Goal: Complete application form: Complete application form

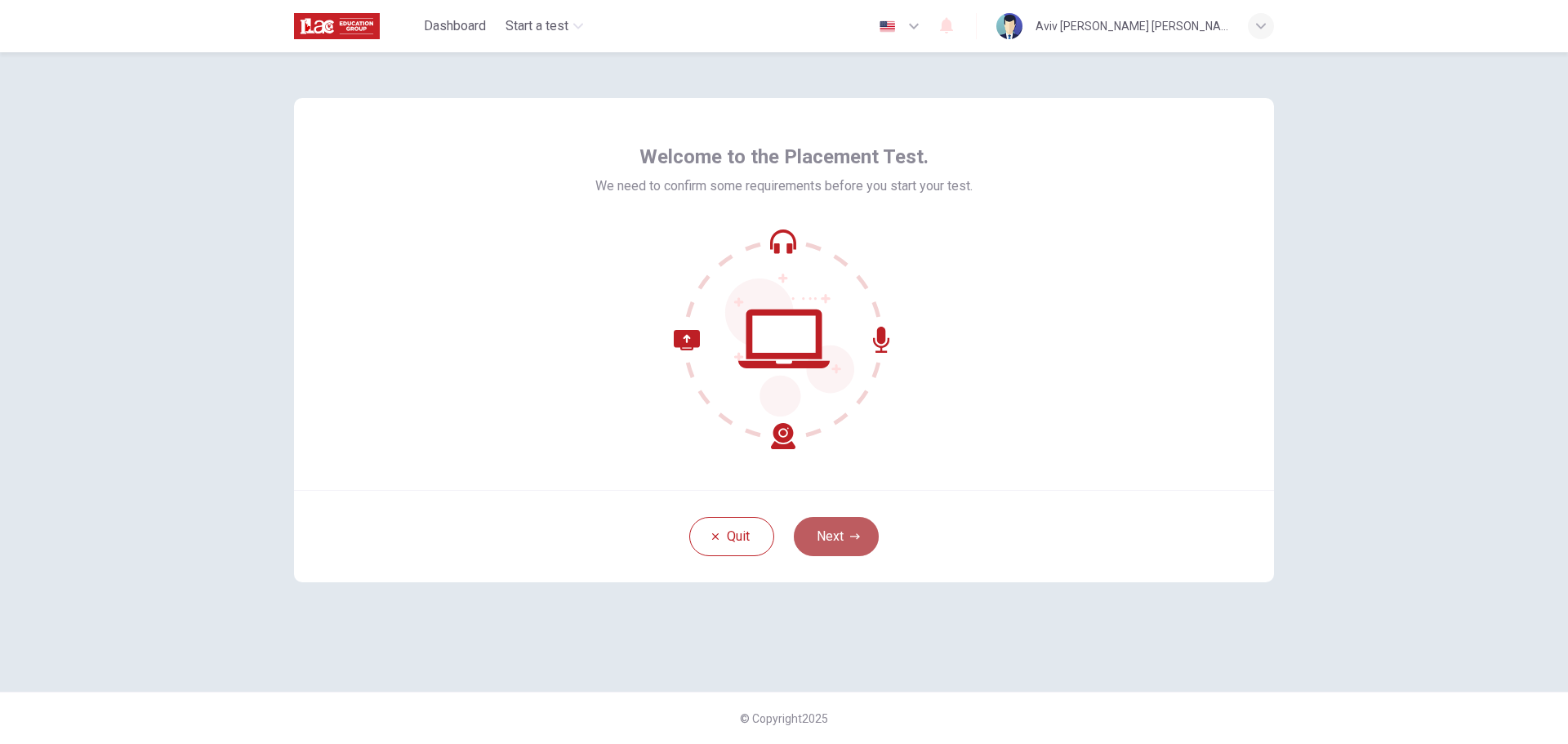
click at [845, 540] on button "Next" at bounding box center [836, 537] width 85 height 39
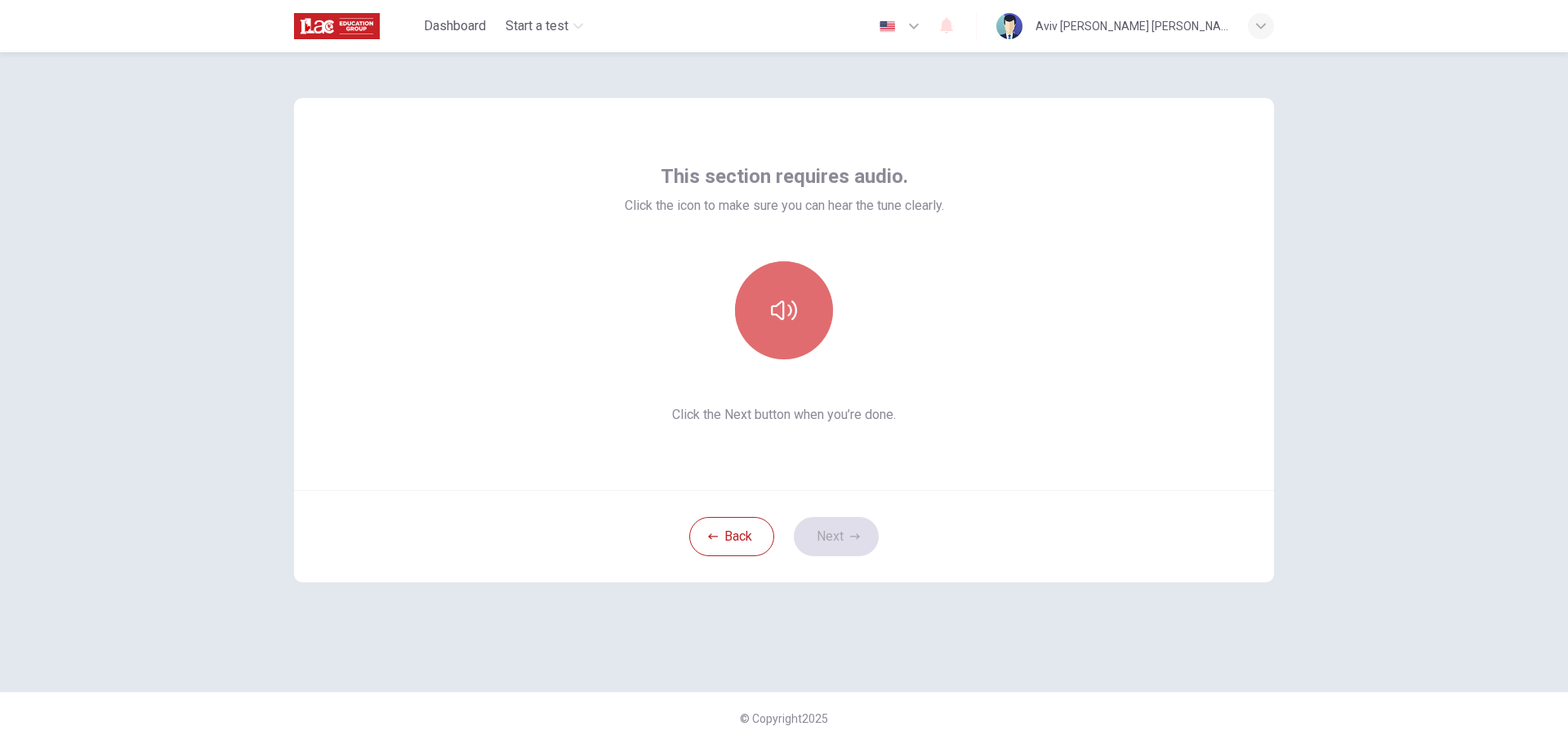
click at [801, 294] on button "button" at bounding box center [784, 310] width 98 height 98
click at [792, 299] on icon "button" at bounding box center [784, 310] width 26 height 26
click at [839, 540] on button "Next" at bounding box center [836, 537] width 85 height 39
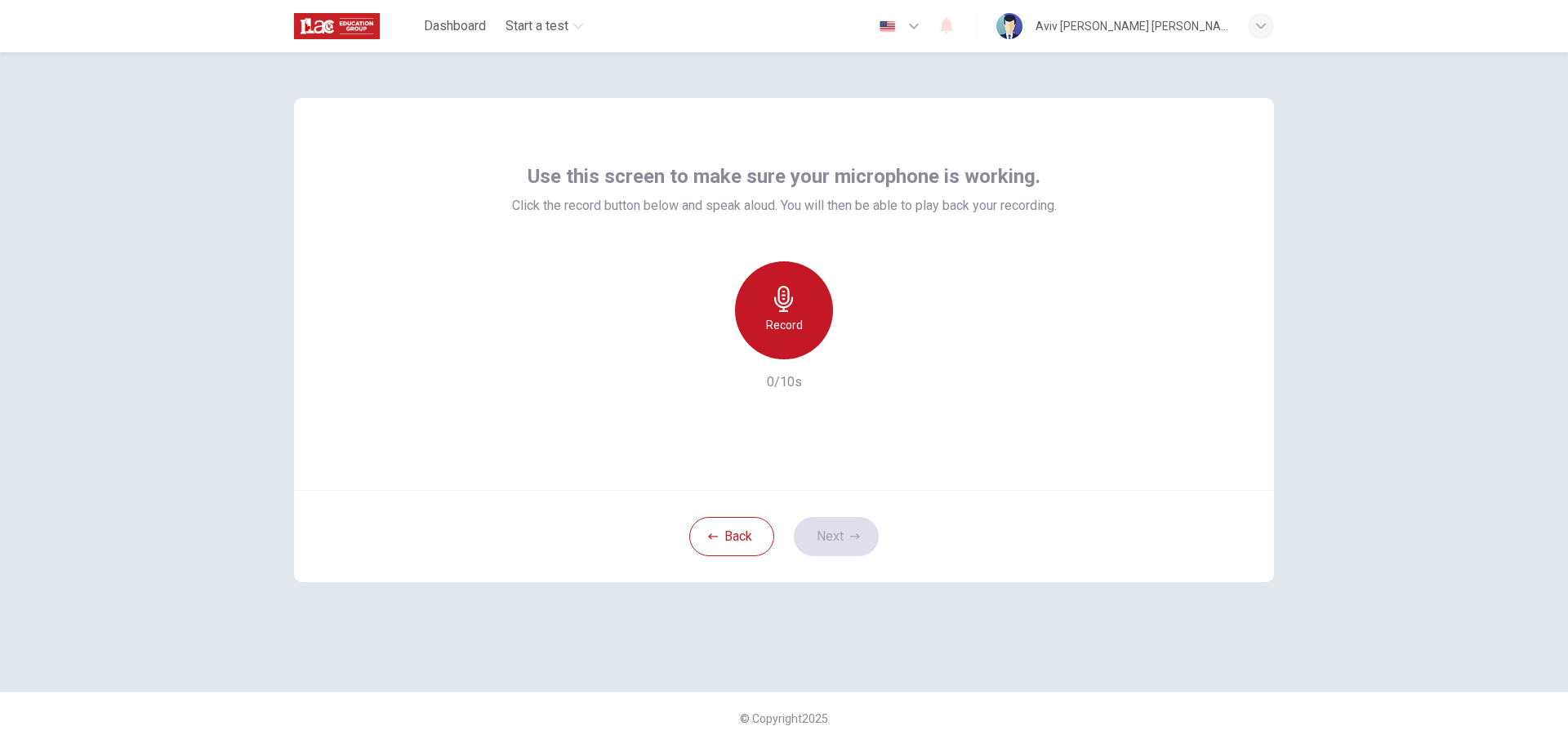
click at [784, 310] on icon "button" at bounding box center [784, 298] width 19 height 26
click at [775, 299] on icon "button" at bounding box center [784, 298] width 26 height 26
click at [788, 319] on h6 "Stop" at bounding box center [784, 325] width 24 height 20
click at [861, 344] on icon "button" at bounding box center [861, 346] width 8 height 10
click at [781, 305] on icon "button" at bounding box center [784, 298] width 26 height 26
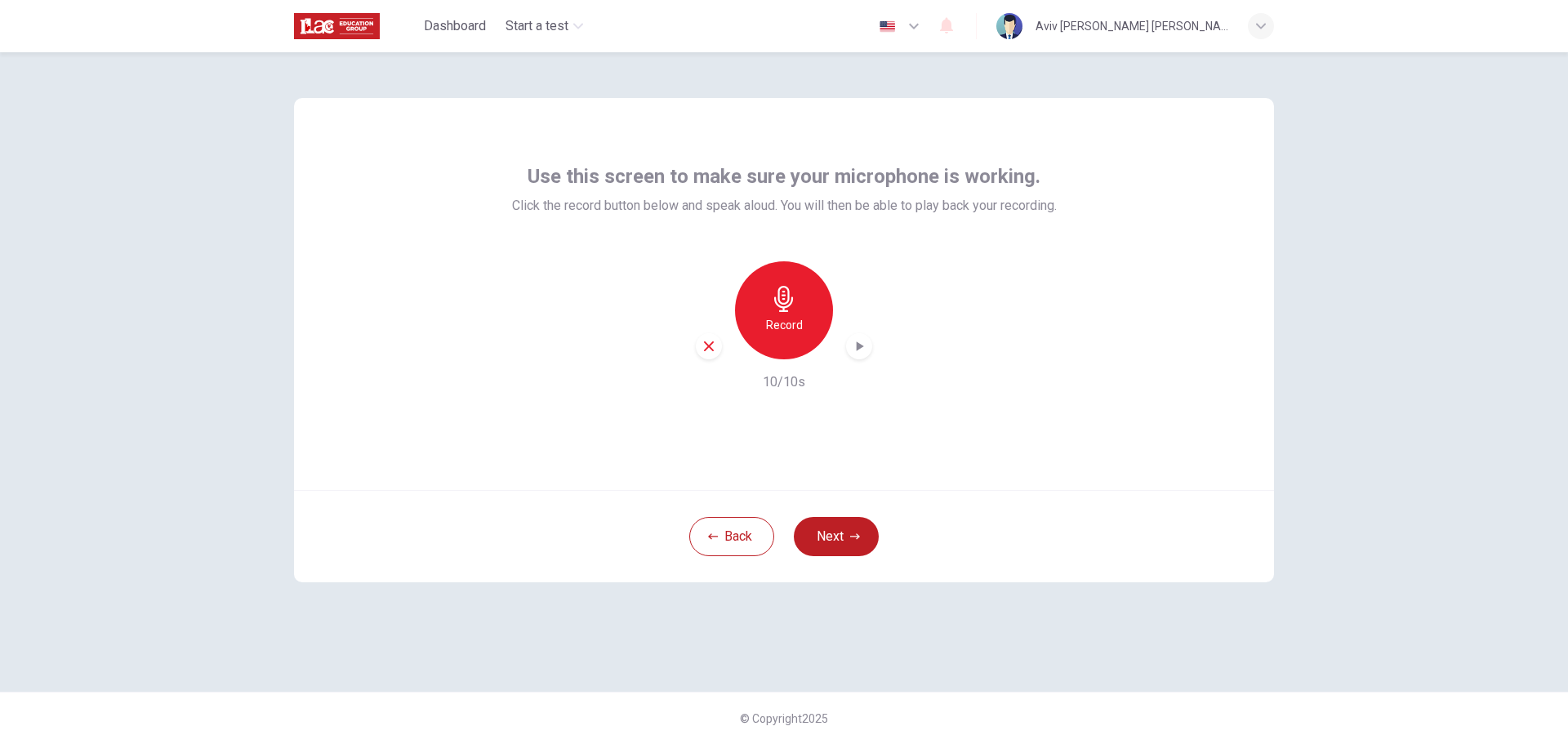
click at [861, 344] on icon "button" at bounding box center [859, 346] width 17 height 17
click at [835, 543] on button "Next" at bounding box center [836, 537] width 85 height 39
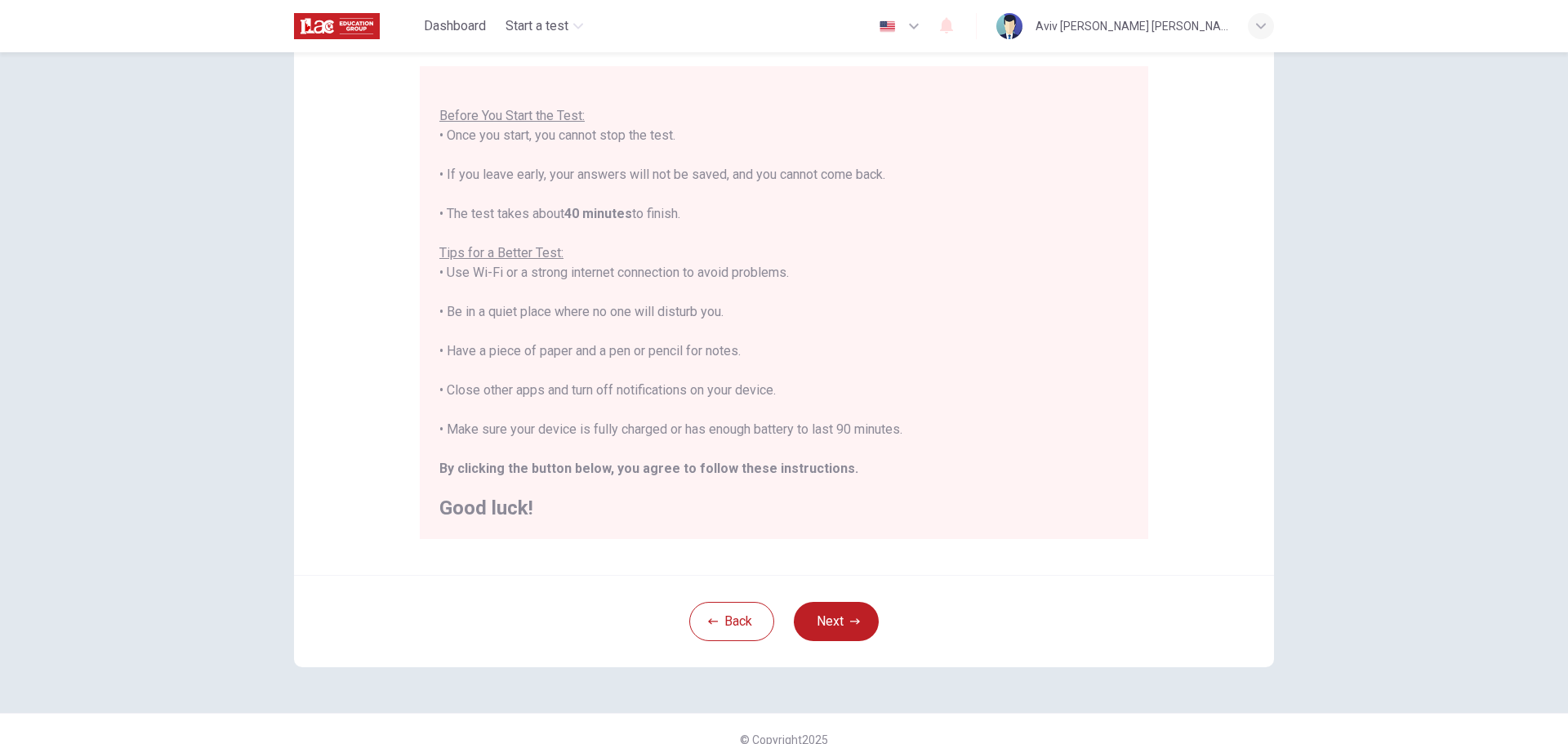
scroll to position [164, 0]
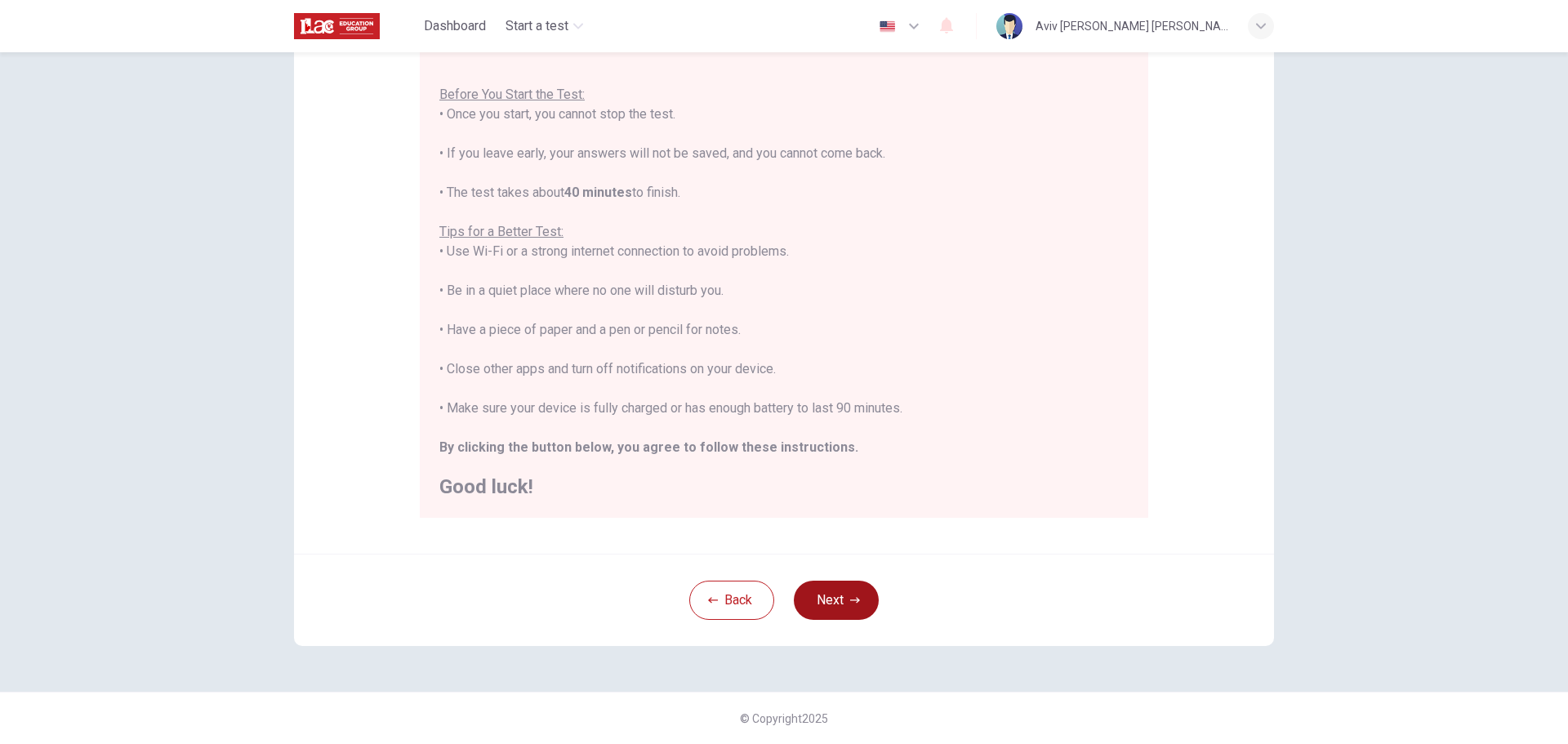
click at [855, 604] on icon "button" at bounding box center [855, 600] width 10 height 10
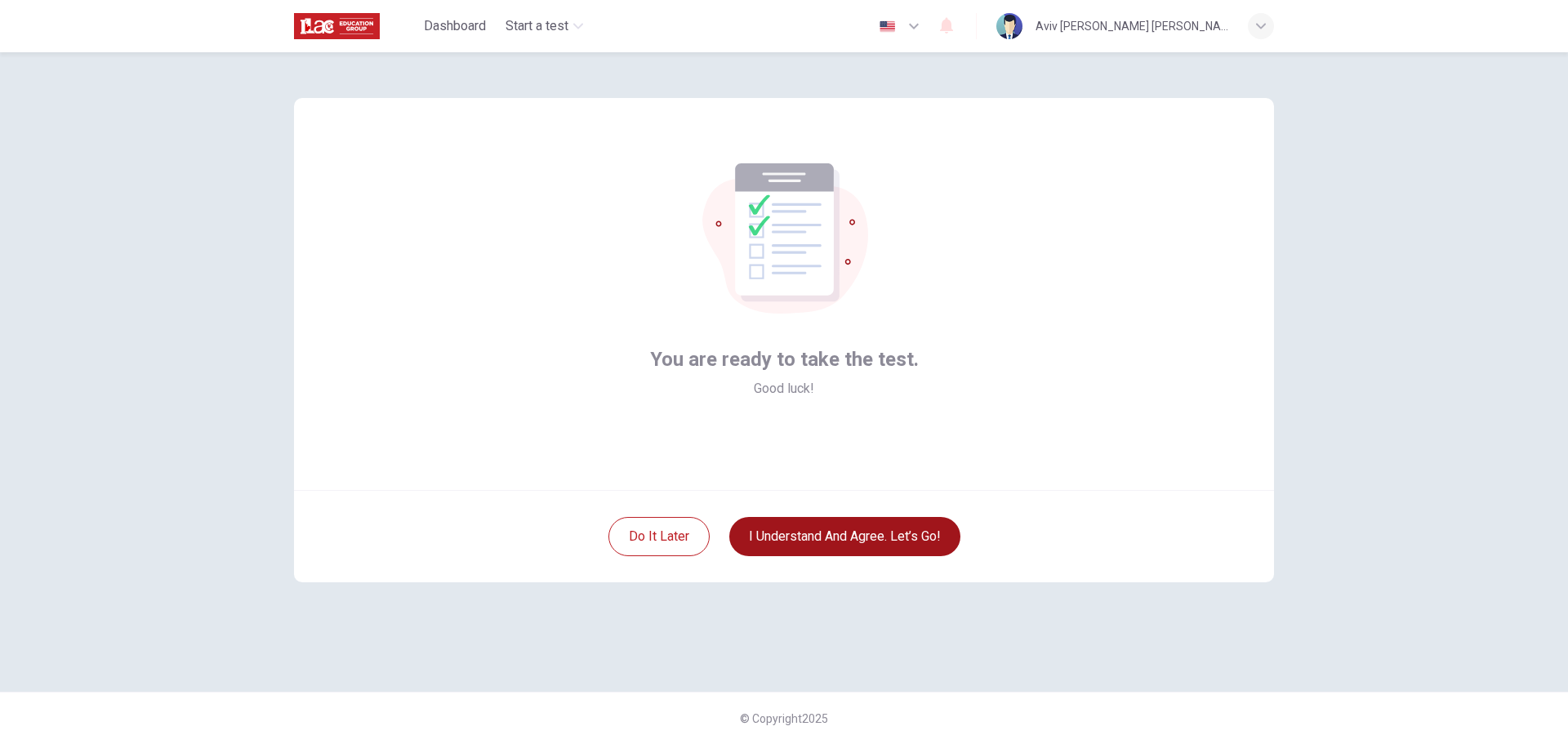
scroll to position [0, 0]
click at [823, 546] on button "I understand and agree. Let’s go!" at bounding box center [845, 537] width 231 height 39
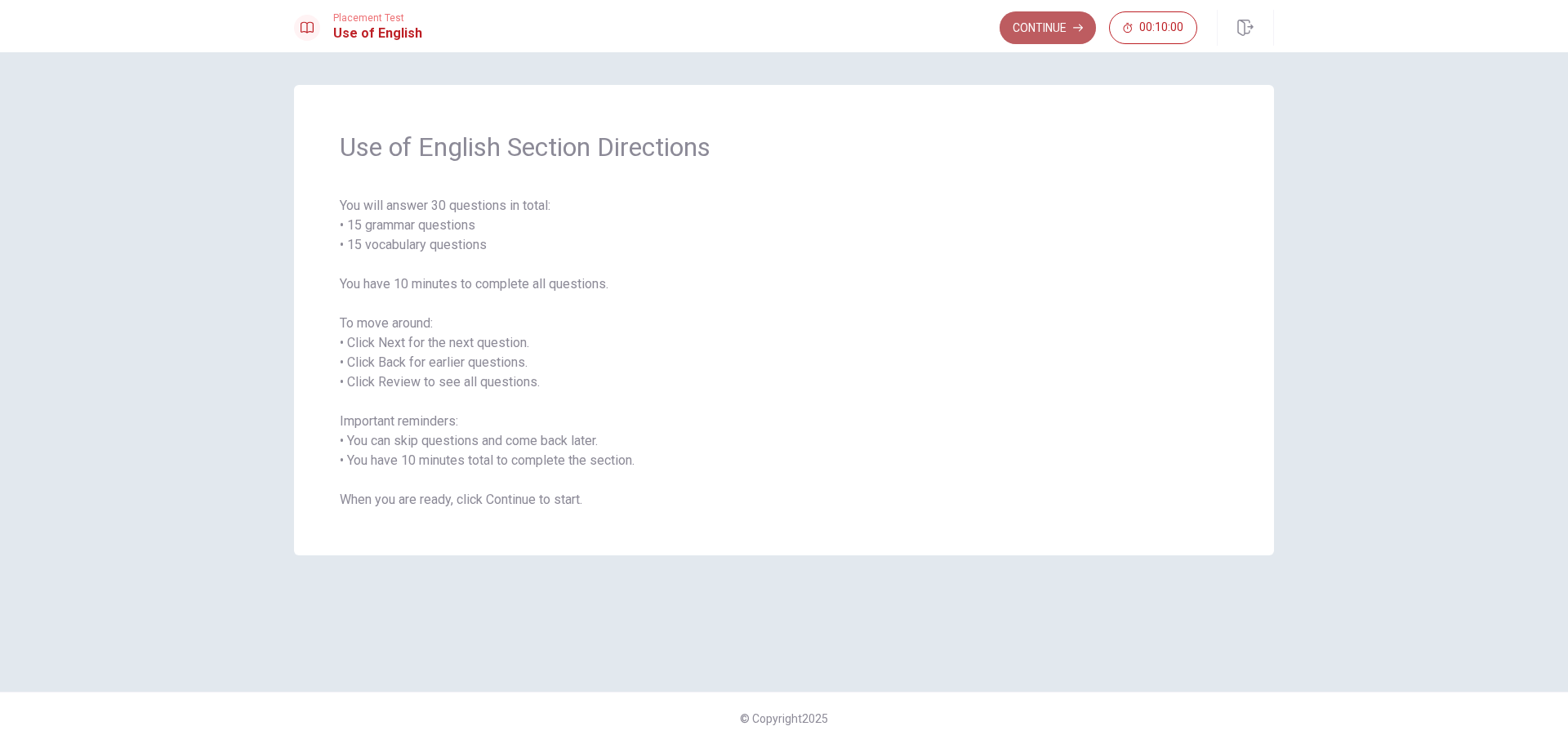
click at [1060, 35] on button "Continue" at bounding box center [1048, 27] width 97 height 32
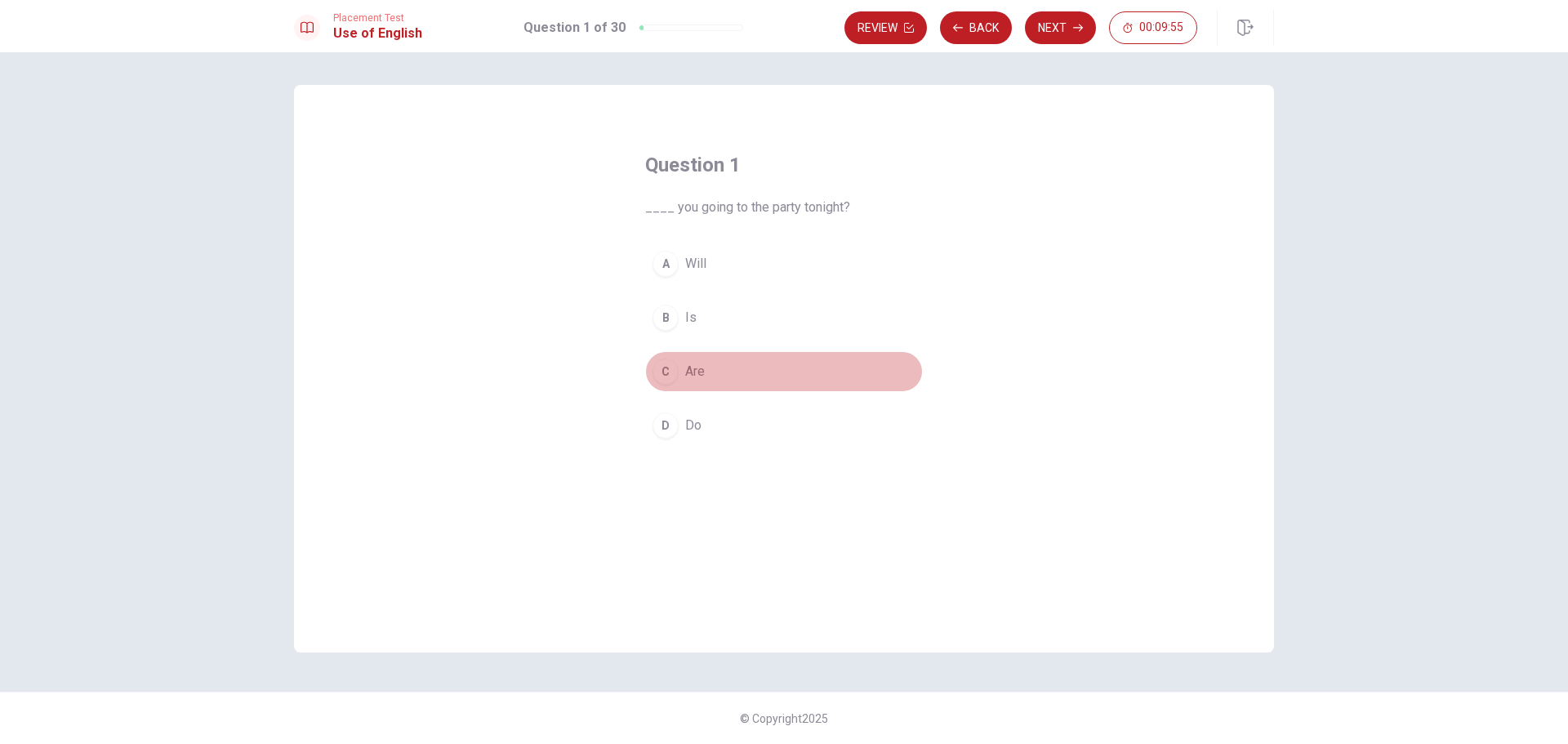
click at [667, 376] on div "C" at bounding box center [665, 372] width 26 height 26
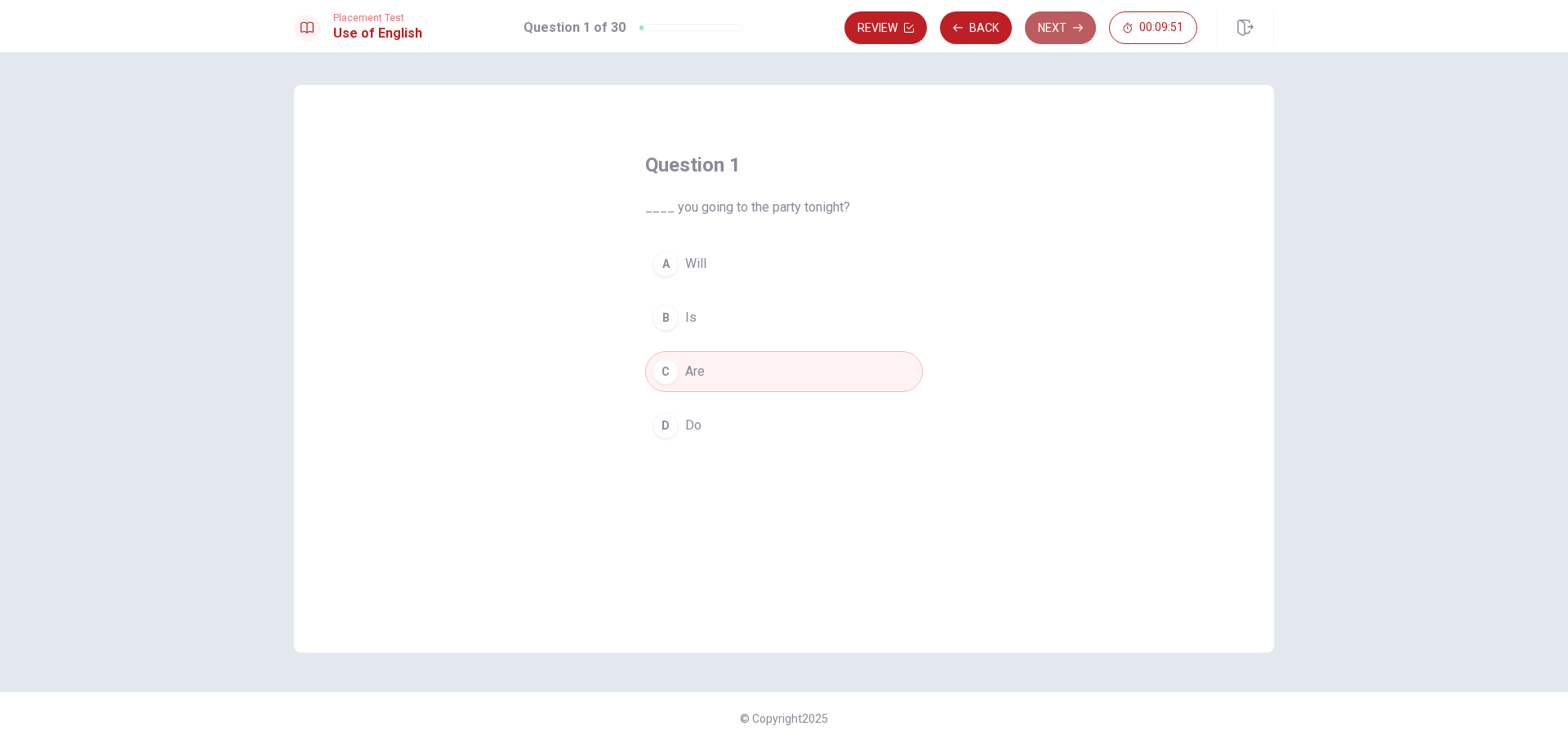
click at [1065, 31] on button "Next" at bounding box center [1060, 27] width 71 height 32
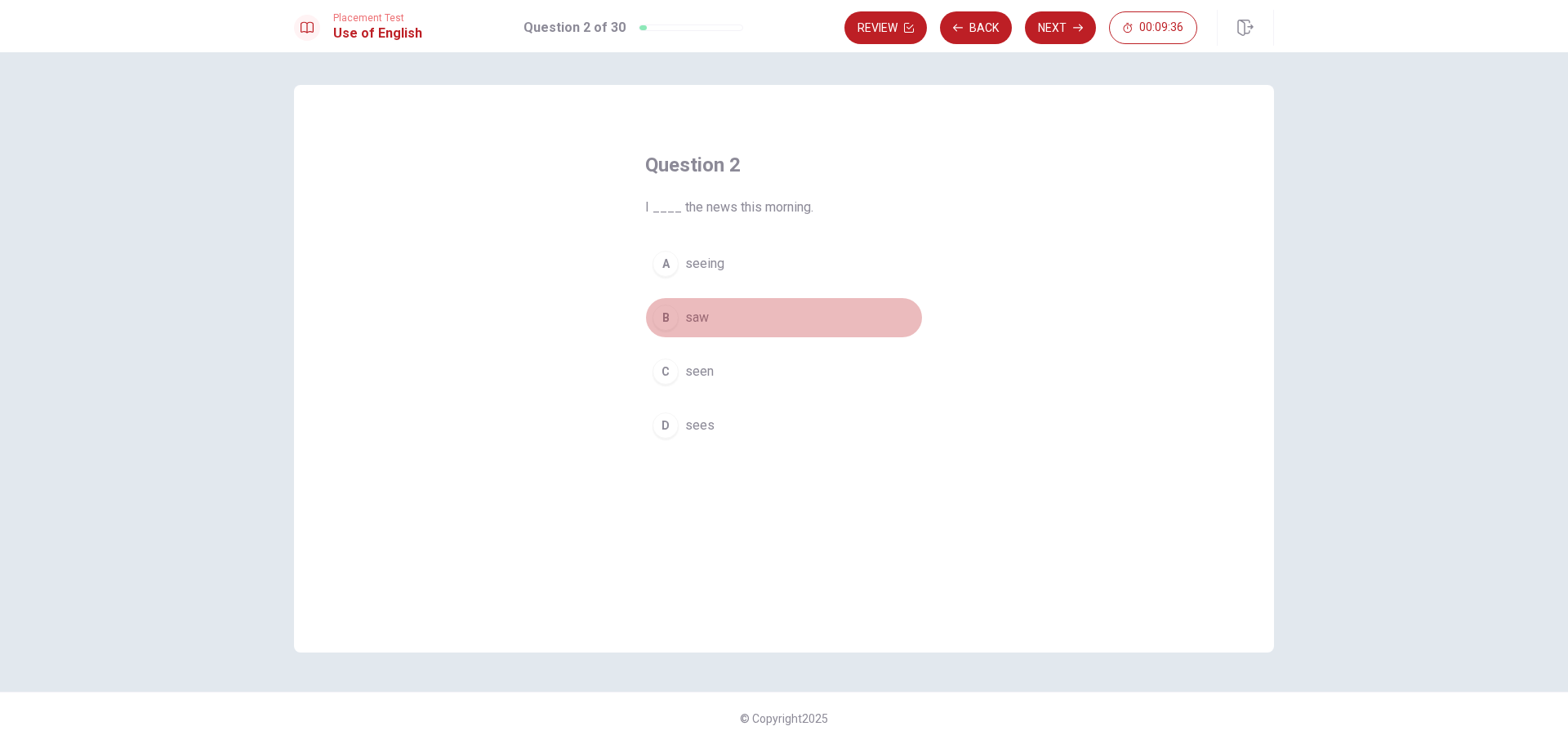
click at [668, 321] on div "B" at bounding box center [665, 317] width 26 height 26
click at [1081, 29] on icon "button" at bounding box center [1078, 28] width 10 height 8
click at [719, 323] on span "leaves" at bounding box center [704, 318] width 38 height 20
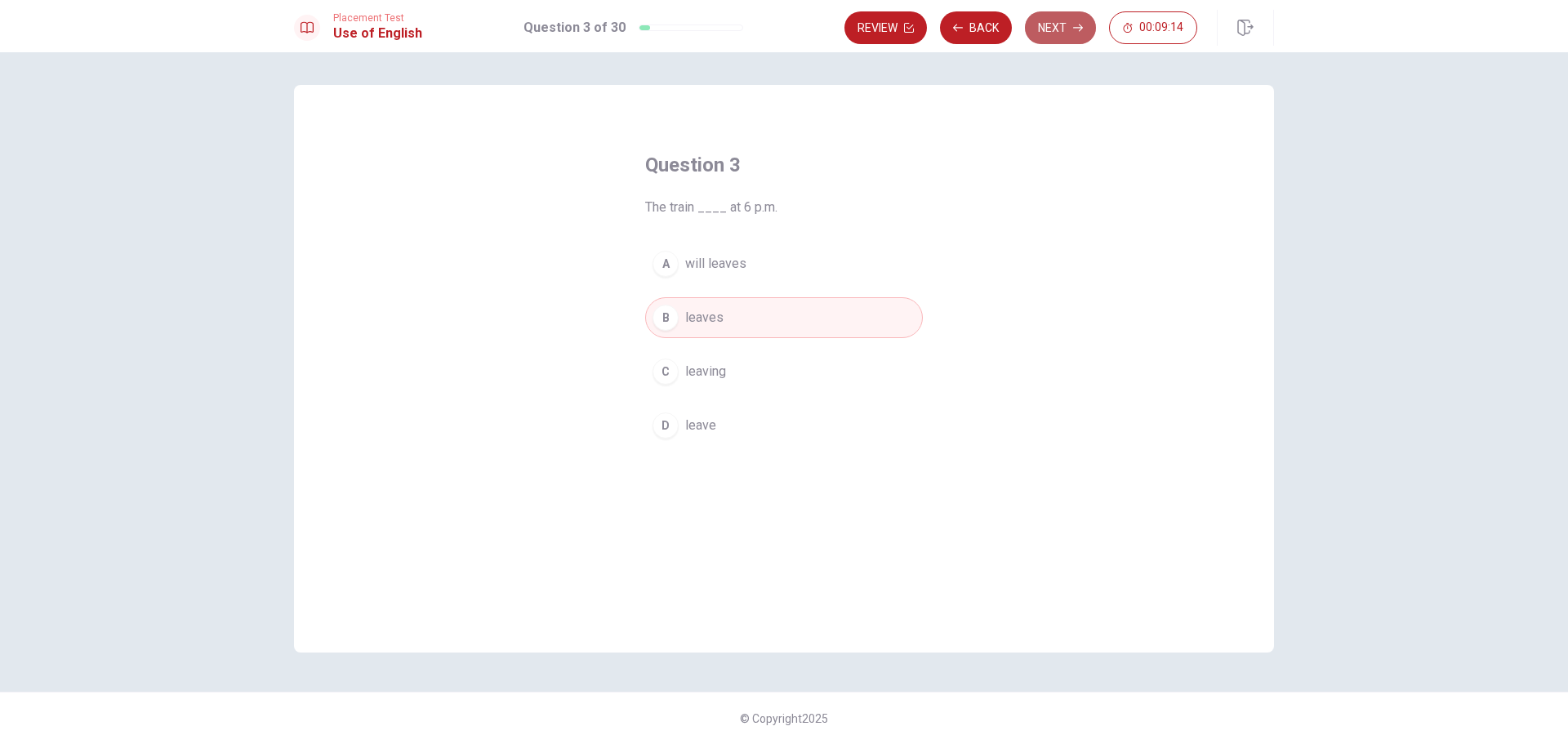
click at [1070, 27] on button "Next" at bounding box center [1060, 27] width 71 height 32
click at [739, 375] on span "have living" at bounding box center [716, 372] width 61 height 20
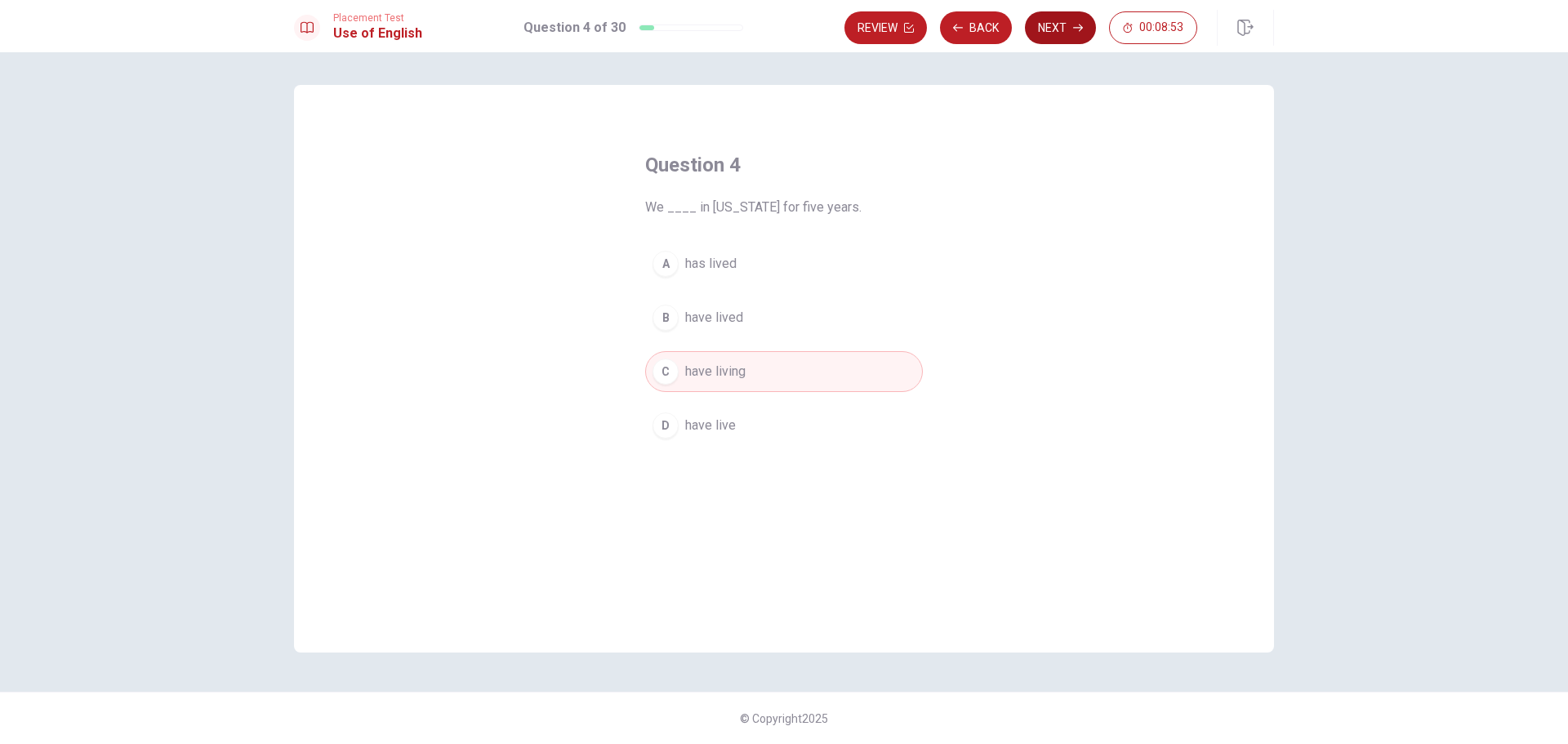
click at [1062, 42] on button "Next" at bounding box center [1060, 27] width 71 height 32
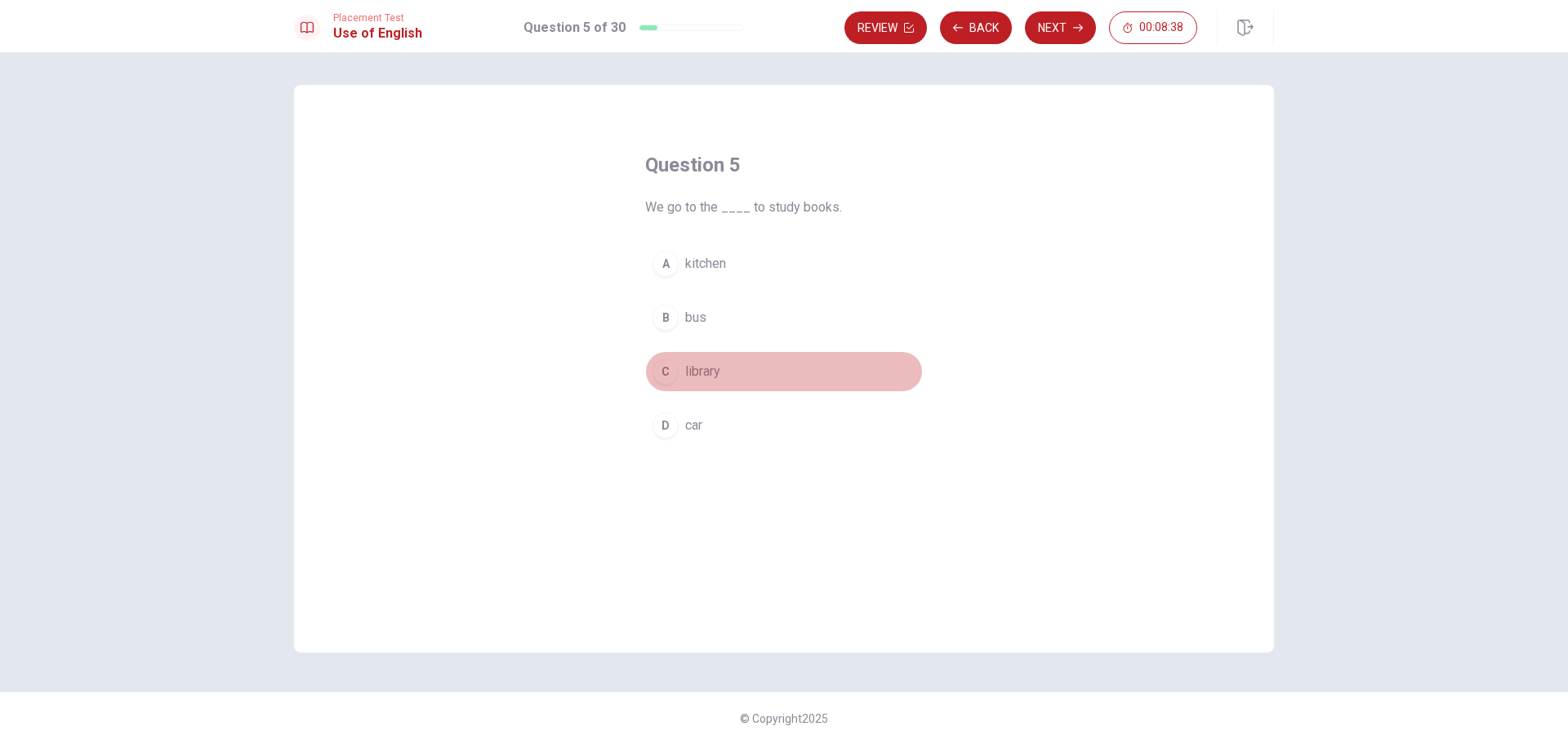
click at [669, 371] on div "C" at bounding box center [665, 372] width 26 height 26
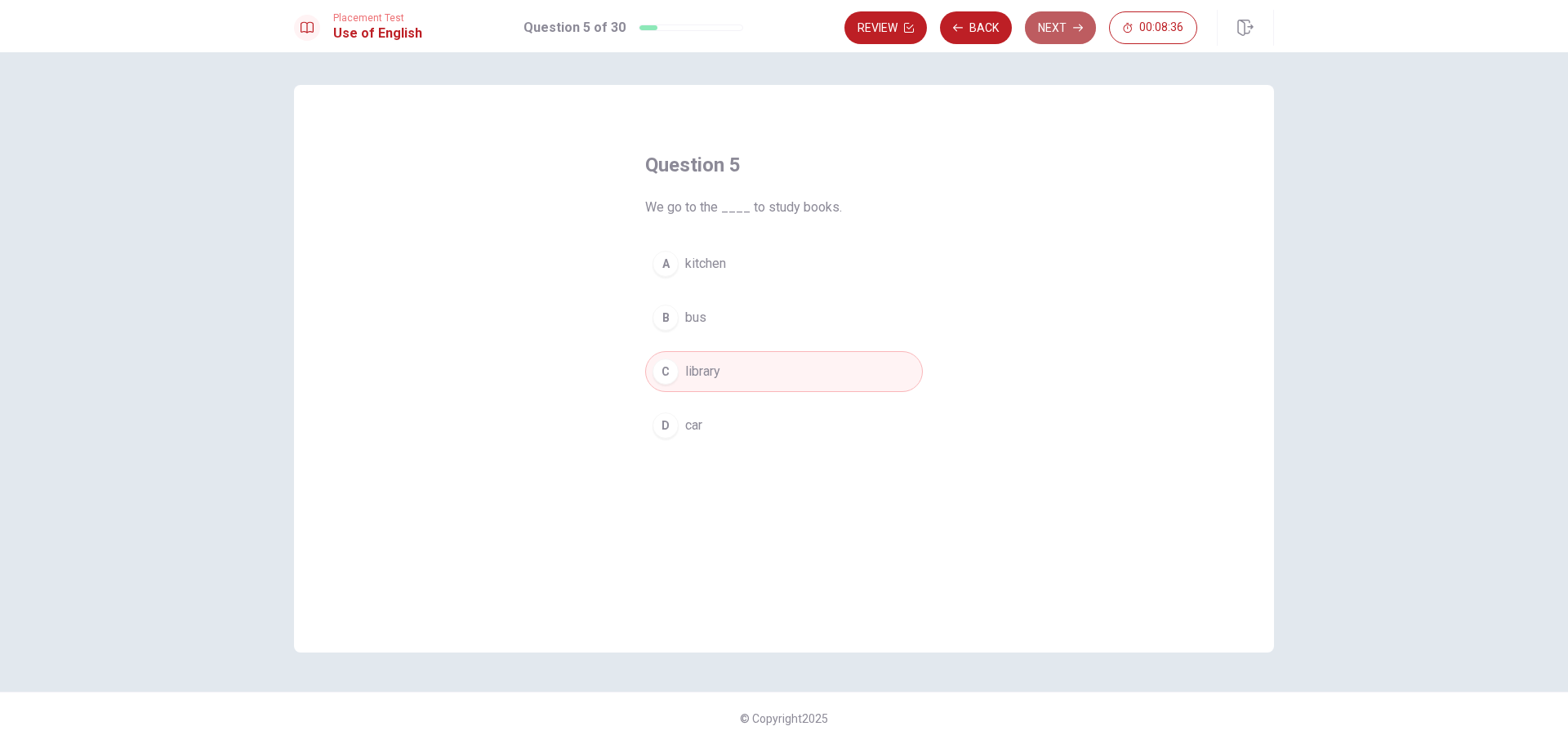
click at [1066, 22] on button "Next" at bounding box center [1060, 27] width 71 height 32
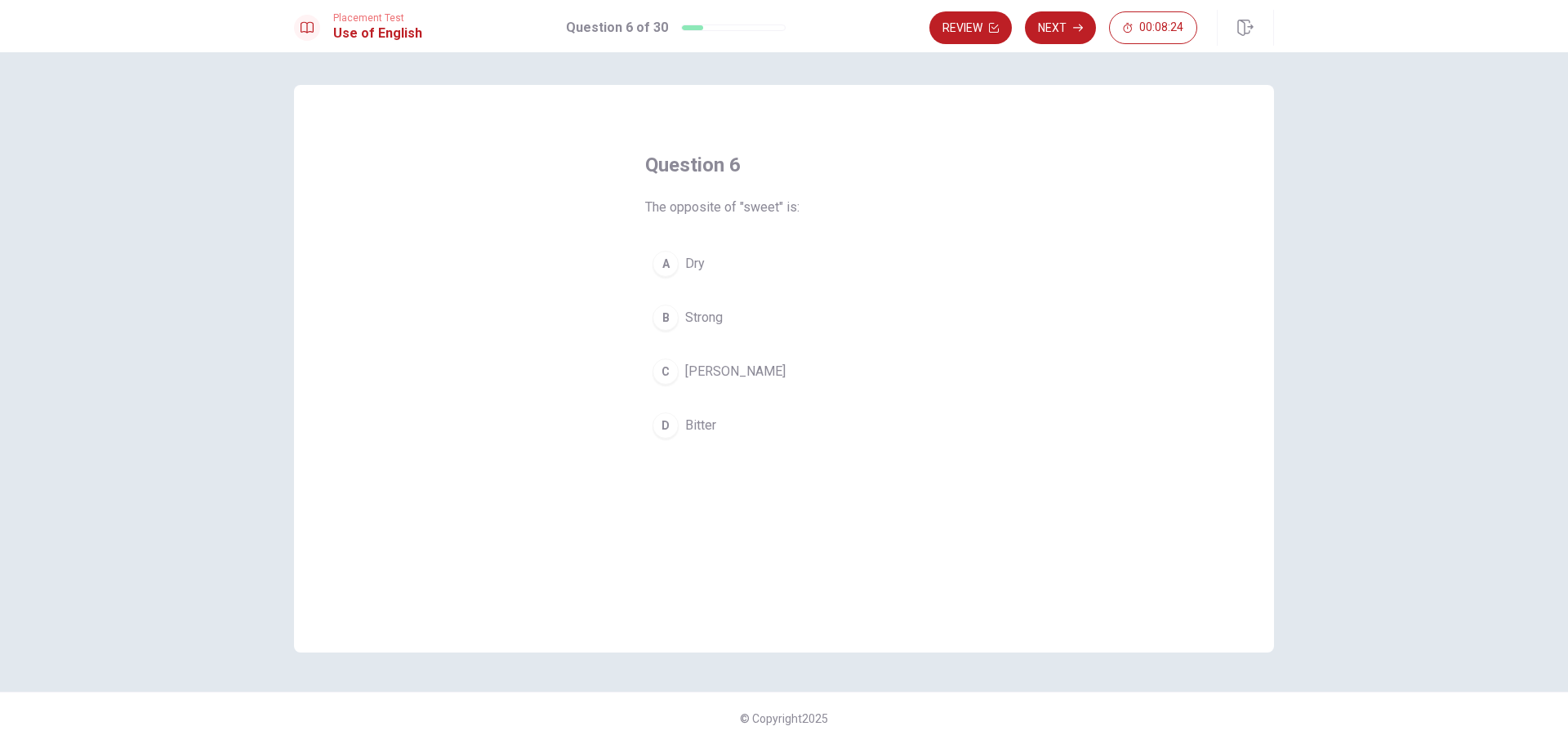
click at [667, 428] on div "D" at bounding box center [665, 425] width 26 height 26
click at [1036, 25] on button "Next" at bounding box center [1060, 27] width 71 height 32
click at [667, 373] on div "C" at bounding box center [665, 372] width 26 height 26
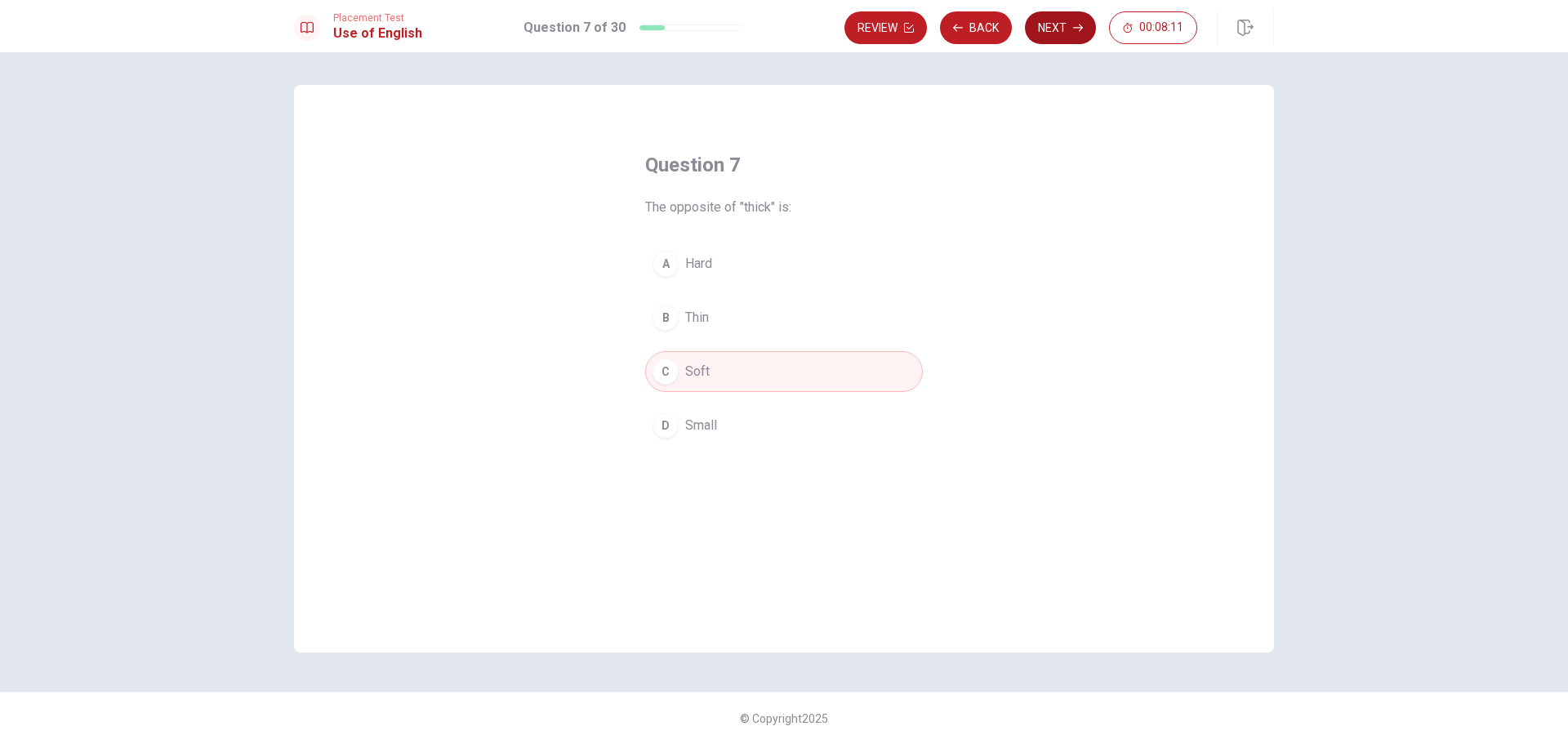
click at [1047, 26] on button "Next" at bounding box center [1060, 27] width 71 height 32
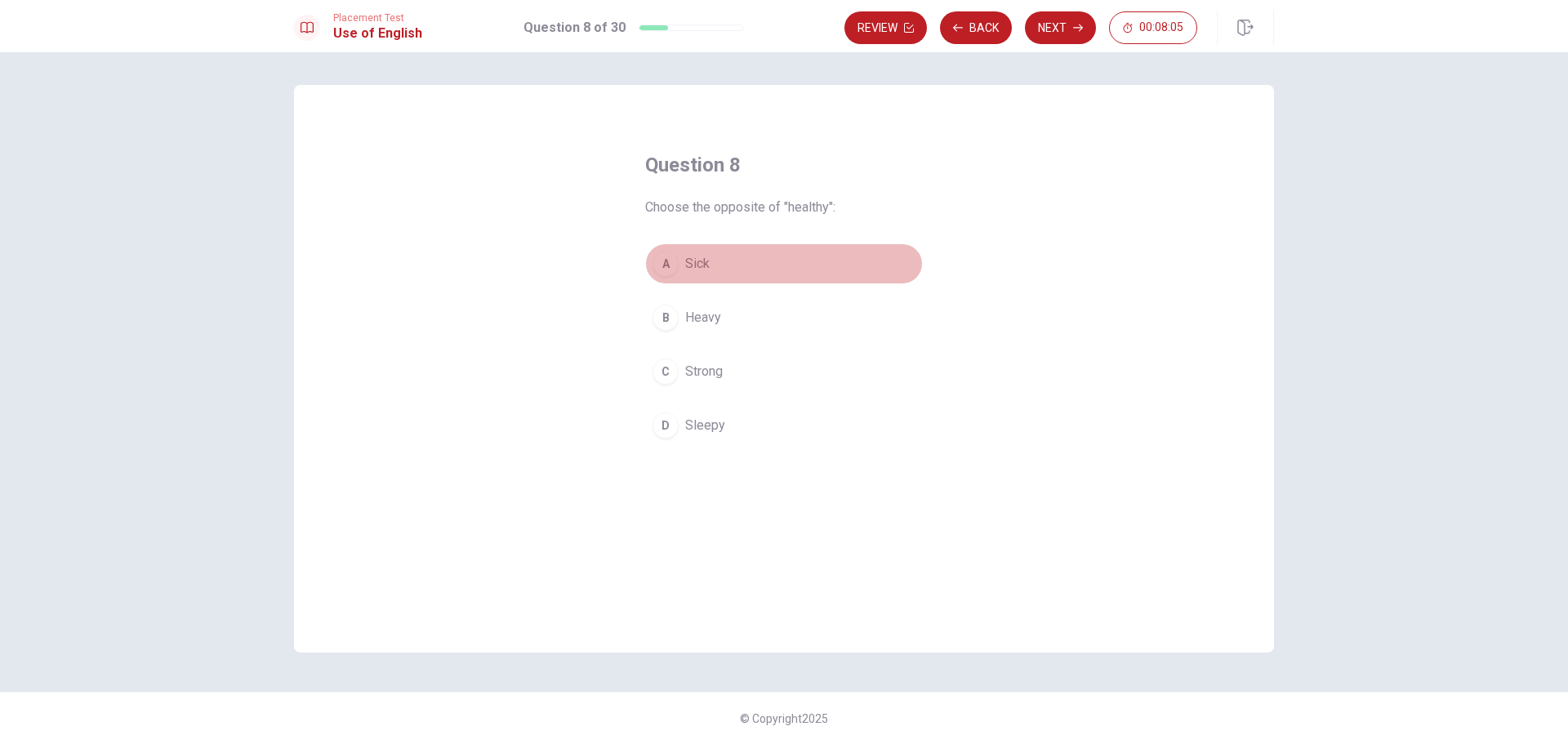
click at [667, 267] on div "A" at bounding box center [665, 263] width 26 height 26
click at [1058, 29] on button "Next" at bounding box center [1060, 27] width 71 height 32
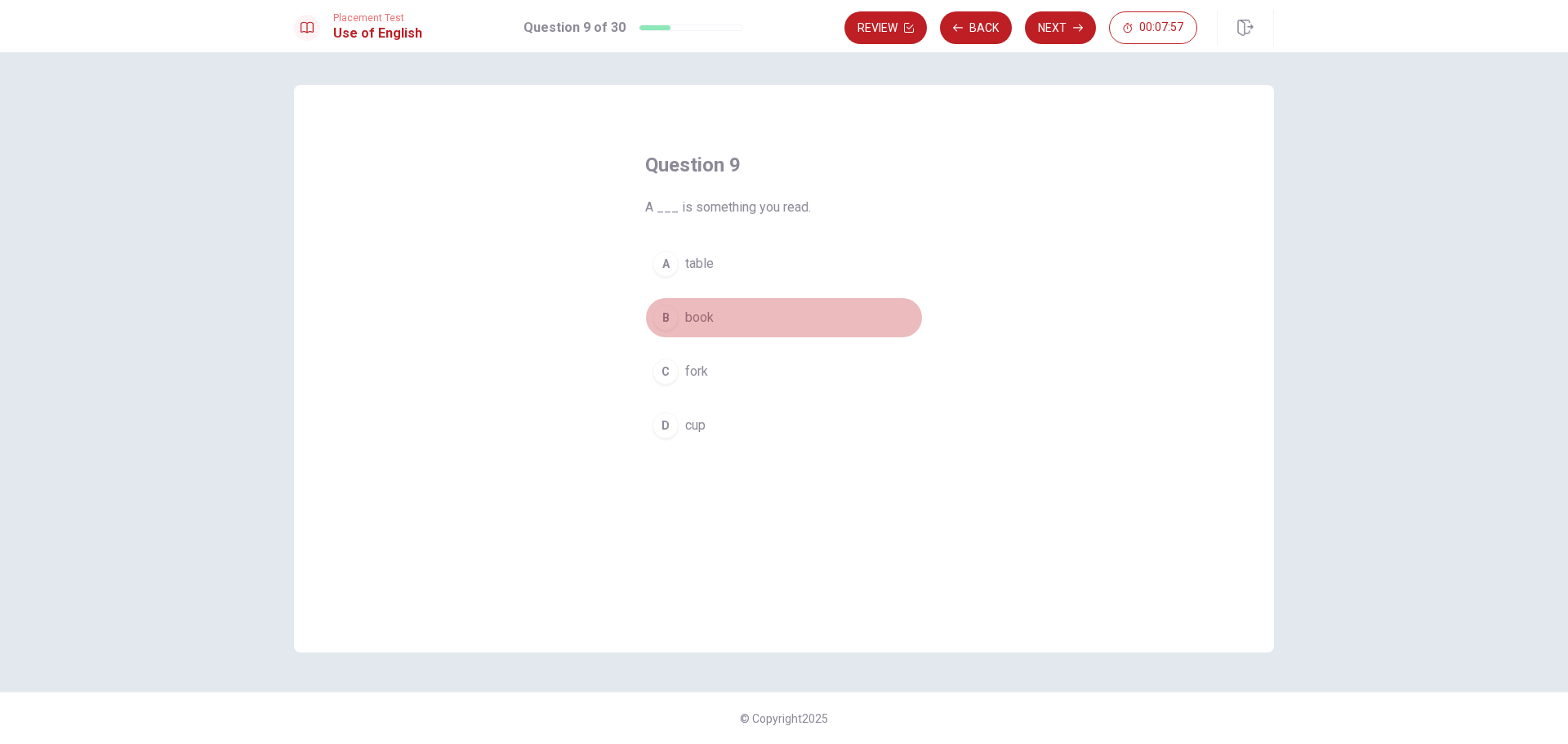
click at [668, 320] on div "B" at bounding box center [665, 317] width 26 height 26
click at [1061, 26] on button "Next" at bounding box center [1060, 27] width 71 height 32
click at [661, 320] on div "B" at bounding box center [665, 317] width 26 height 26
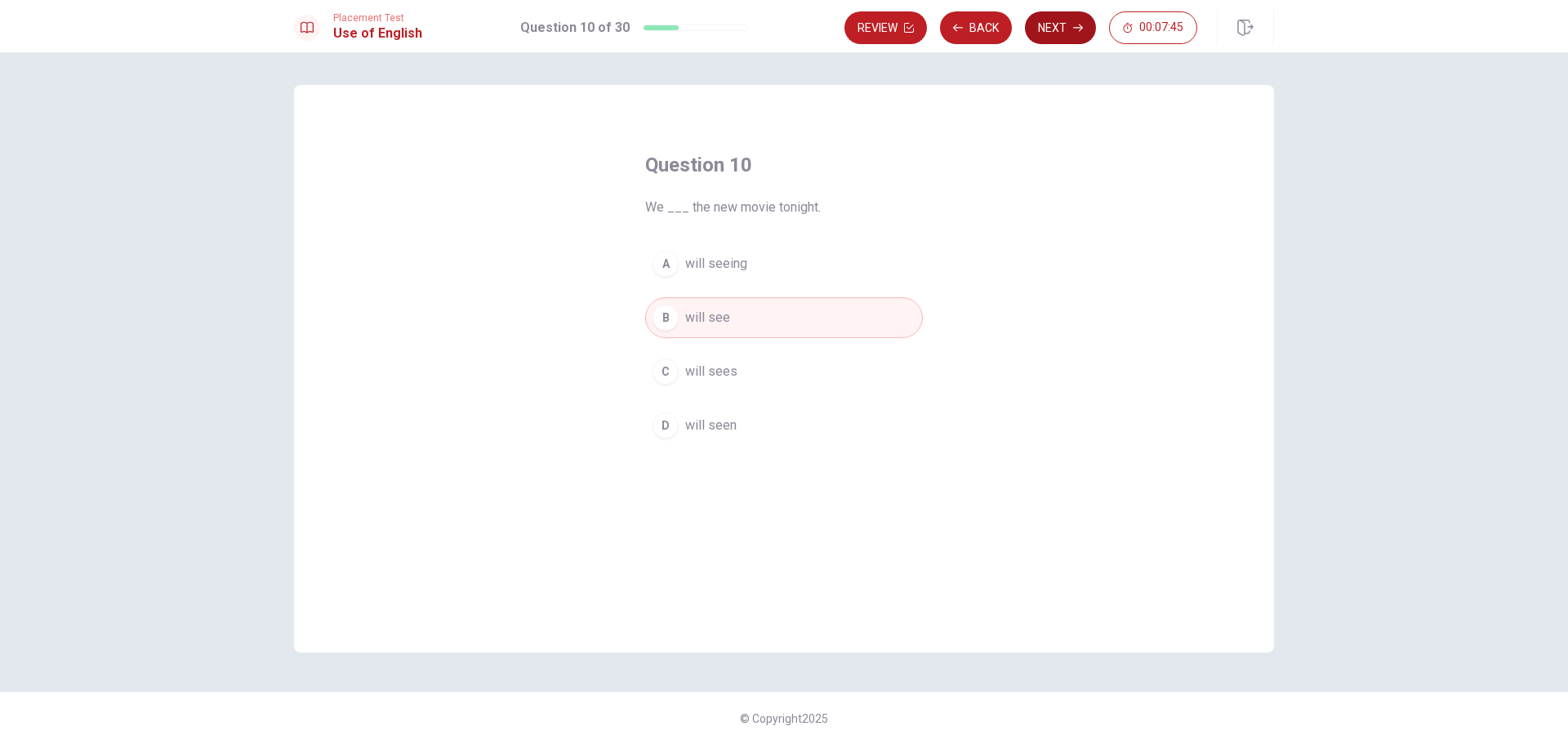
click at [1082, 32] on button "Next" at bounding box center [1060, 27] width 71 height 32
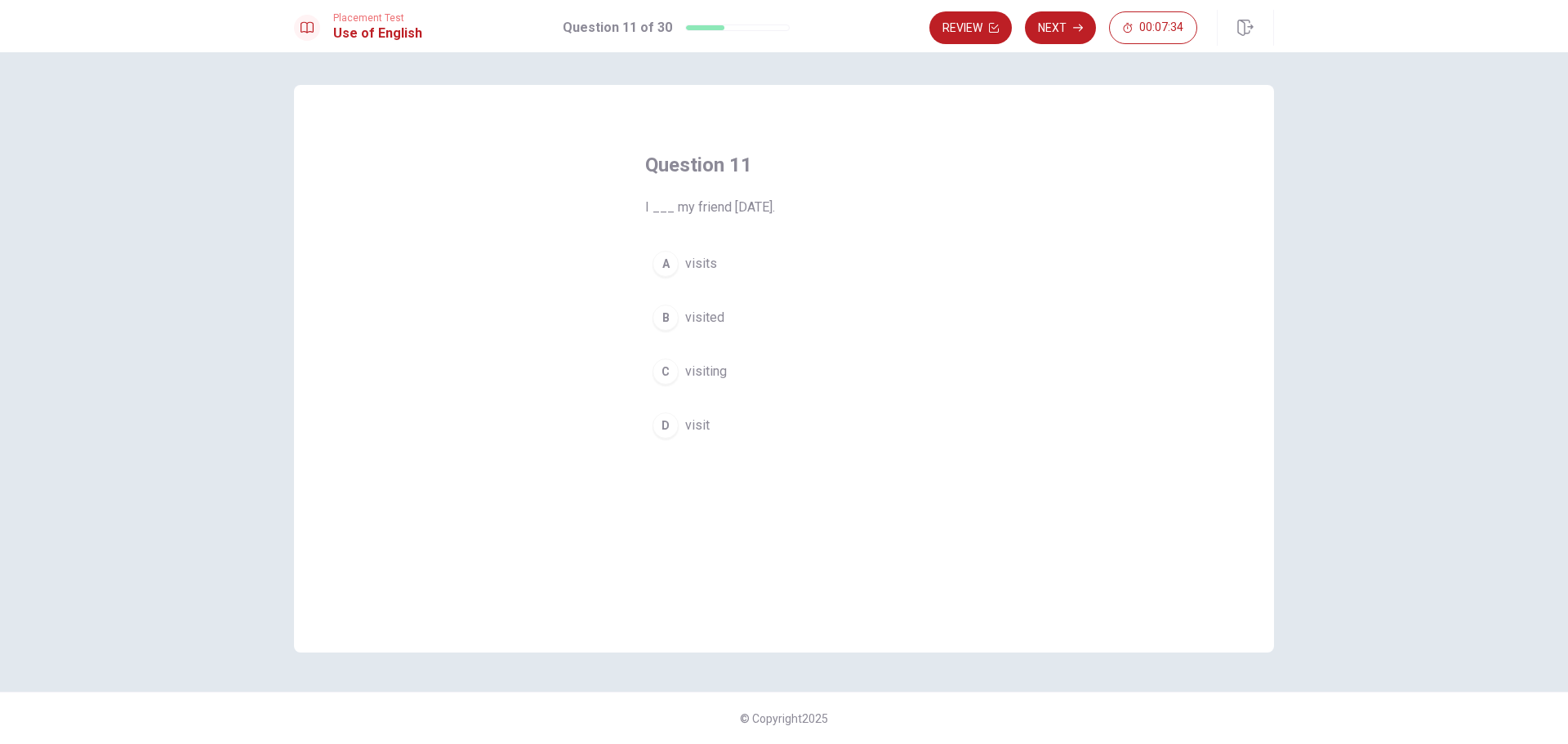
click at [700, 322] on span "visited" at bounding box center [705, 318] width 39 height 20
click at [1077, 24] on icon "button" at bounding box center [1078, 27] width 10 height 10
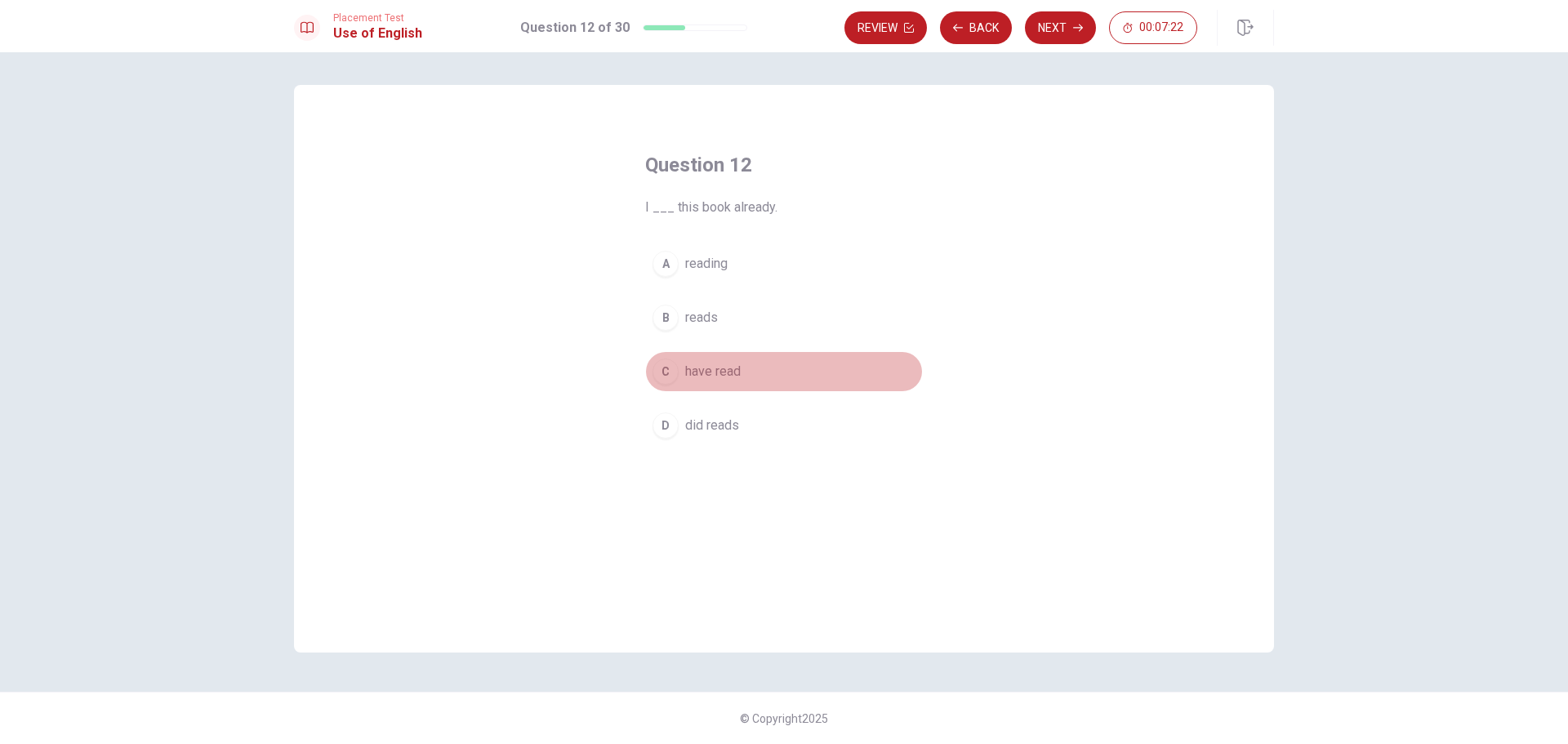
click at [668, 372] on div "C" at bounding box center [665, 372] width 26 height 26
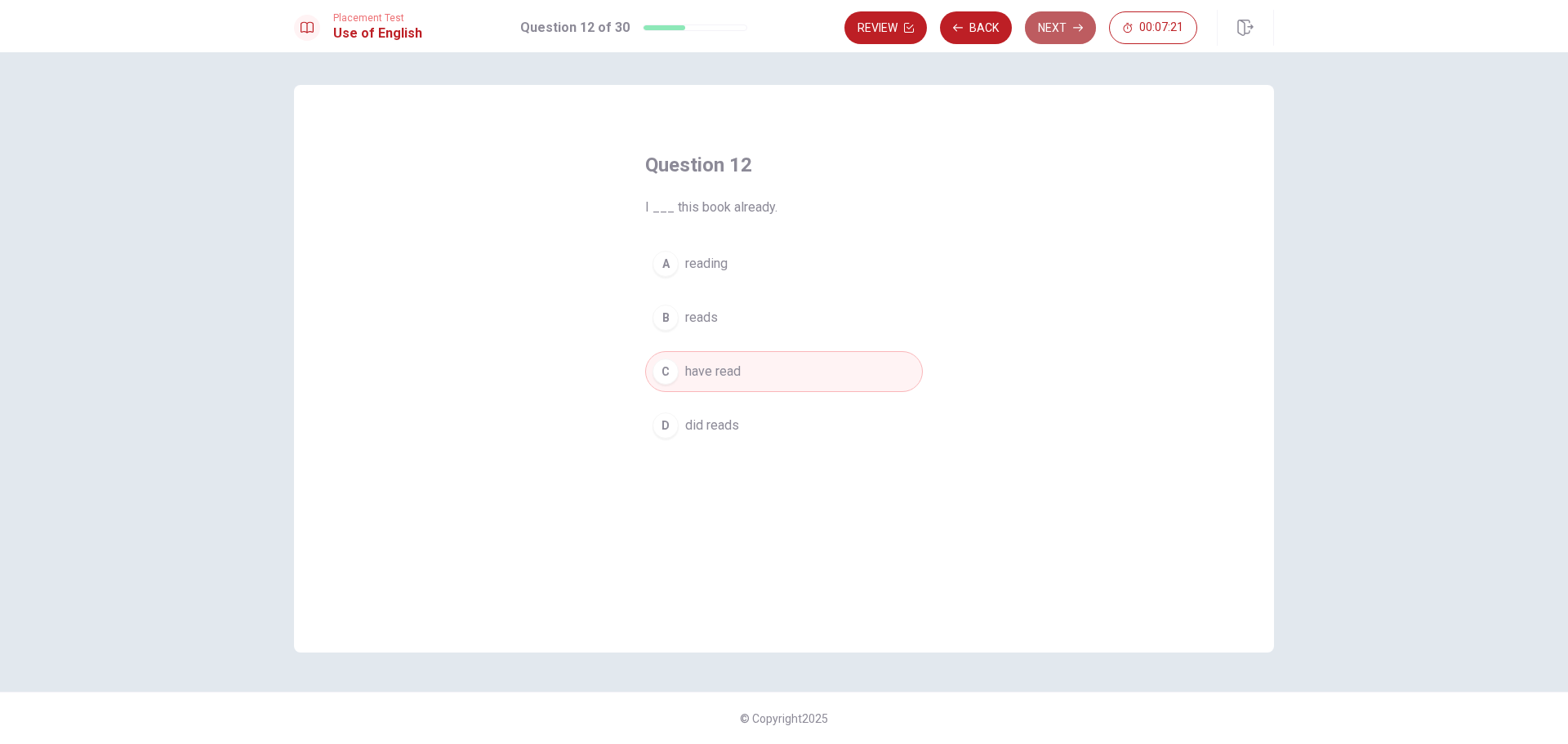
click at [1067, 37] on button "Next" at bounding box center [1060, 27] width 71 height 32
click at [705, 256] on span "received" at bounding box center [710, 264] width 50 height 20
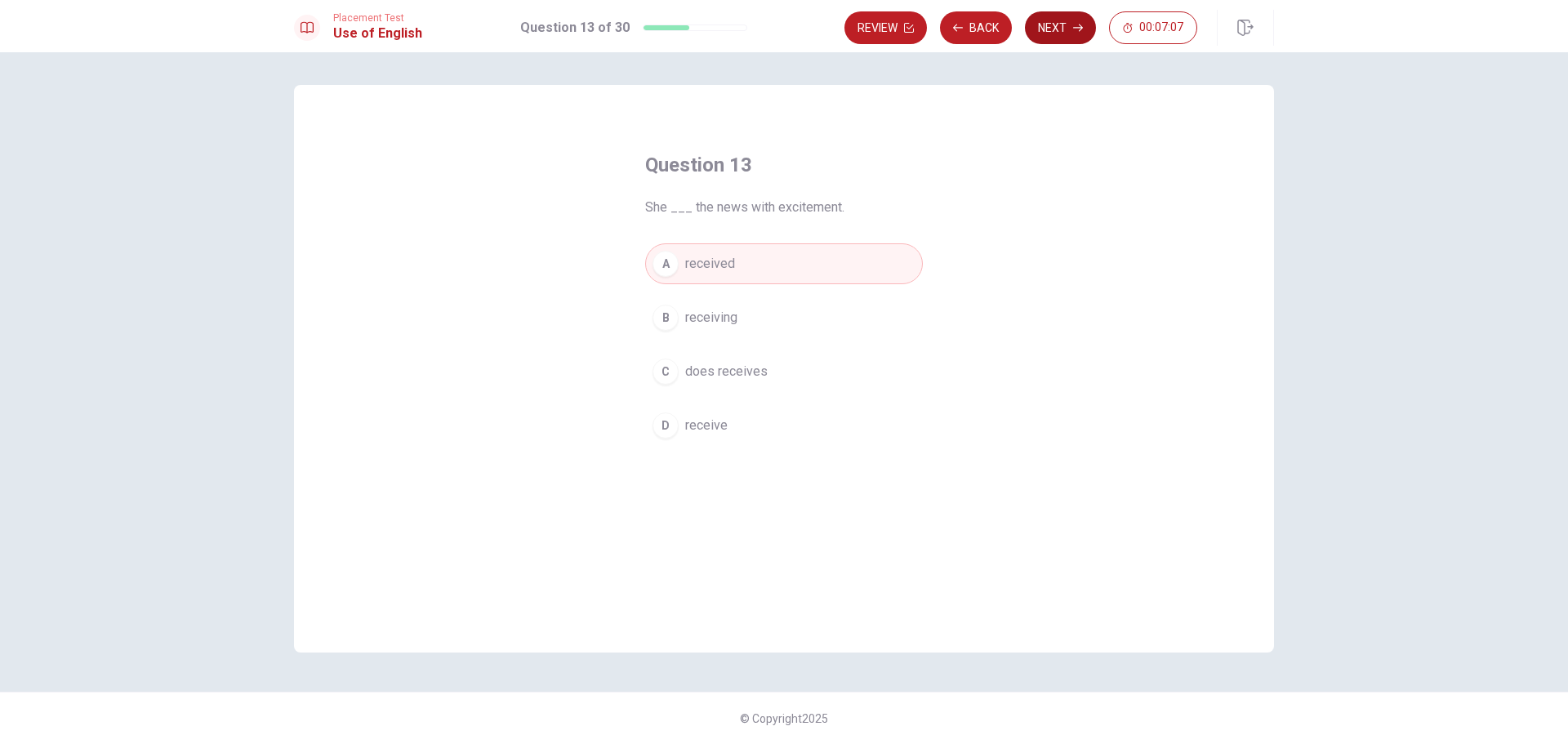
click at [1074, 33] on button "Next" at bounding box center [1060, 27] width 71 height 32
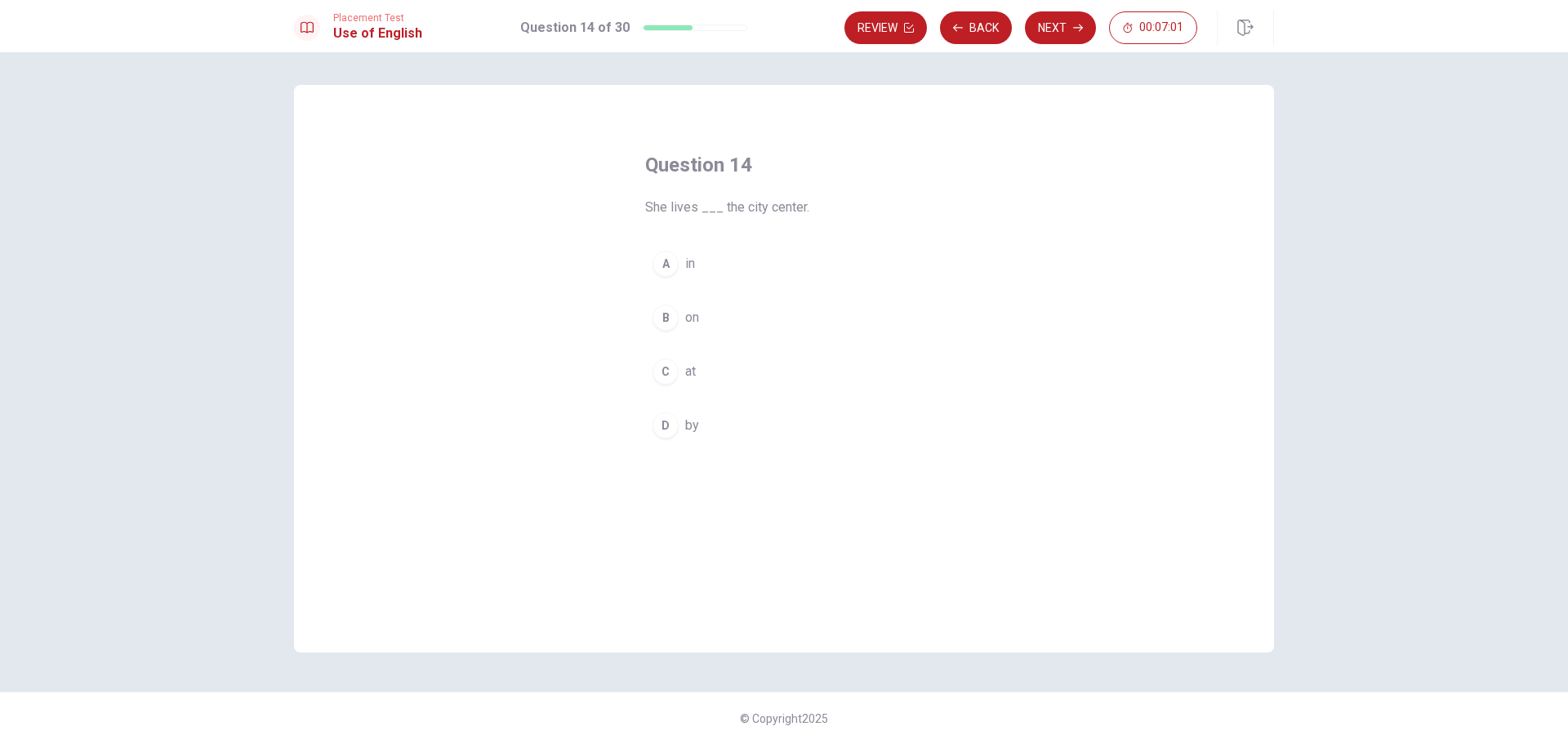
click at [691, 265] on span "in" at bounding box center [691, 264] width 10 height 20
click at [1068, 29] on button "Next" at bounding box center [1060, 27] width 71 height 32
click at [667, 312] on div "B" at bounding box center [665, 317] width 26 height 26
click at [1073, 29] on icon "button" at bounding box center [1078, 27] width 10 height 10
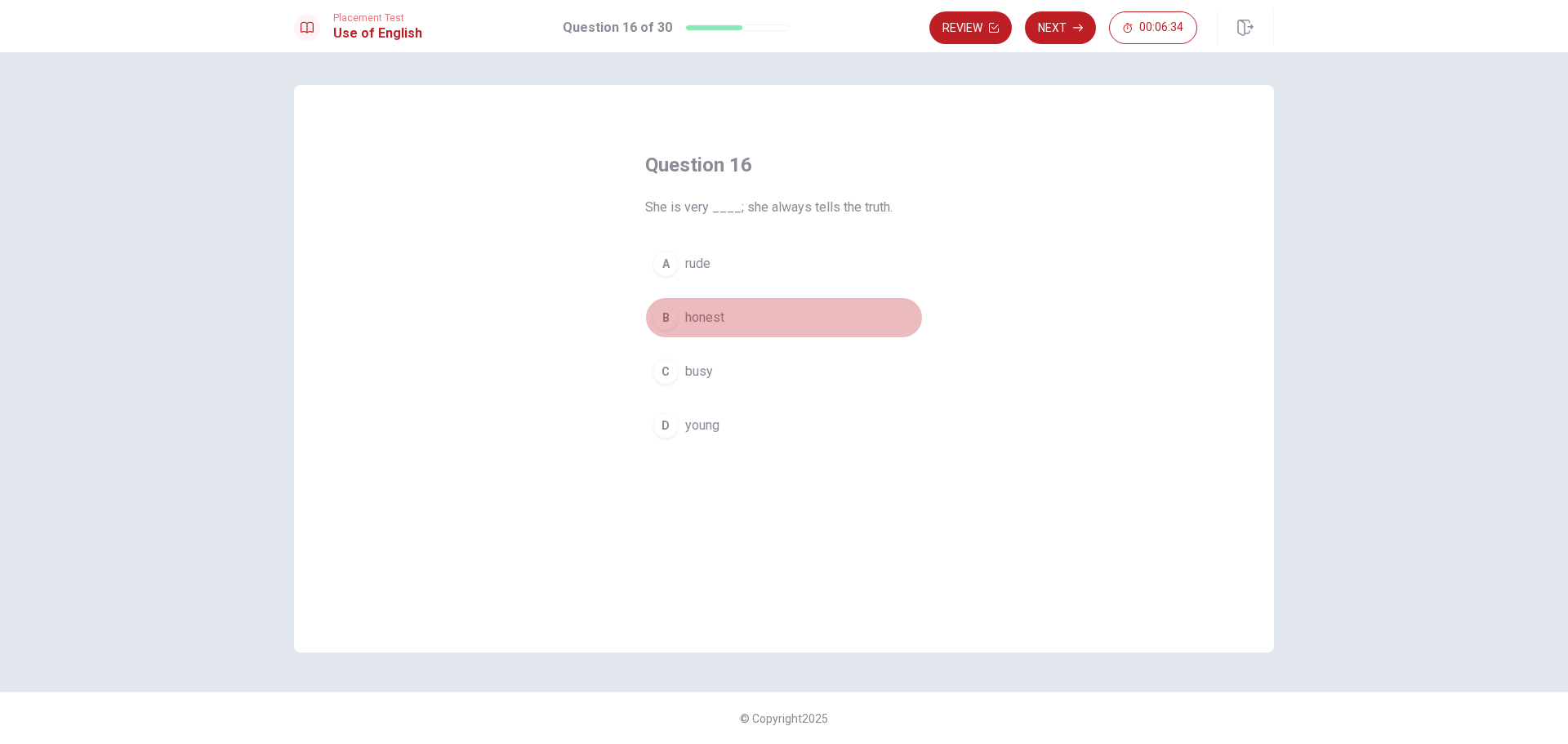
click at [665, 322] on div "B" at bounding box center [665, 317] width 26 height 26
click at [1063, 37] on button "Next" at bounding box center [1060, 27] width 71 height 32
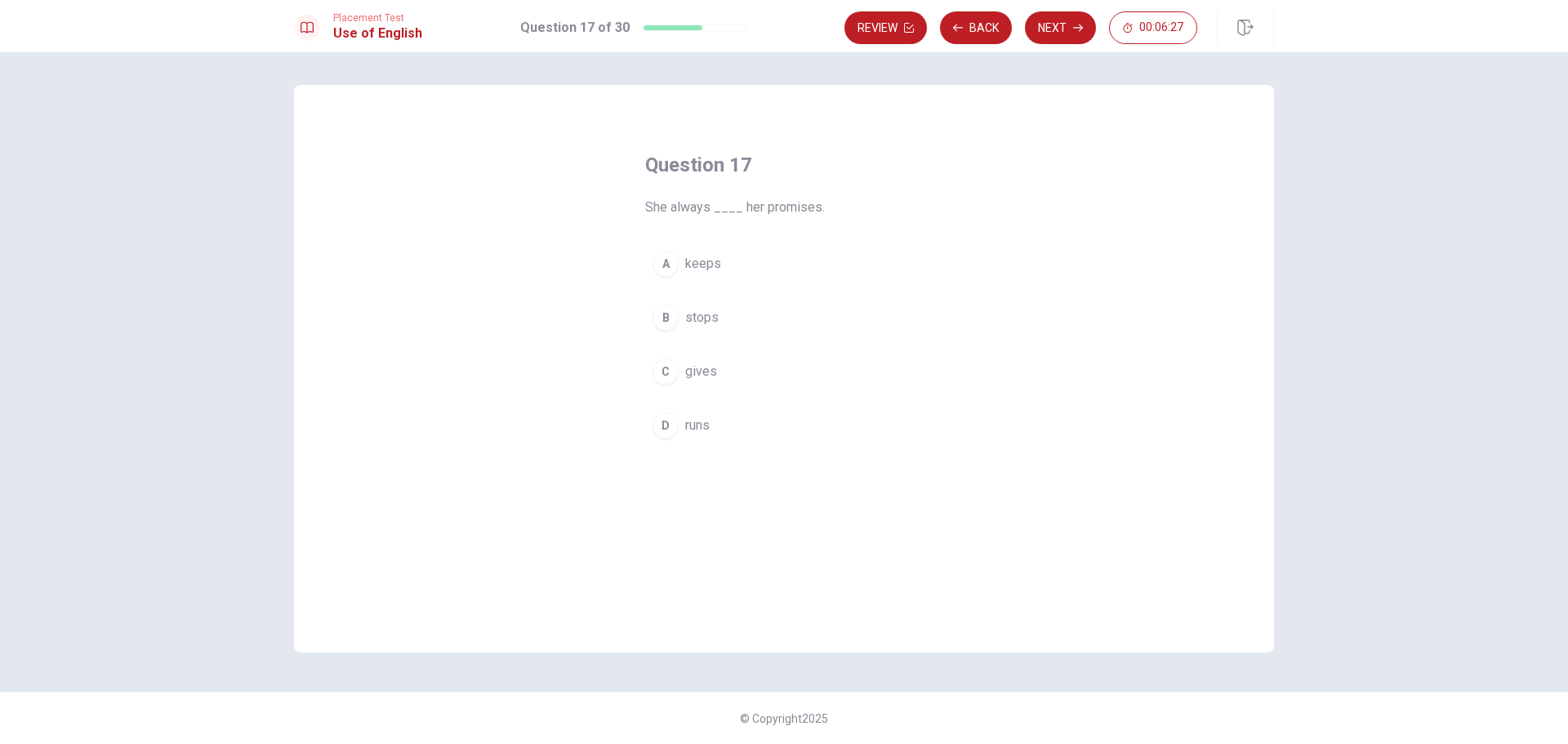
click at [674, 262] on div "A" at bounding box center [665, 263] width 26 height 26
click at [1052, 35] on button "Next" at bounding box center [1060, 27] width 71 height 32
click at [720, 420] on span "achieves" at bounding box center [711, 425] width 52 height 20
click at [1056, 37] on button "Next" at bounding box center [1060, 27] width 71 height 32
click at [679, 428] on button "D hardworking" at bounding box center [784, 425] width 278 height 41
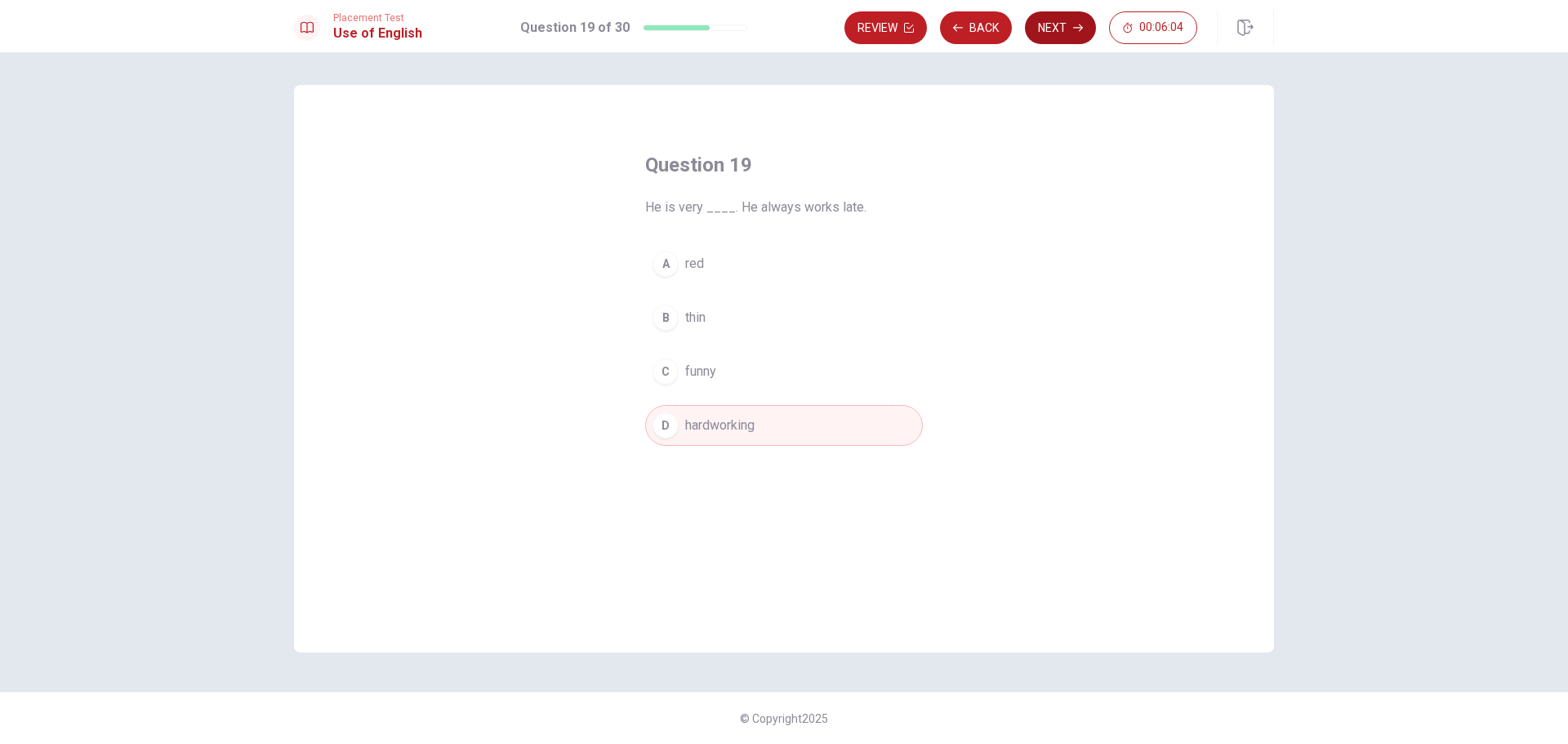
click at [1065, 32] on button "Next" at bounding box center [1060, 27] width 71 height 32
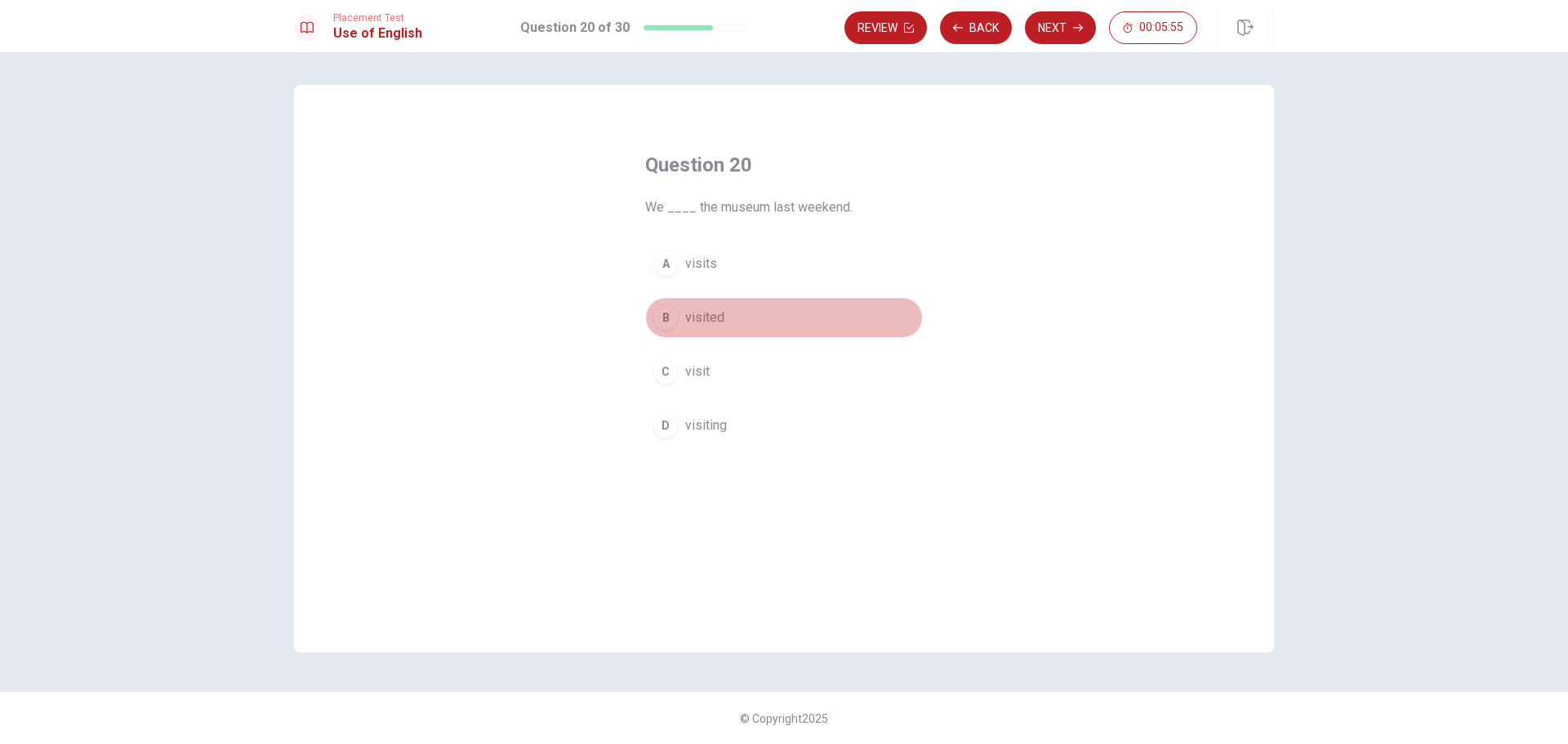
click at [715, 319] on span "visited" at bounding box center [705, 318] width 39 height 20
click at [1050, 24] on button "Next" at bounding box center [1060, 27] width 71 height 32
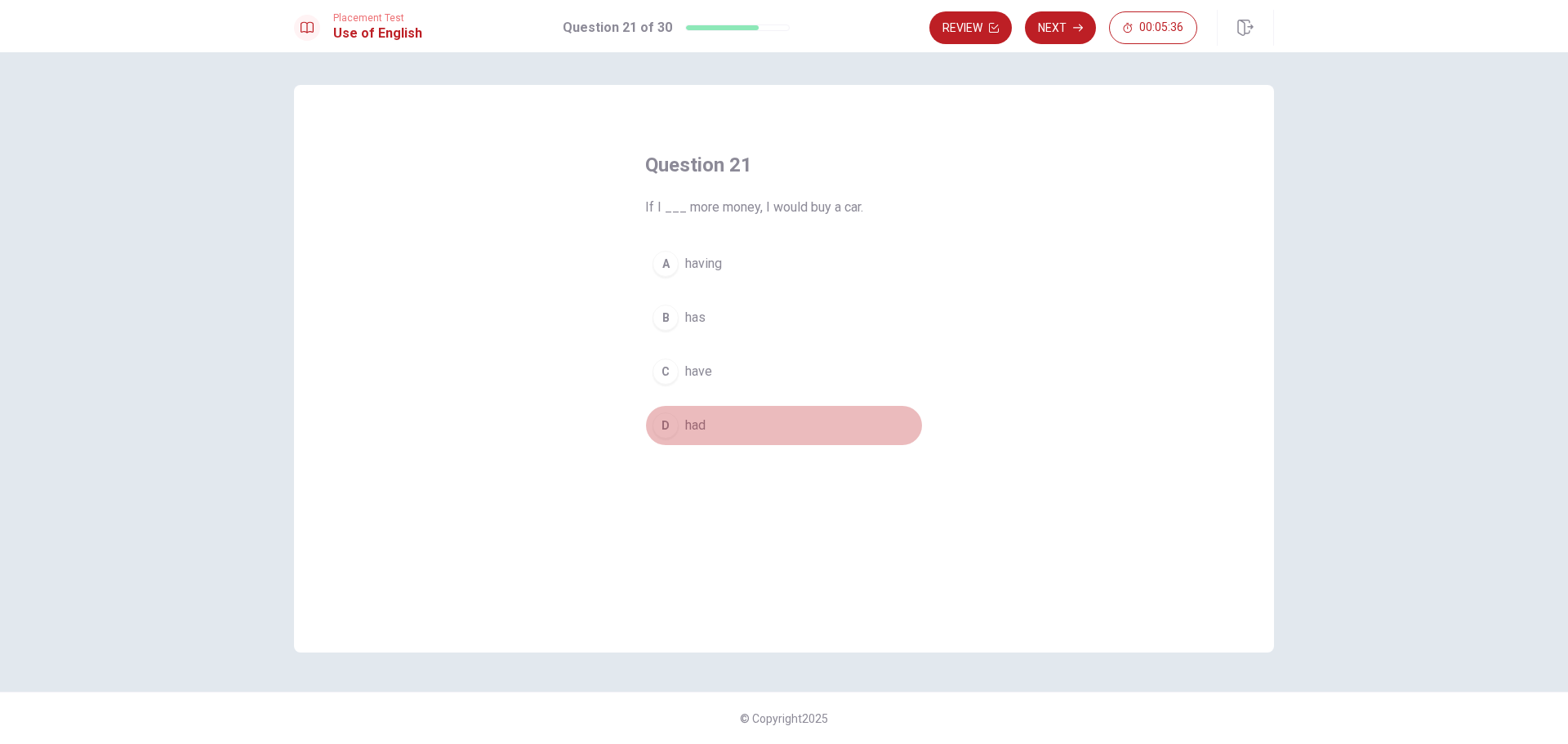
click at [700, 431] on span "had" at bounding box center [695, 425] width 21 height 20
click at [1070, 23] on button "Next" at bounding box center [1060, 27] width 71 height 32
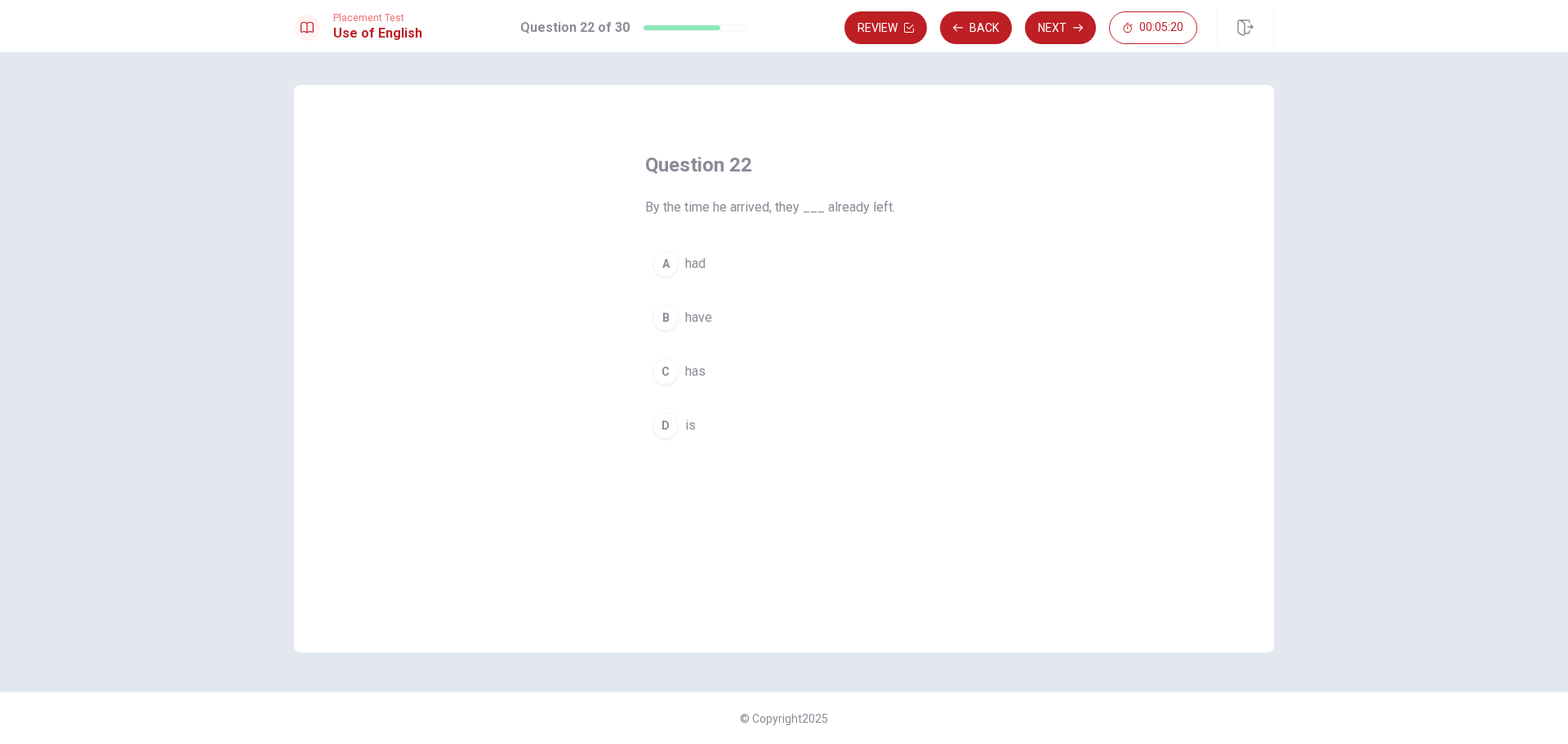
click at [694, 263] on span "had" at bounding box center [695, 264] width 21 height 20
click at [1062, 34] on button "Next" at bounding box center [1060, 27] width 71 height 32
click at [729, 321] on span "when does" at bounding box center [717, 318] width 63 height 20
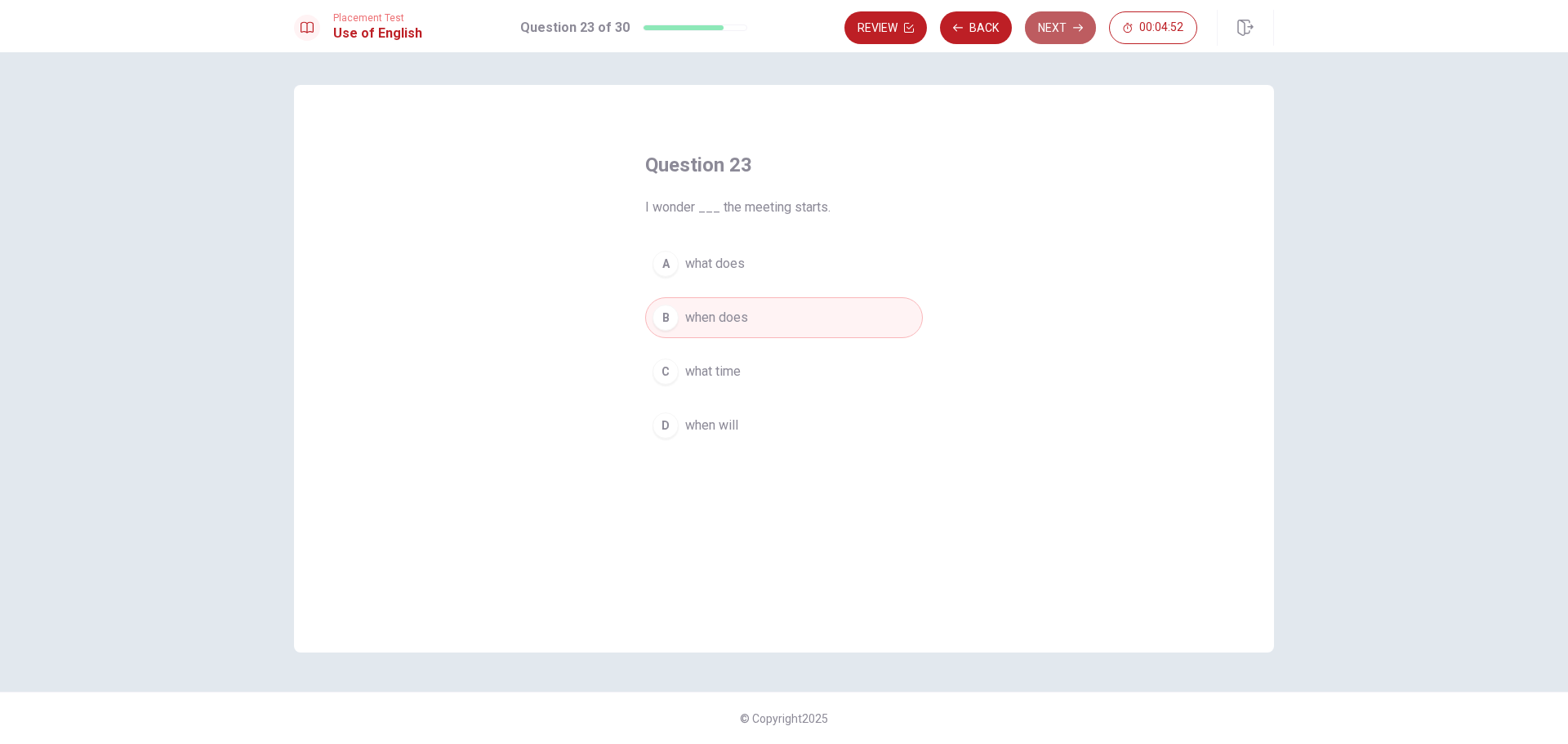
click at [1058, 35] on button "Next" at bounding box center [1060, 27] width 71 height 32
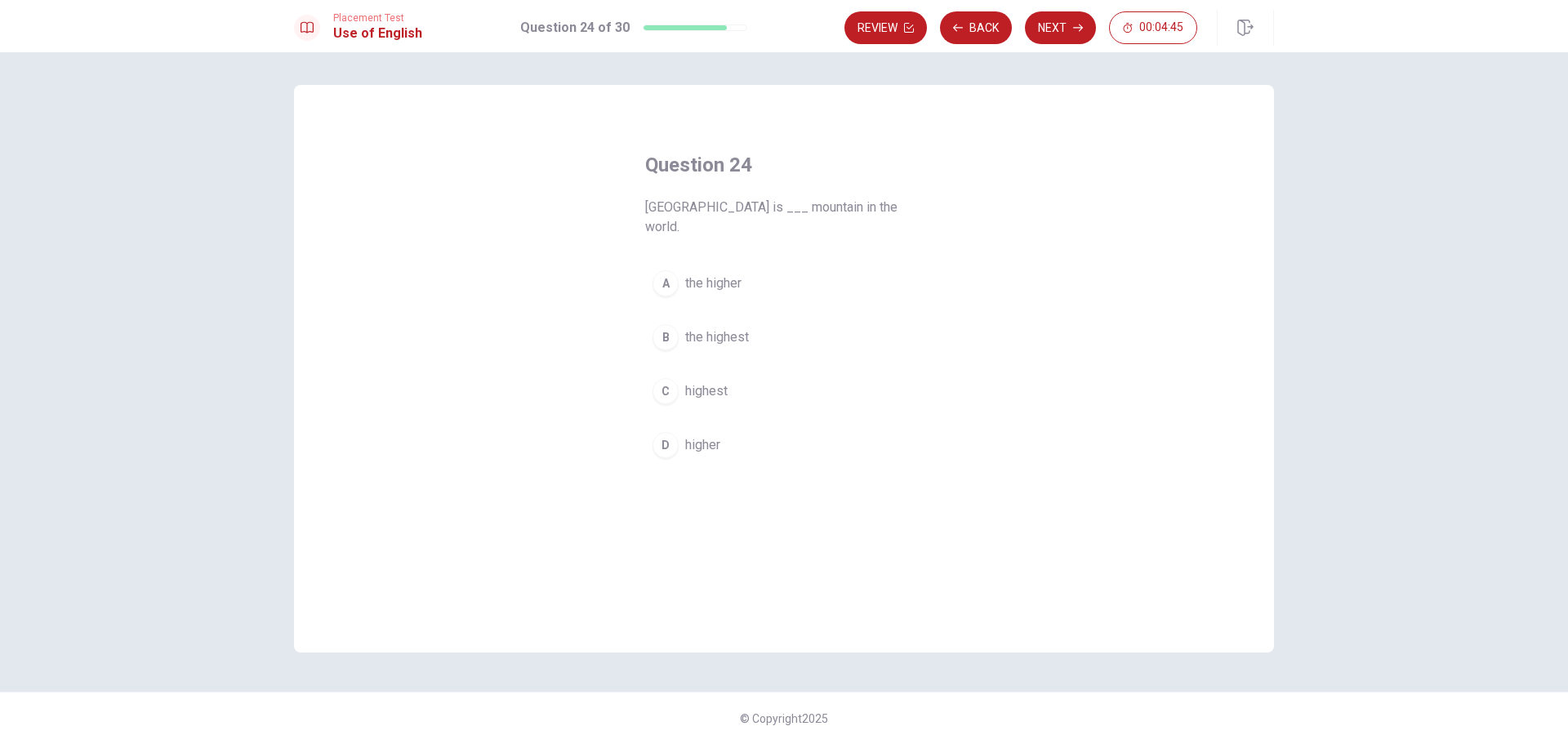
click at [744, 328] on span "the highest" at bounding box center [717, 337] width 64 height 20
click at [1073, 22] on icon "button" at bounding box center [1078, 27] width 10 height 10
click at [671, 423] on div "D" at bounding box center [665, 425] width 26 height 26
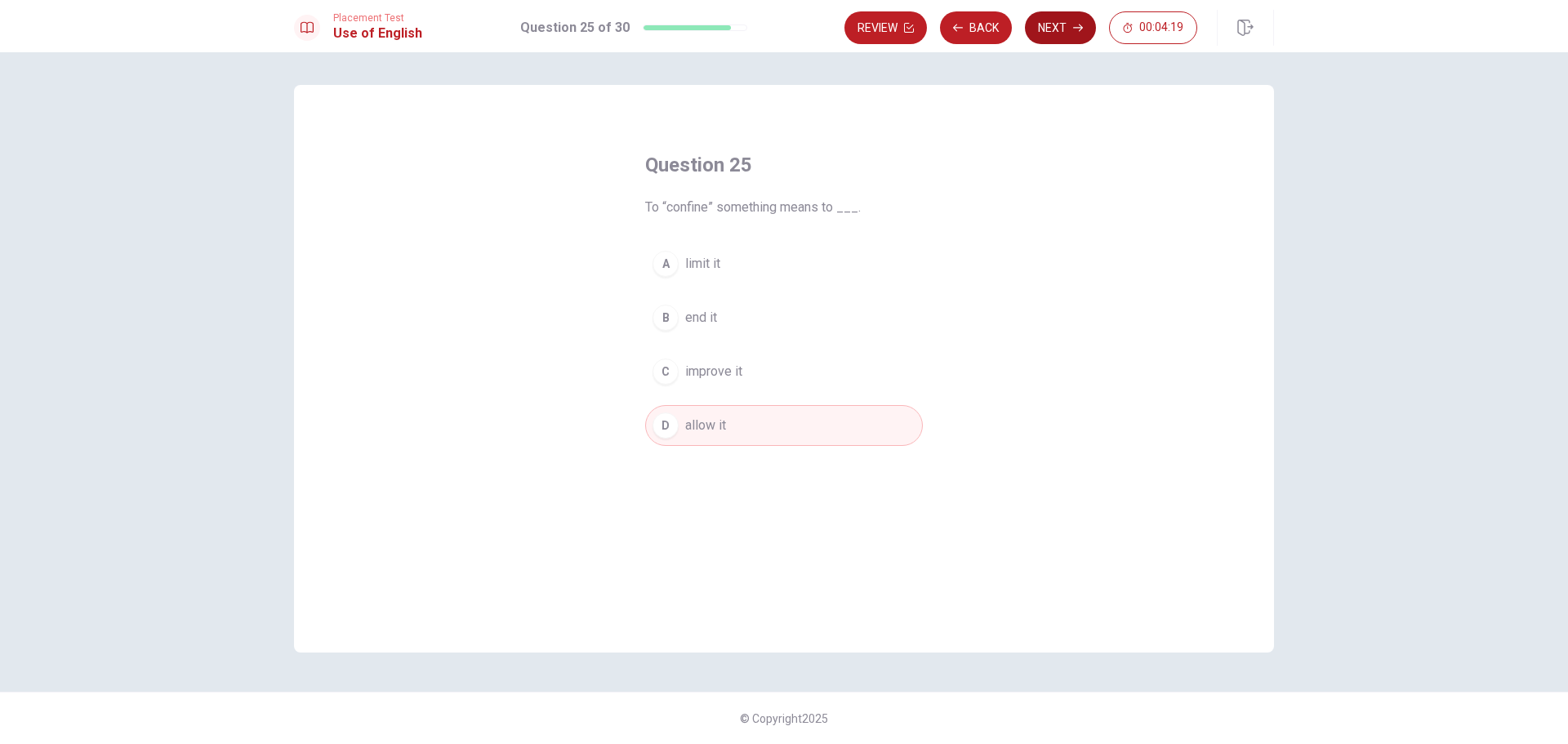
click at [1062, 32] on button "Next" at bounding box center [1060, 27] width 71 height 32
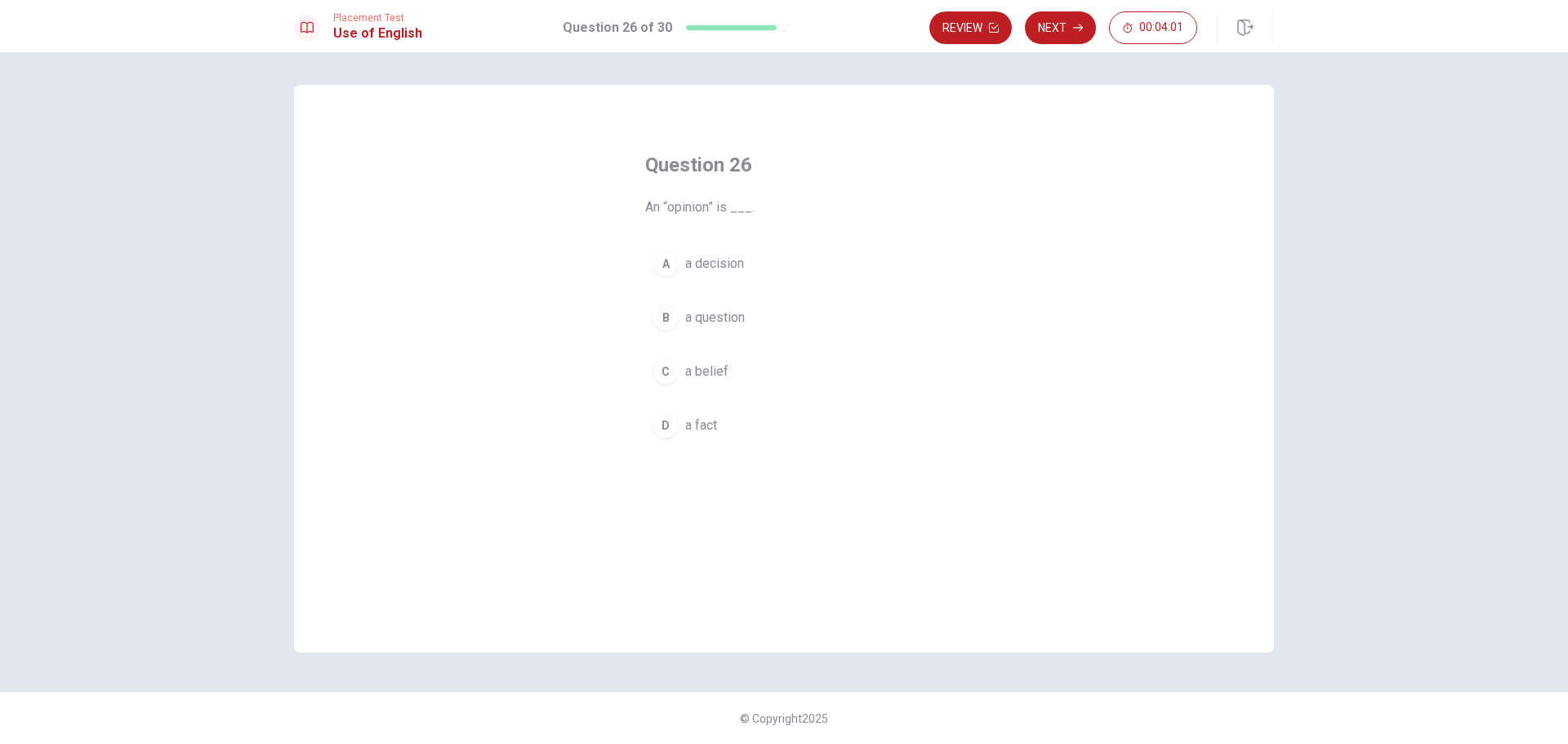
click at [715, 370] on span "a belief" at bounding box center [707, 372] width 43 height 20
click at [1050, 32] on button "Next" at bounding box center [1060, 27] width 71 height 32
click at [816, 268] on span "response to something" at bounding box center [752, 264] width 133 height 20
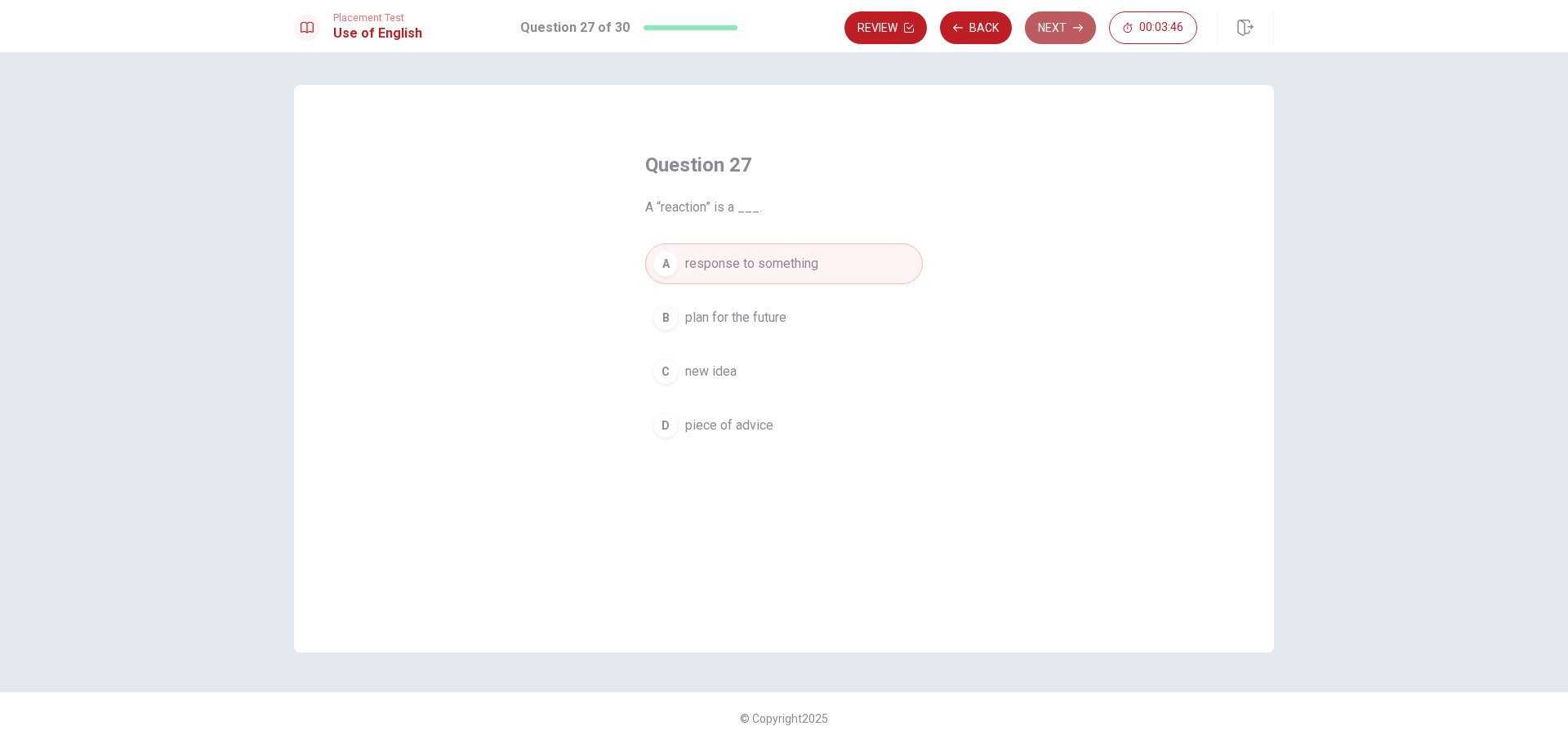
click at [1066, 32] on button "Next" at bounding box center [1060, 27] width 71 height 32
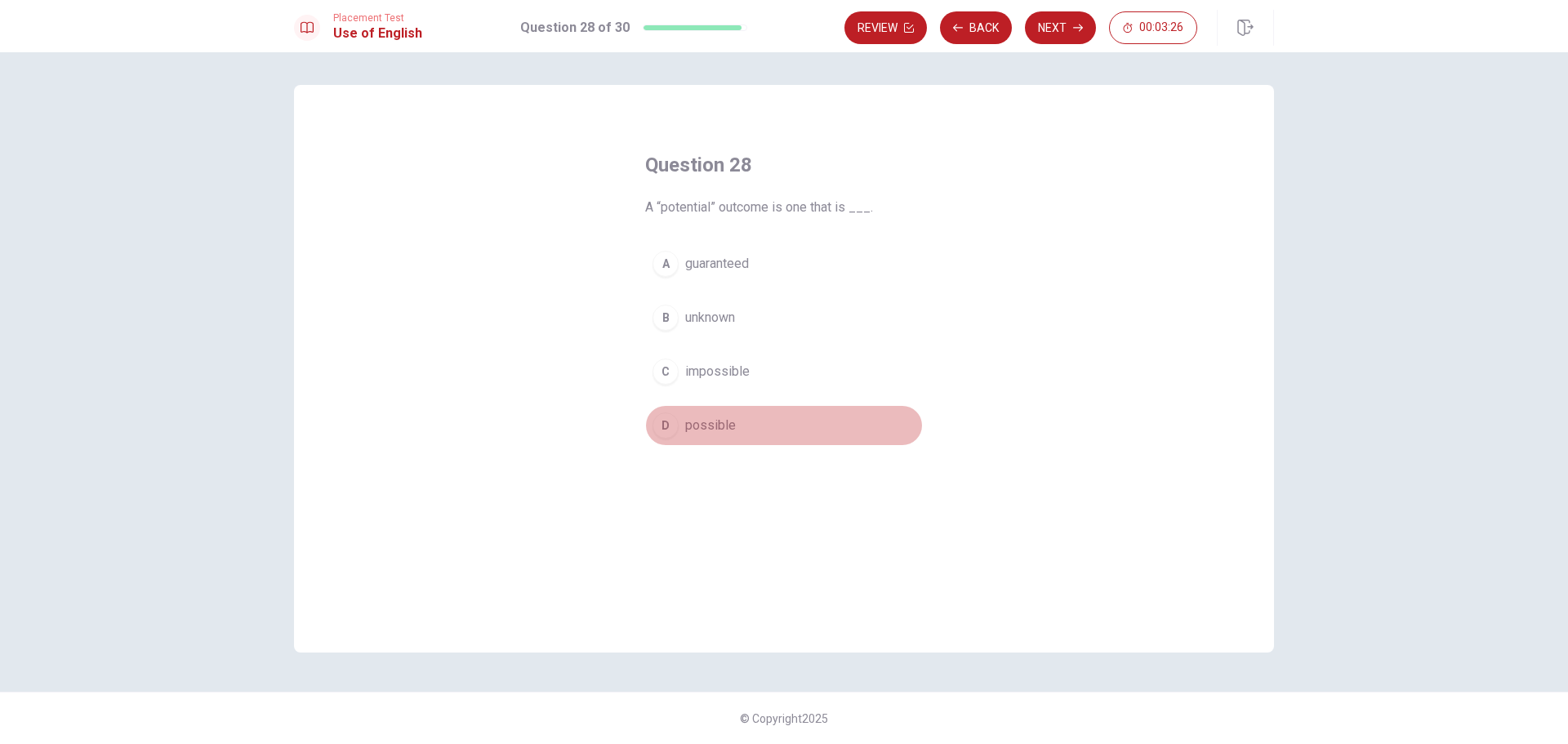
click at [717, 433] on span "possible" at bounding box center [711, 425] width 51 height 20
click at [1055, 18] on button "Next" at bounding box center [1060, 27] width 71 height 32
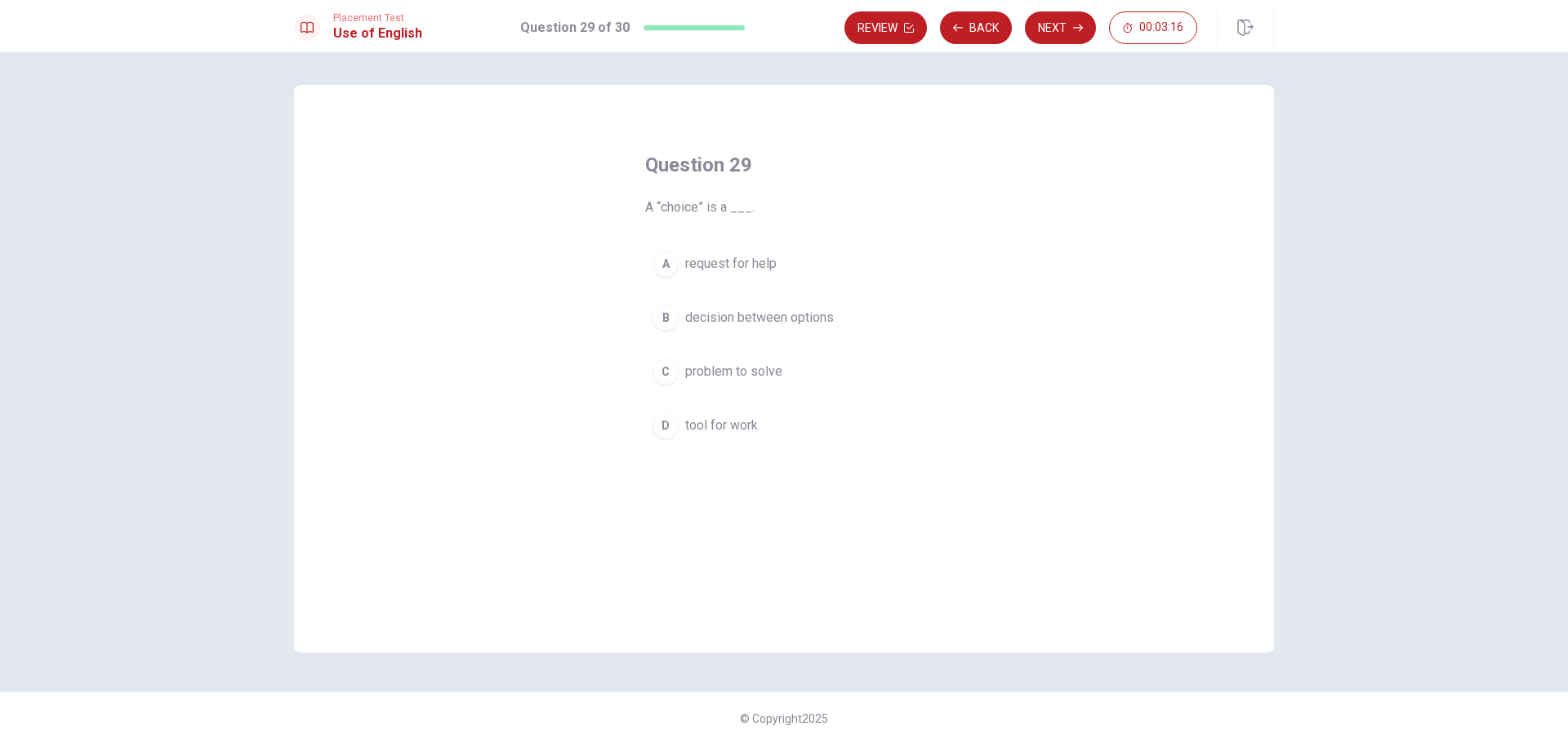
click at [820, 319] on span "decision between options" at bounding box center [760, 318] width 149 height 20
click at [1060, 36] on button "Next" at bounding box center [1060, 27] width 71 height 32
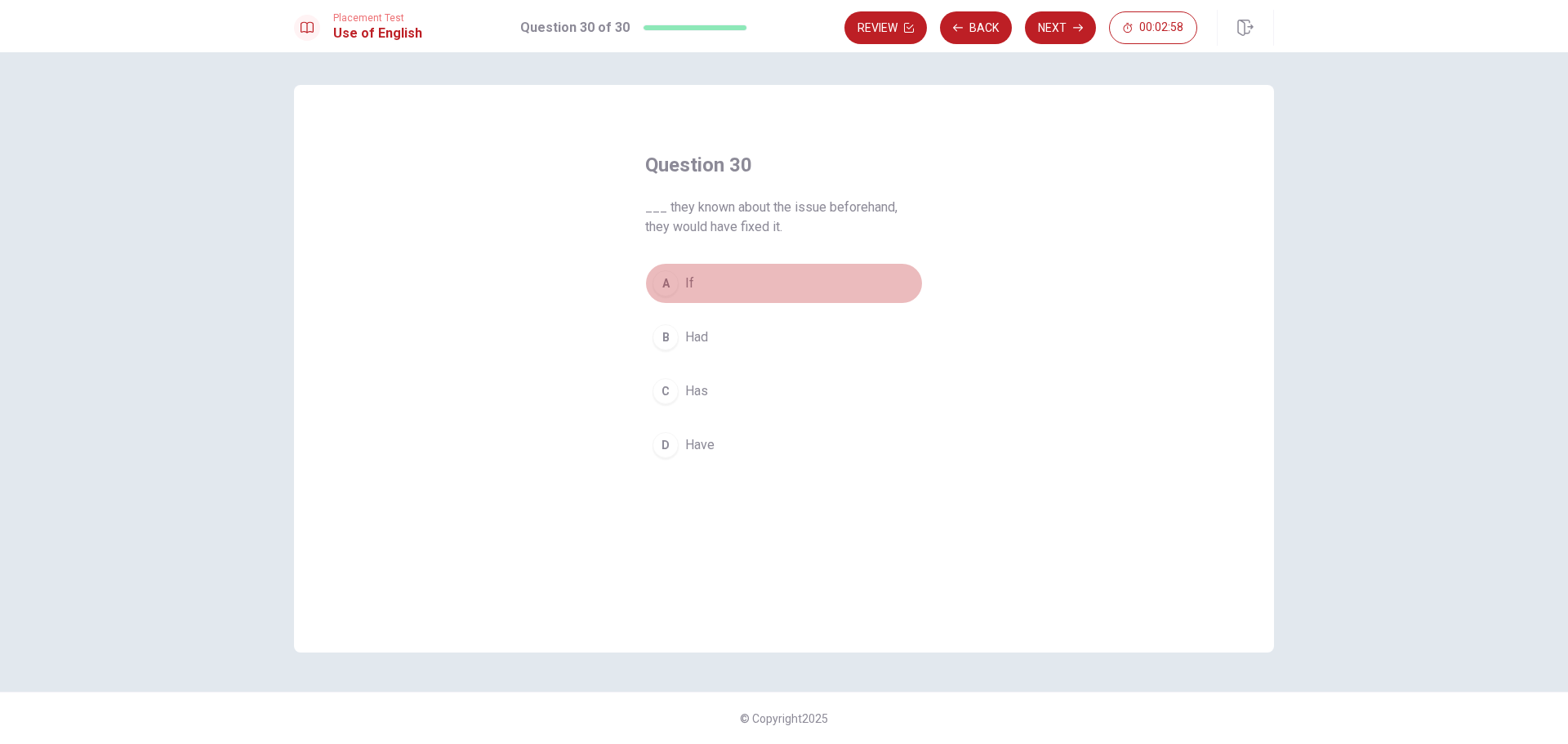
click at [694, 284] on button "A If" at bounding box center [784, 284] width 278 height 41
click at [1062, 24] on button "Next" at bounding box center [1060, 27] width 71 height 32
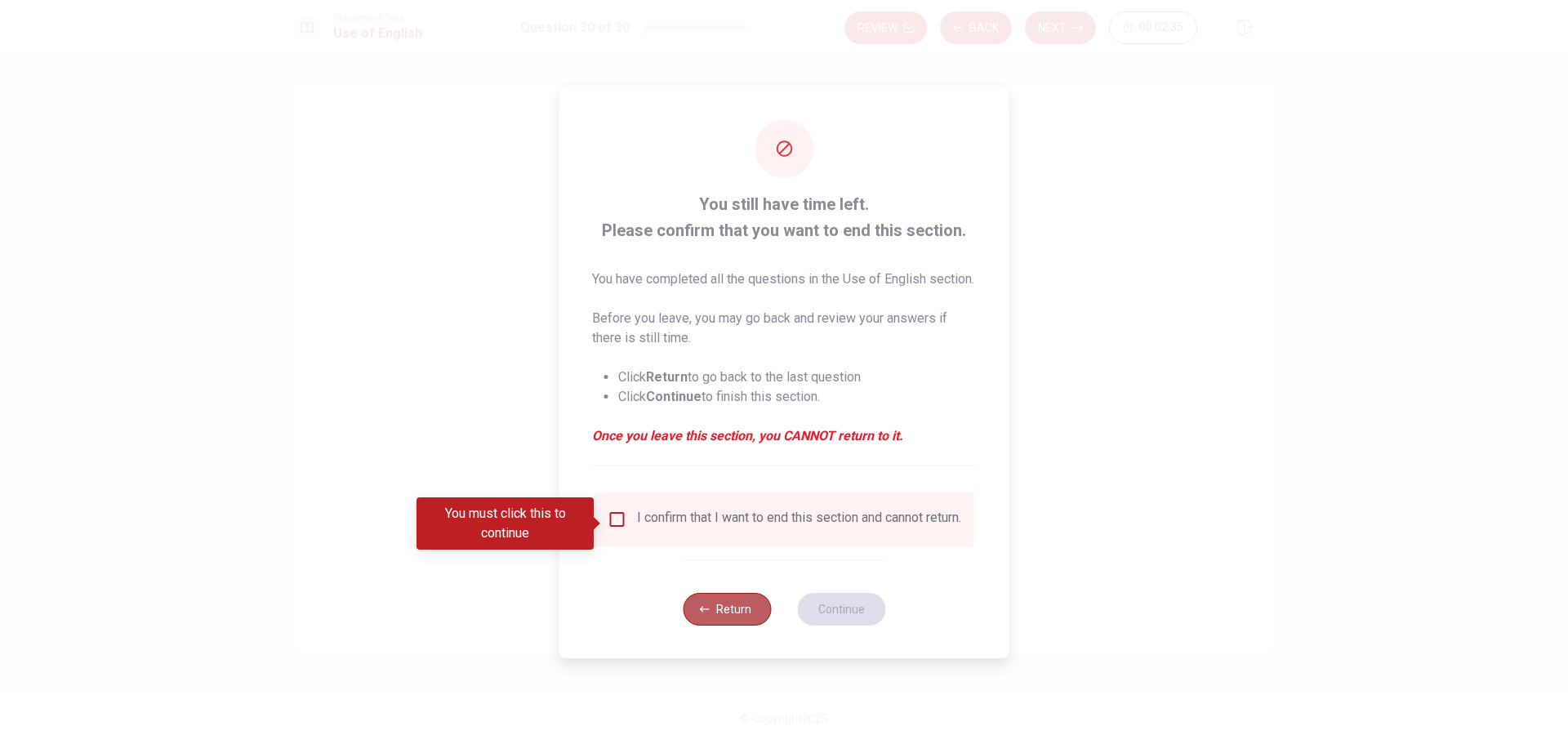
click at [727, 626] on button "Return" at bounding box center [727, 608] width 88 height 32
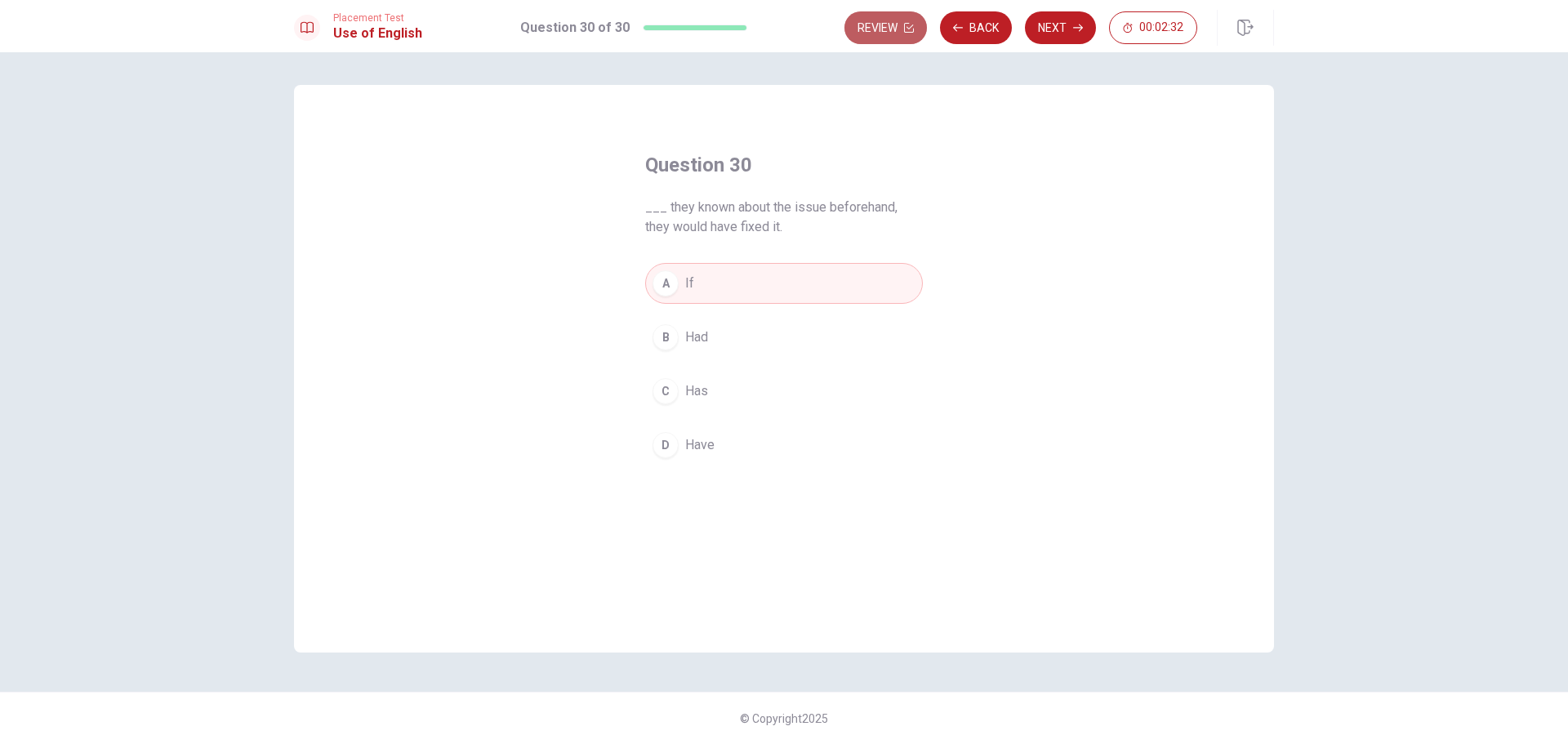
click at [895, 29] on button "Review" at bounding box center [885, 27] width 82 height 32
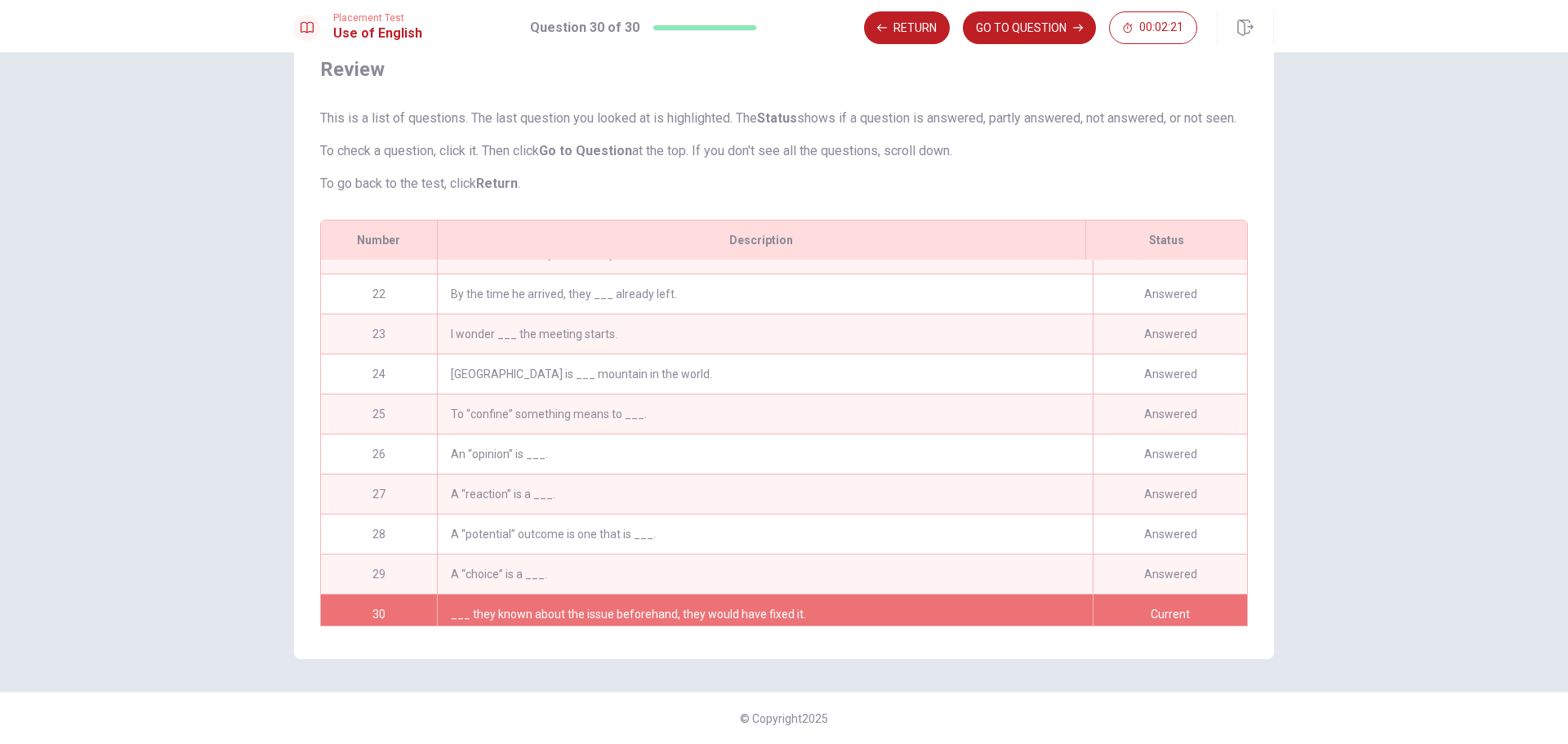
scroll to position [842, 0]
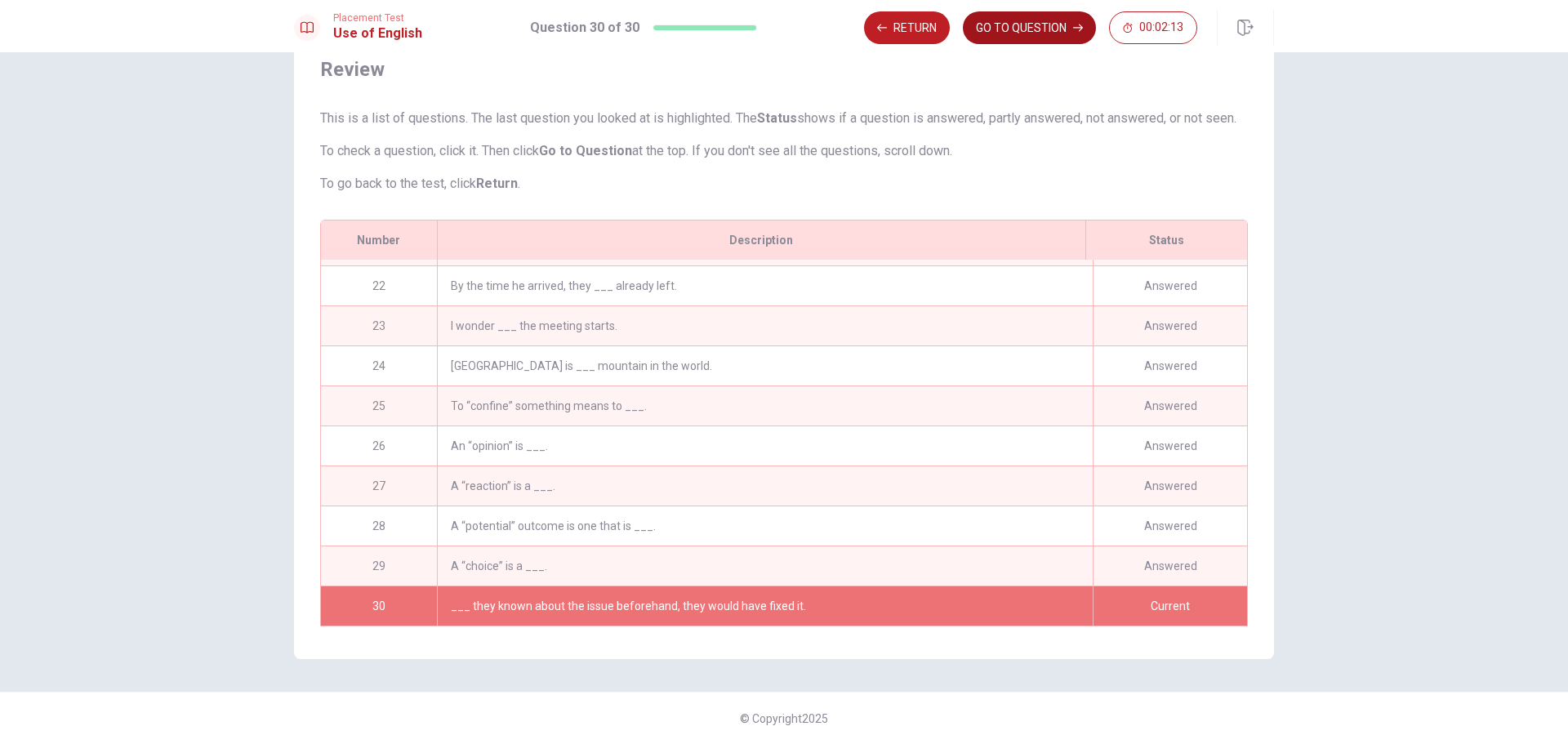
click at [997, 32] on button "GO TO QUESTION" at bounding box center [1029, 27] width 133 height 32
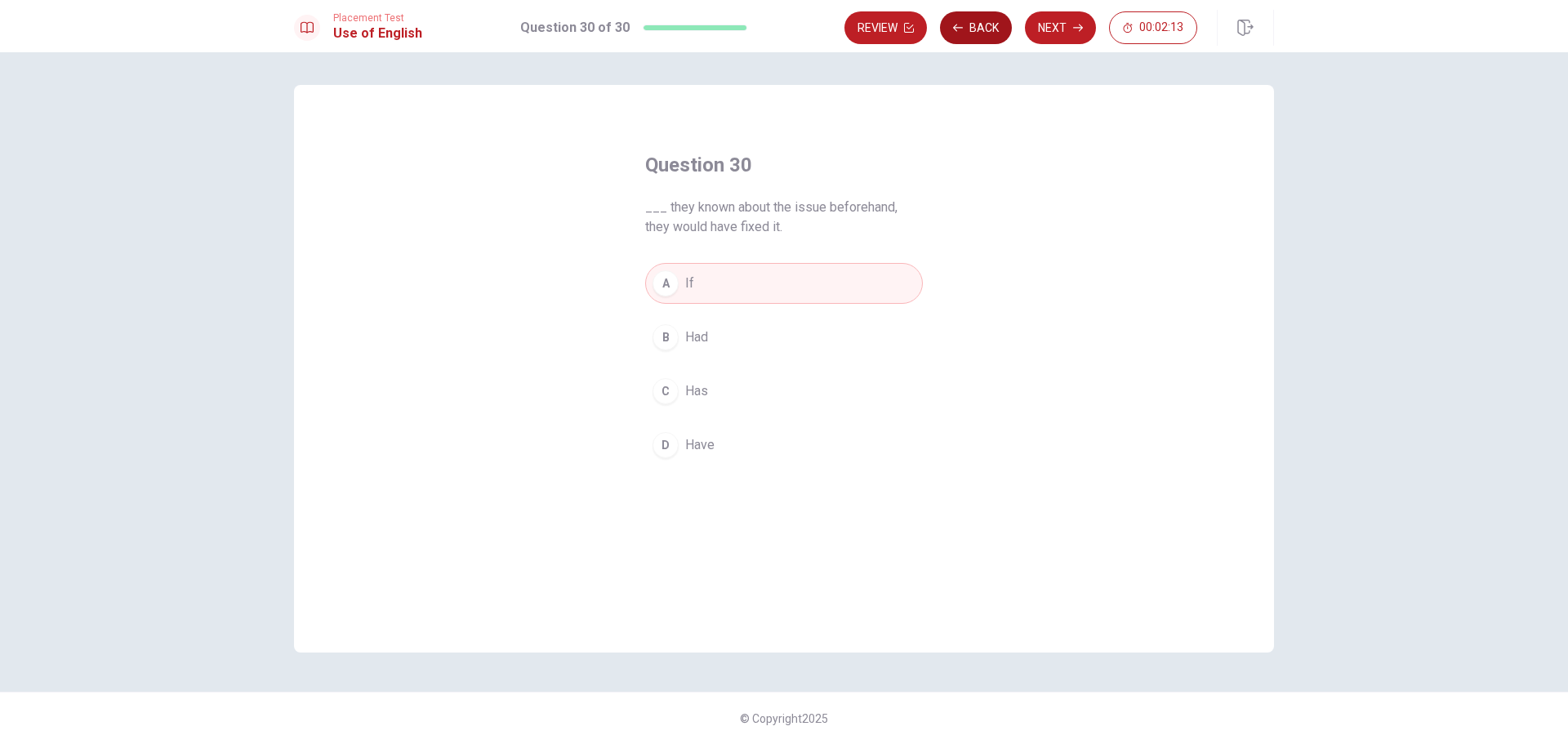
scroll to position [0, 0]
click at [792, 283] on button "A If" at bounding box center [784, 284] width 278 height 41
click at [1068, 32] on button "Next" at bounding box center [1060, 27] width 71 height 32
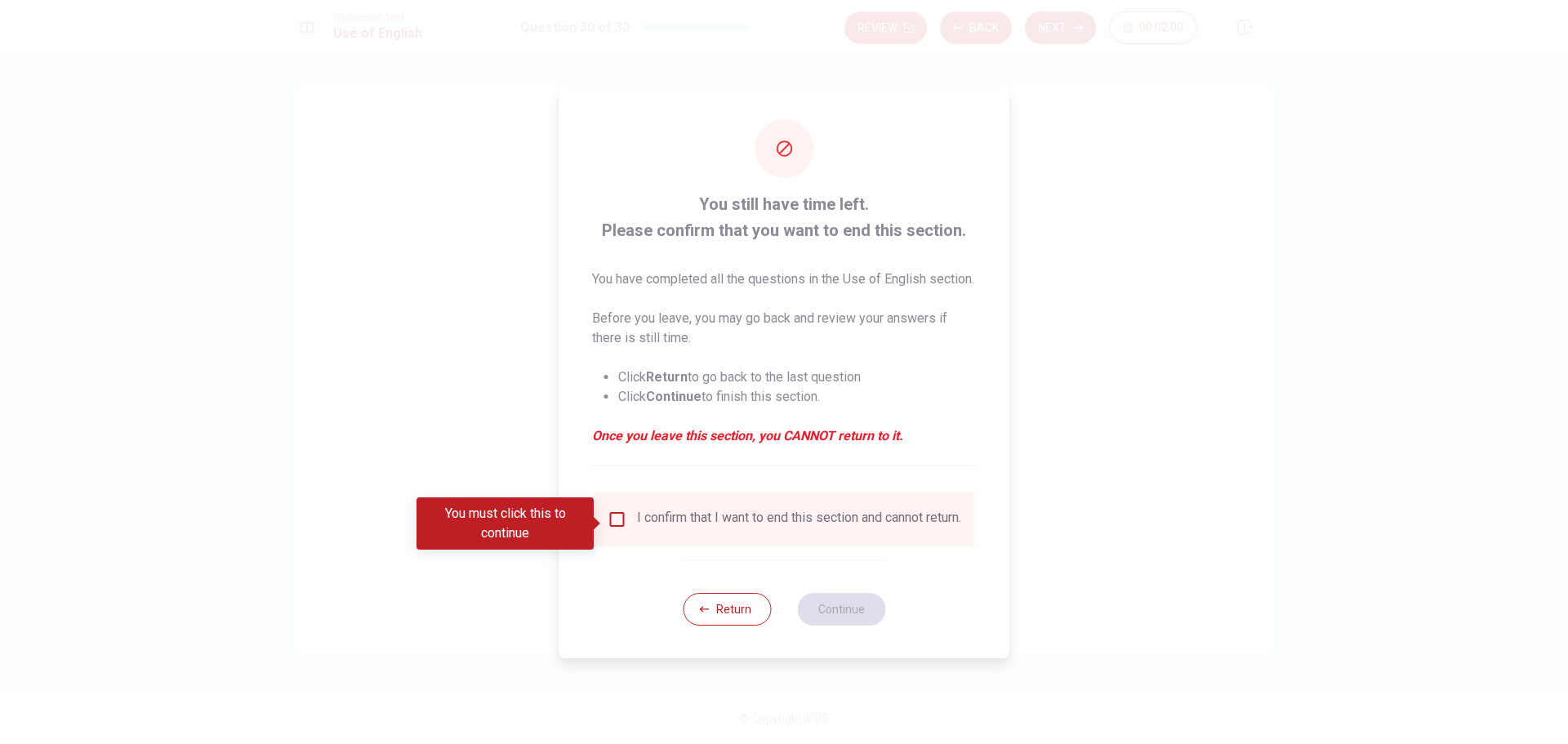
click at [614, 528] on input "You must click this to continue" at bounding box center [617, 519] width 20 height 20
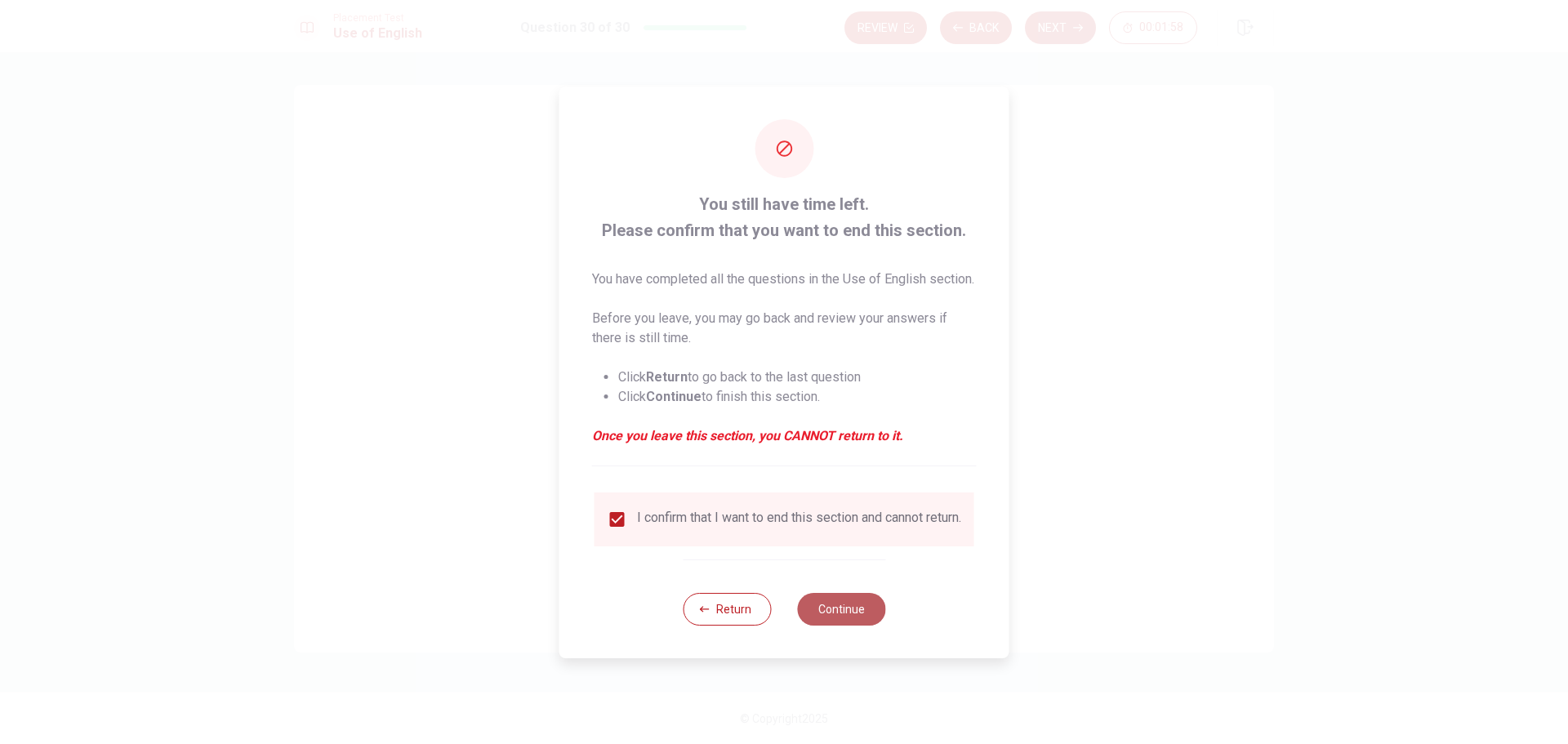
click at [829, 626] on button "Continue" at bounding box center [841, 608] width 88 height 32
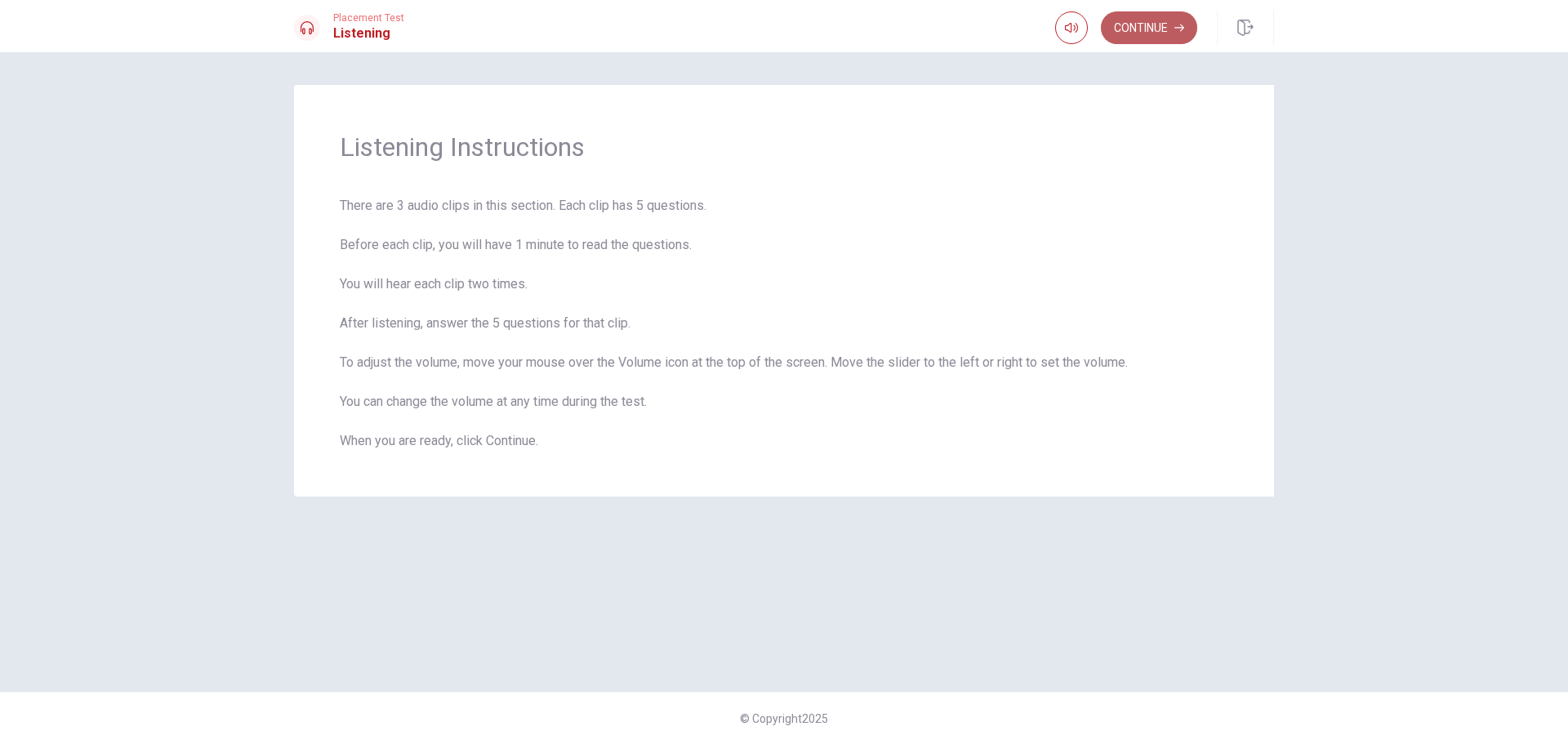
click at [1136, 27] on button "Continue" at bounding box center [1149, 27] width 97 height 32
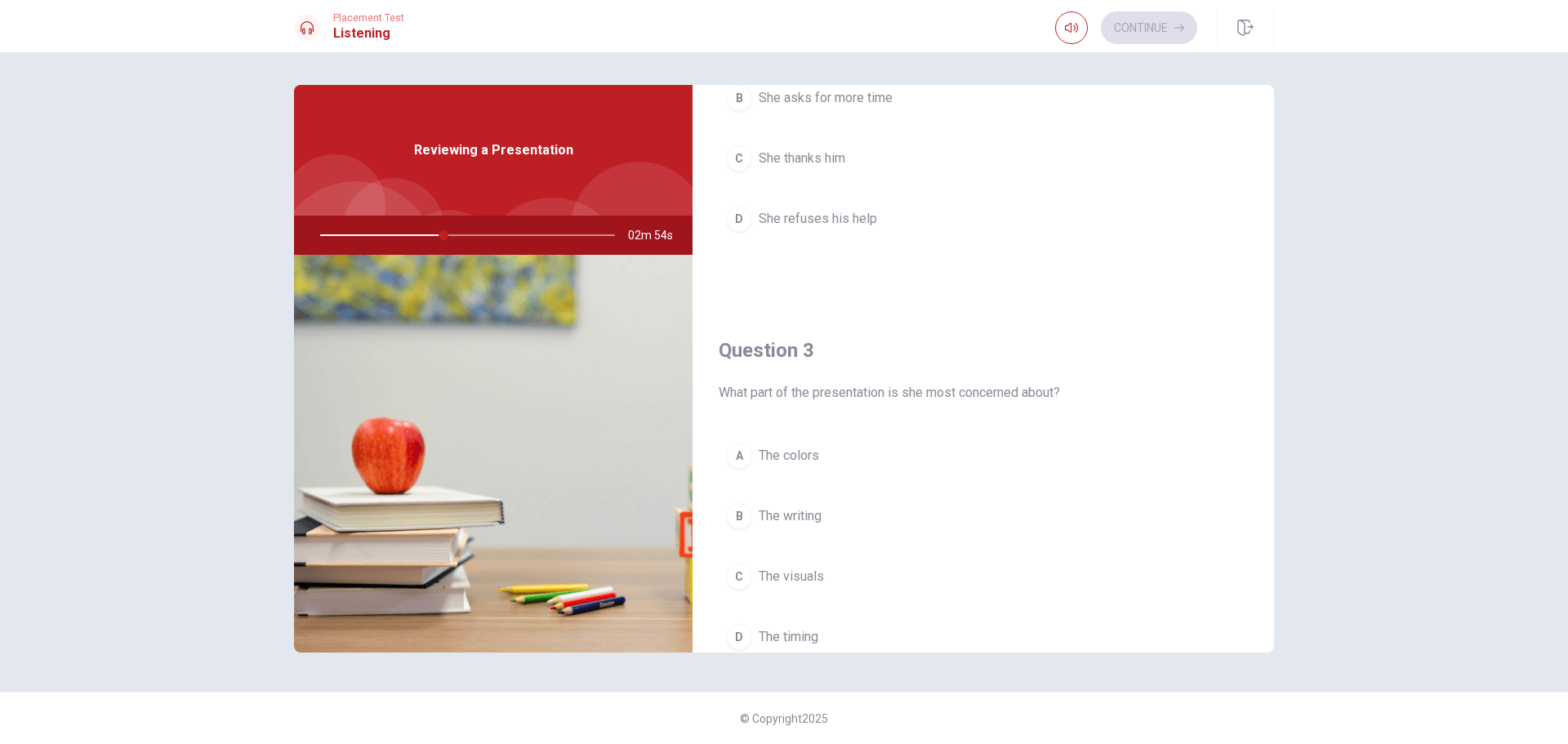
scroll to position [653, 0]
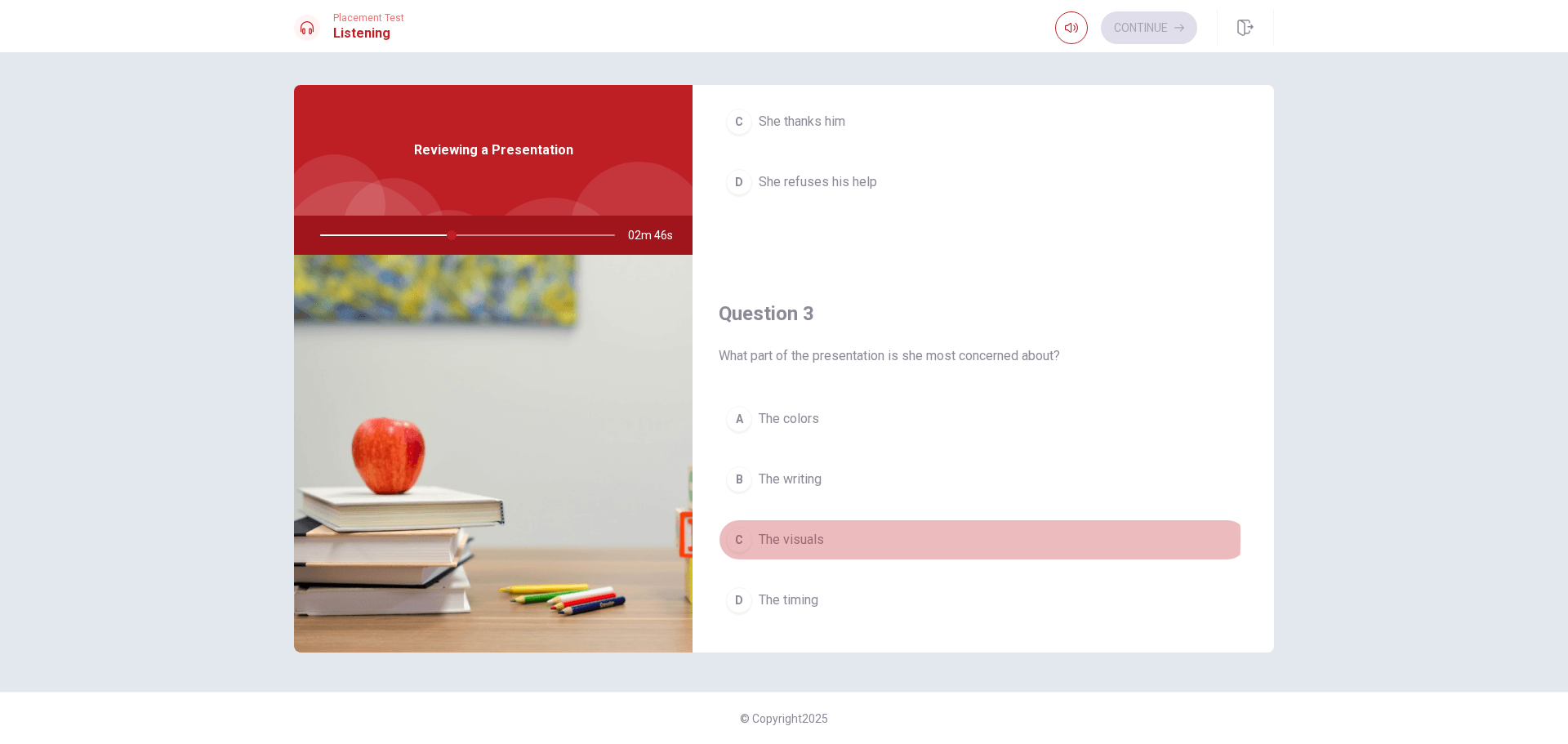
click at [782, 537] on span "The visuals" at bounding box center [791, 540] width 66 height 20
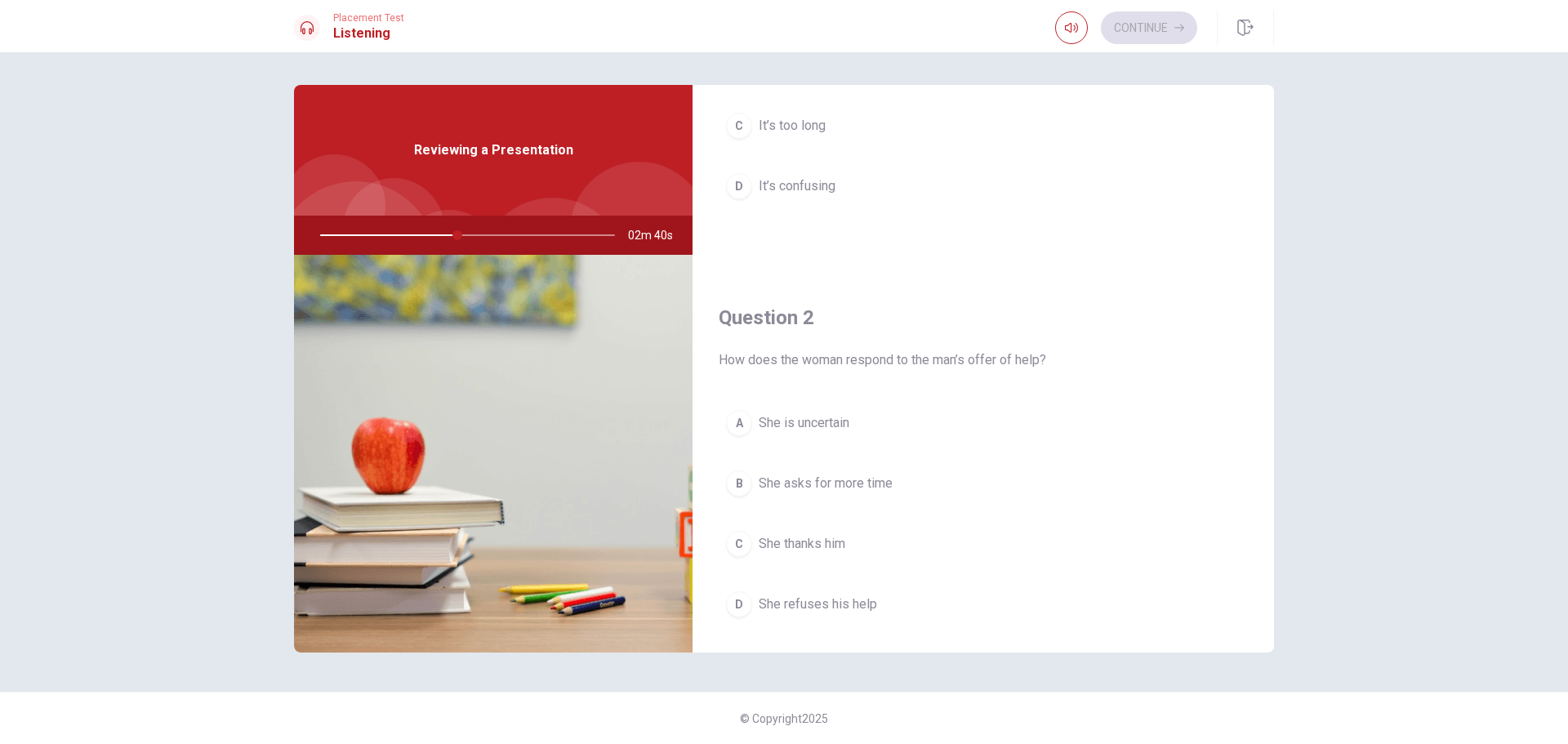
scroll to position [245, 0]
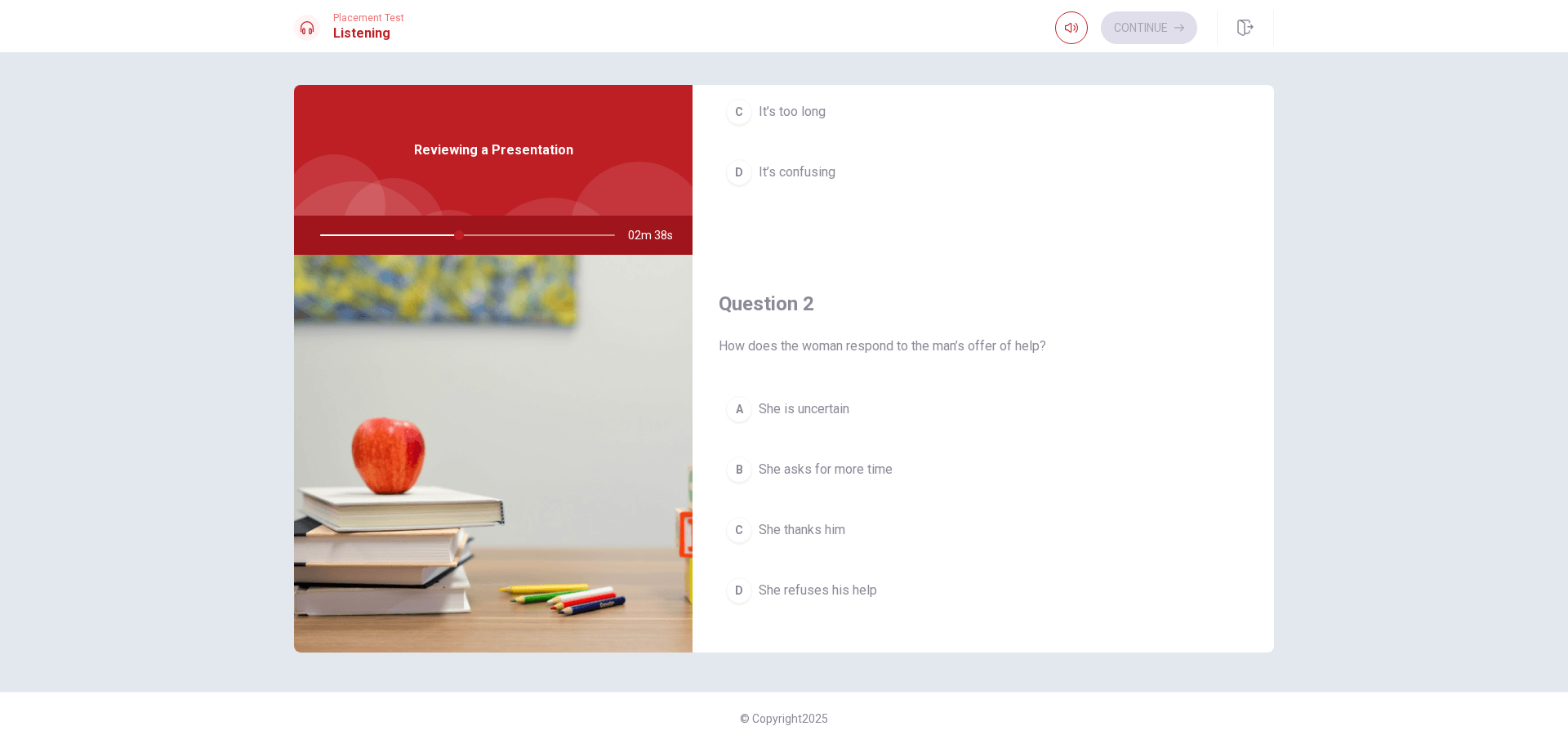
click at [851, 533] on button "C She thanks him" at bounding box center [983, 530] width 529 height 41
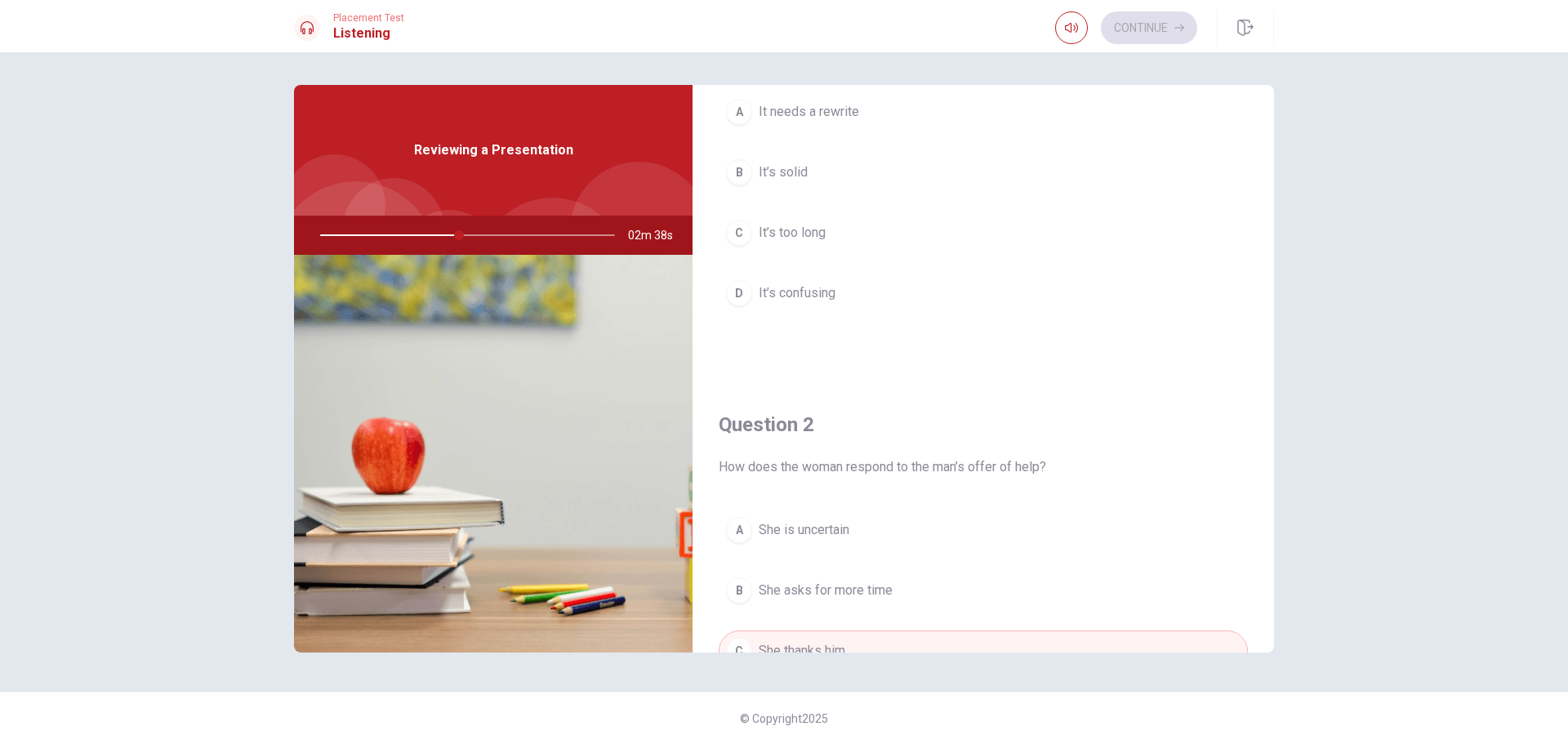
scroll to position [0, 0]
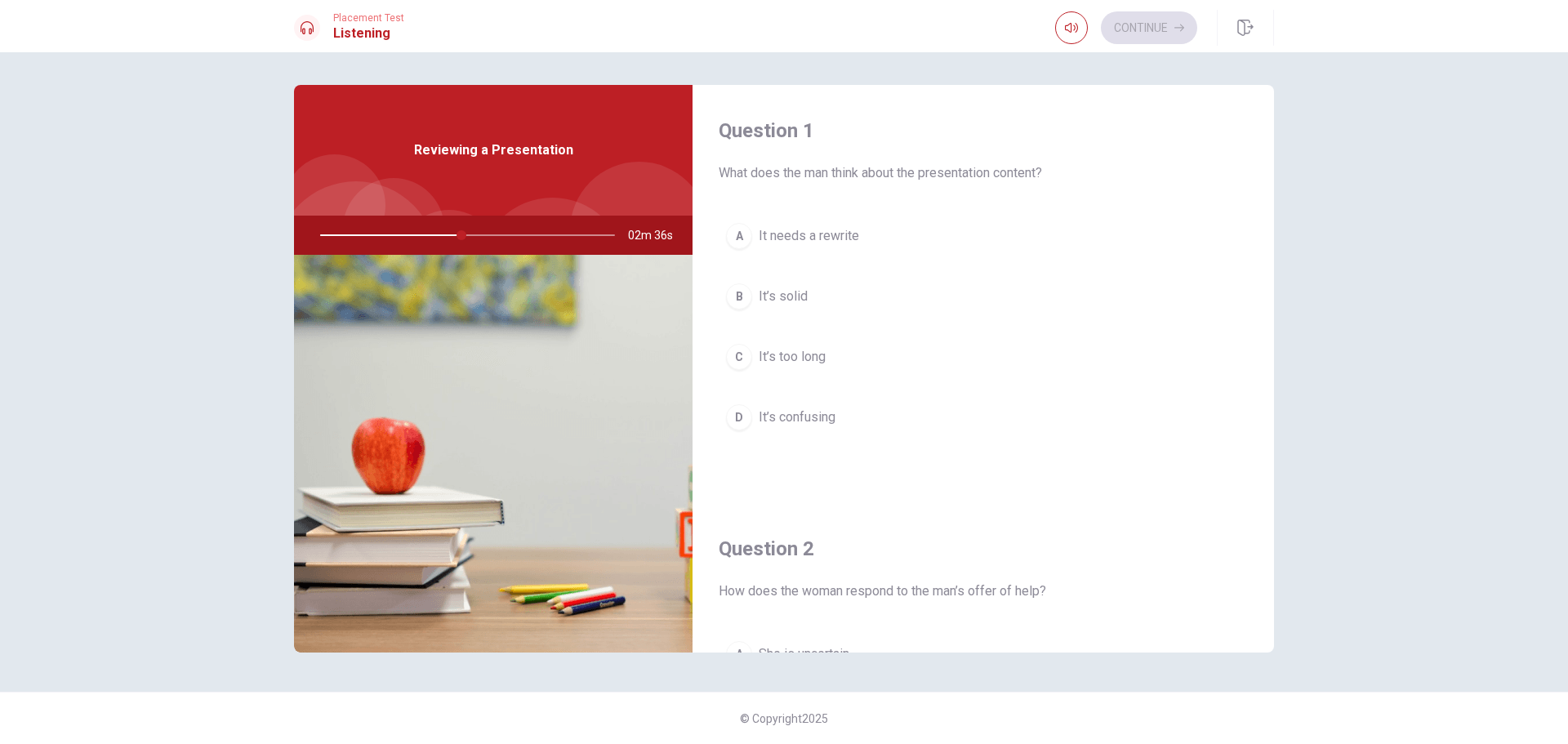
click at [811, 291] on button "B It’s solid" at bounding box center [983, 296] width 529 height 41
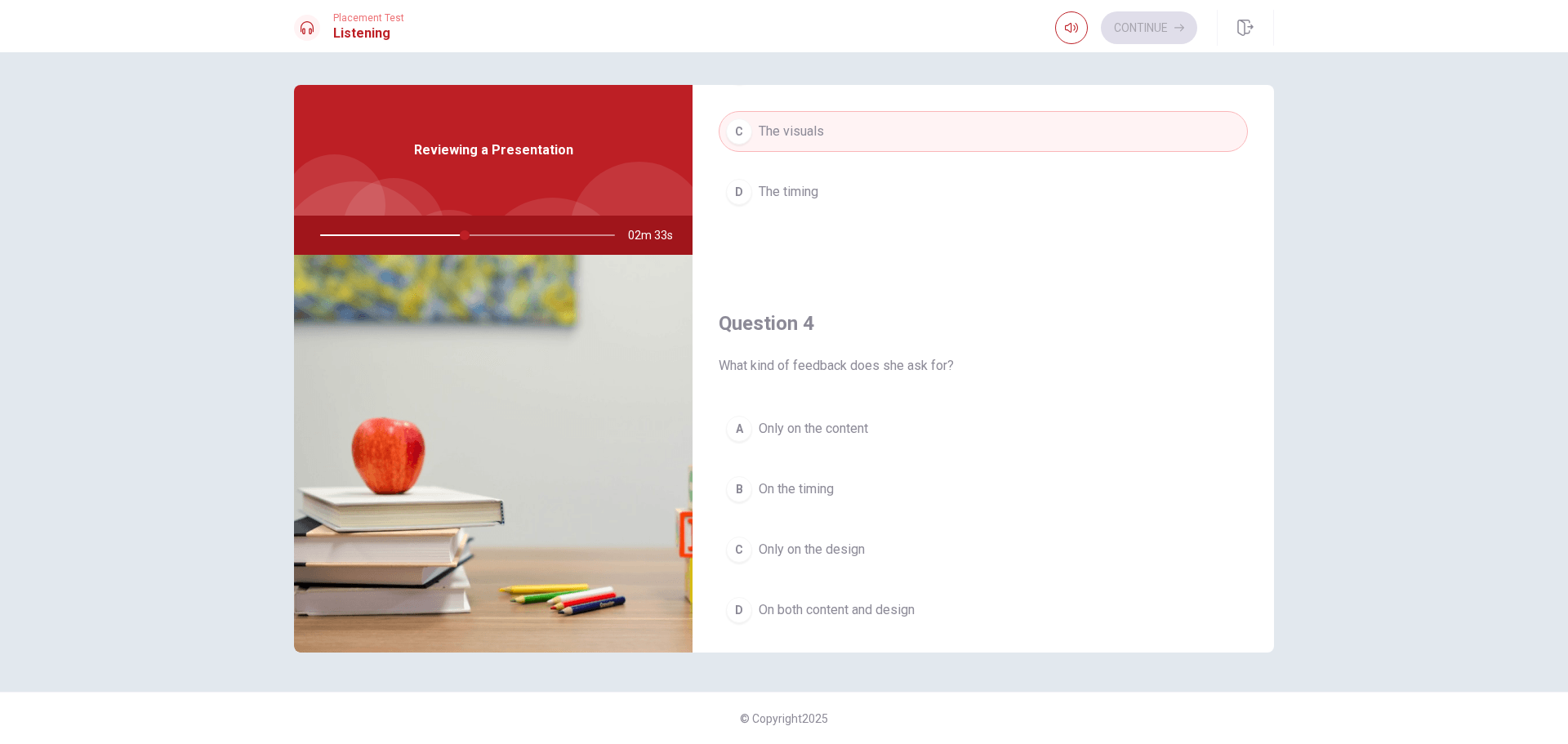
scroll to position [1143, 0]
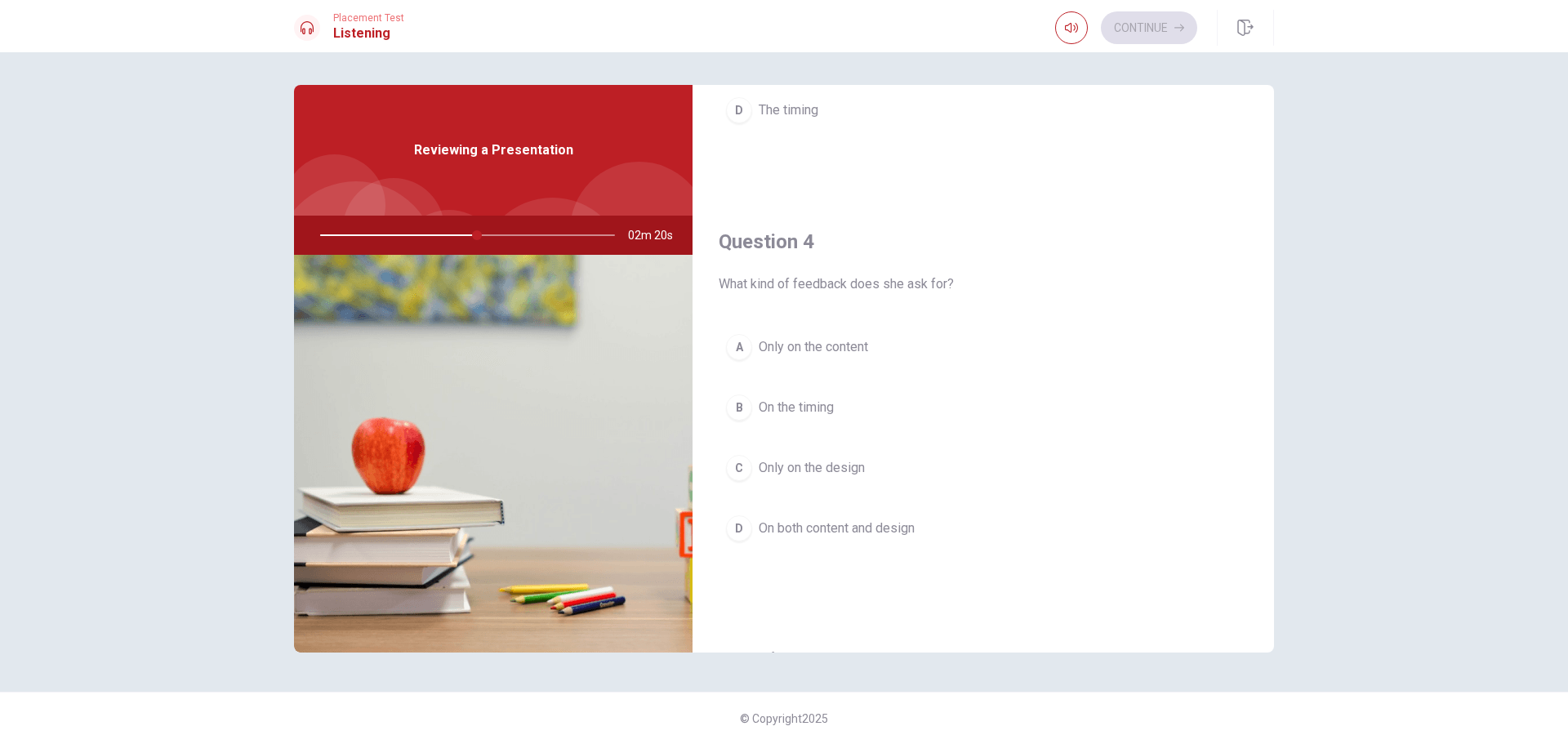
click at [844, 532] on span "On both content and design" at bounding box center [836, 528] width 156 height 20
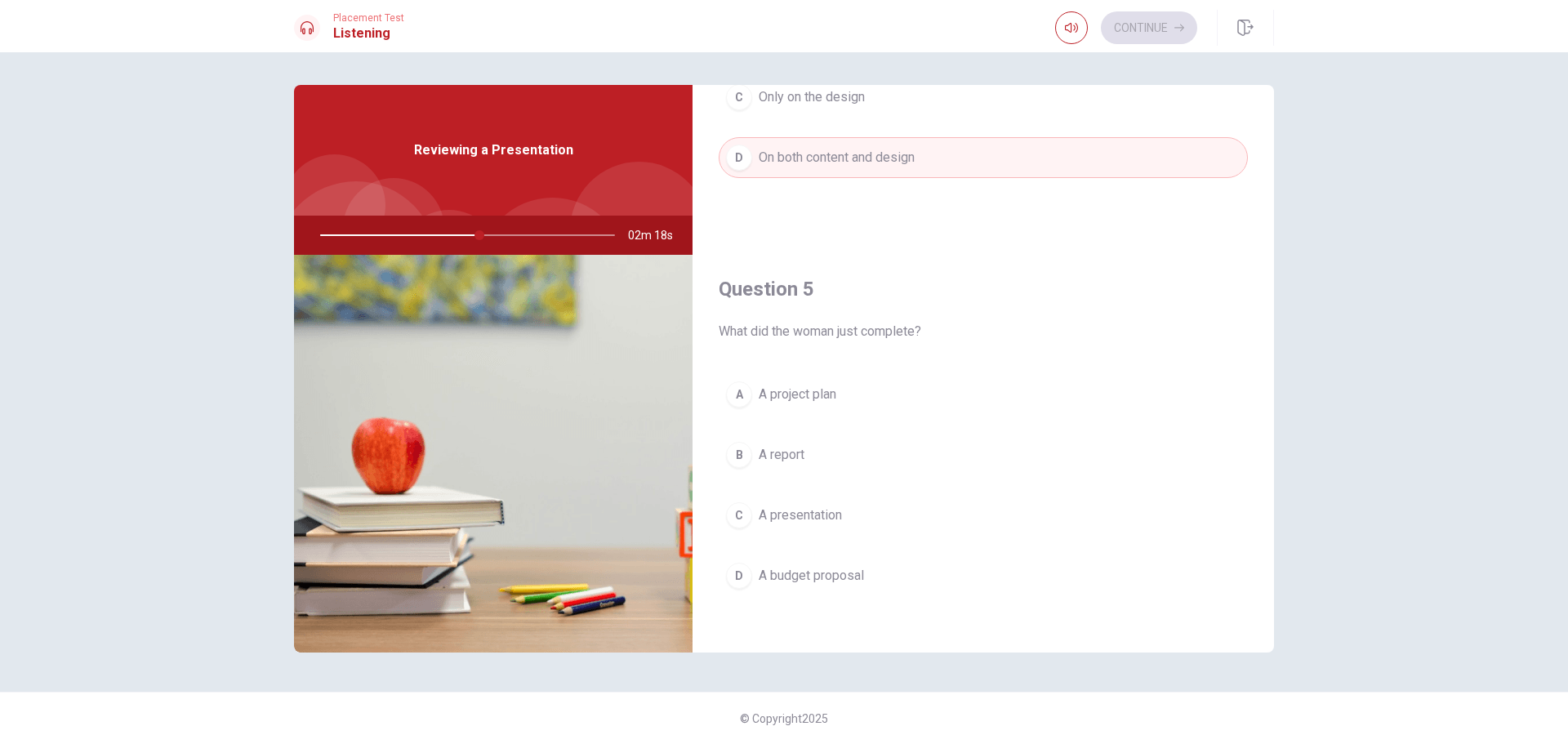
scroll to position [1522, 0]
click at [839, 506] on span "A presentation" at bounding box center [800, 506] width 83 height 20
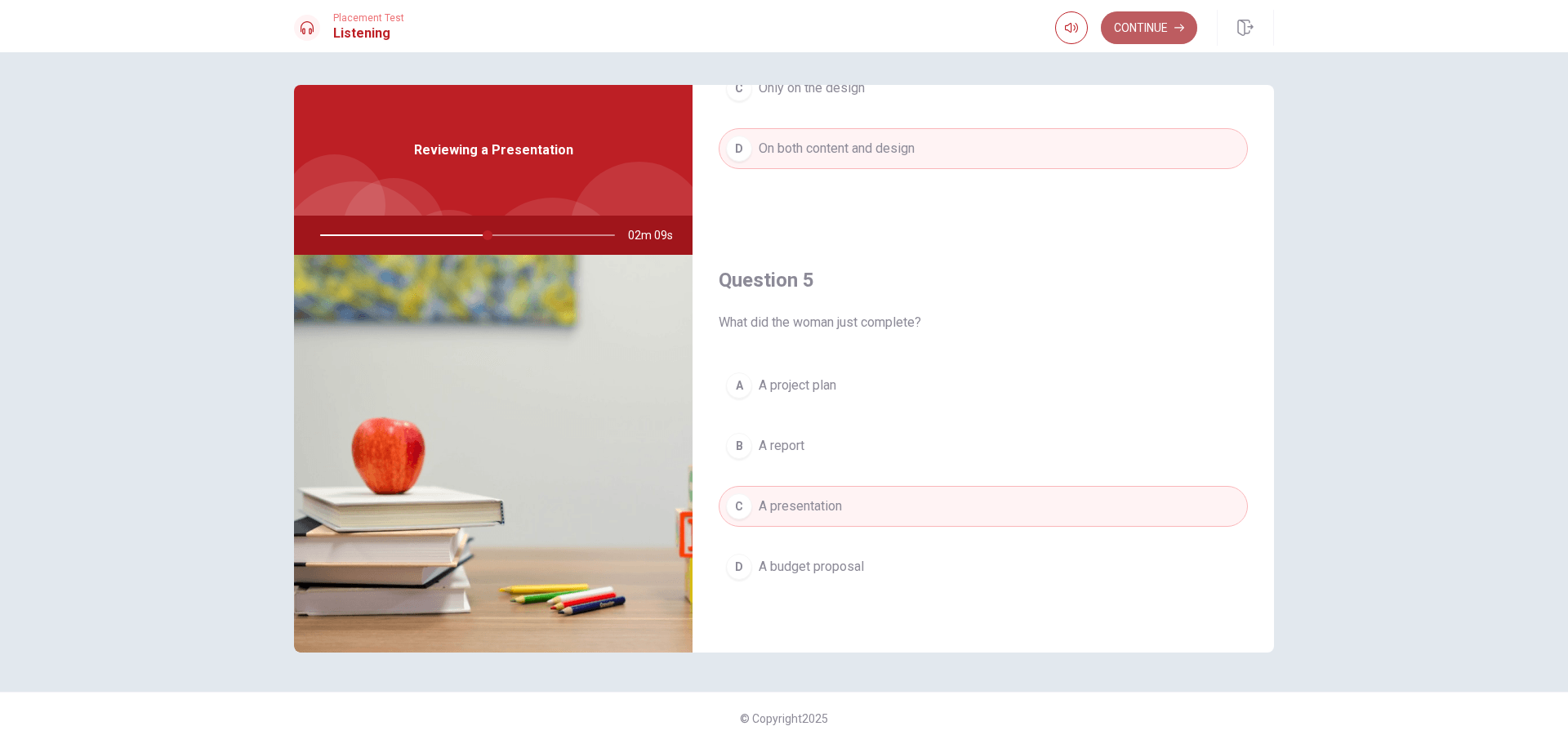
click at [1145, 36] on button "Continue" at bounding box center [1149, 27] width 97 height 32
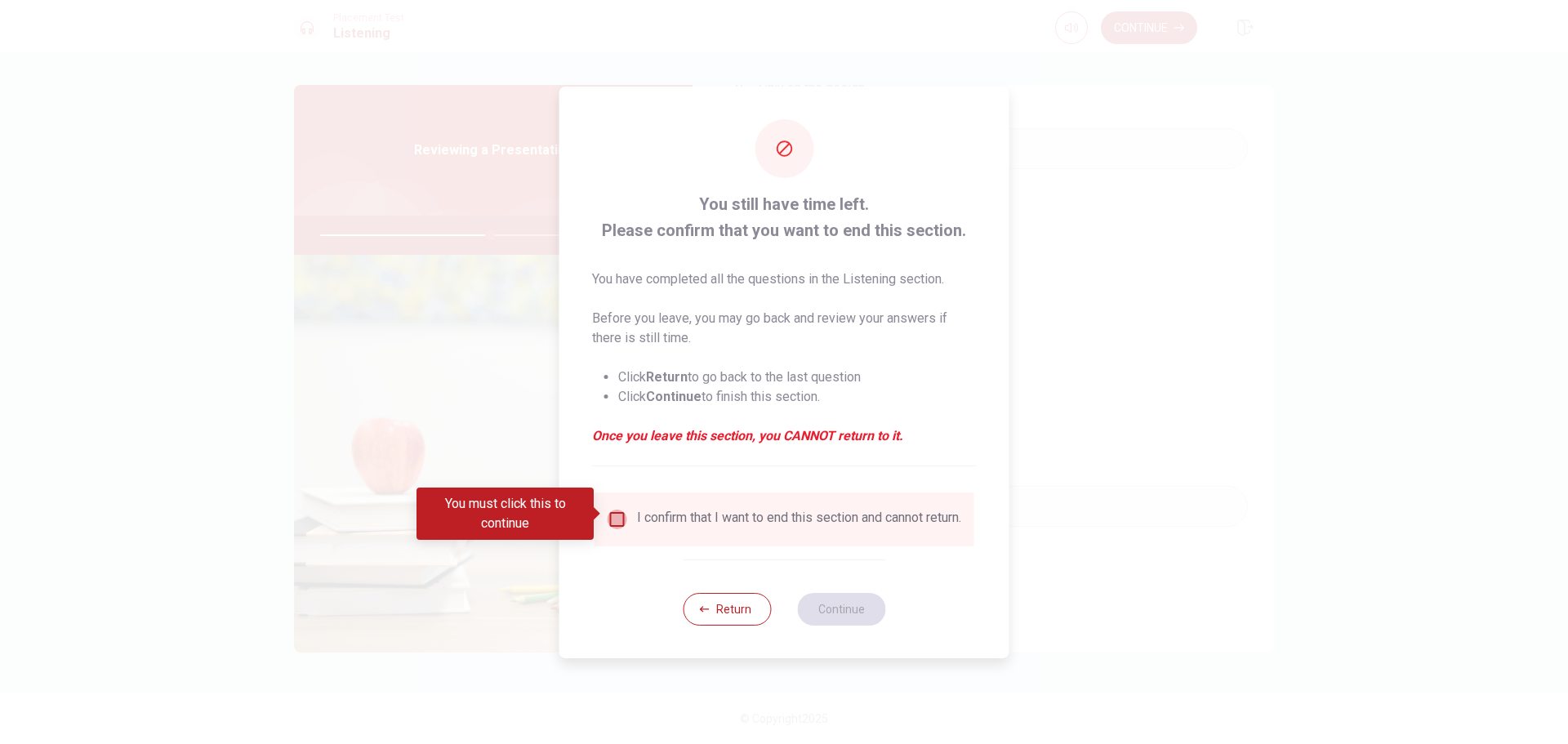
click at [621, 512] on input "You must click this to continue" at bounding box center [617, 519] width 20 height 20
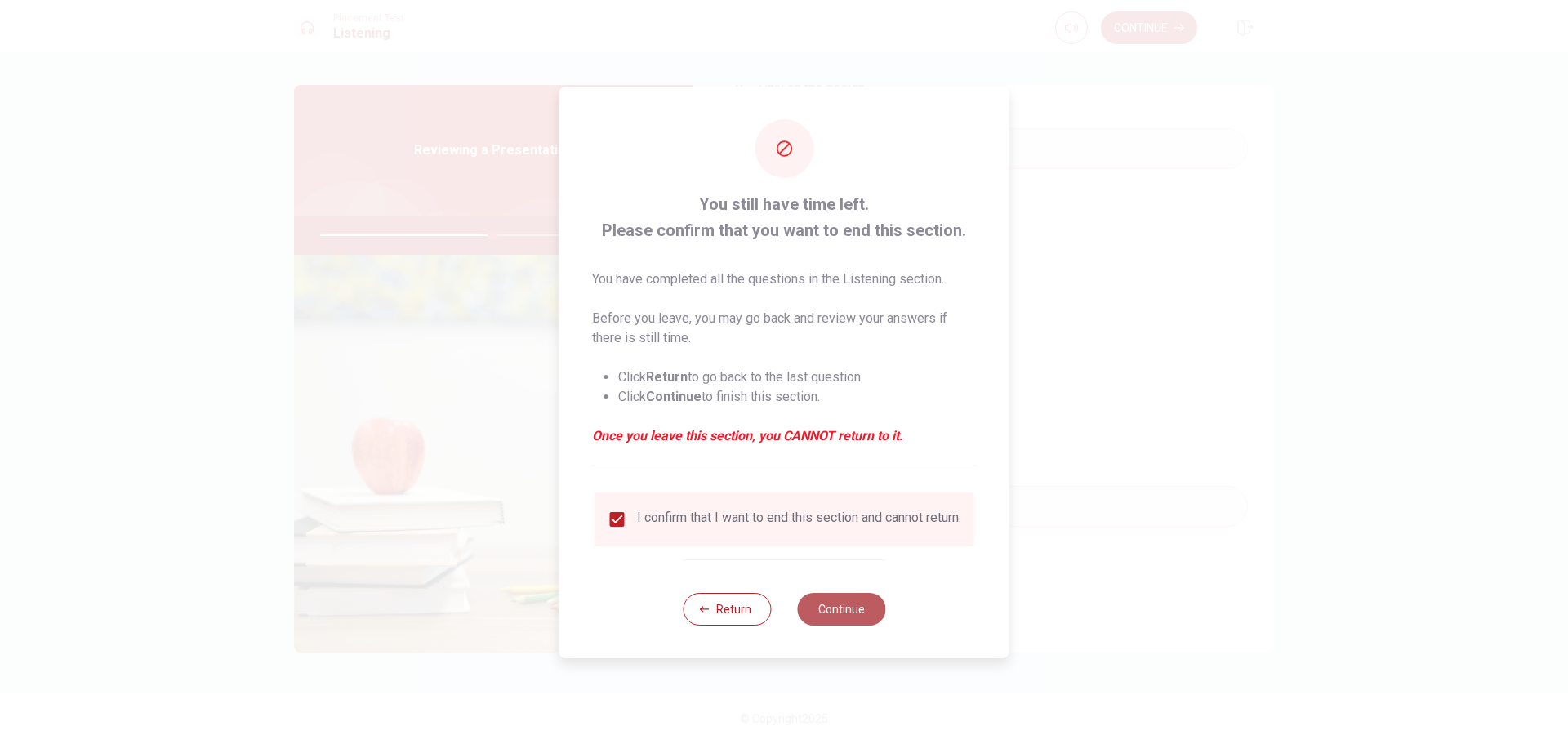
click at [848, 621] on button "Continue" at bounding box center [841, 608] width 88 height 32
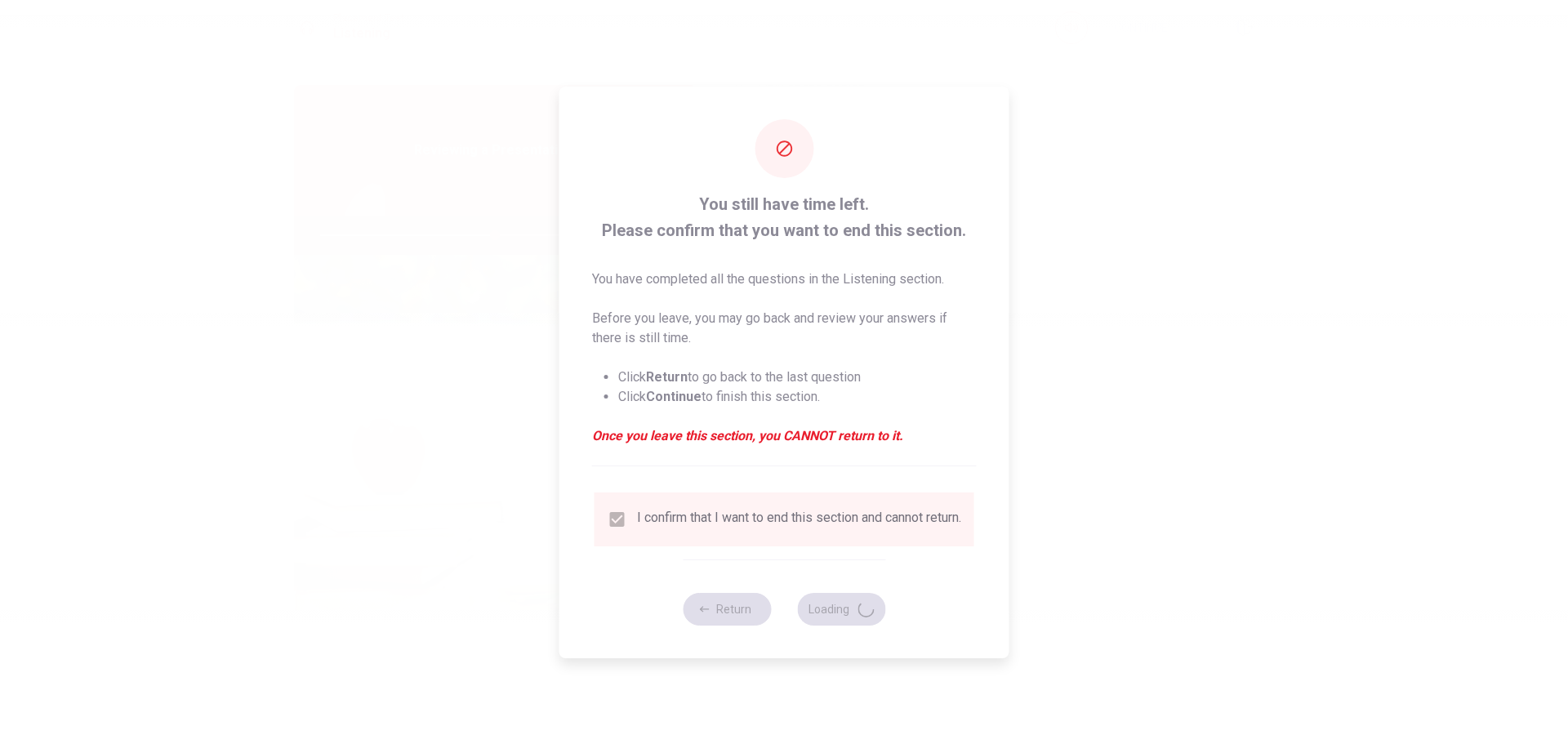
type input "60"
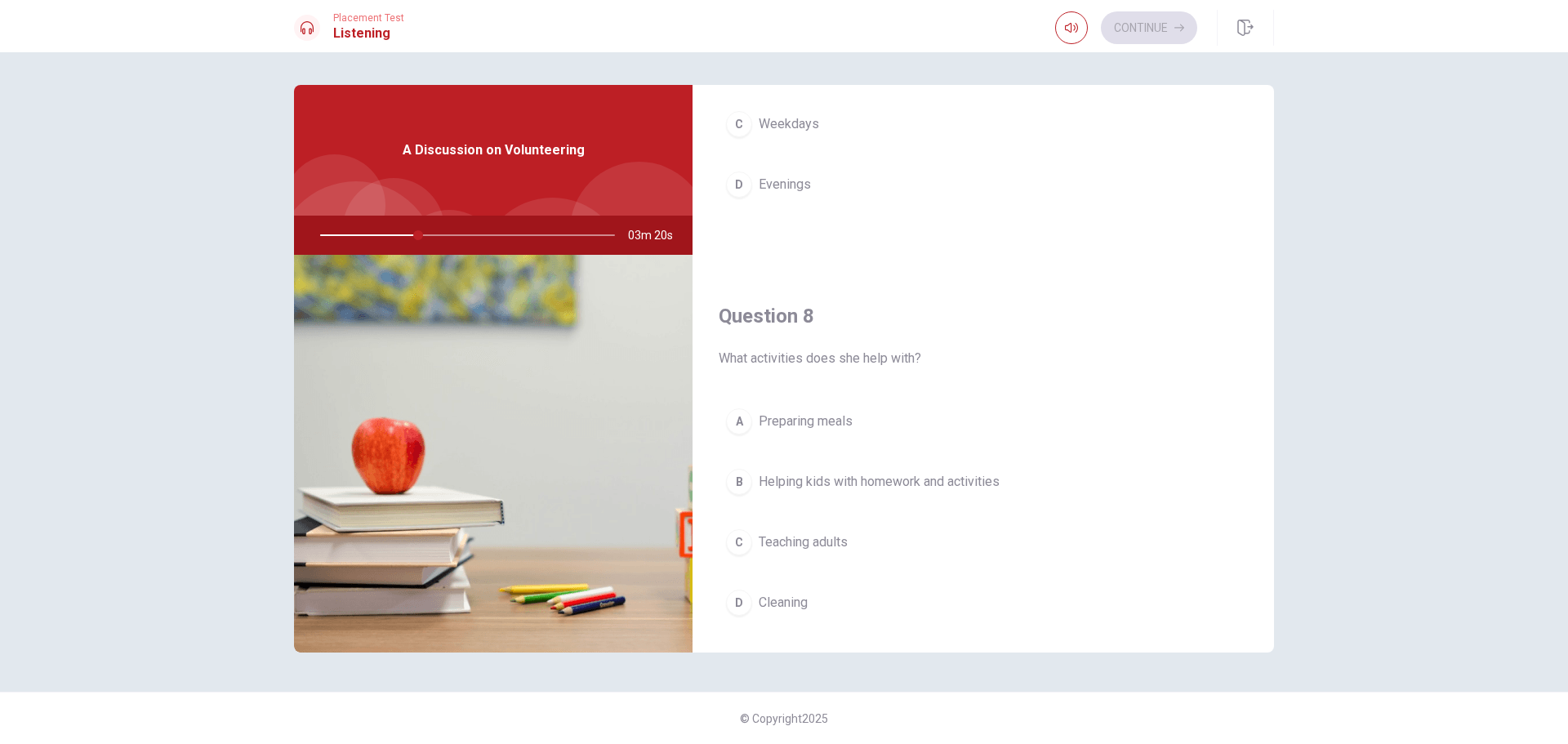
scroll to position [735, 0]
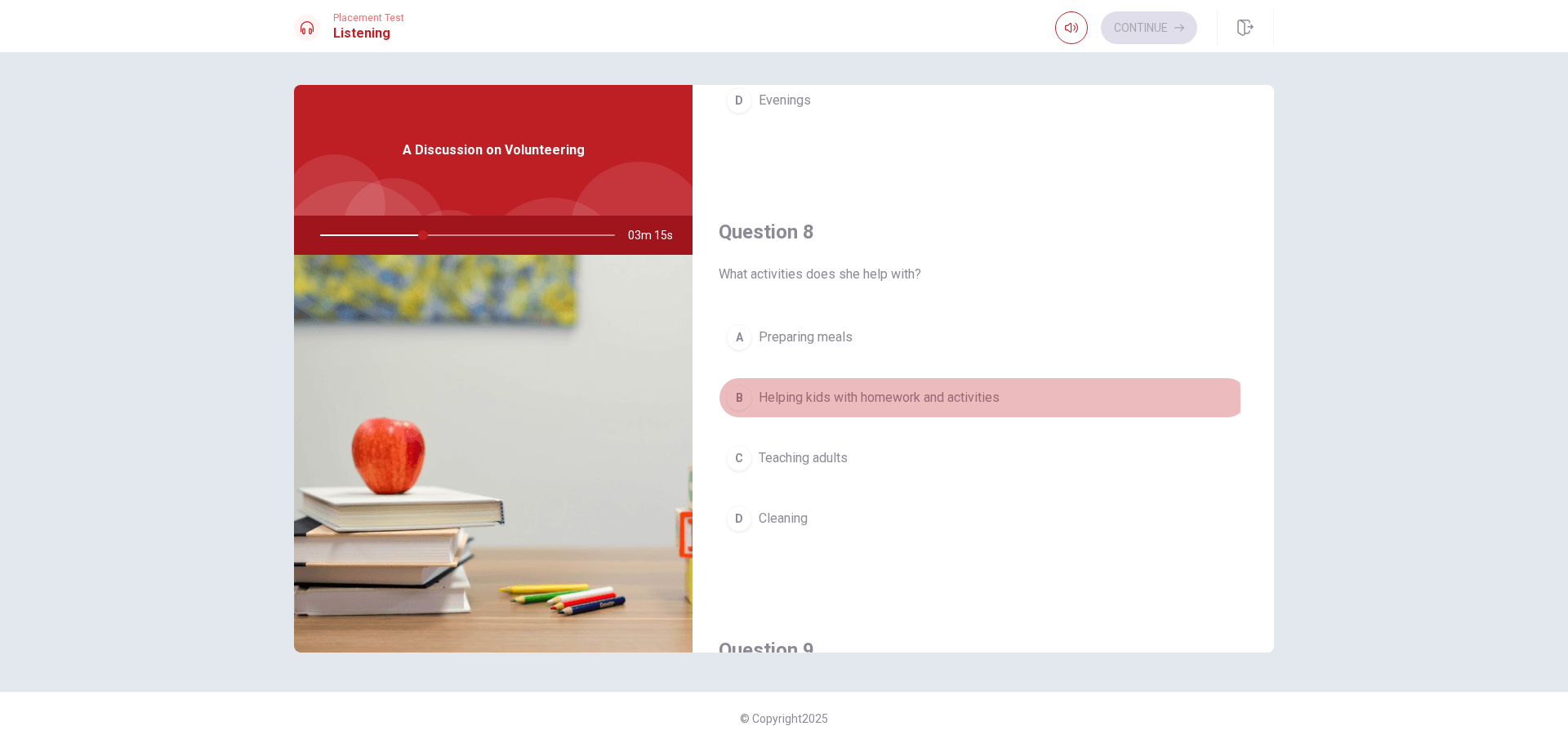
click at [776, 400] on span "Helping kids with homework and activities" at bounding box center [879, 398] width 241 height 20
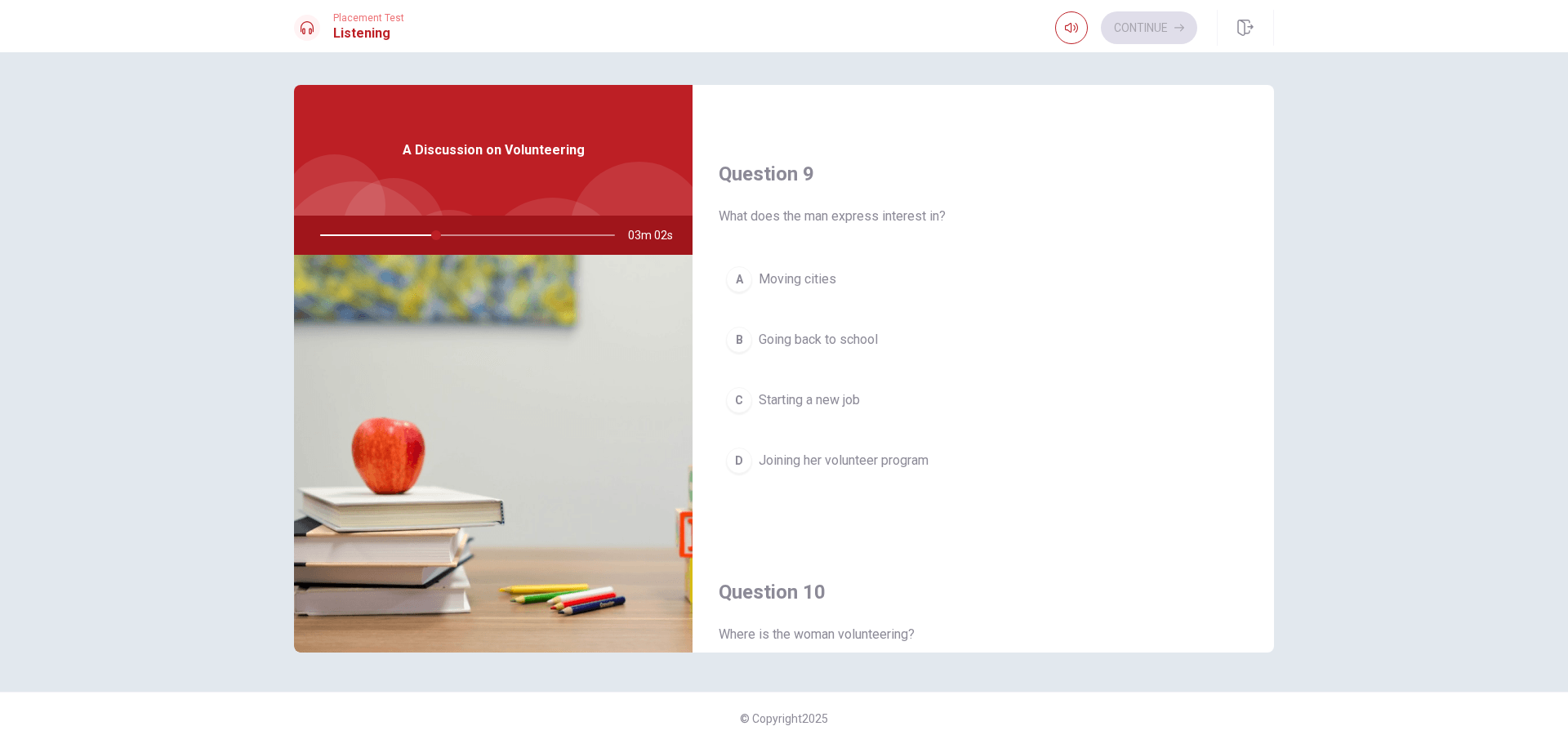
scroll to position [1196, 0]
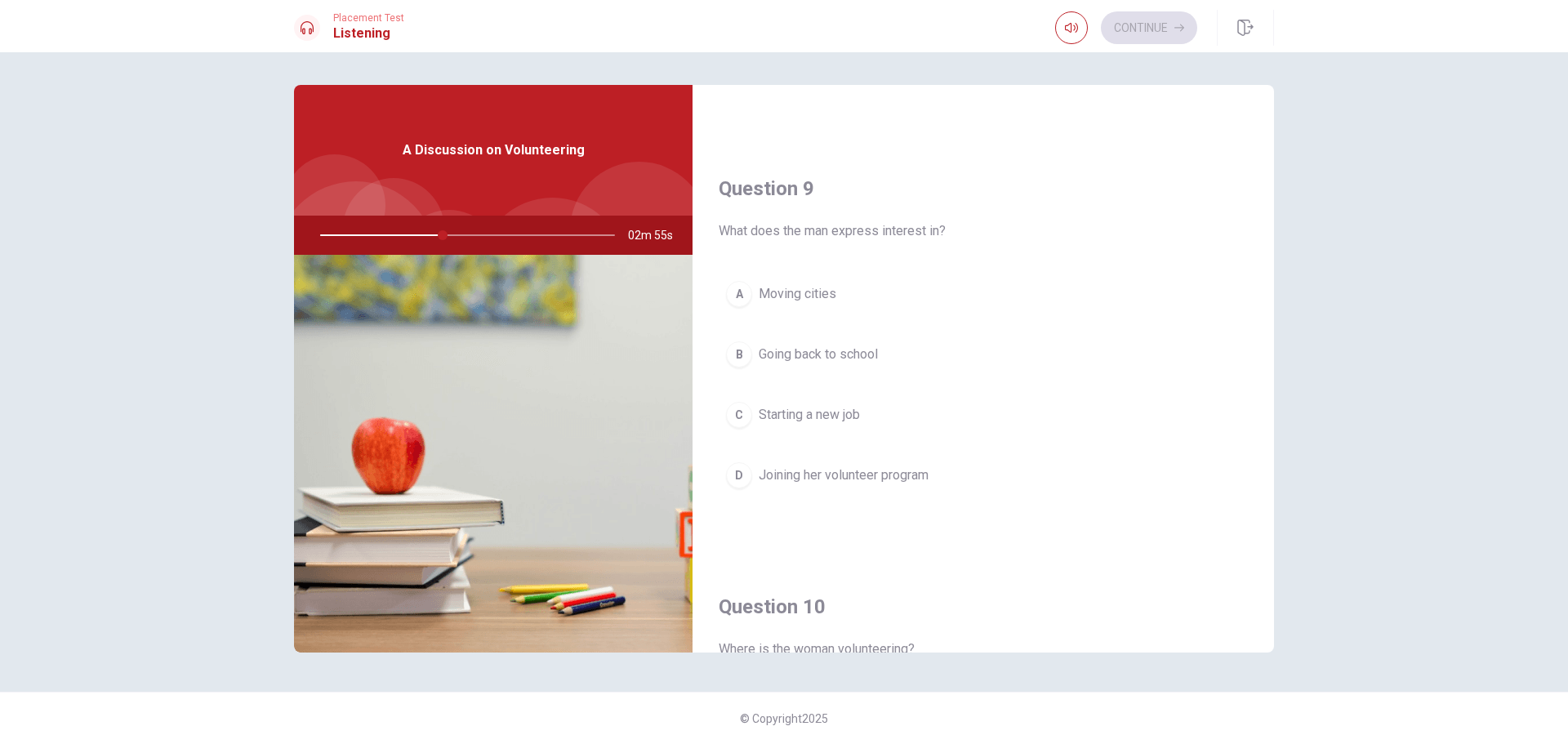
click at [868, 476] on span "Joining her volunteer program" at bounding box center [844, 475] width 170 height 20
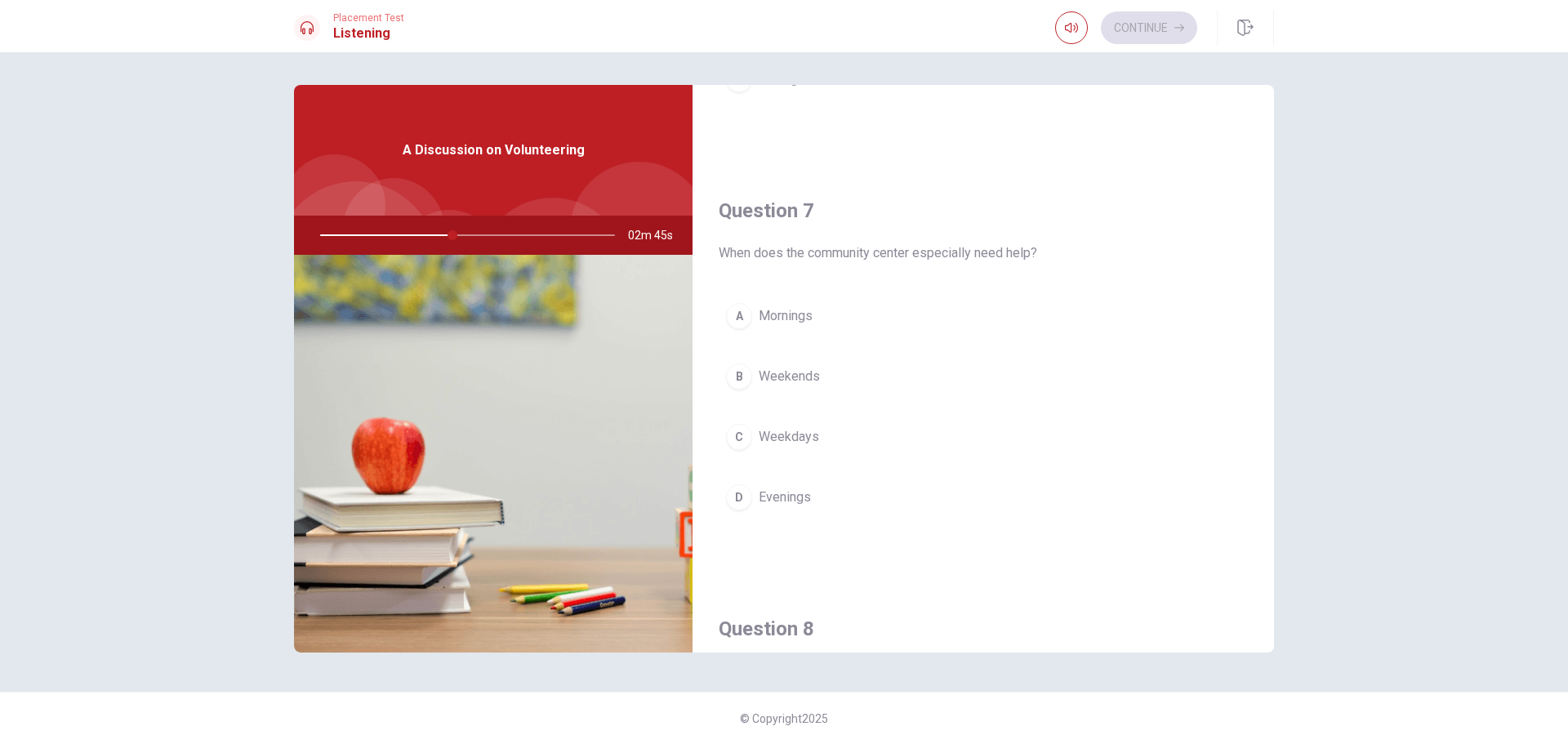
scroll to position [409, 0]
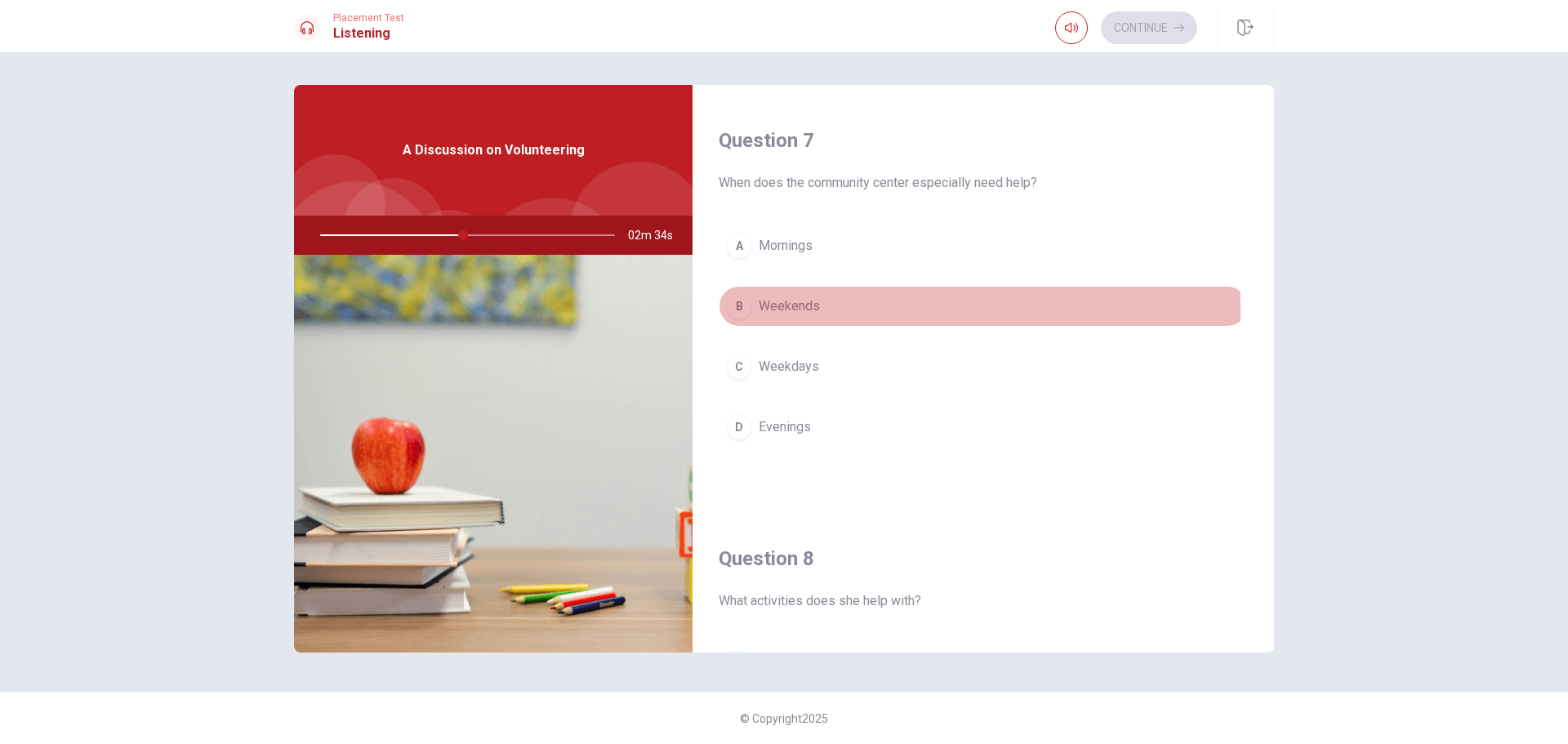
click at [812, 310] on span "Weekends" at bounding box center [789, 306] width 62 height 20
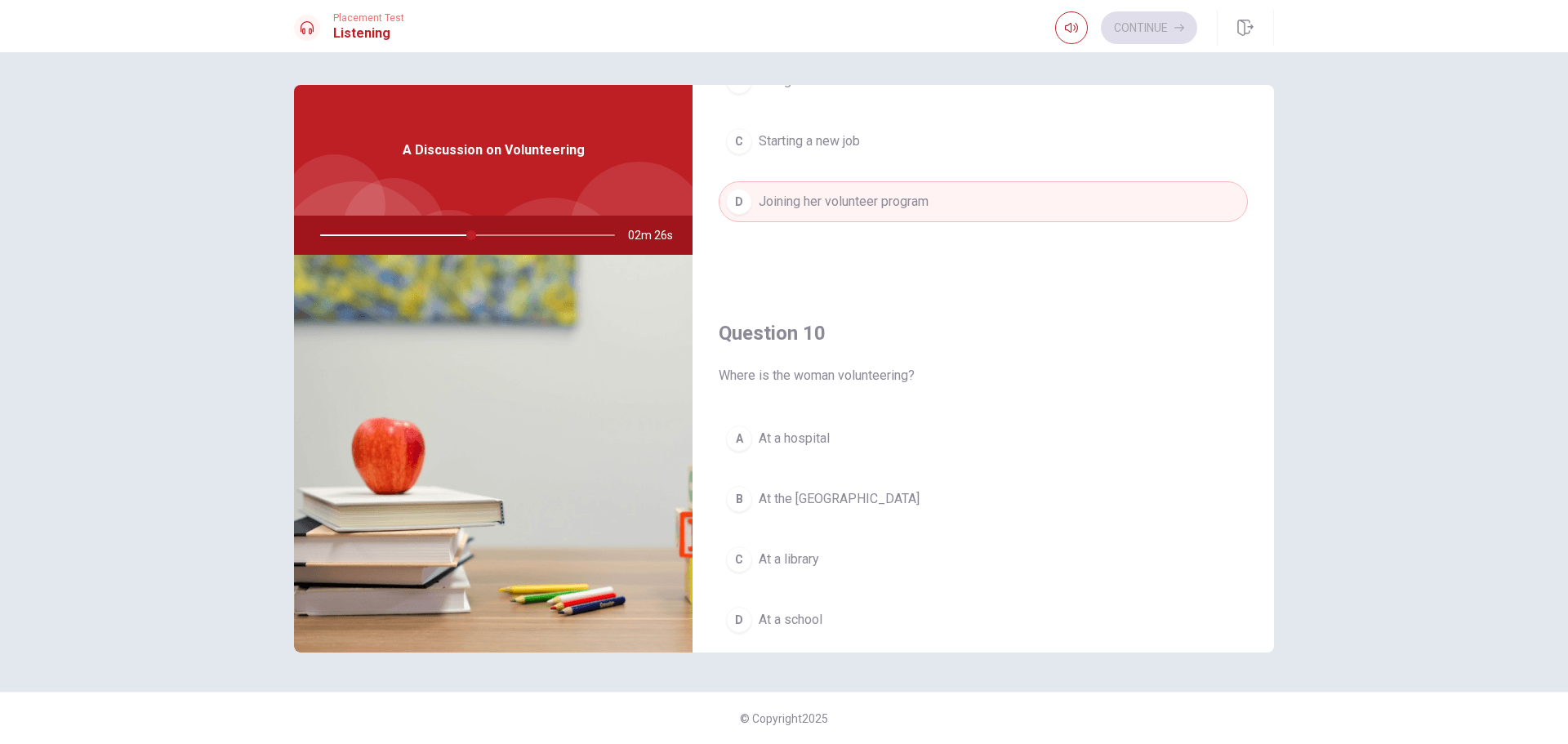
scroll to position [1522, 0]
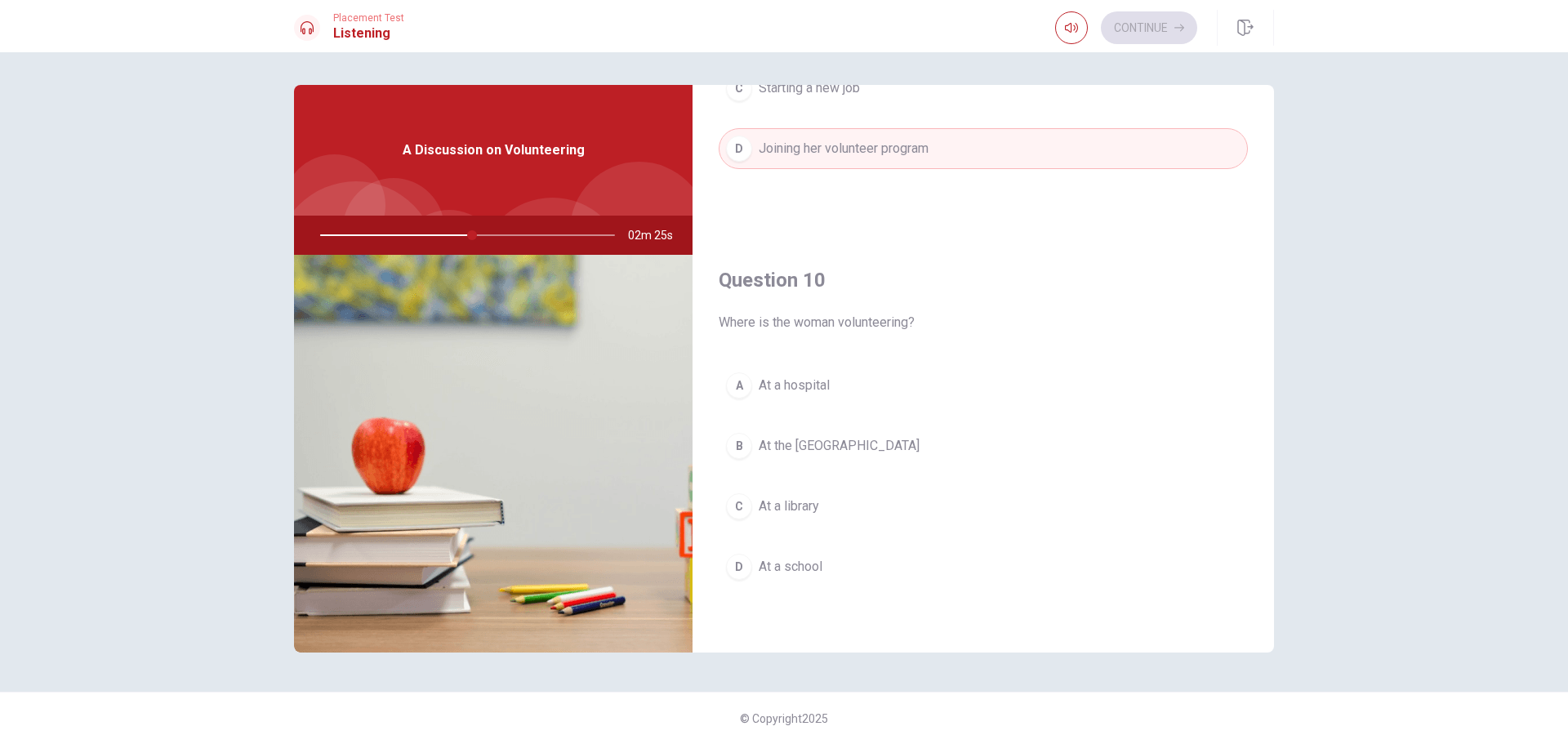
click at [888, 449] on span "At the [GEOGRAPHIC_DATA]" at bounding box center [839, 446] width 160 height 20
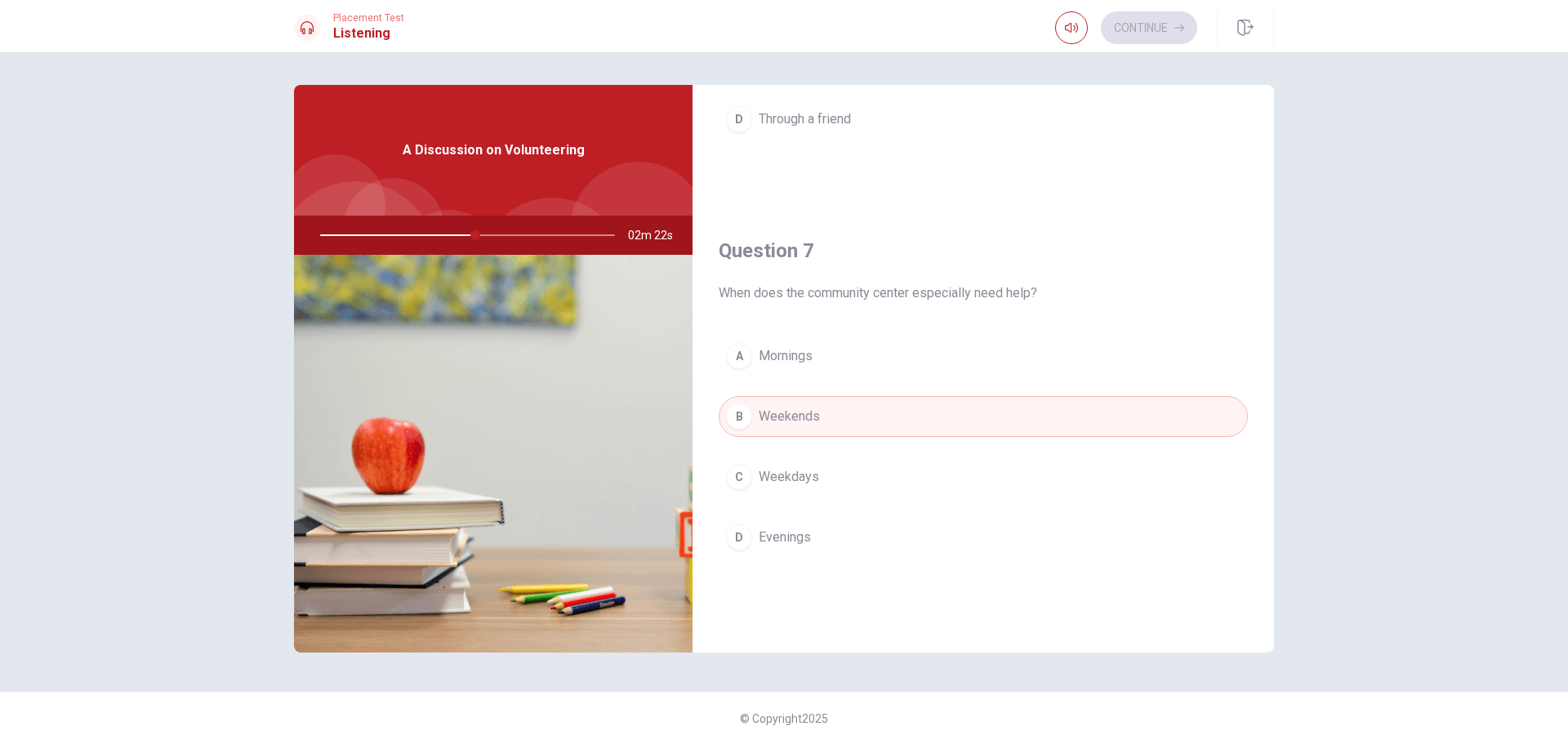
scroll to position [0, 0]
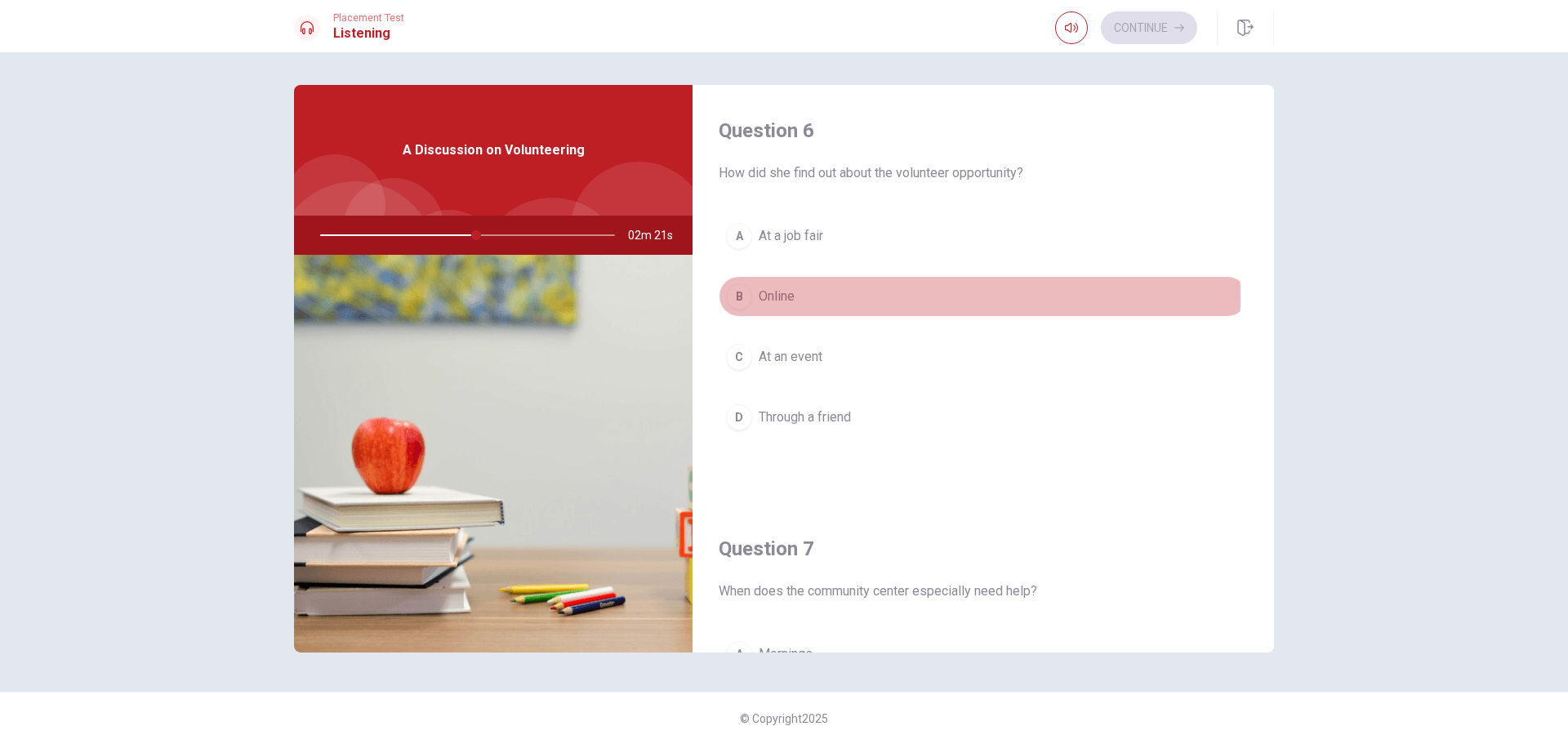
click at [759, 297] on span "Online" at bounding box center [777, 296] width 36 height 20
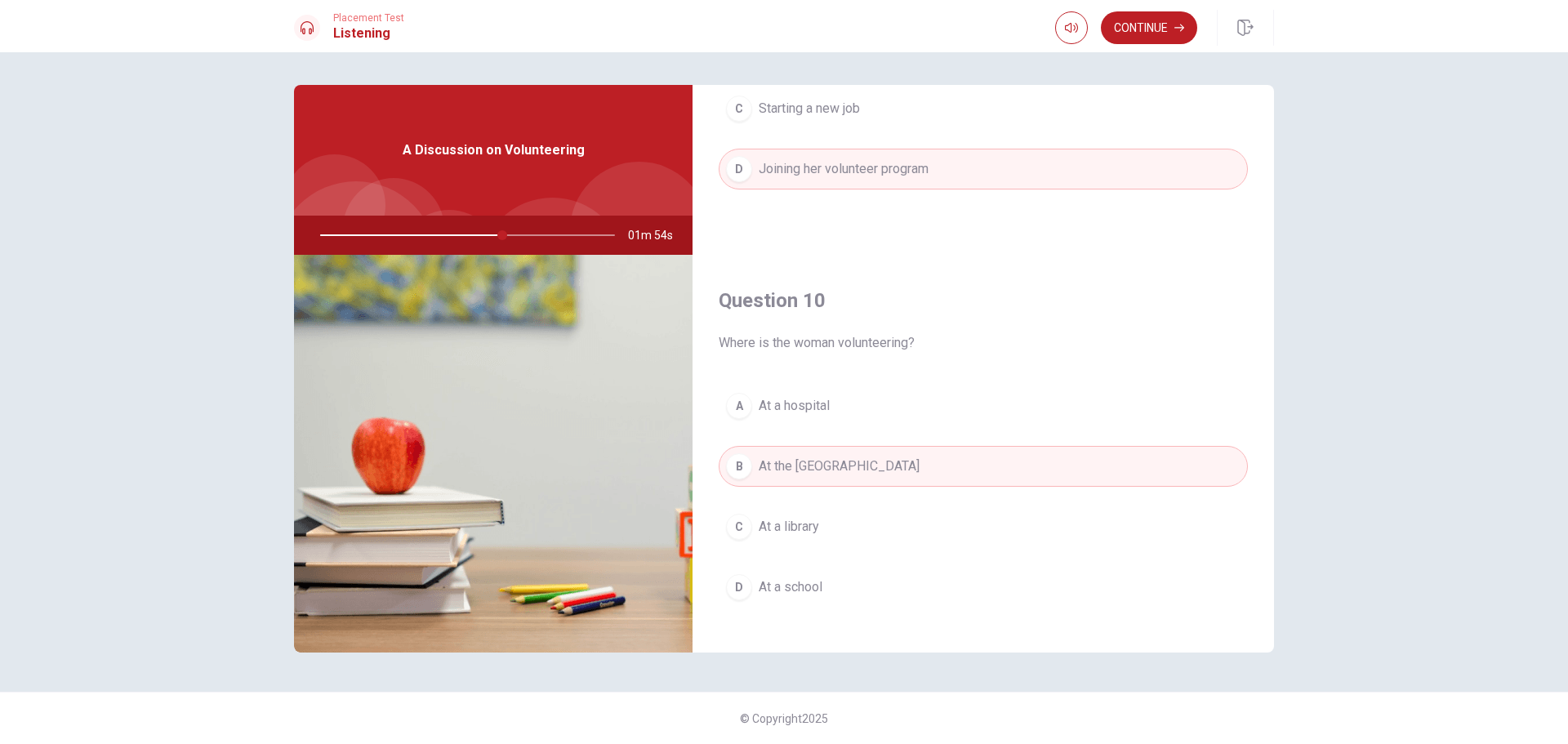
scroll to position [1522, 0]
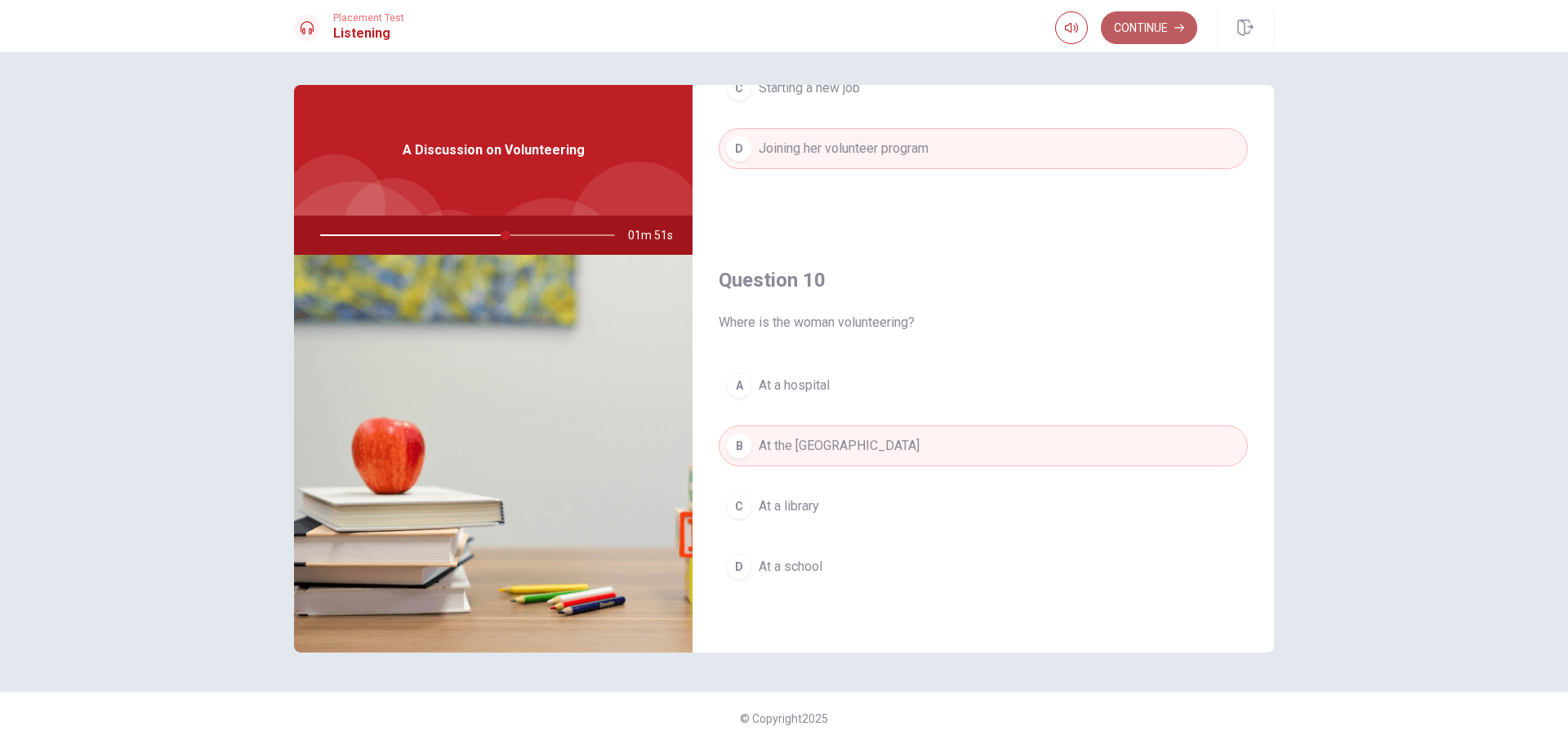
click at [1158, 22] on button "Continue" at bounding box center [1149, 27] width 97 height 32
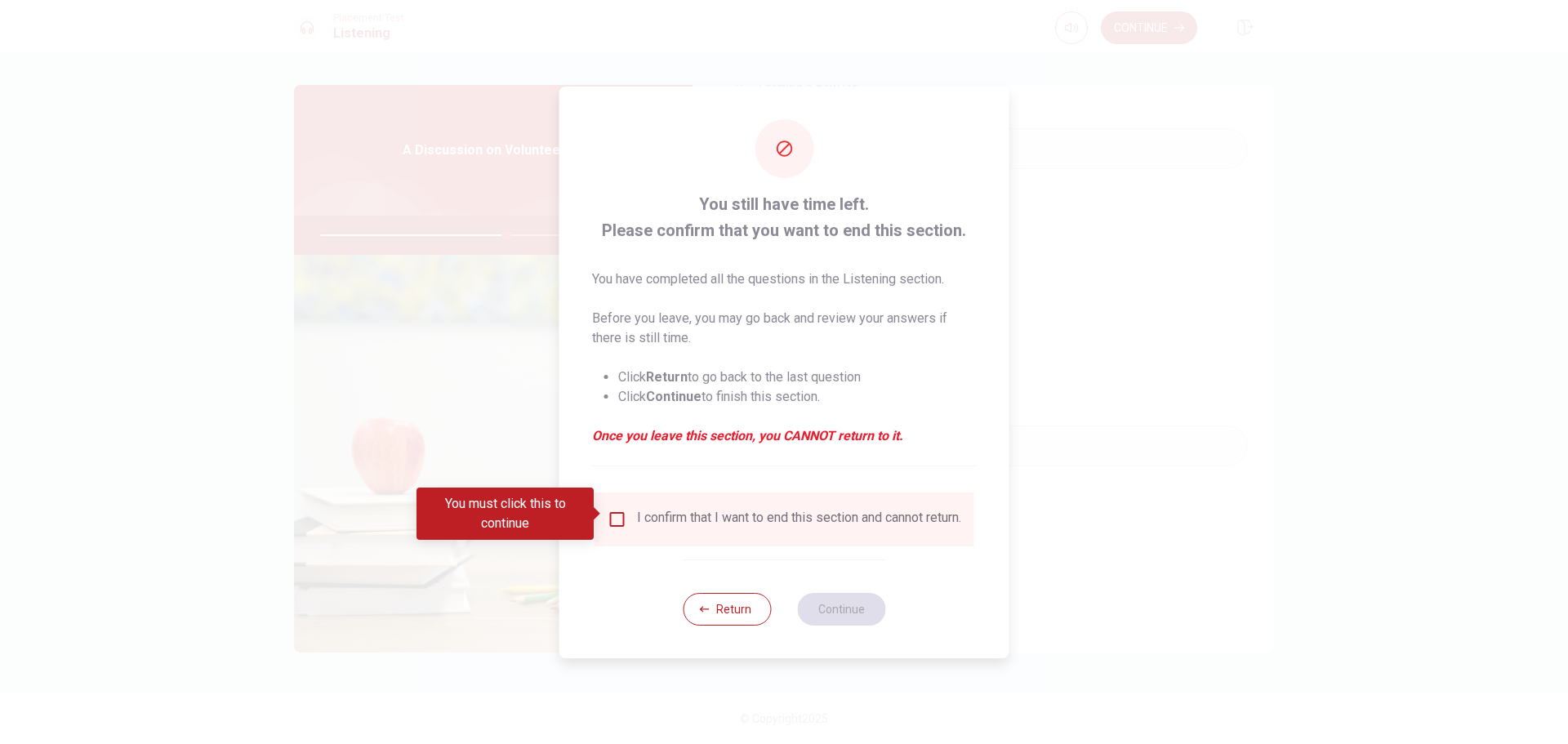
click at [621, 515] on input "You must click this to continue" at bounding box center [617, 519] width 20 height 20
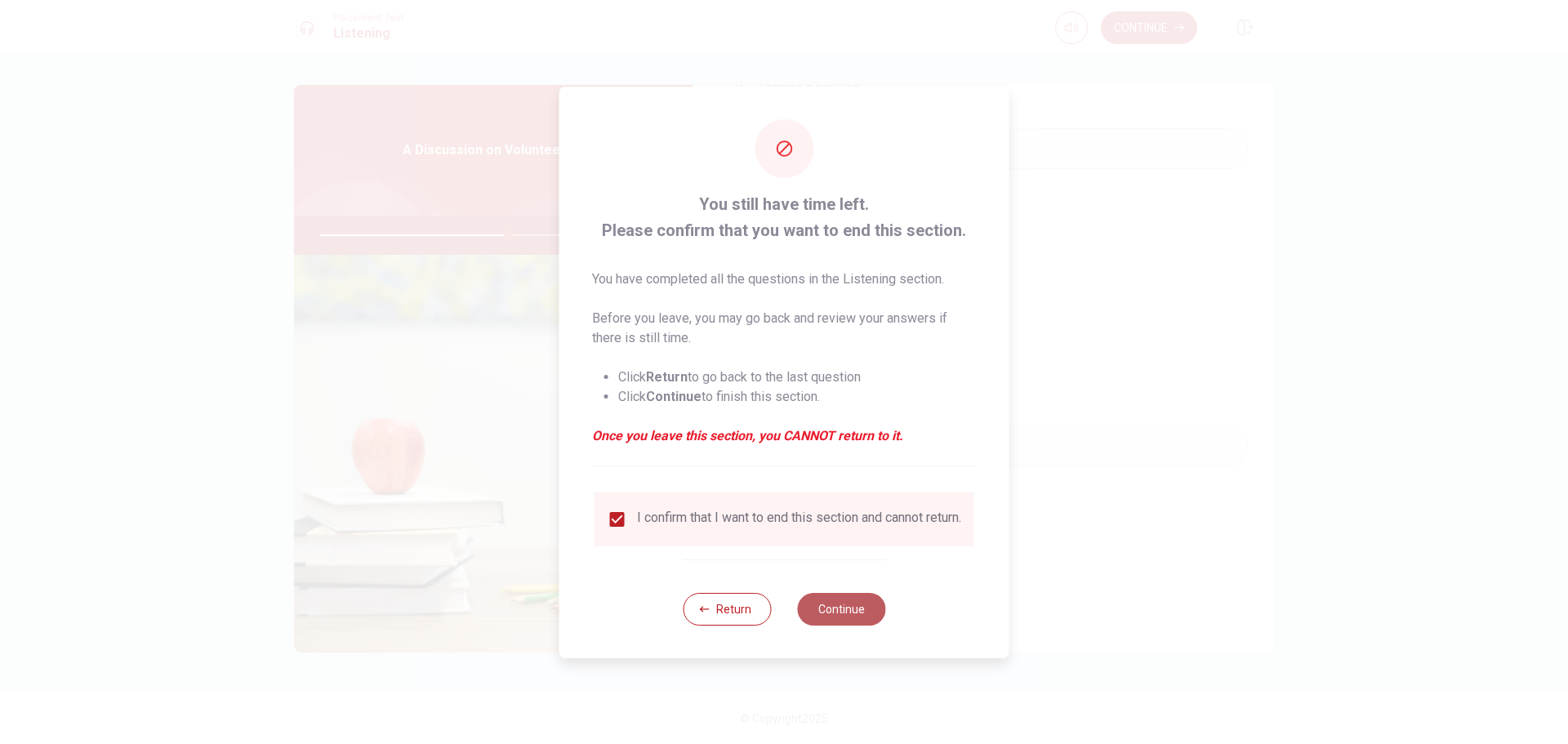
click at [856, 616] on button "Continue" at bounding box center [841, 608] width 88 height 32
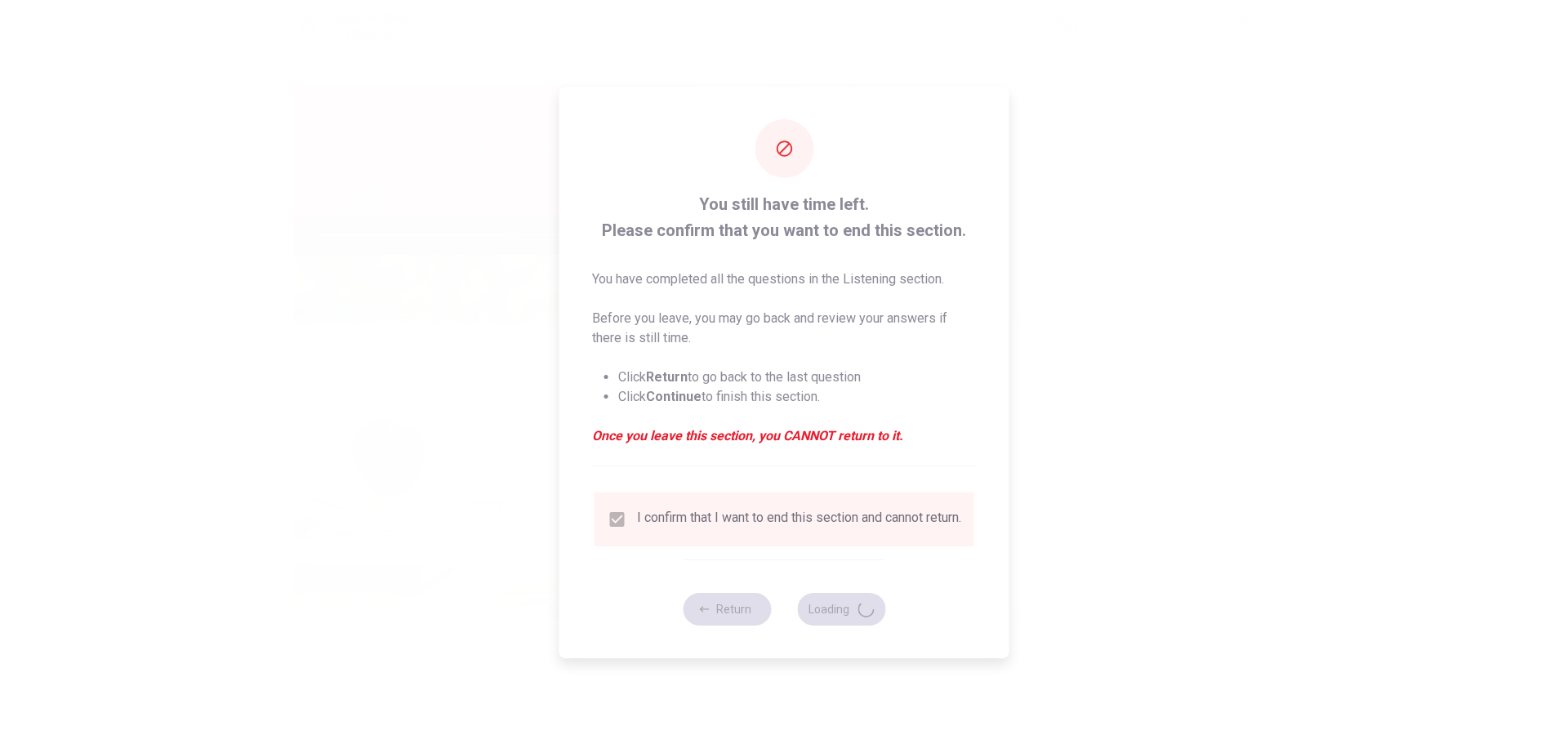
type input "65"
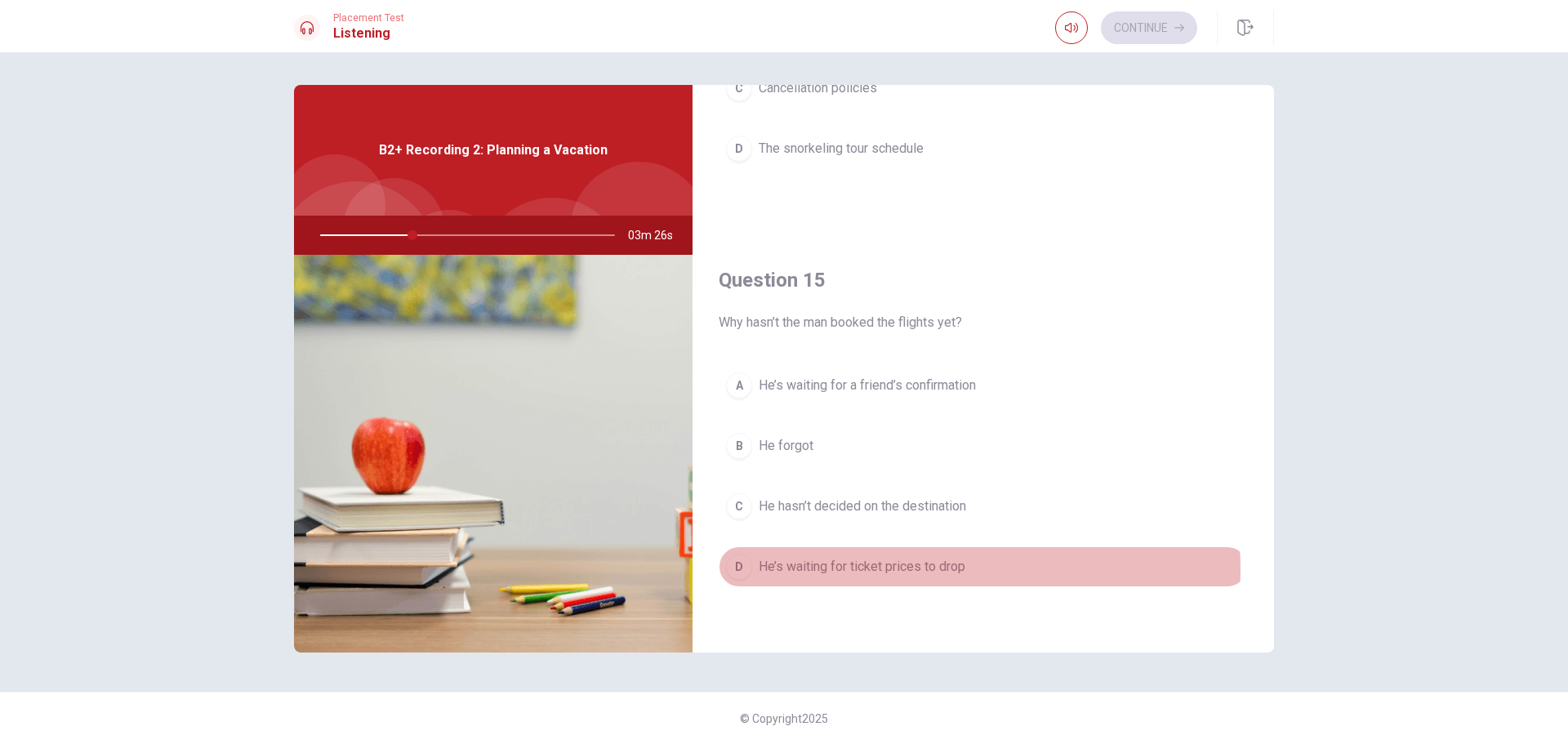
click at [873, 570] on span "He’s waiting for ticket prices to drop" at bounding box center [862, 566] width 206 height 20
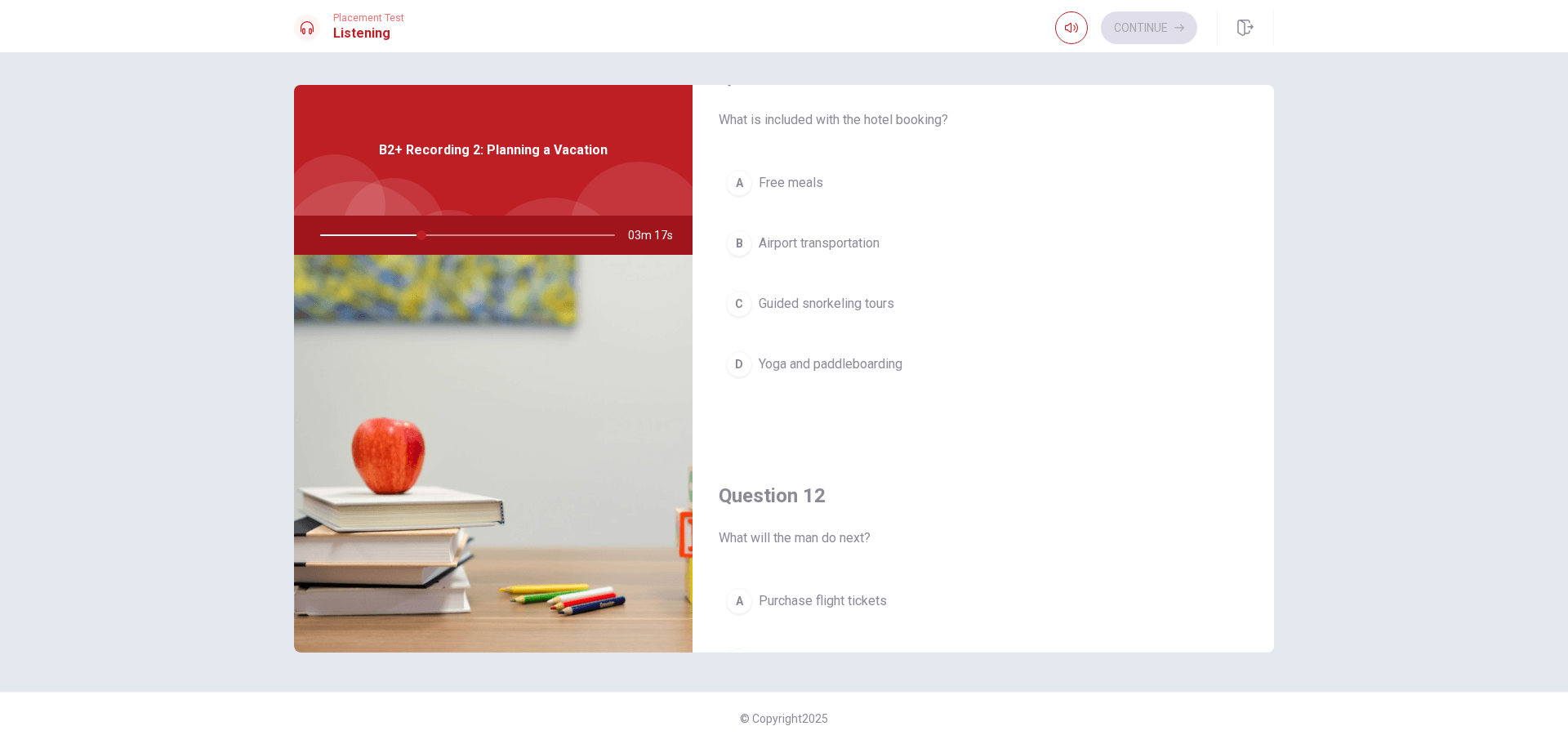
scroll to position [0, 0]
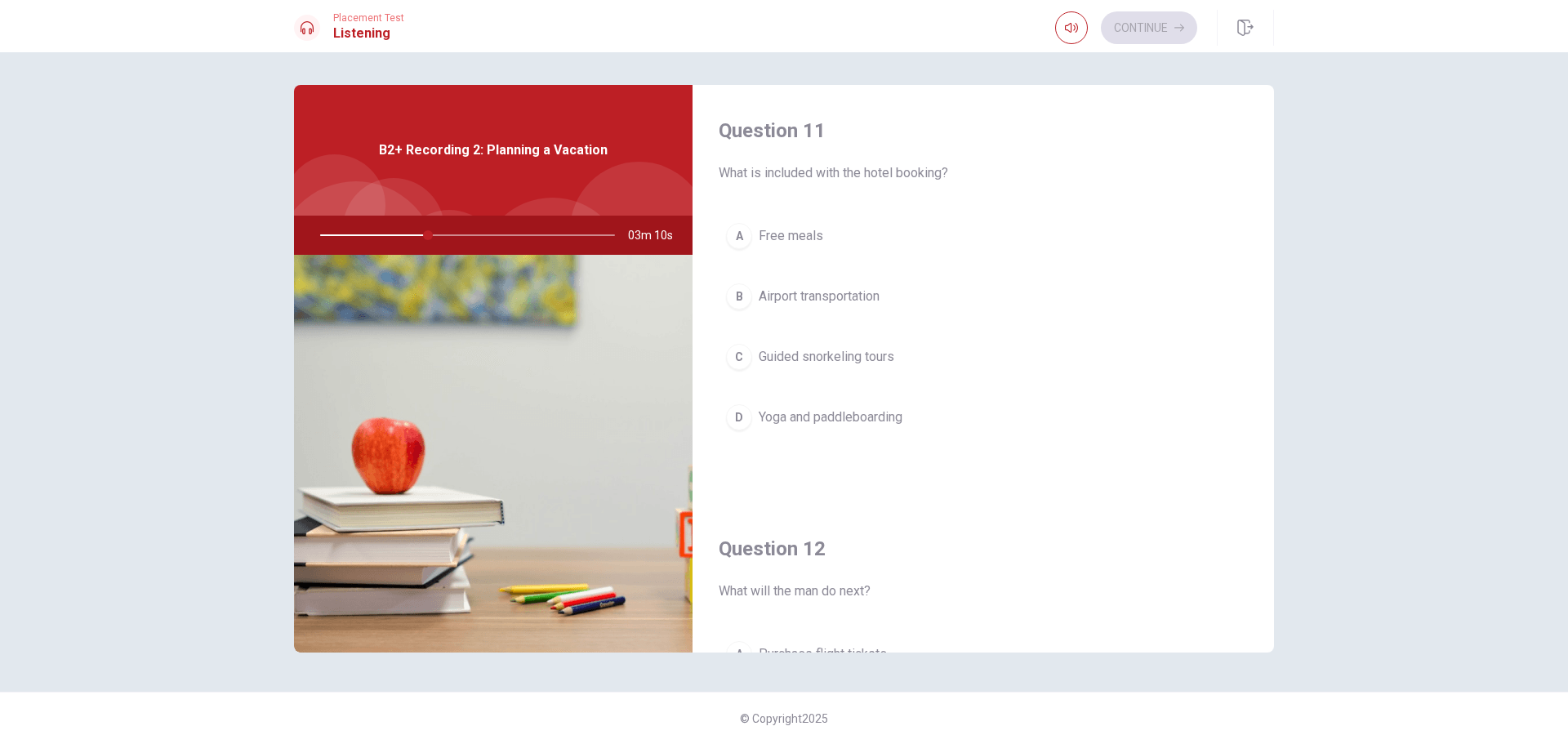
click at [877, 419] on span "Yoga and paddleboarding" at bounding box center [830, 417] width 144 height 20
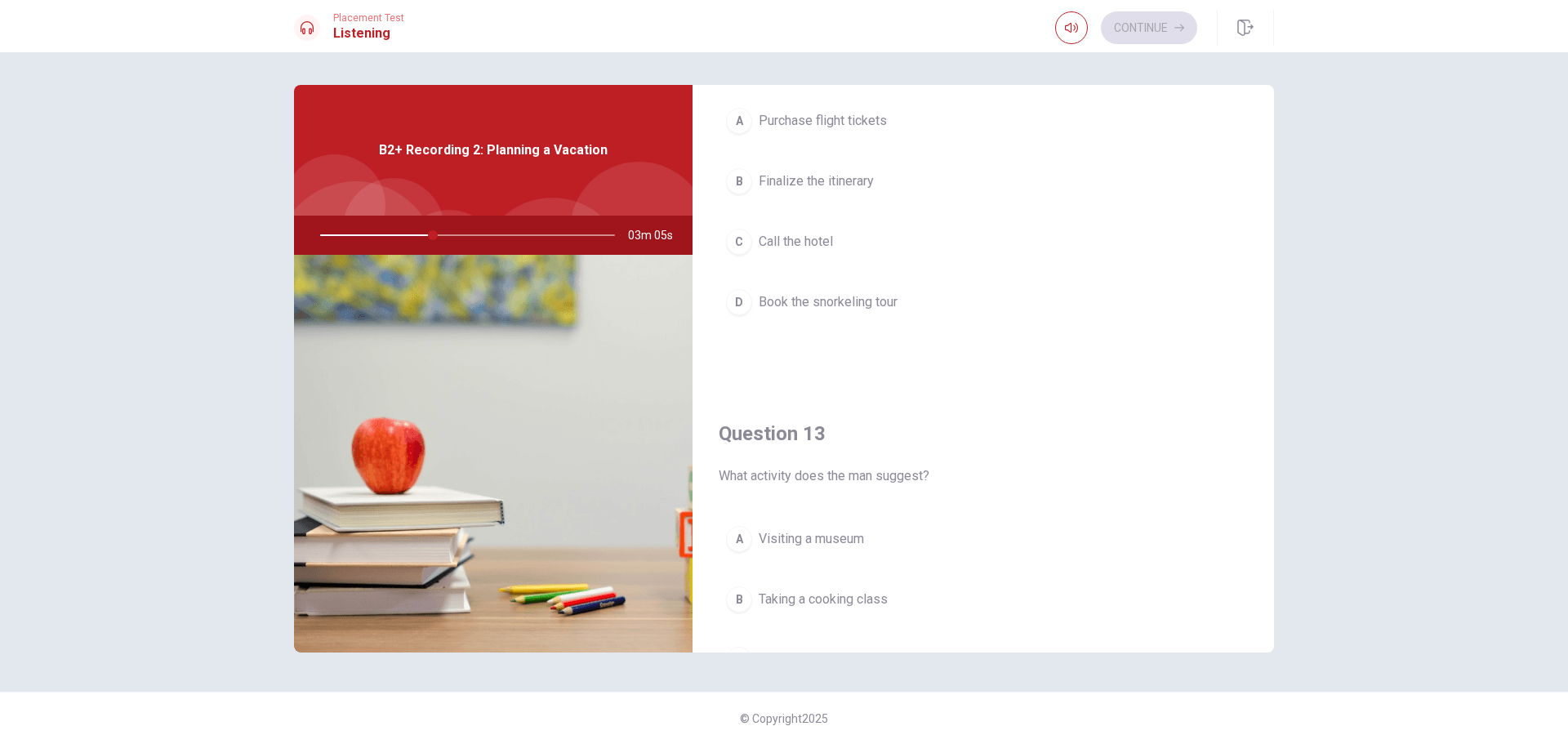
scroll to position [653, 0]
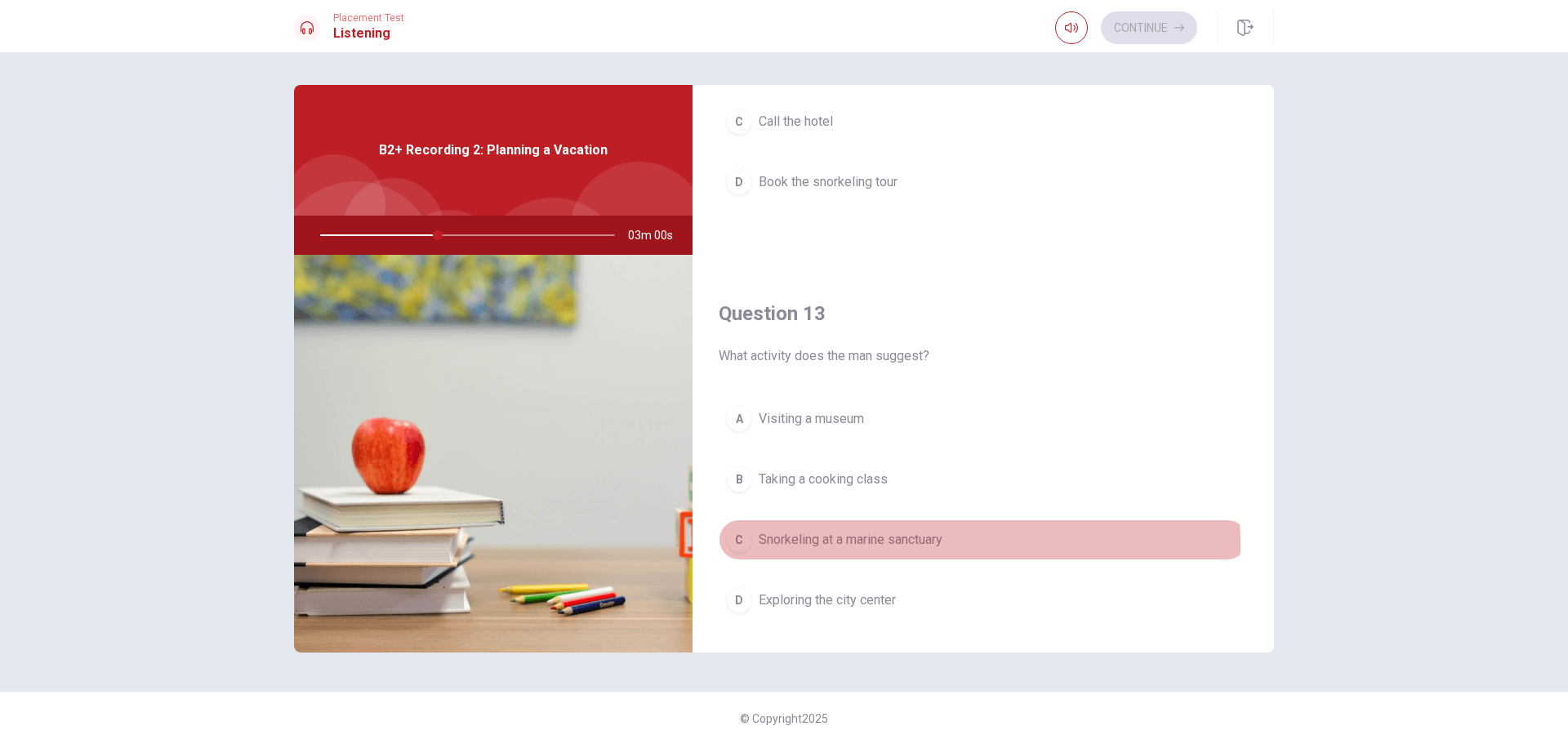
click at [922, 545] on span "Snorkeling at a marine sanctuary" at bounding box center [851, 540] width 184 height 20
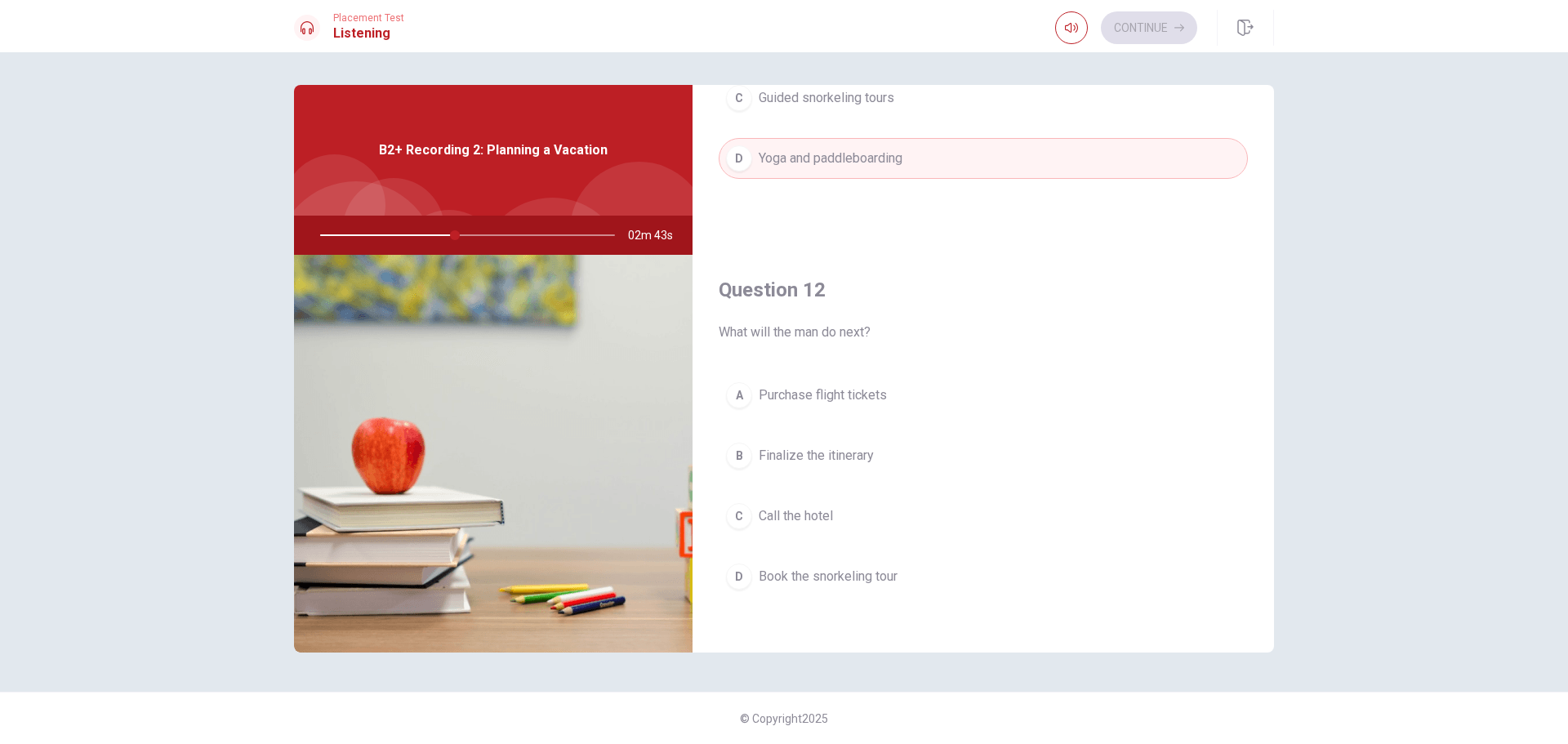
scroll to position [327, 0]
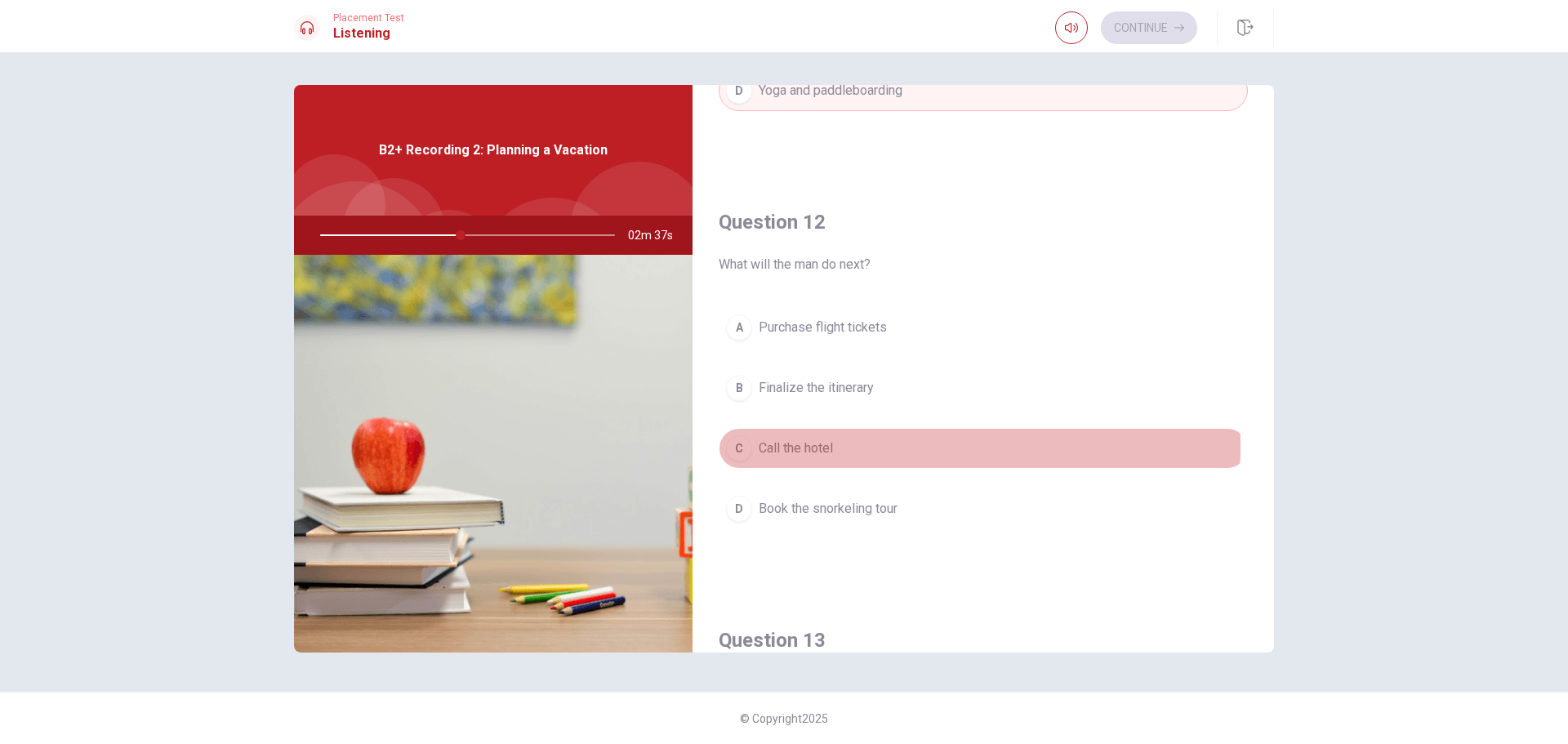
click at [819, 447] on span "Call the hotel" at bounding box center [796, 448] width 74 height 20
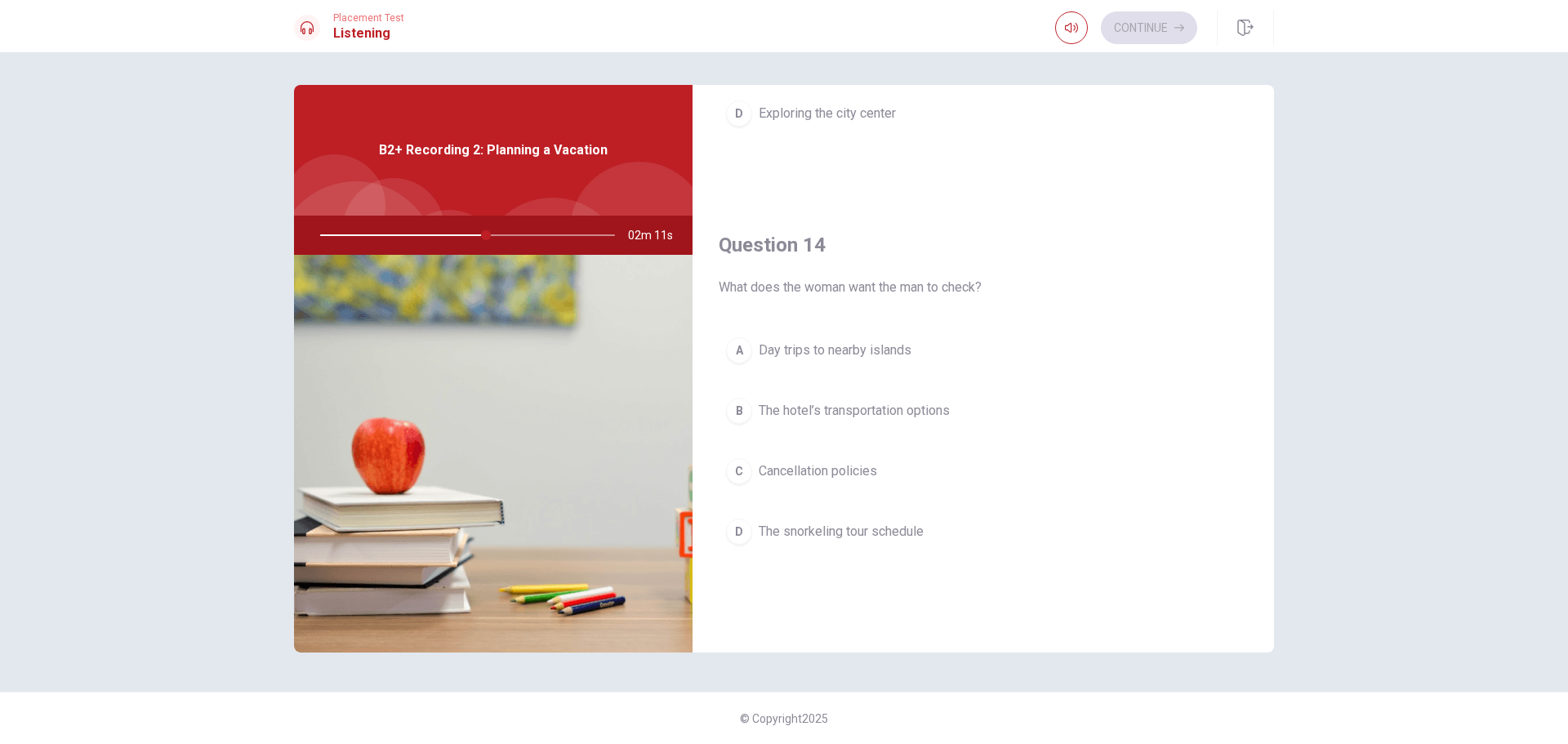
scroll to position [1143, 0]
click at [940, 416] on span "The hotel’s transportation options" at bounding box center [854, 408] width 191 height 20
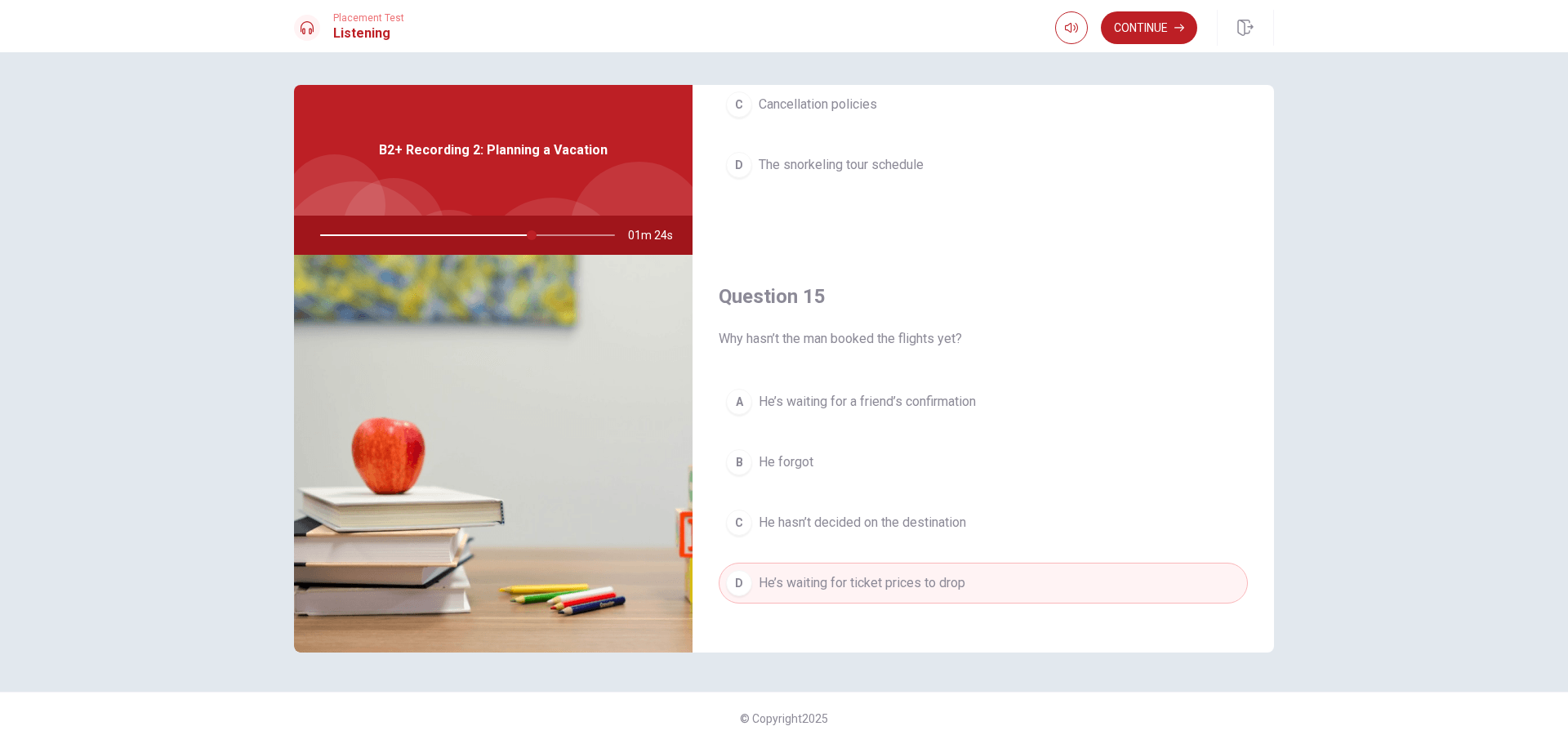
scroll to position [1522, 0]
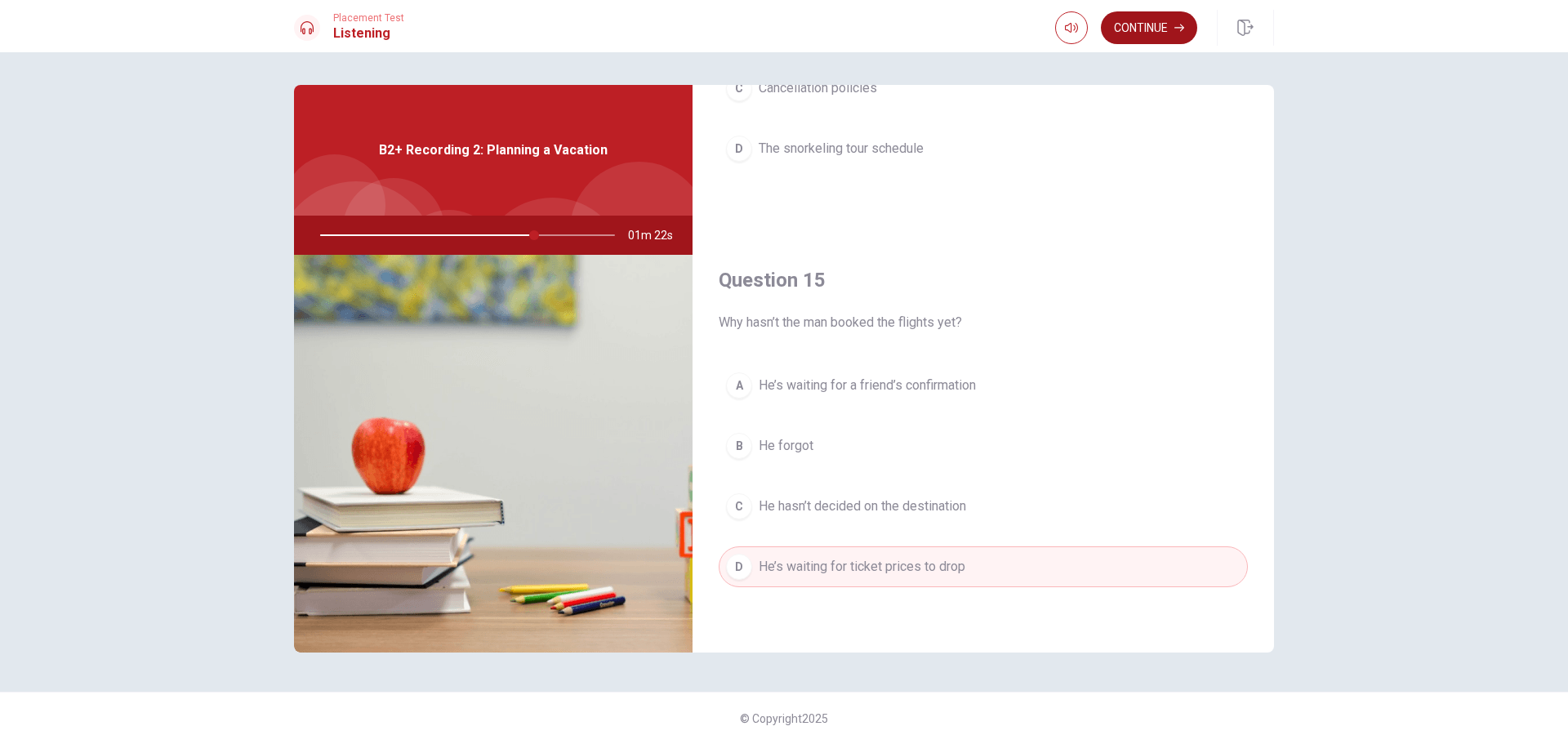
click at [1144, 31] on button "Continue" at bounding box center [1149, 27] width 97 height 32
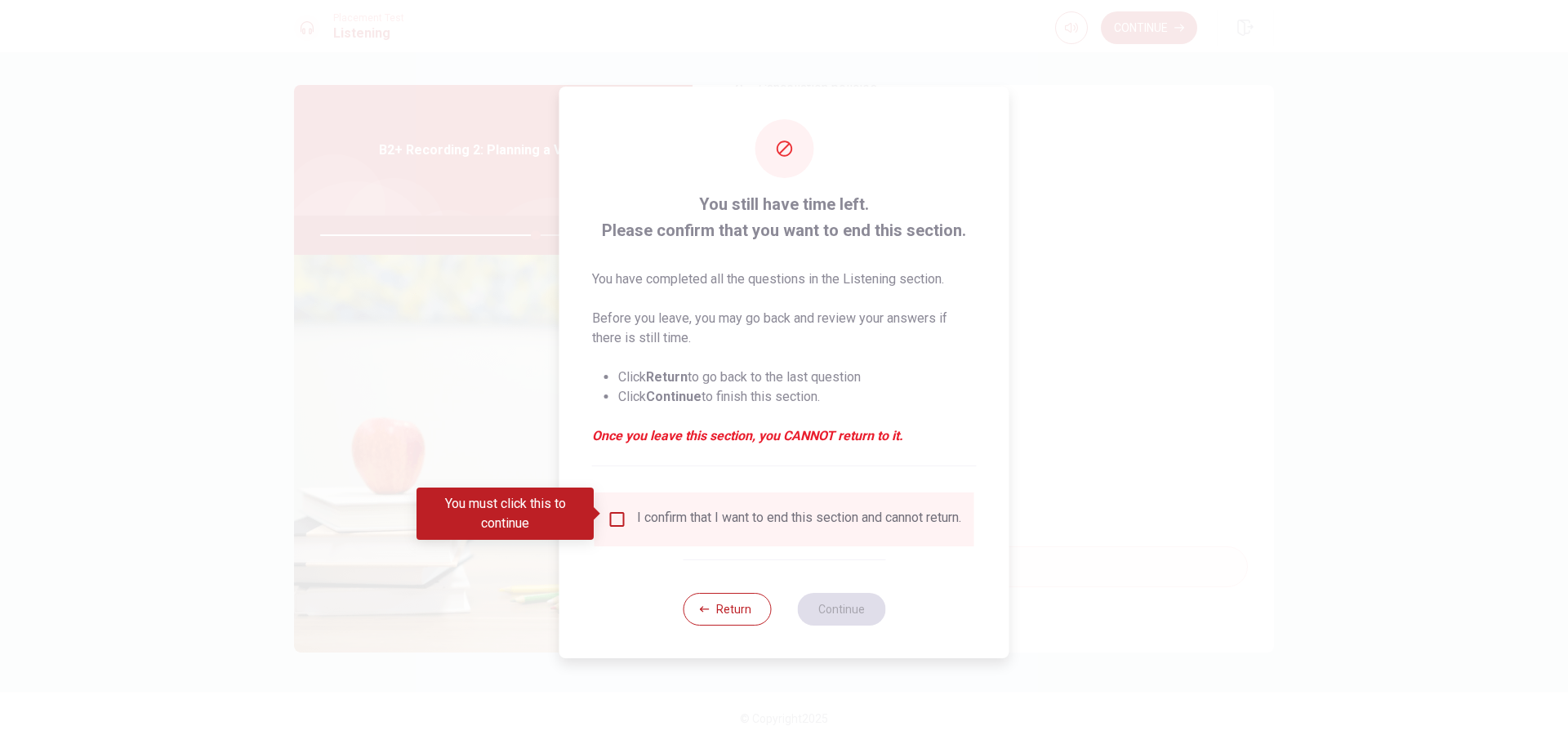
click at [621, 512] on input "You must click this to continue" at bounding box center [617, 519] width 20 height 20
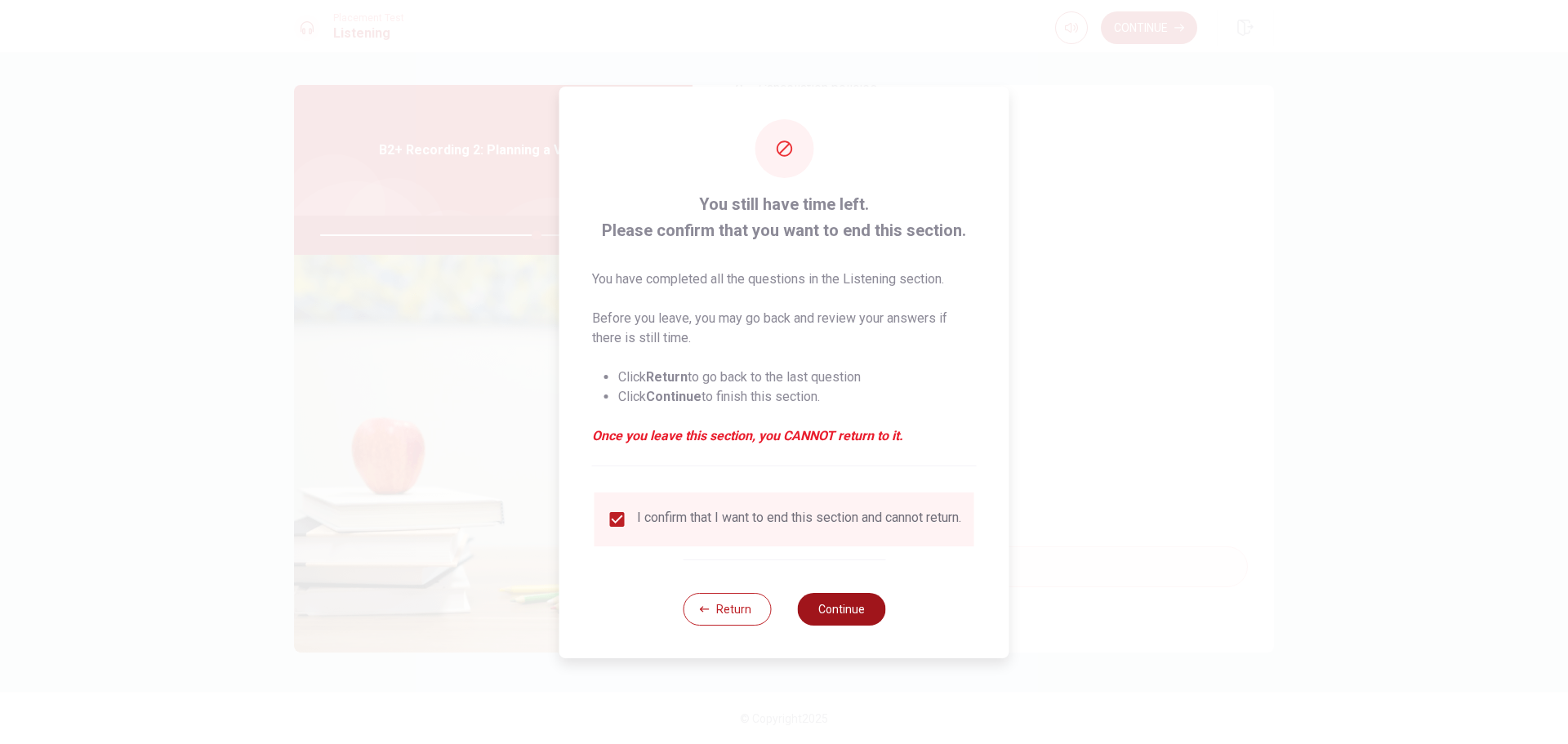
click at [830, 621] on button "Continue" at bounding box center [841, 608] width 88 height 32
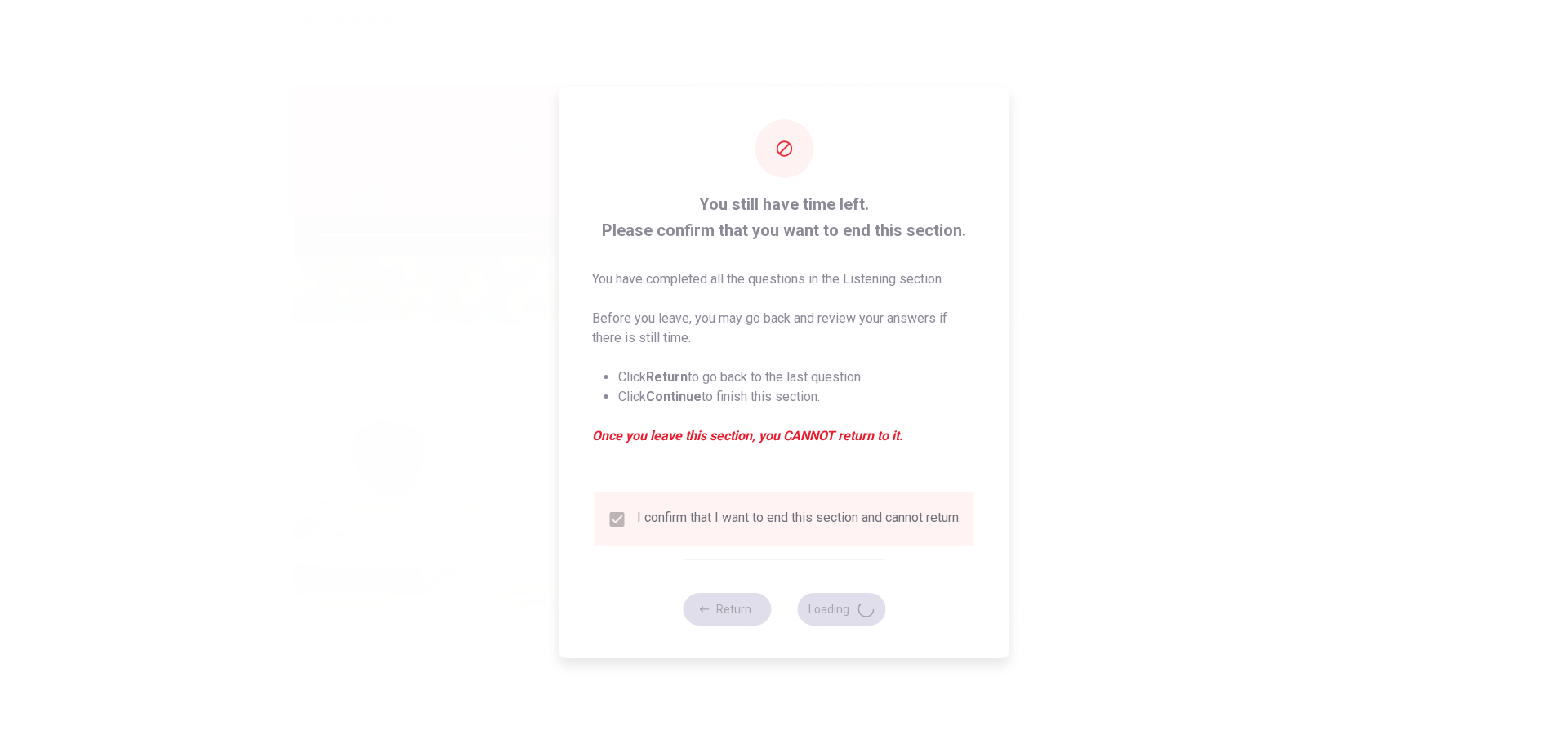
type input "75"
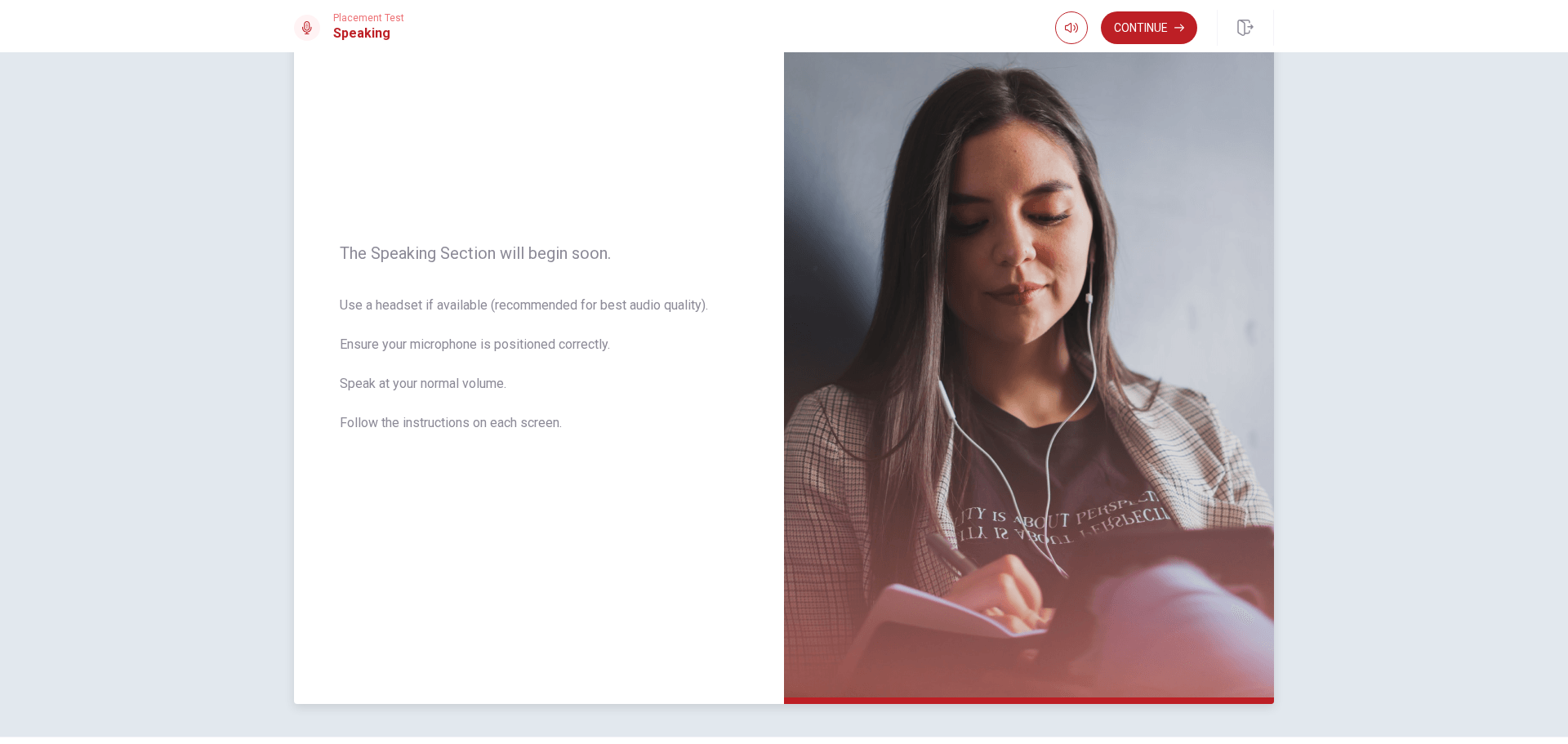
scroll to position [57, 0]
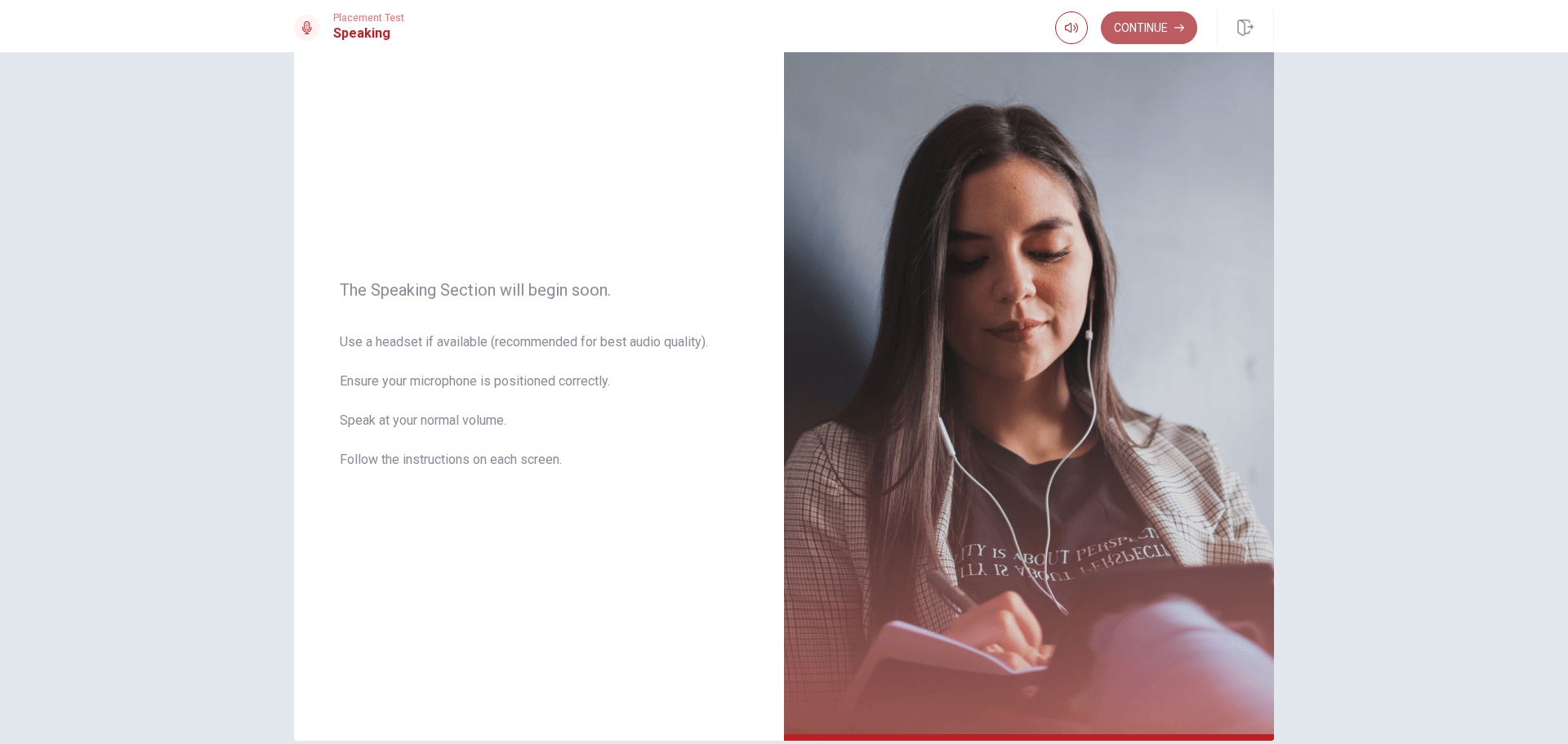
click at [1149, 26] on button "Continue" at bounding box center [1149, 27] width 97 height 32
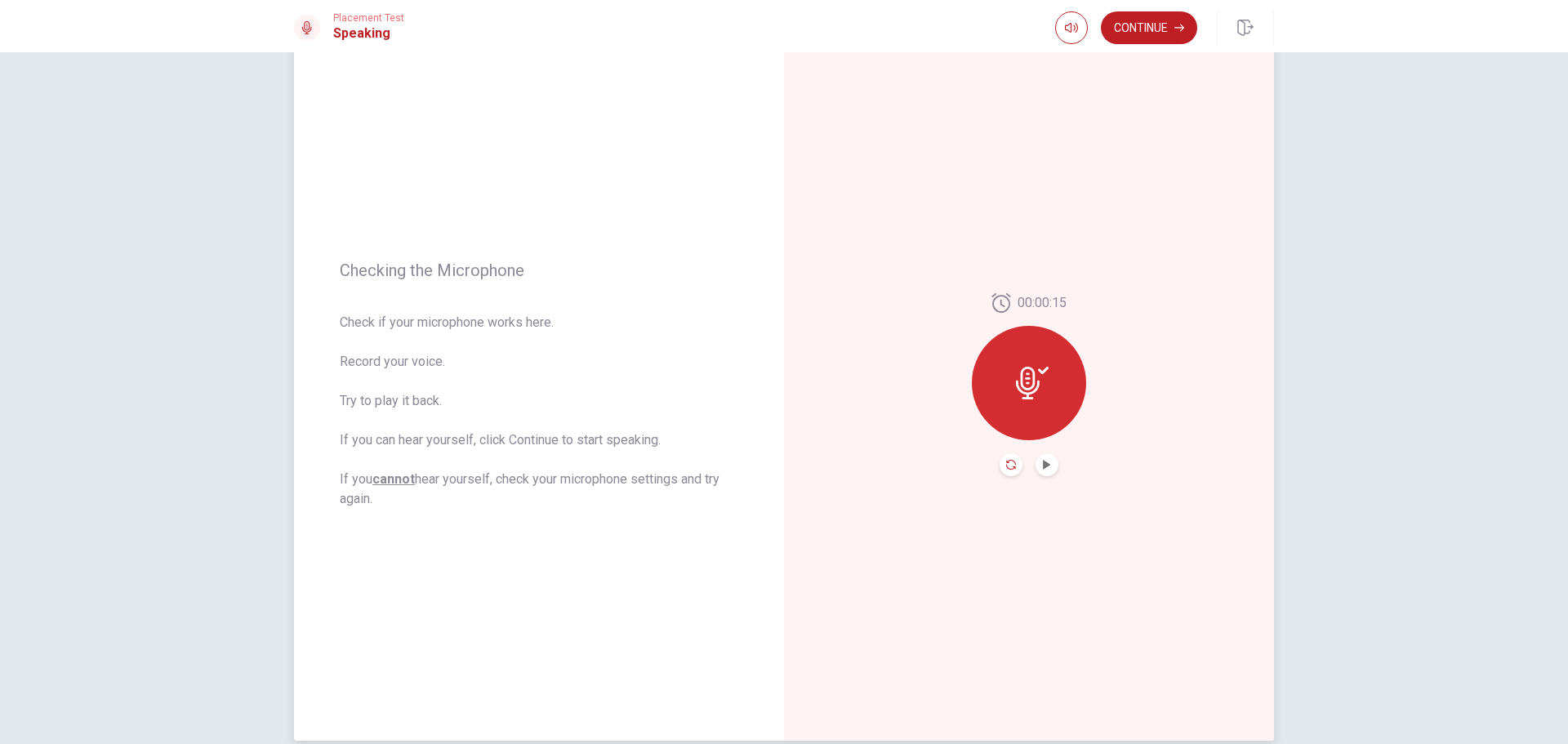
click at [1008, 467] on icon "Record Again" at bounding box center [1011, 464] width 10 height 10
click at [1028, 386] on icon at bounding box center [1029, 377] width 23 height 32
click at [1043, 464] on icon "Play Audio" at bounding box center [1047, 464] width 8 height 10
click at [1155, 29] on button "Continue" at bounding box center [1149, 27] width 97 height 32
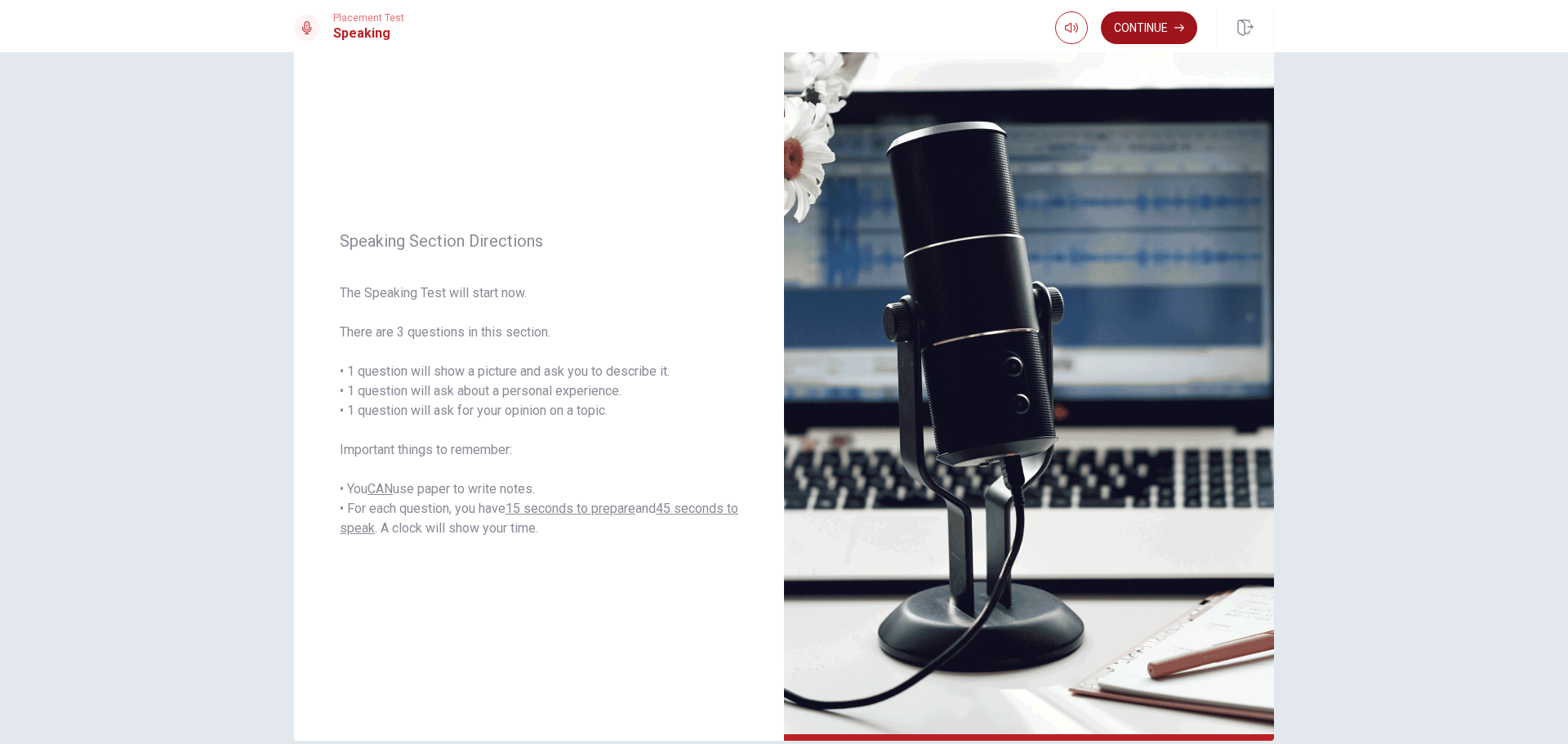
click at [1164, 36] on button "Continue" at bounding box center [1149, 27] width 97 height 32
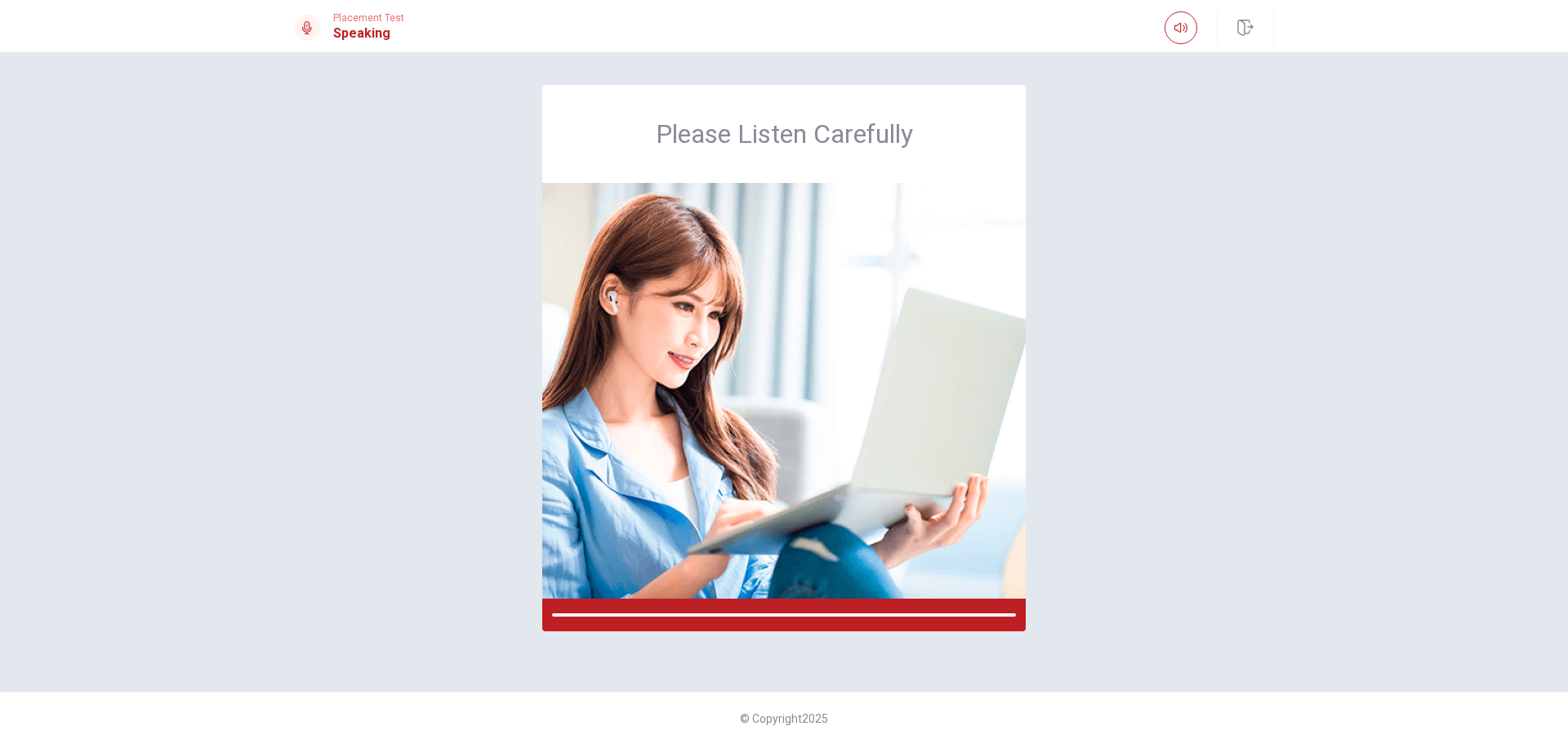
scroll to position [0, 0]
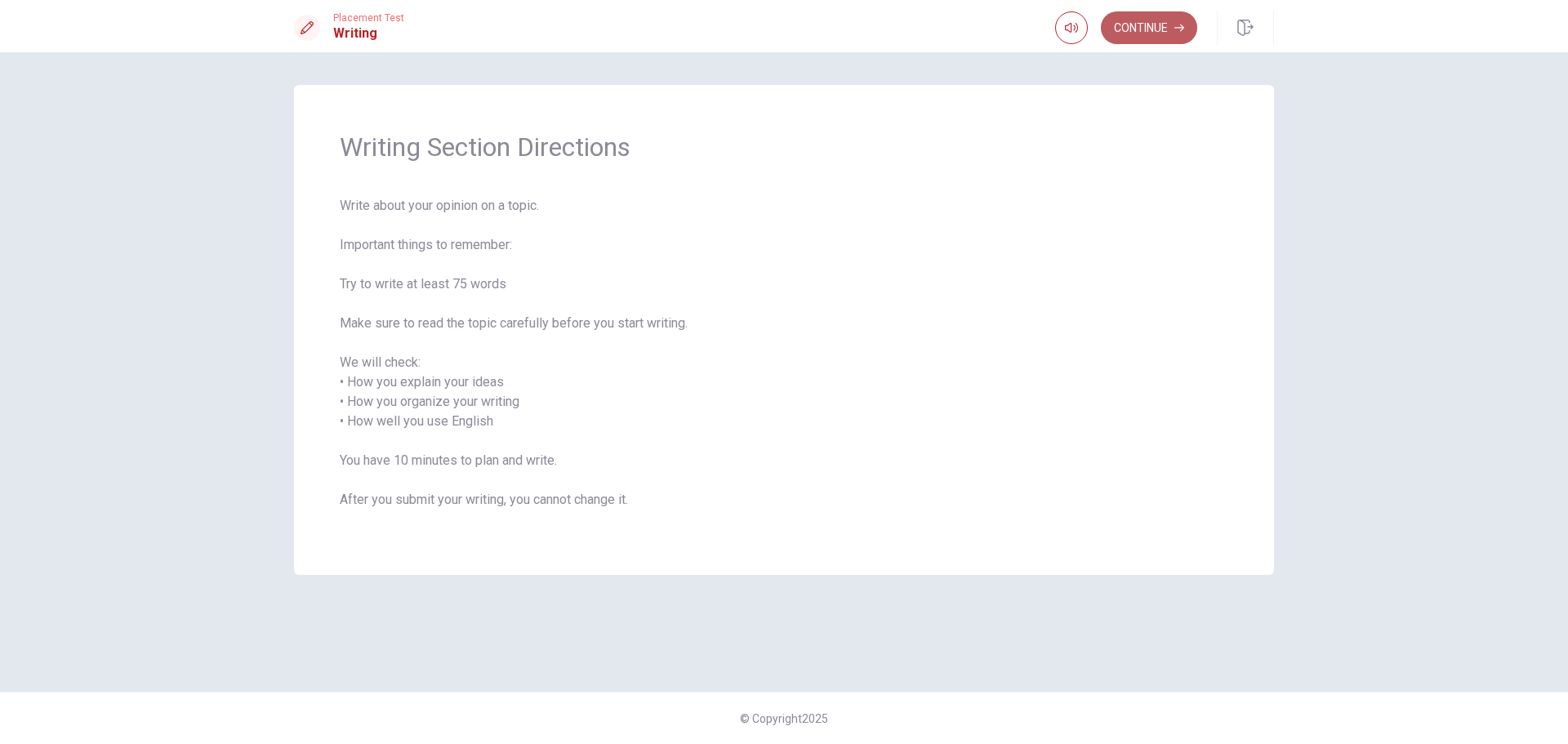
click at [1136, 30] on button "Continue" at bounding box center [1149, 27] width 97 height 32
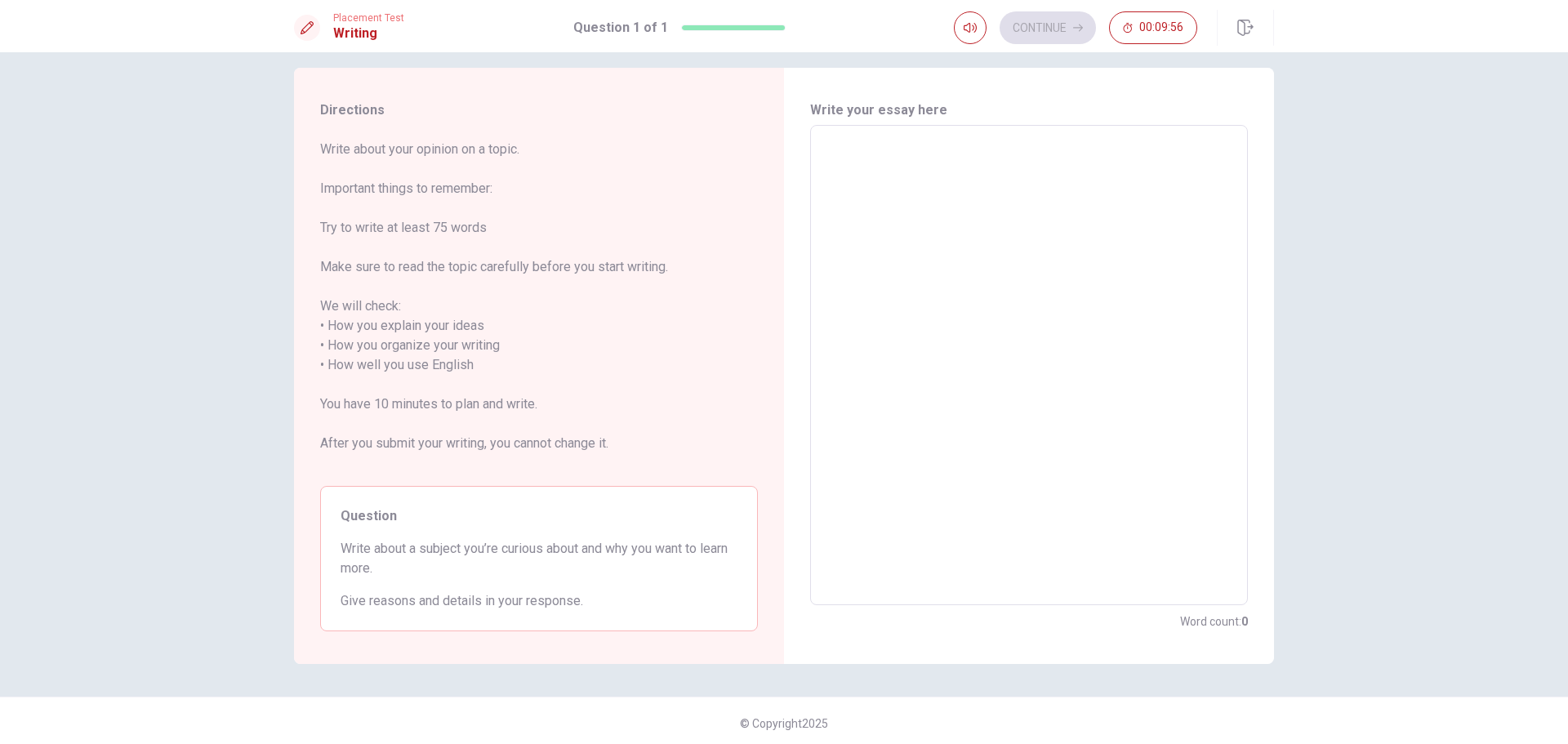
scroll to position [22, 0]
click at [874, 164] on textarea at bounding box center [1029, 360] width 415 height 453
type textarea "A"
type textarea "x"
type textarea "AI"
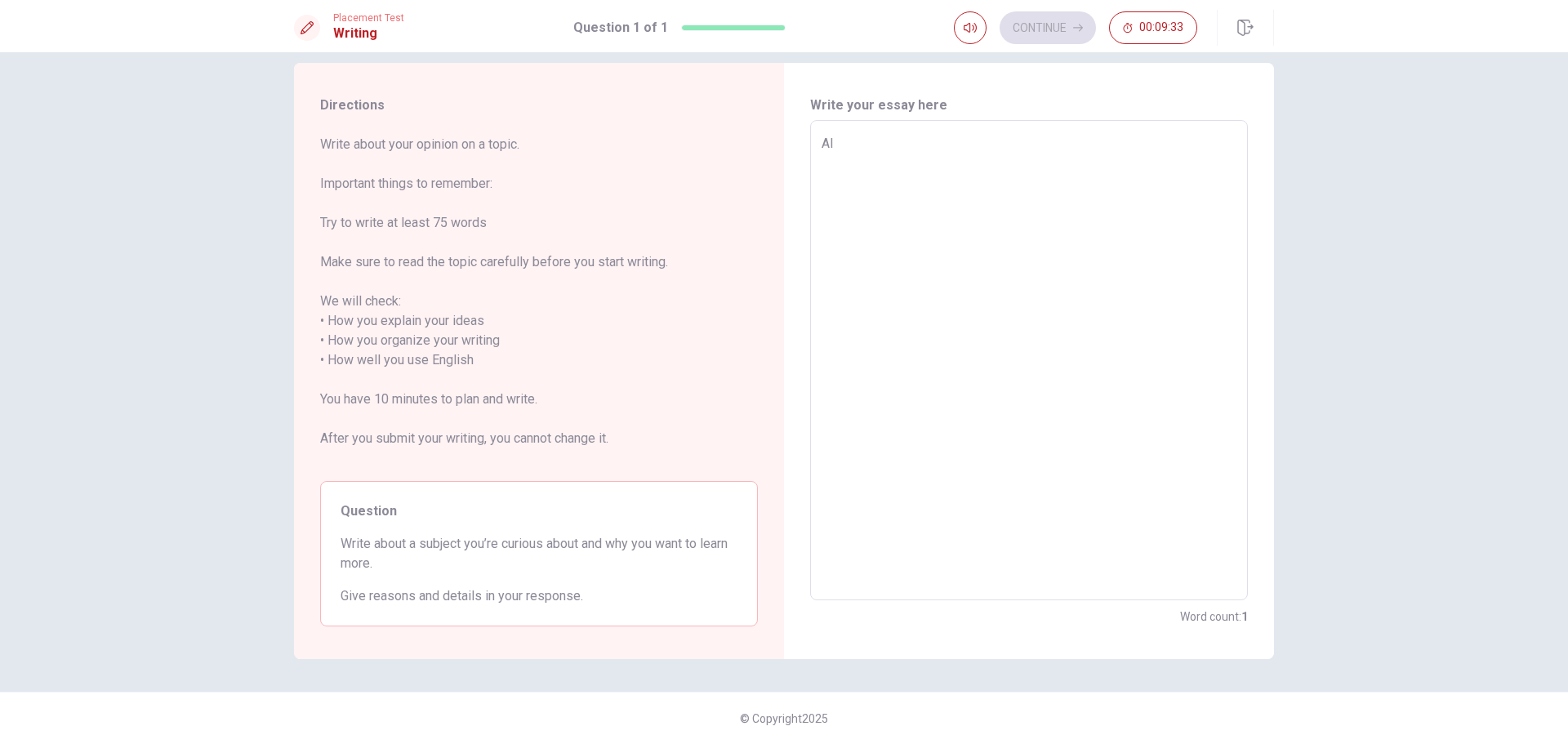
type textarea "x"
type textarea "AI"
type textarea "x"
type textarea "AI i"
type textarea "x"
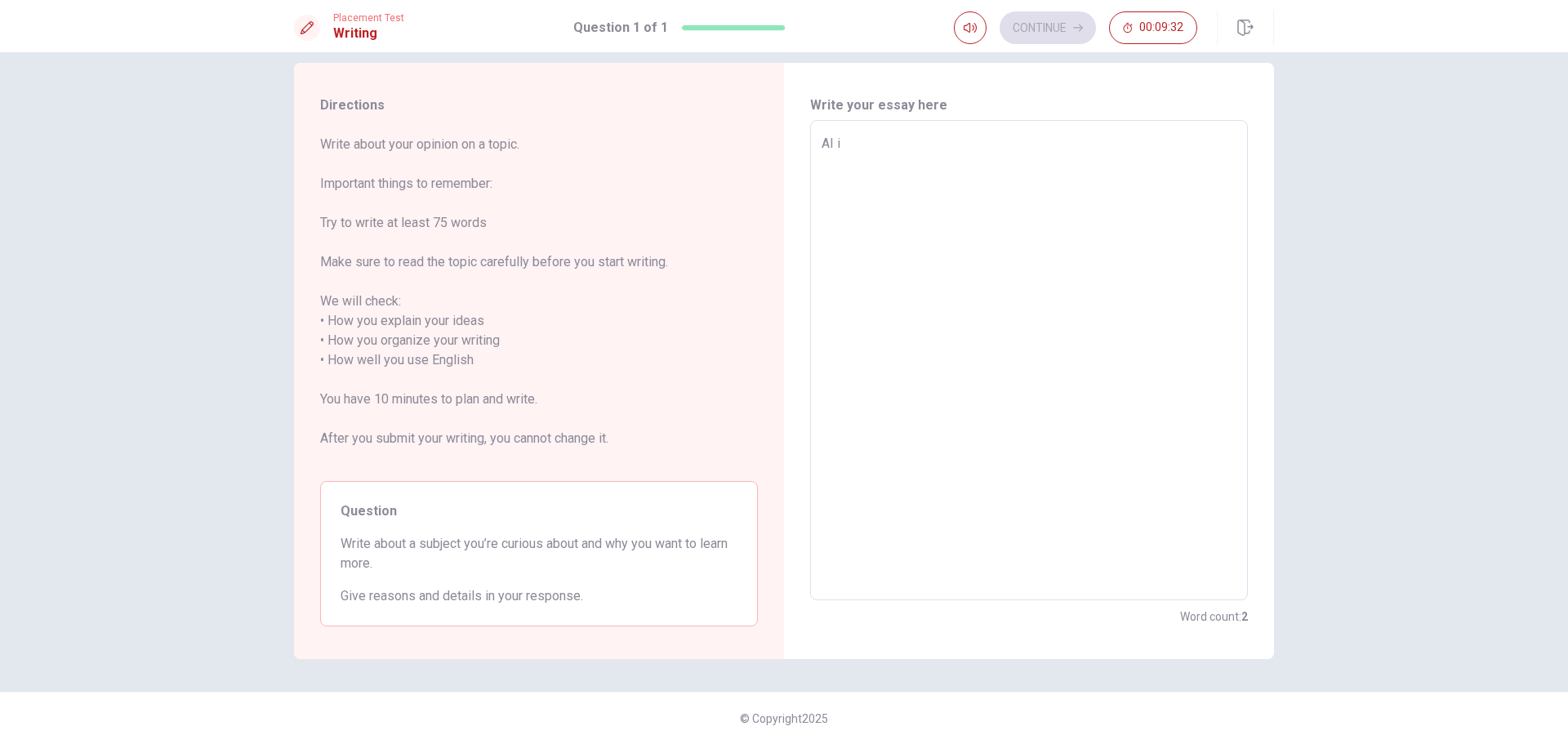
type textarea "AI in"
type textarea "x"
type textarea "AI in"
type textarea "x"
type textarea "AI in e"
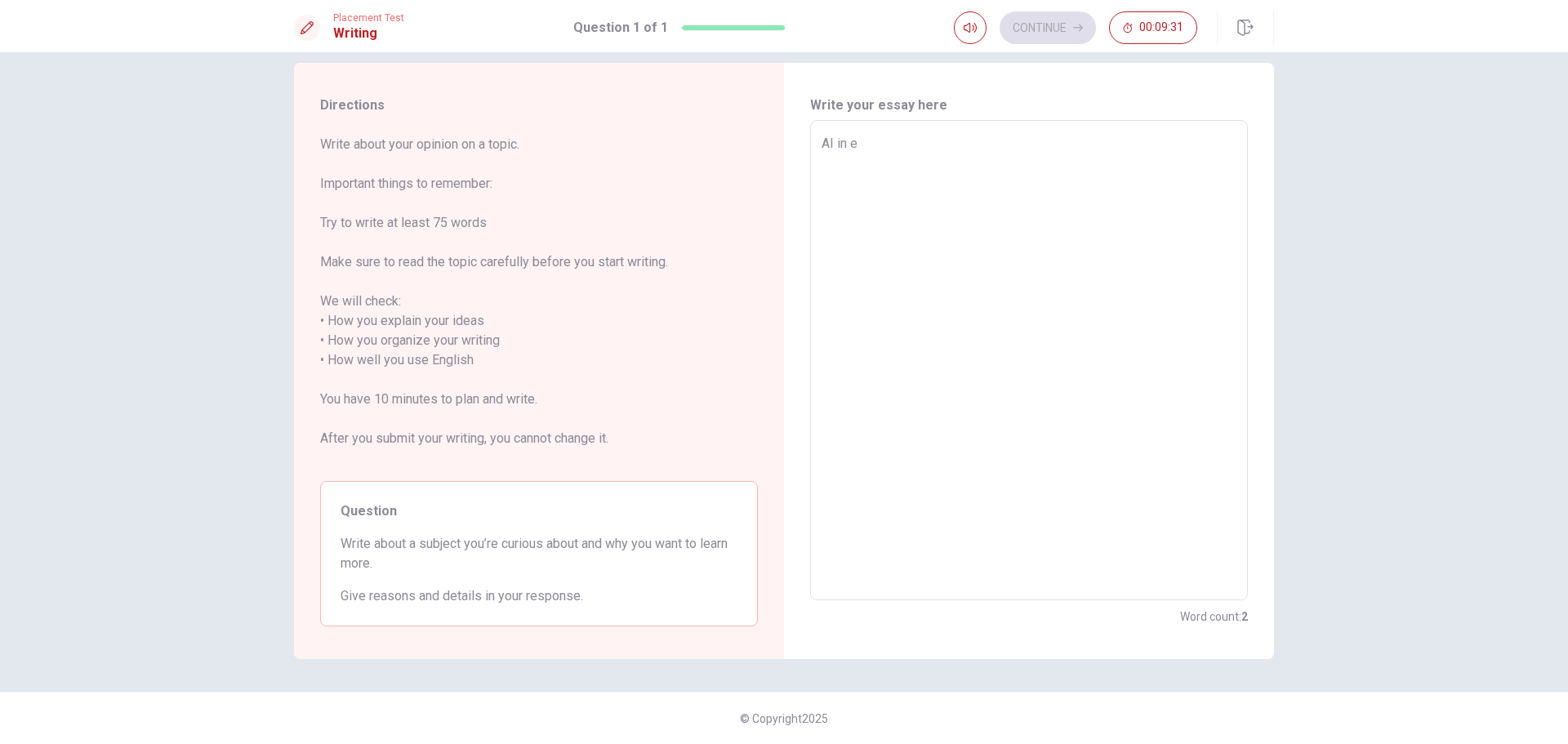
type textarea "x"
type textarea "AI in ed"
type textarea "x"
type textarea "AI in edu"
type textarea "x"
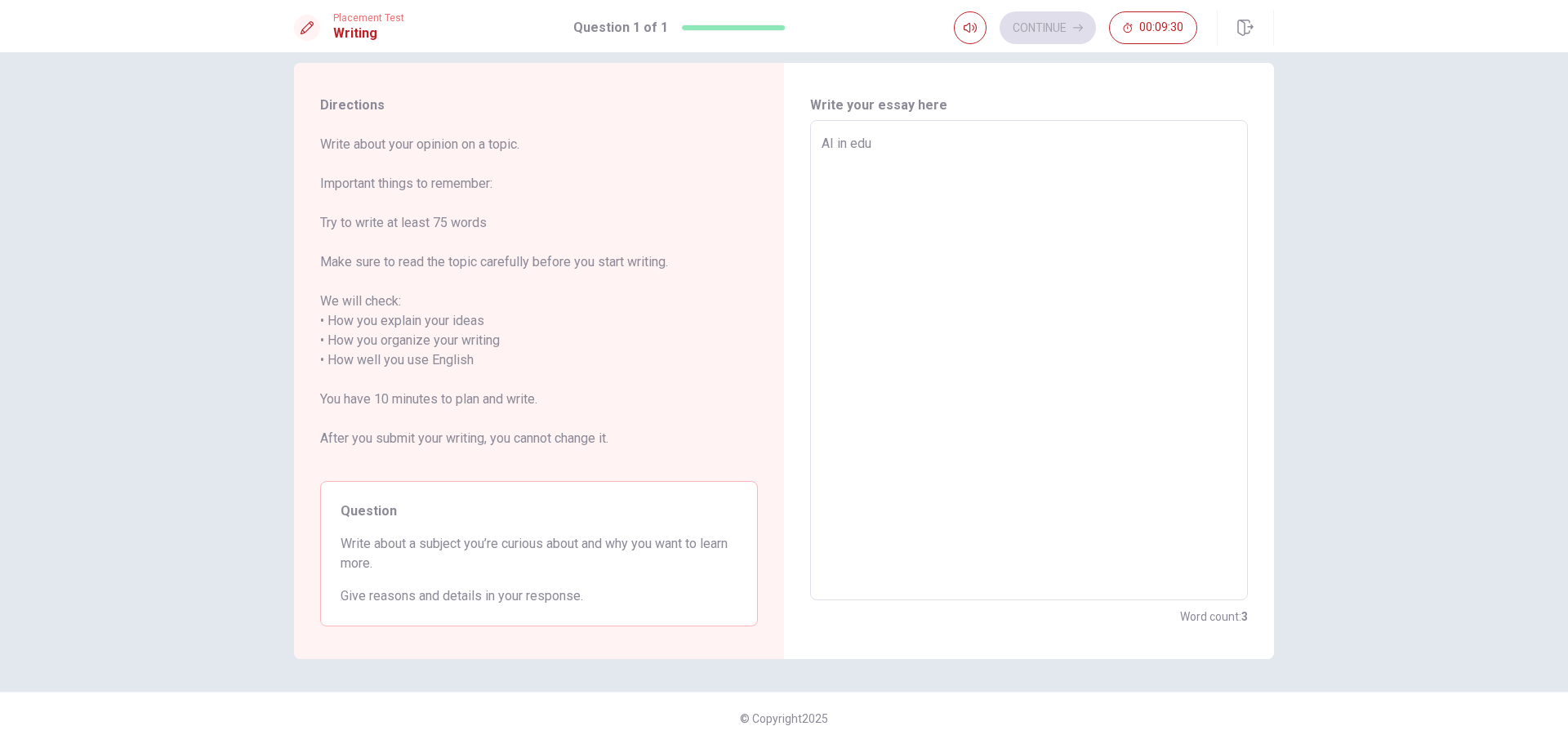
type textarea "AI in educ"
type textarea "x"
type textarea "AI in educa"
type textarea "x"
type textarea "AI in educat"
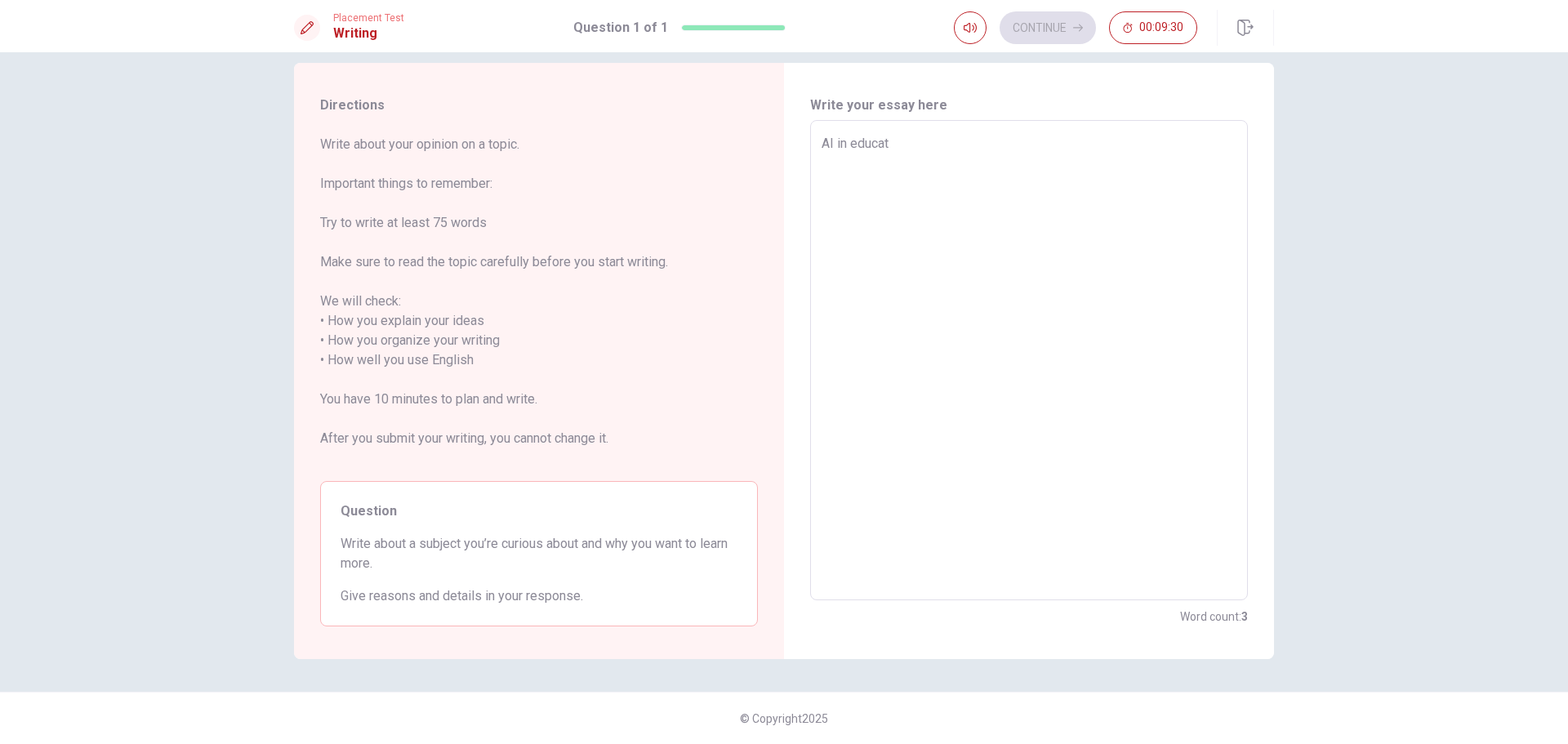
type textarea "x"
type textarea "AI in educati"
type textarea "x"
type textarea "AI in educatio"
type textarea "x"
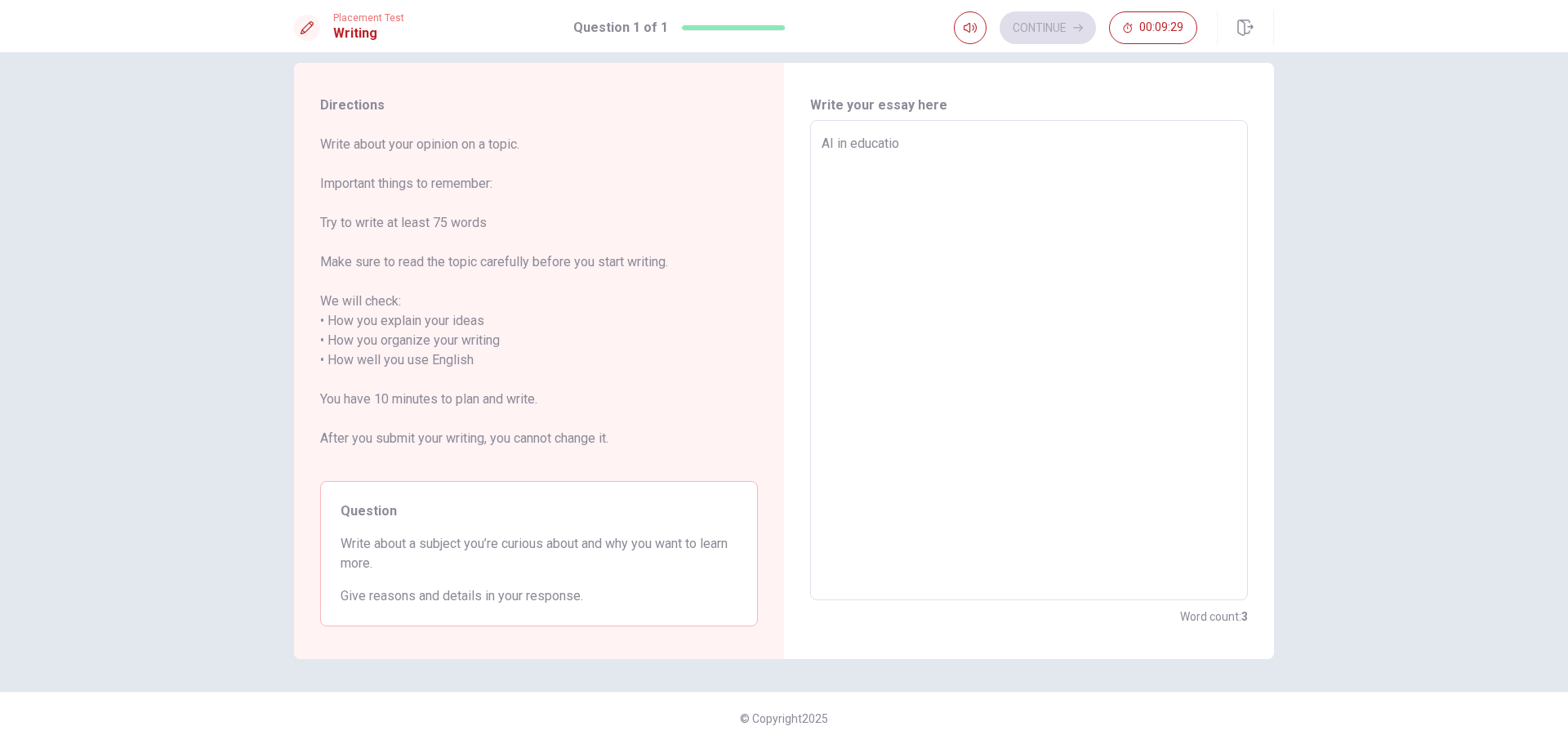
type textarea "AI in education"
type textarea "x"
type textarea "AI in education"
type textarea "x"
type textarea "AI in education"
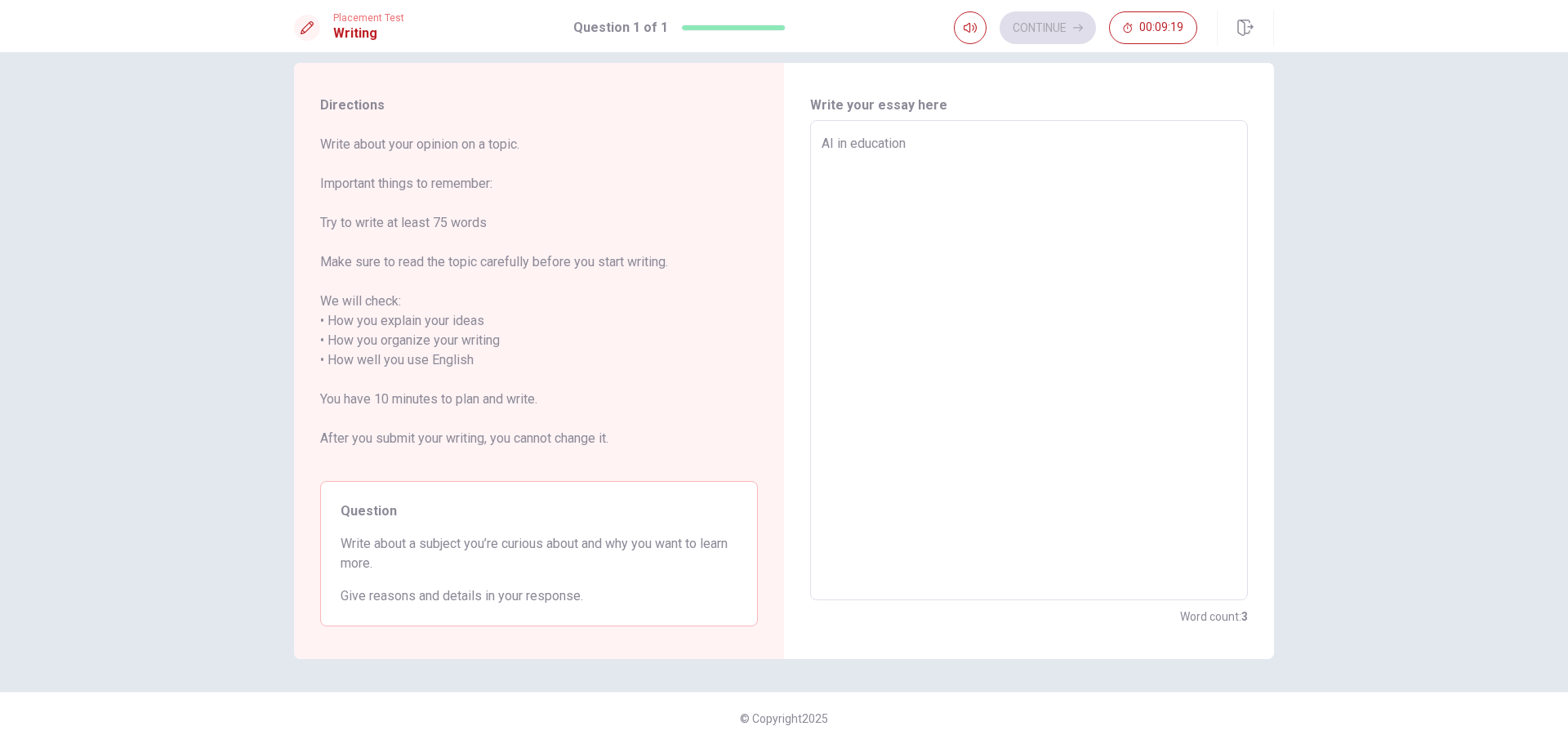
type textarea "x"
type textarea "AI in education T"
type textarea "x"
type textarea "AI in education Th"
type textarea "x"
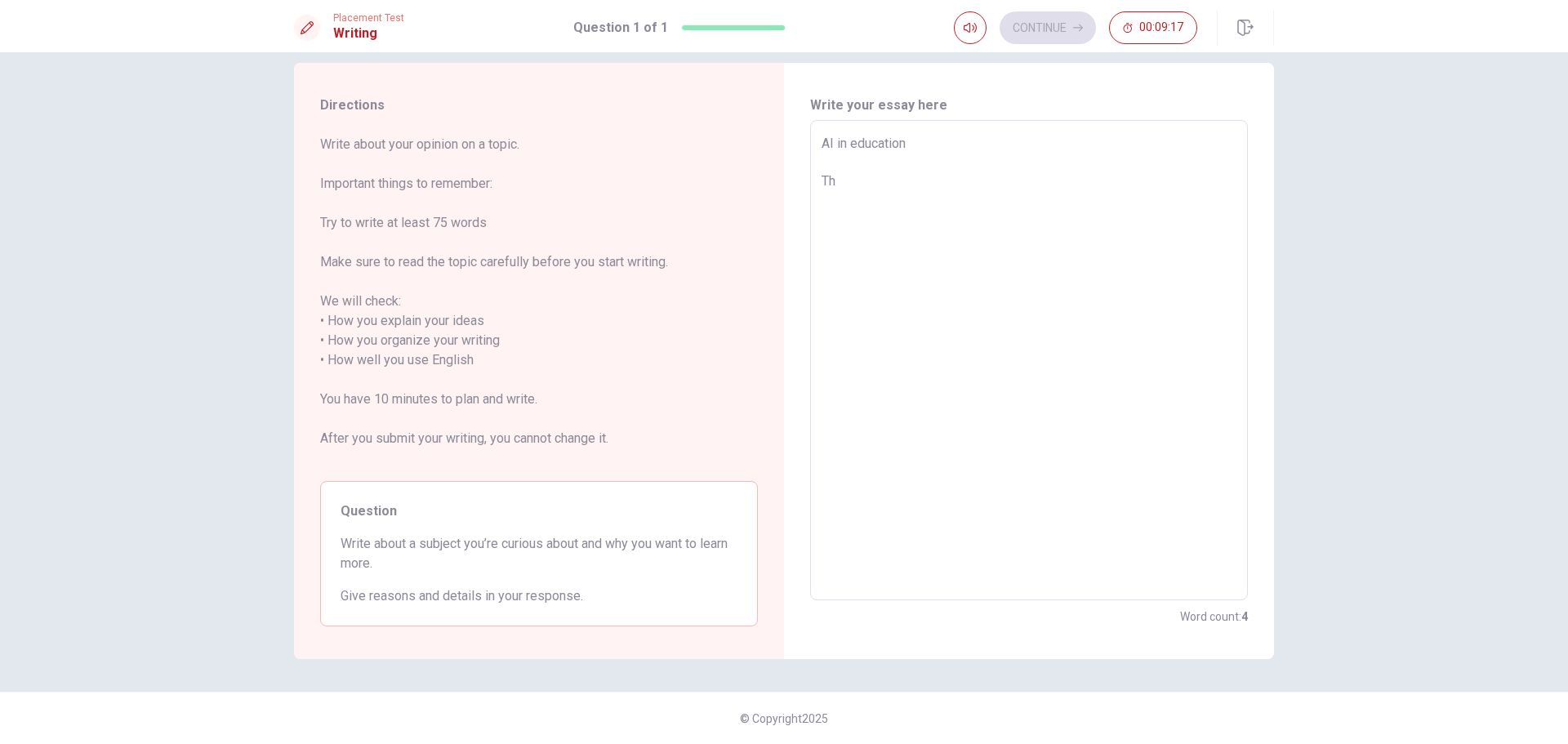
type textarea "AI in education The"
type textarea "x"
type textarea "AI in education The"
type textarea "x"
type textarea "AI in education The"
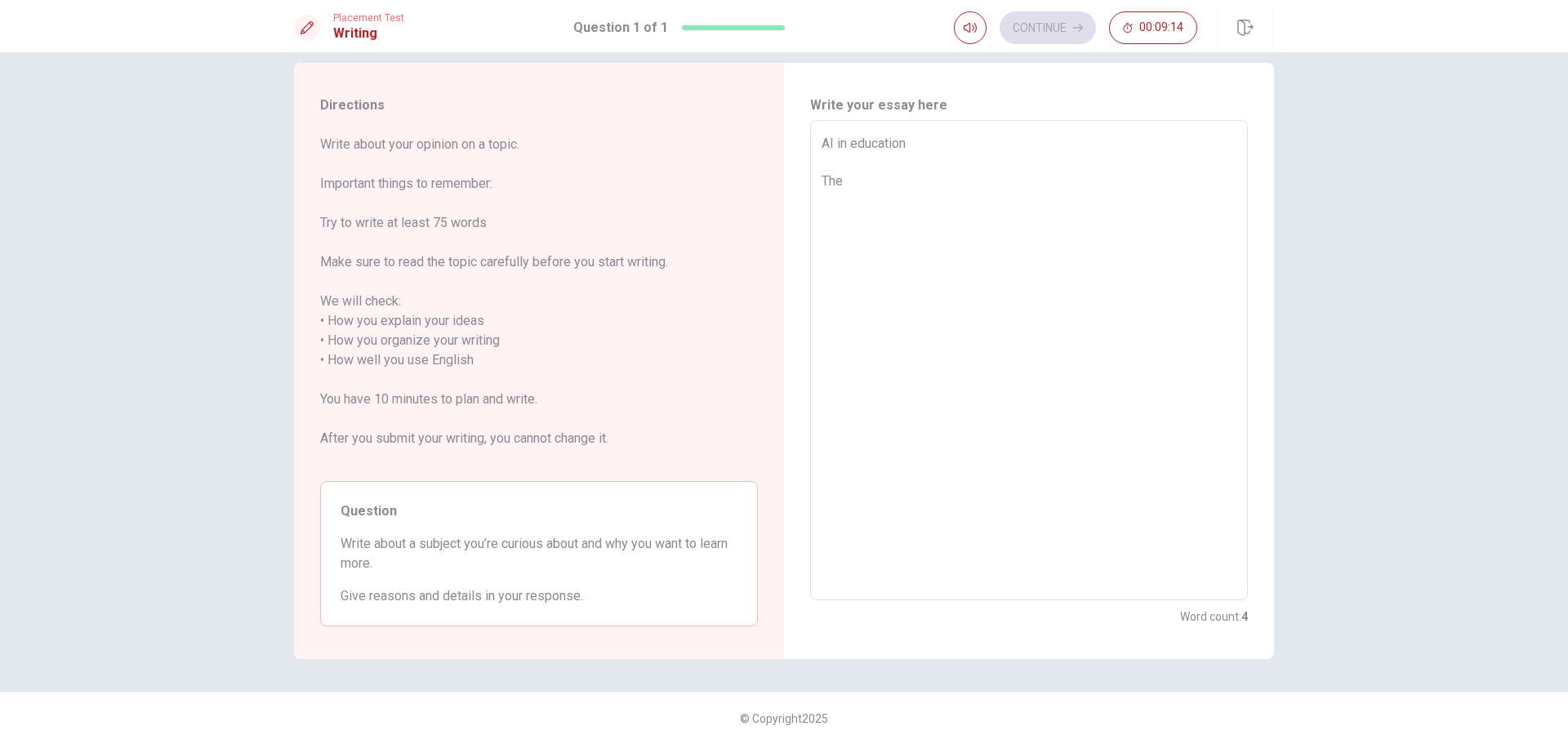
type textarea "x"
type textarea "AI in education Th"
type textarea "x"
type textarea "AI in education T"
type textarea "x"
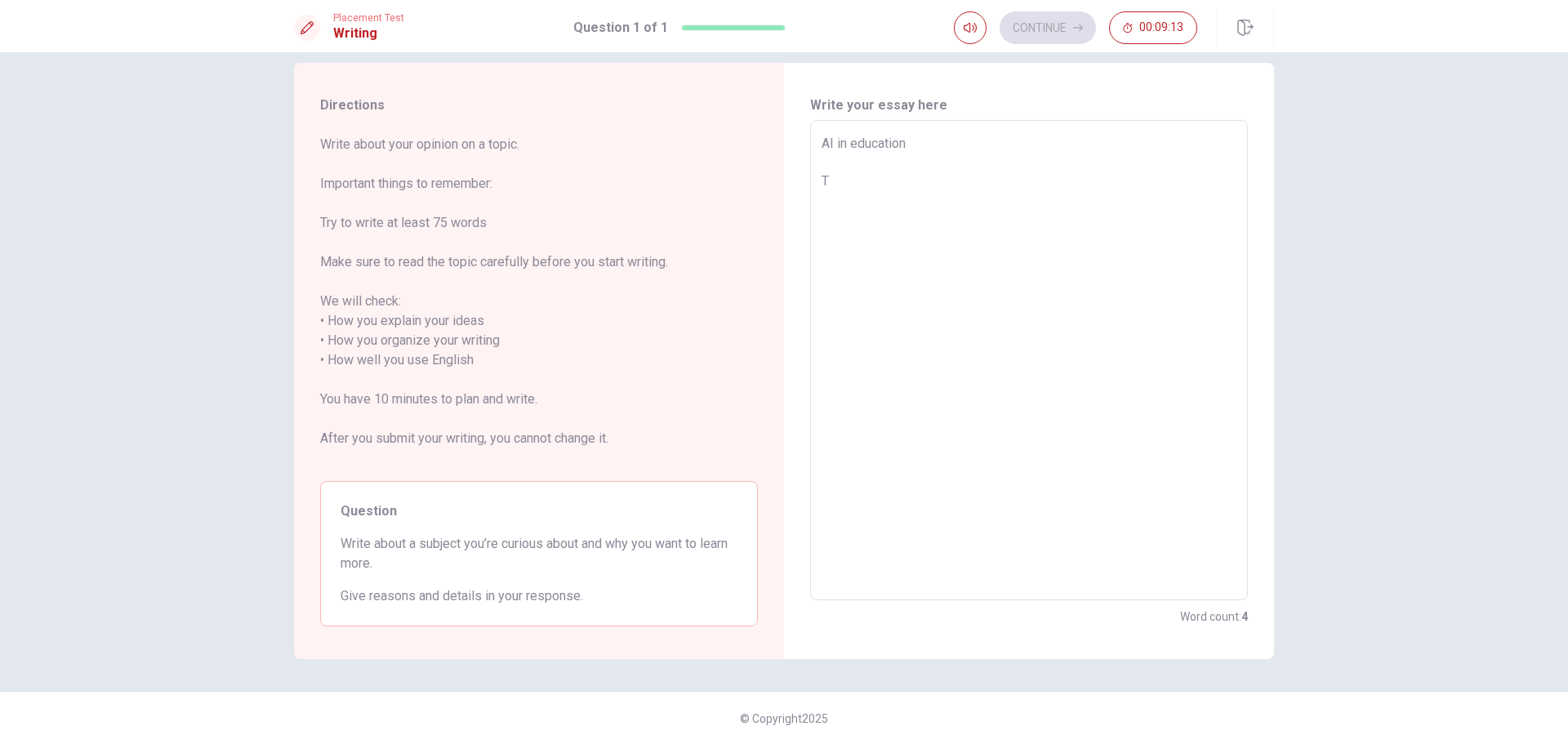
type textarea "AI in education"
type textarea "x"
type textarea "AI in education A"
type textarea "x"
type textarea "AI in education Ai"
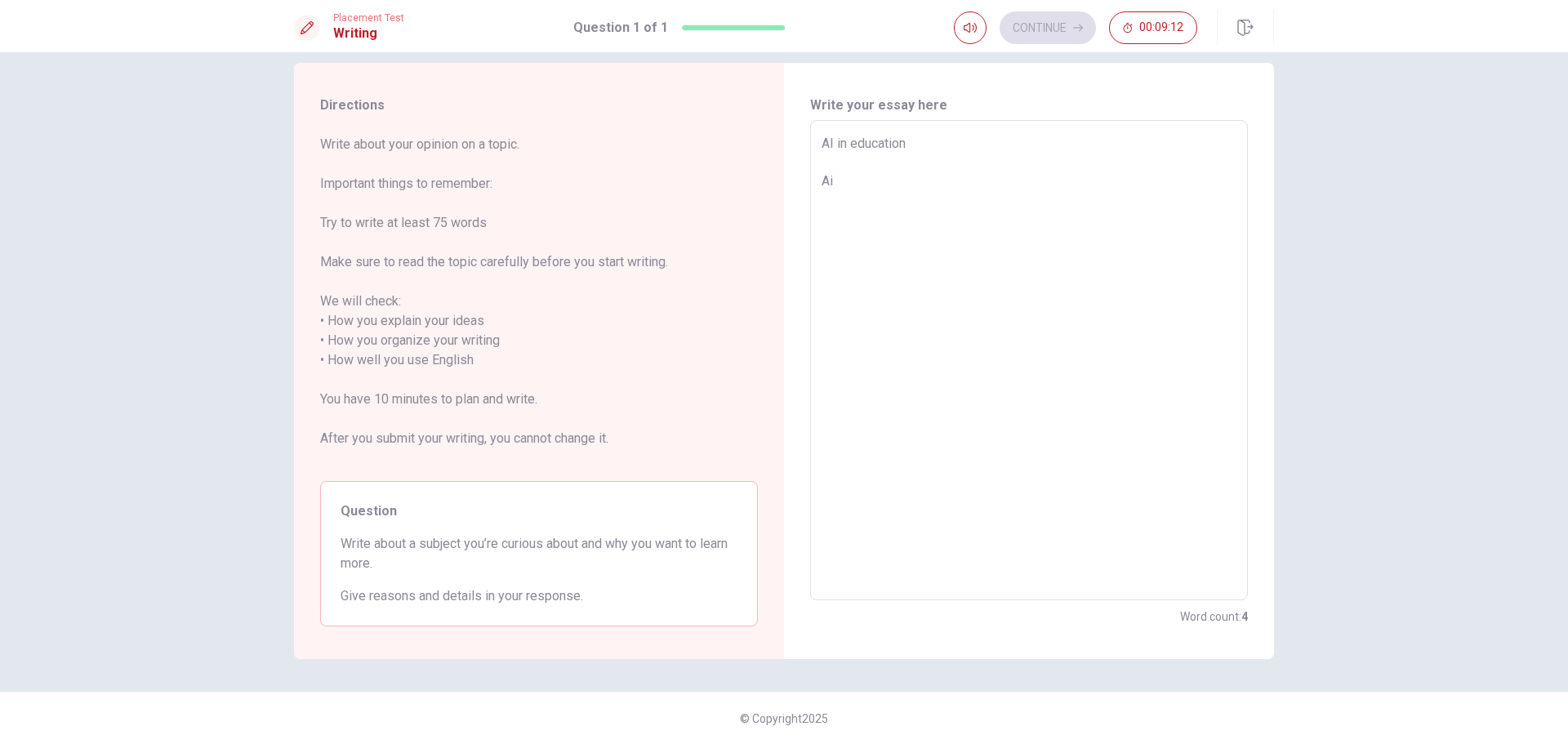
type textarea "x"
type textarea "AI in education Ai"
type textarea "x"
type textarea "AI in education Ai i"
type textarea "x"
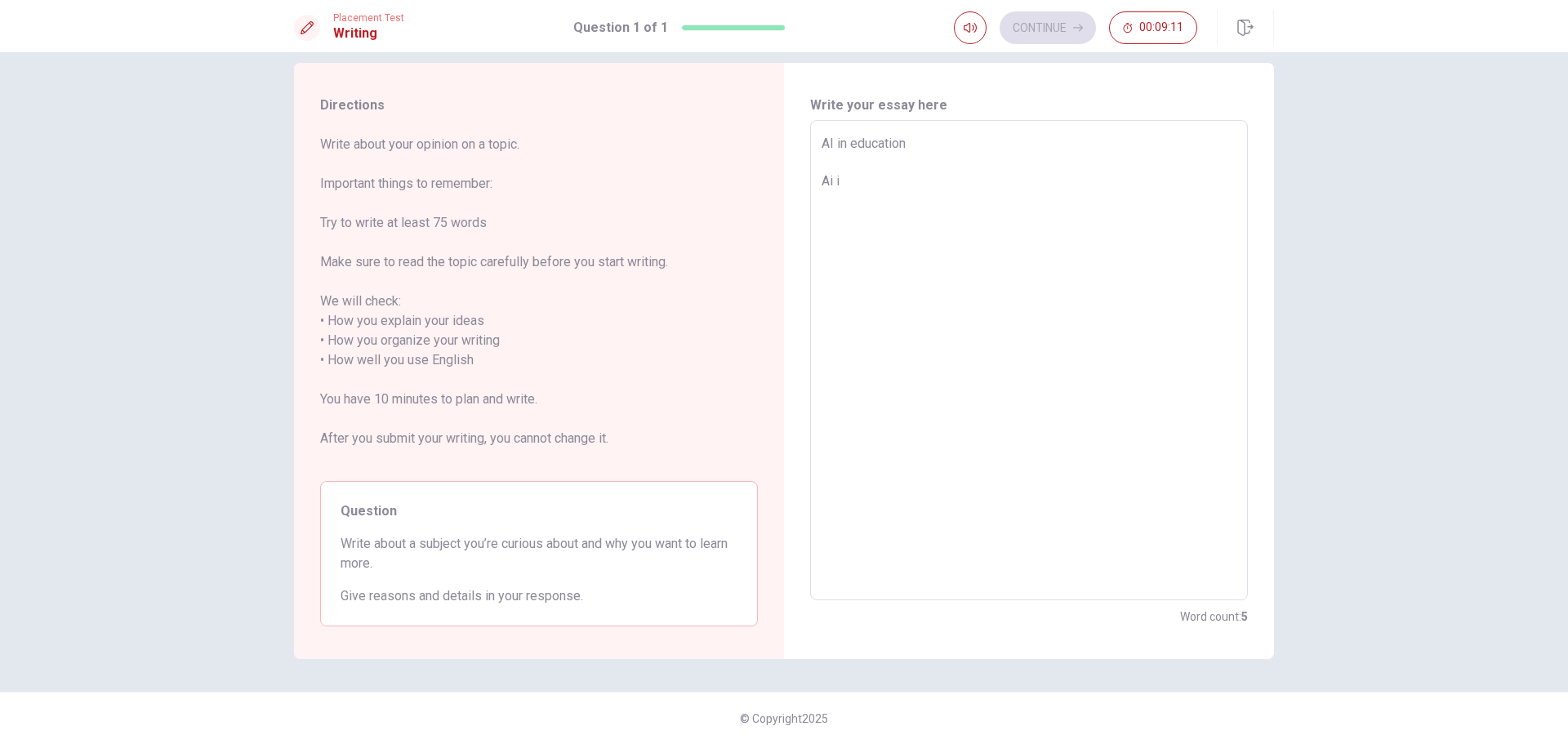
type textarea "AI in education Ai is"
type textarea "x"
type textarea "AI in education Ai is"
type textarea "x"
type textarea "AI in education Ai is b"
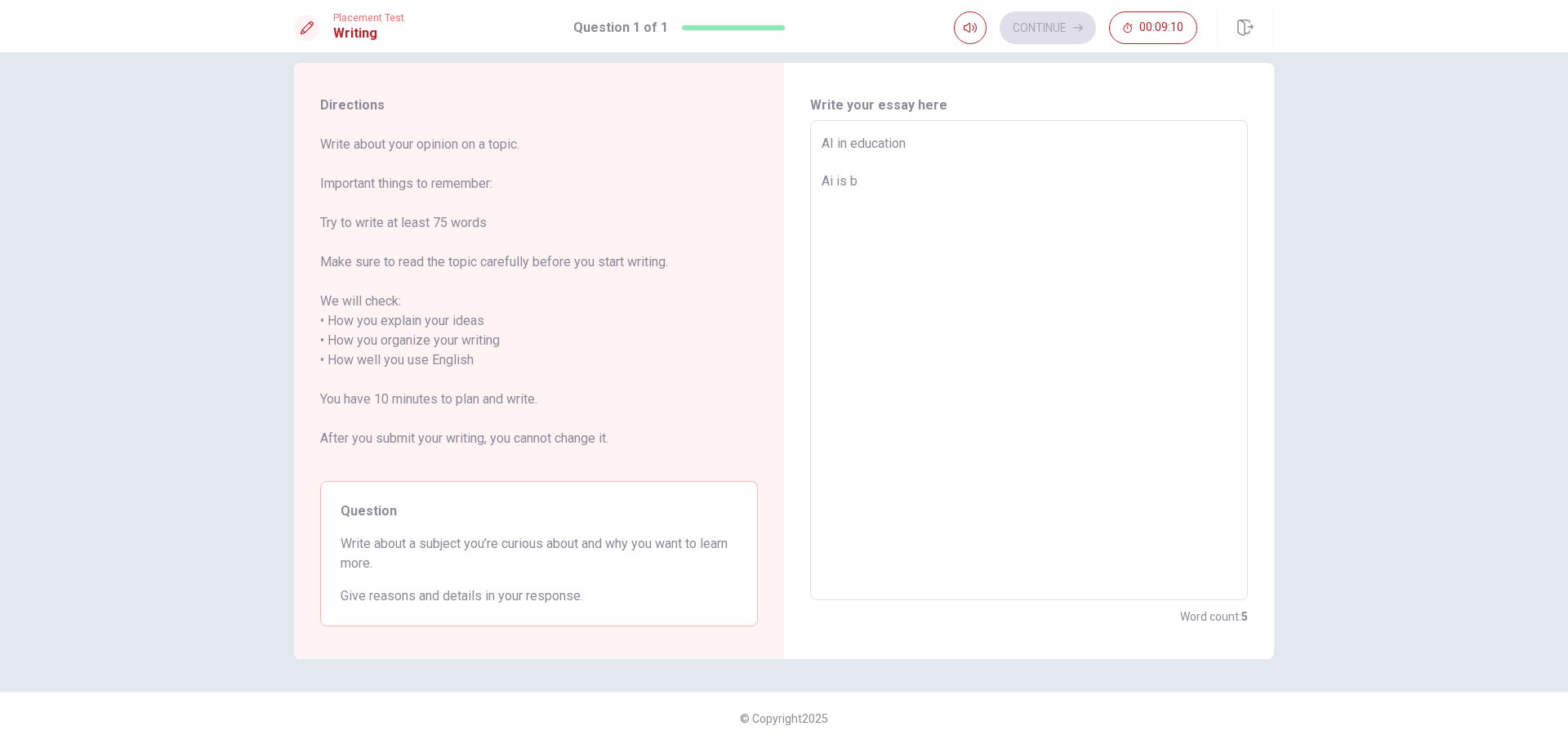
type textarea "x"
type textarea "AI in education Ai is be"
type textarea "x"
type textarea "AI in education Ai is bec"
type textarea "x"
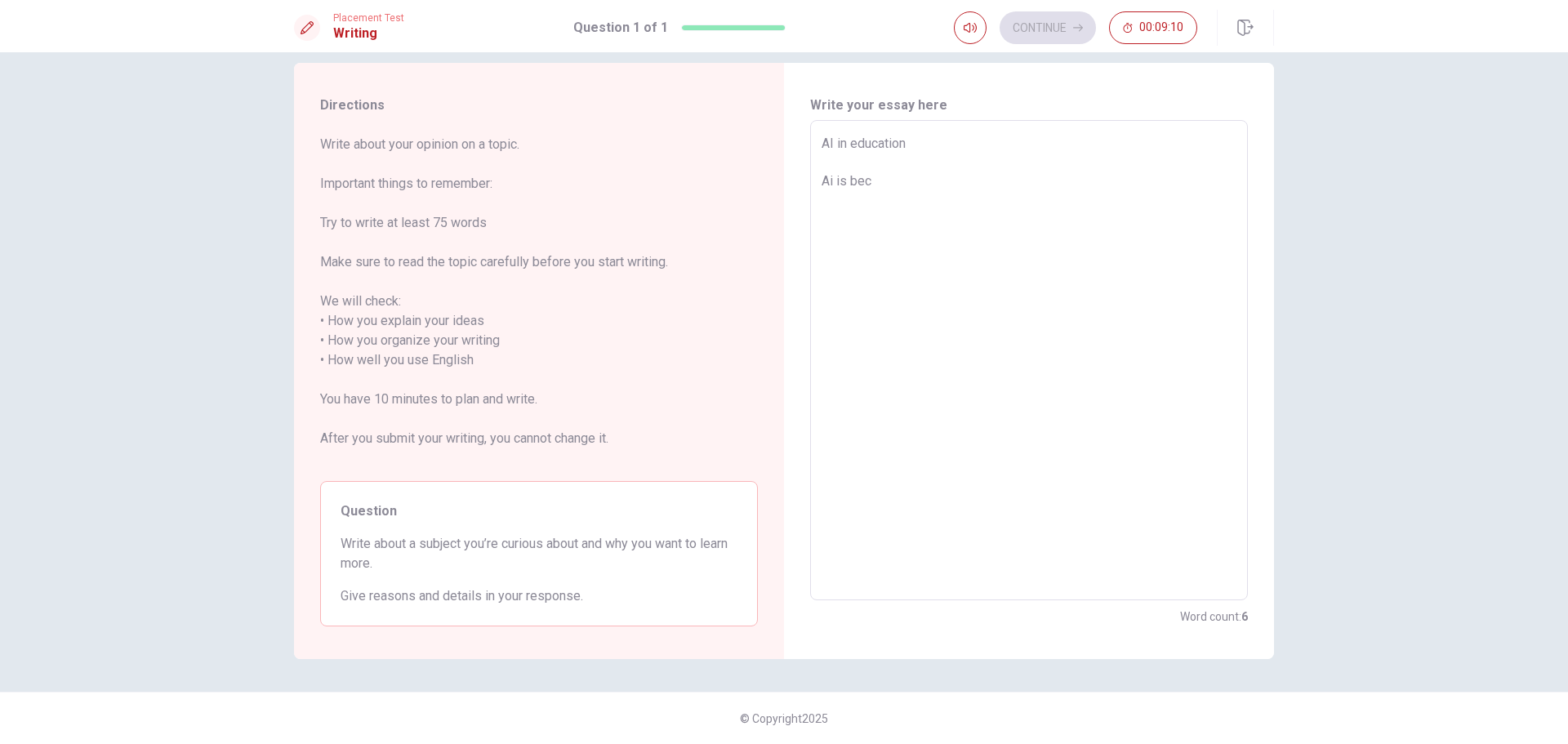
type textarea "AI in education Ai is beco"
type textarea "x"
type textarea "AI in education Ai is becom"
type textarea "x"
type textarea "AI in education Ai is becomi"
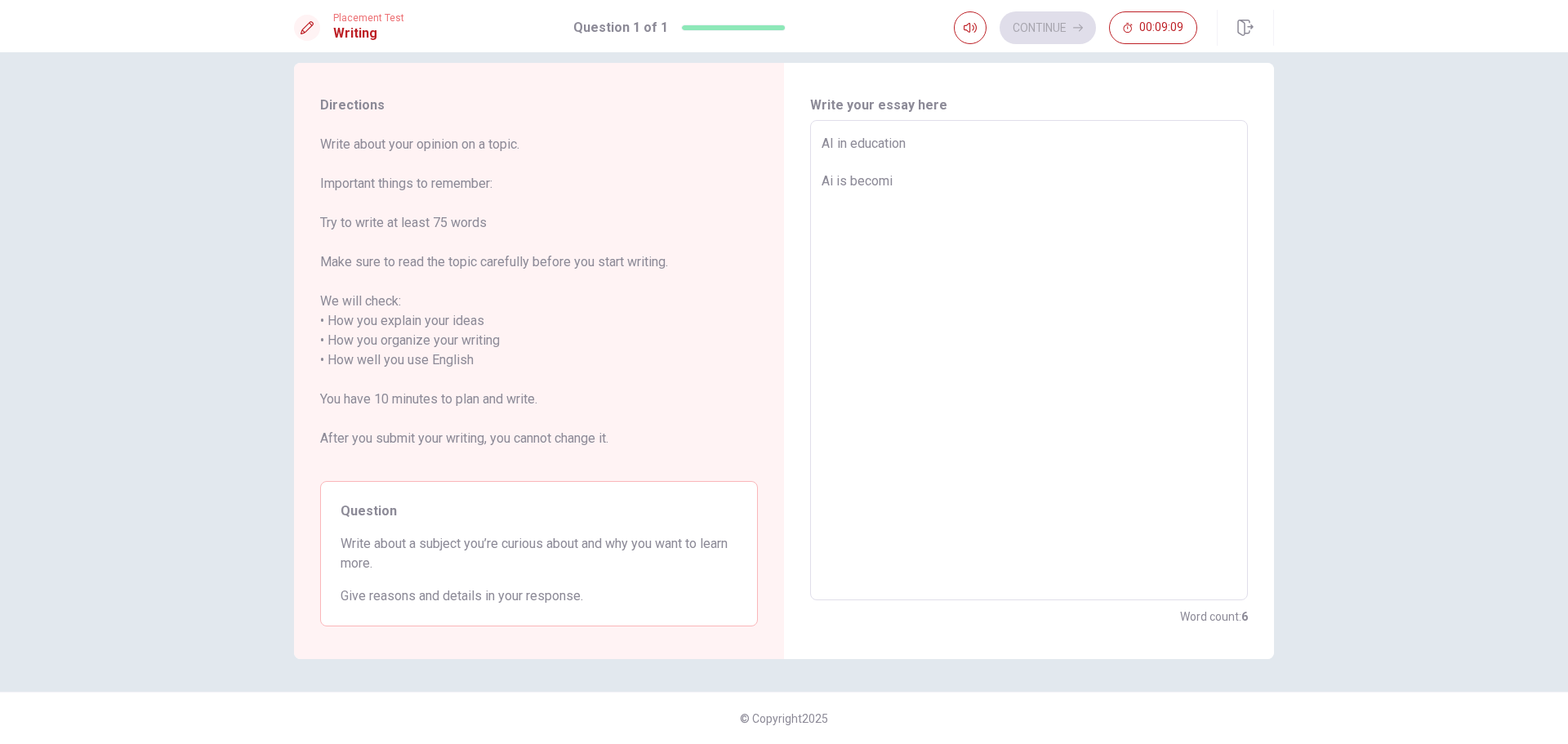
type textarea "x"
type textarea "AI in education Ai is becomin"
type textarea "x"
type textarea "AI in education Ai is becoming"
type textarea "x"
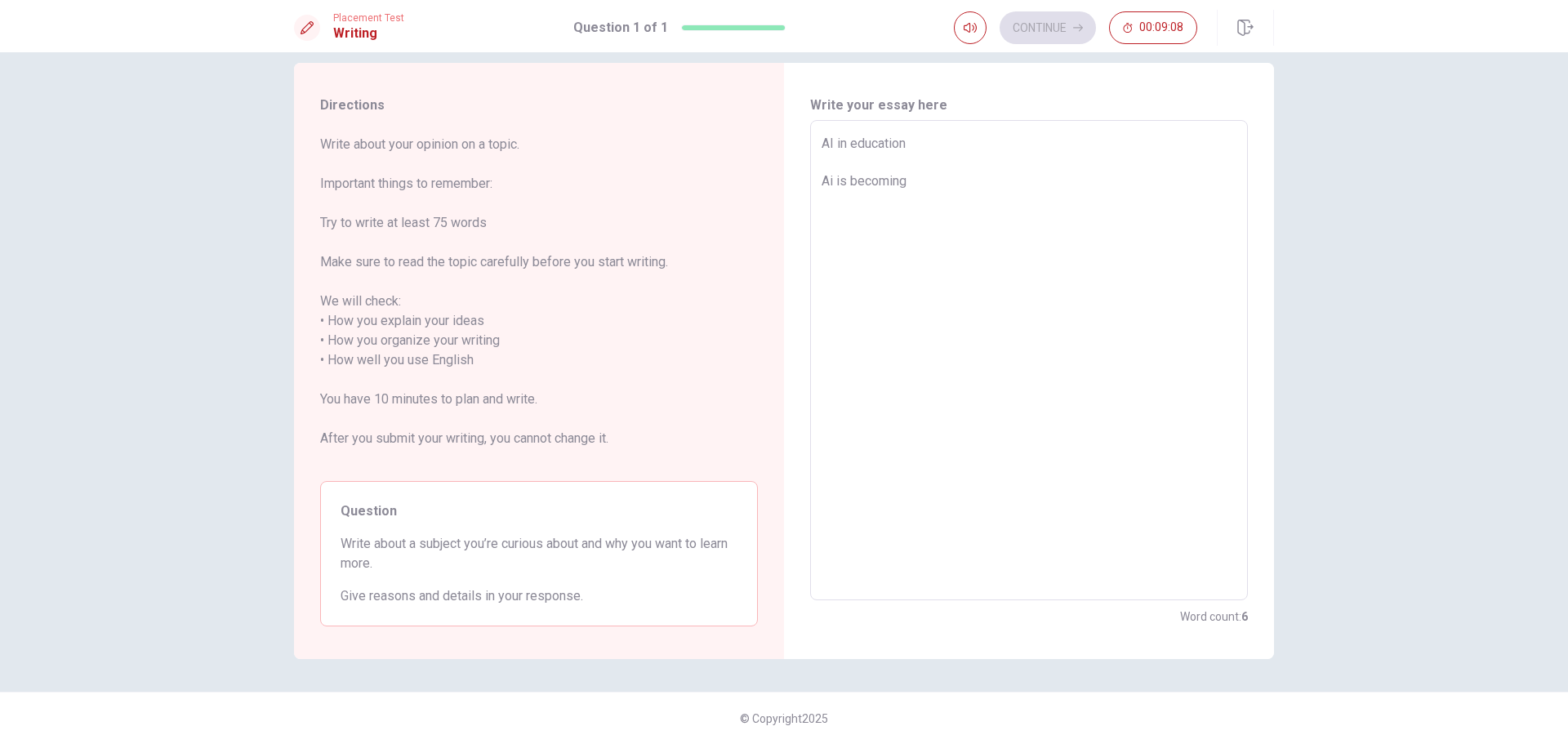
type textarea "AI in education Ai is becoming"
type textarea "x"
type textarea "AI in education Ai is becoming m"
type textarea "x"
type textarea "AI in education Ai is becoming mo"
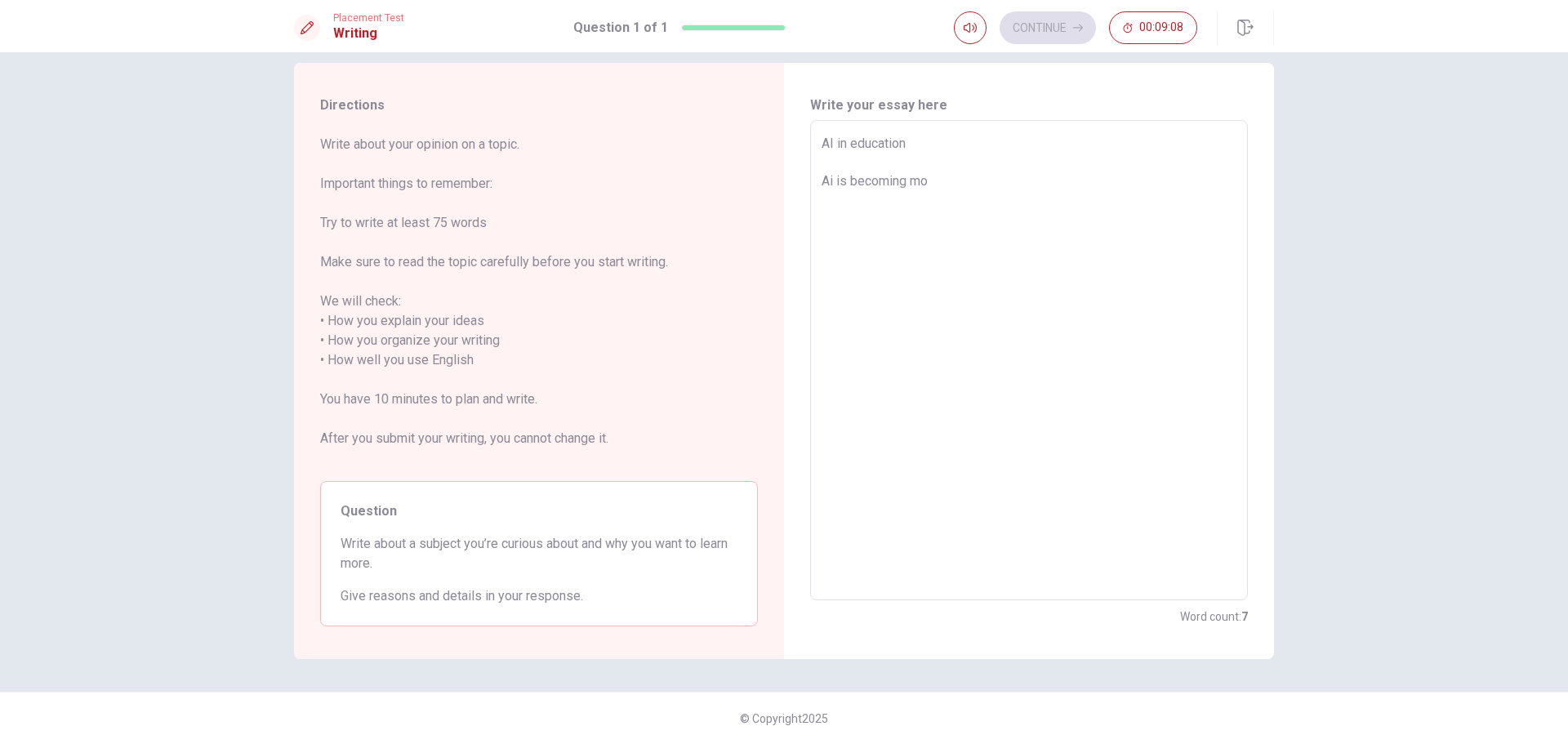
type textarea "x"
type textarea "AI in education Ai is becoming mor"
type textarea "x"
type textarea "AI in education Ai is becoming more"
type textarea "x"
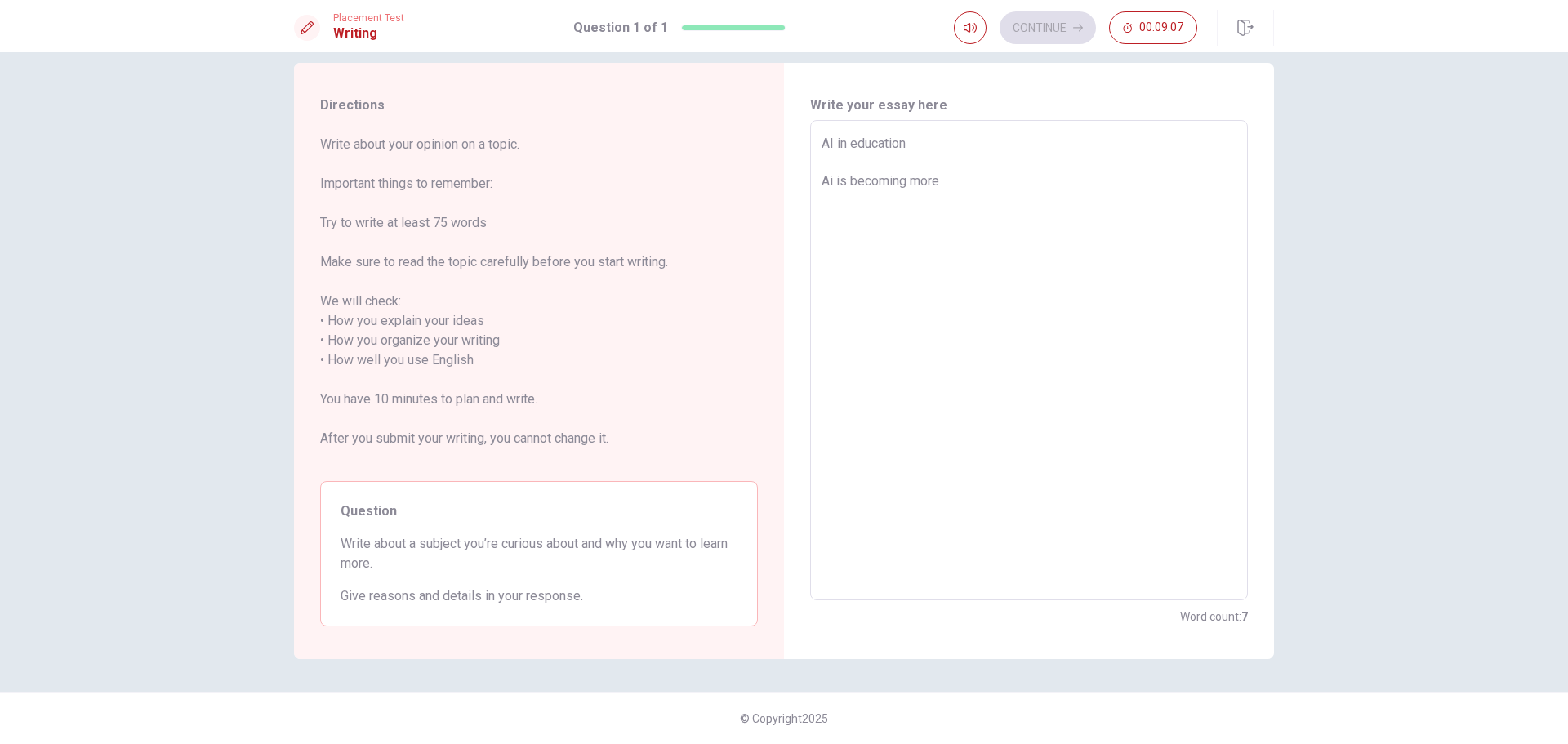
type textarea "AI in education Ai is becoming more"
type textarea "x"
type textarea "AI in education Ai is becoming more a"
type textarea "x"
type textarea "AI in education Ai is becoming more an"
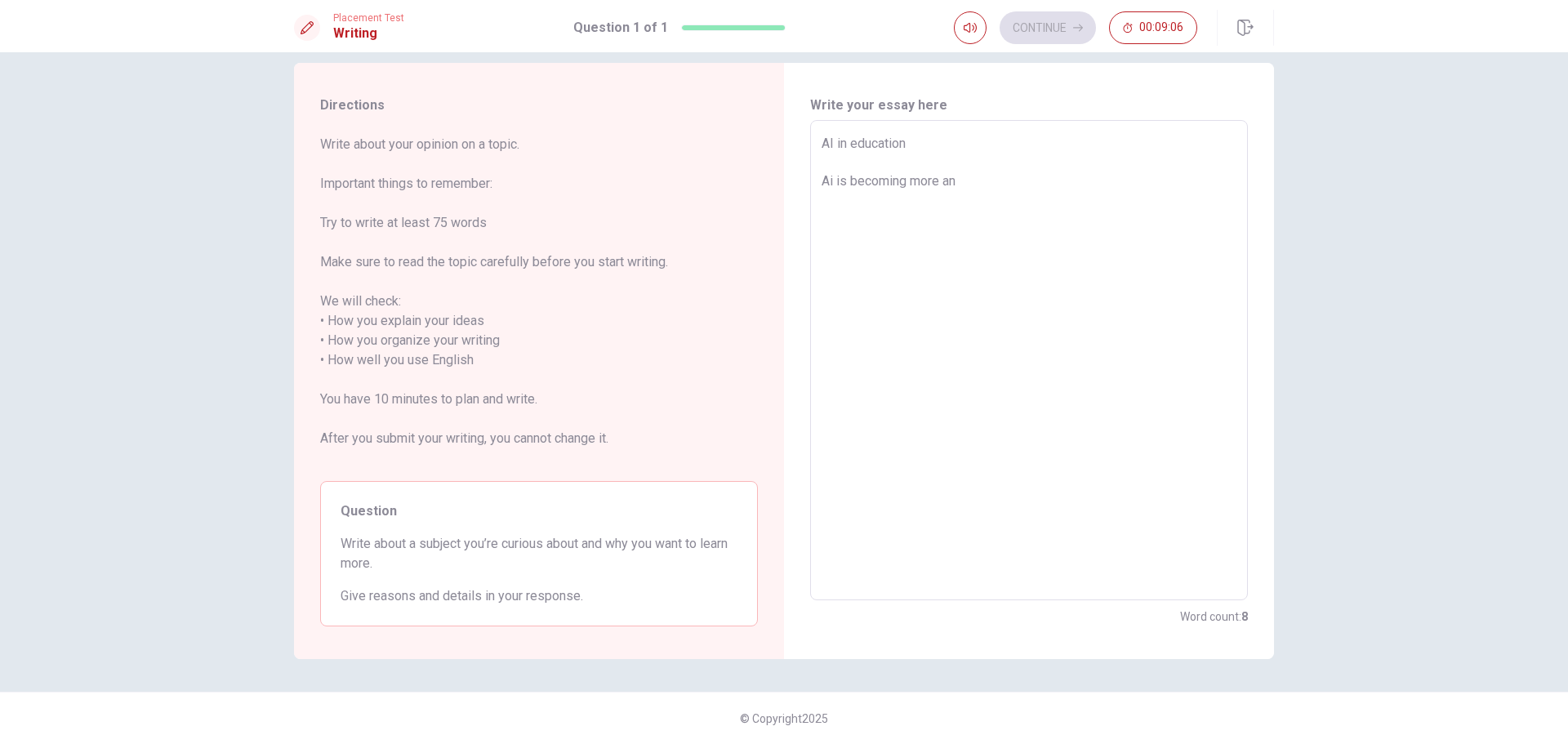
type textarea "x"
type textarea "AI in education Ai is becoming more and"
type textarea "x"
type textarea "AI in education Ai is becoming more and"
click at [815, 181] on div "AI in education Ai is becoming more and x ​" at bounding box center [1029, 360] width 438 height 480
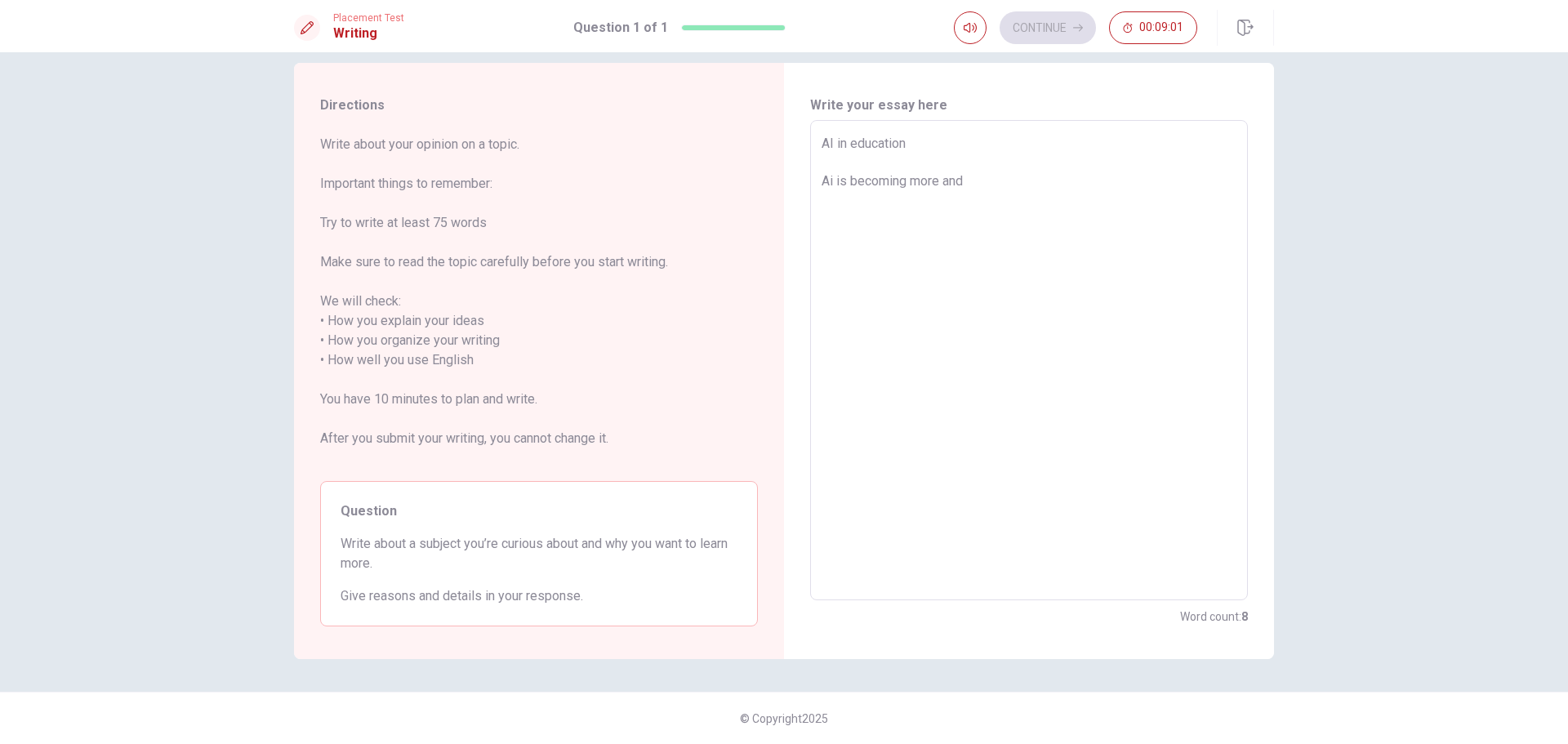
click at [815, 181] on div "AI in education Ai is becoming more and x ​" at bounding box center [1029, 360] width 438 height 480
click at [823, 184] on textarea "AI in education Ai is becoming more and" at bounding box center [1029, 360] width 415 height 453
click at [822, 181] on textarea "AI in education Ai is becoming more and" at bounding box center [1029, 360] width 415 height 453
type textarea "x"
type textarea "AI in education SAi is becoming more and"
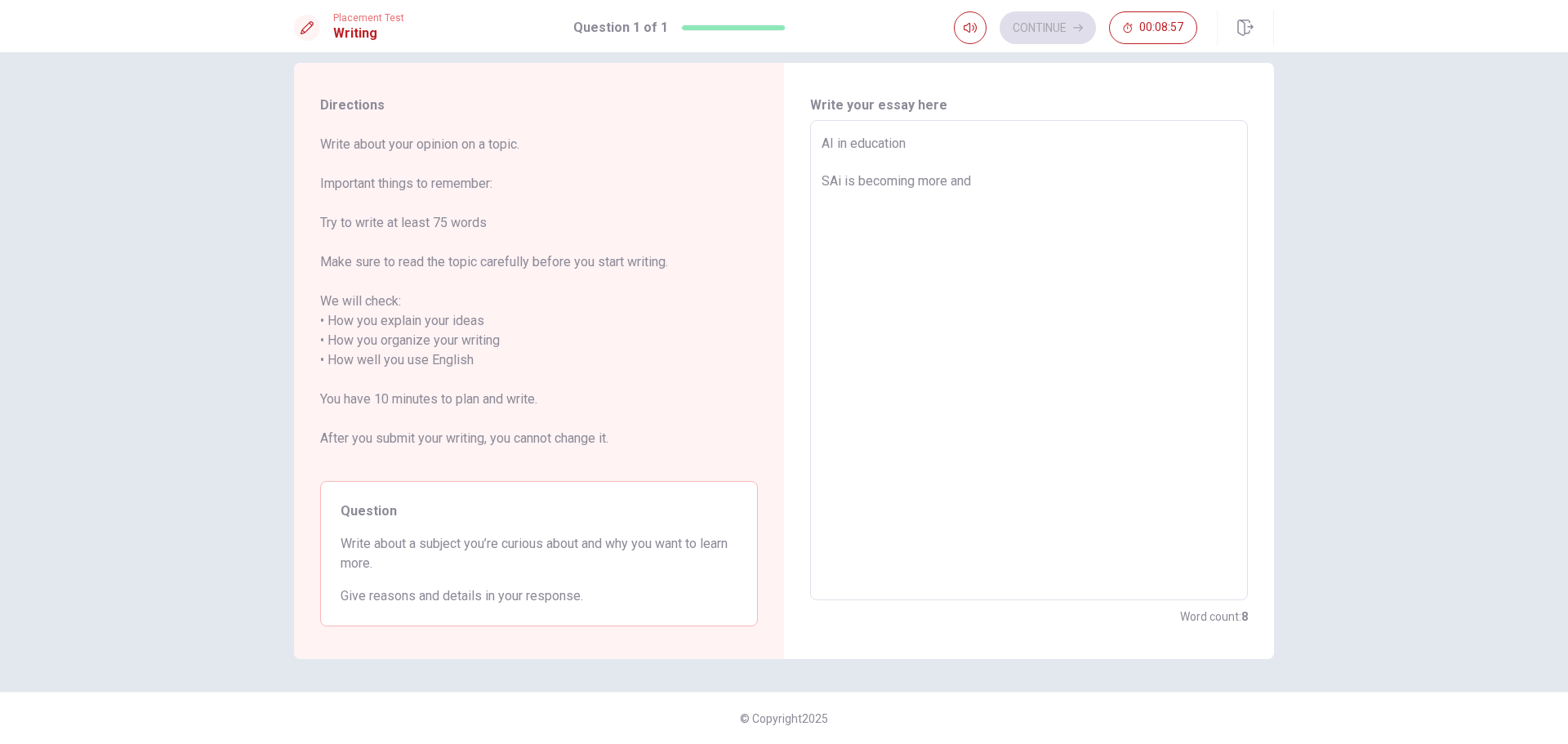
type textarea "x"
type textarea "AI in education SiAi is becoming more and"
type textarea "x"
type textarea "AI in education SibAi is becoming more and"
type textarea "x"
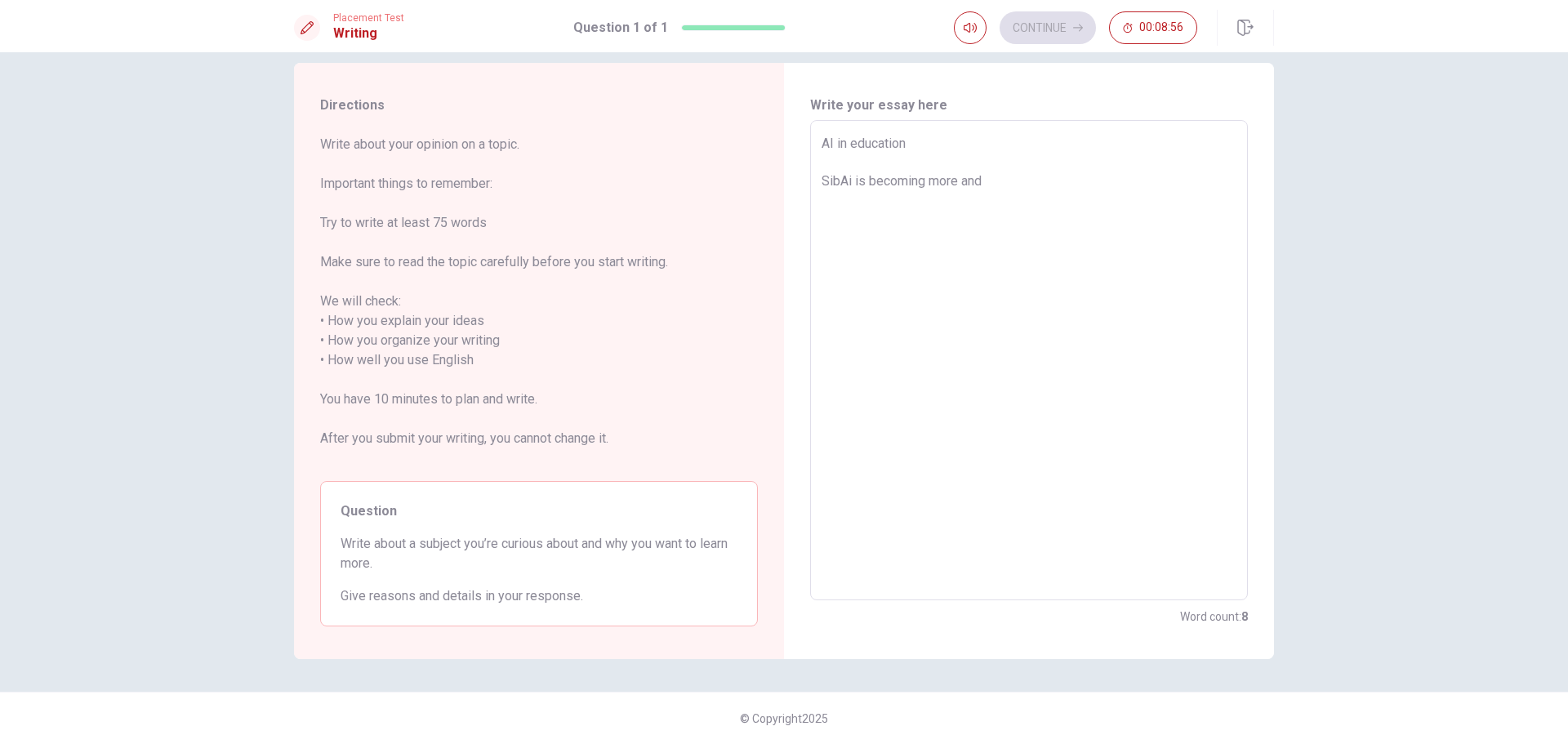
type textarea "AI in education SiAi is becoming more and"
type textarea "x"
type textarea "AI in education SinAi is becoming more and"
type textarea "x"
type textarea "AI in education SincAi is becoming more and"
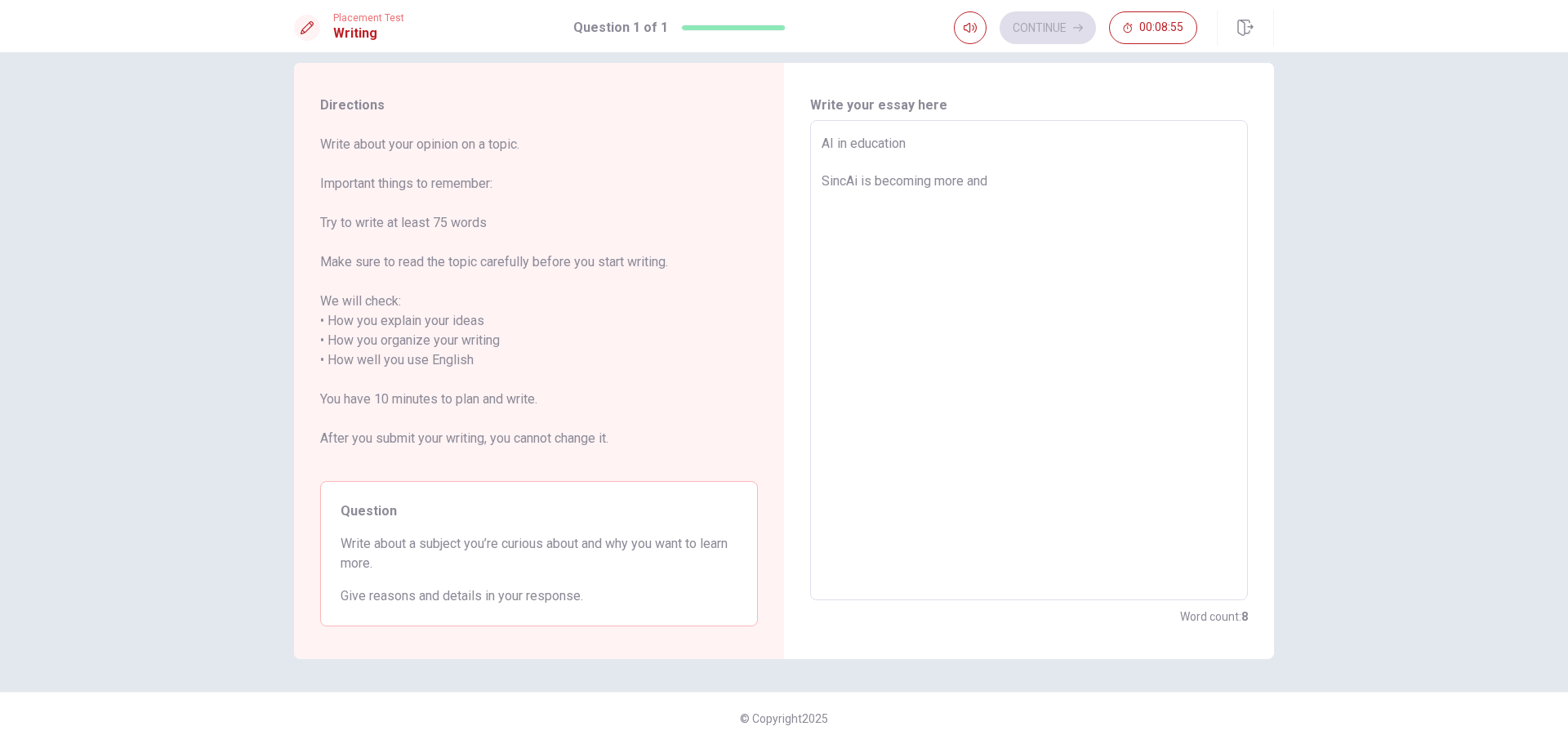
type textarea "x"
type textarea "AI in education SinceAi is becoming more and"
type textarea "x"
type textarea "AI in education Since Ai is becoming more and"
type textarea "x"
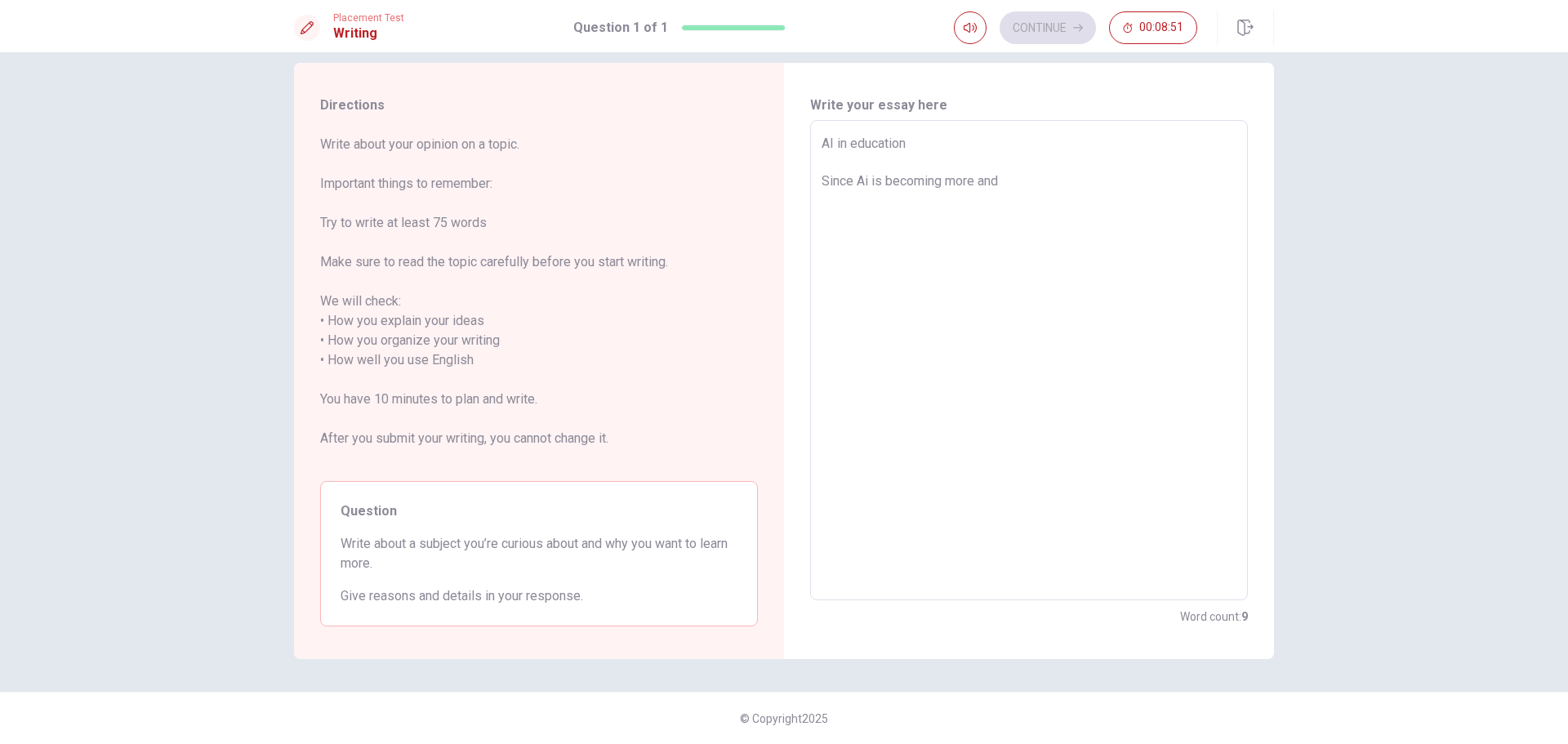
type textarea "AI in education Since tAi is becoming more and"
type textarea "x"
type textarea "AI in education Since thAi is becoming more and"
type textarea "x"
type textarea "AI in education Since theAi is becoming more and"
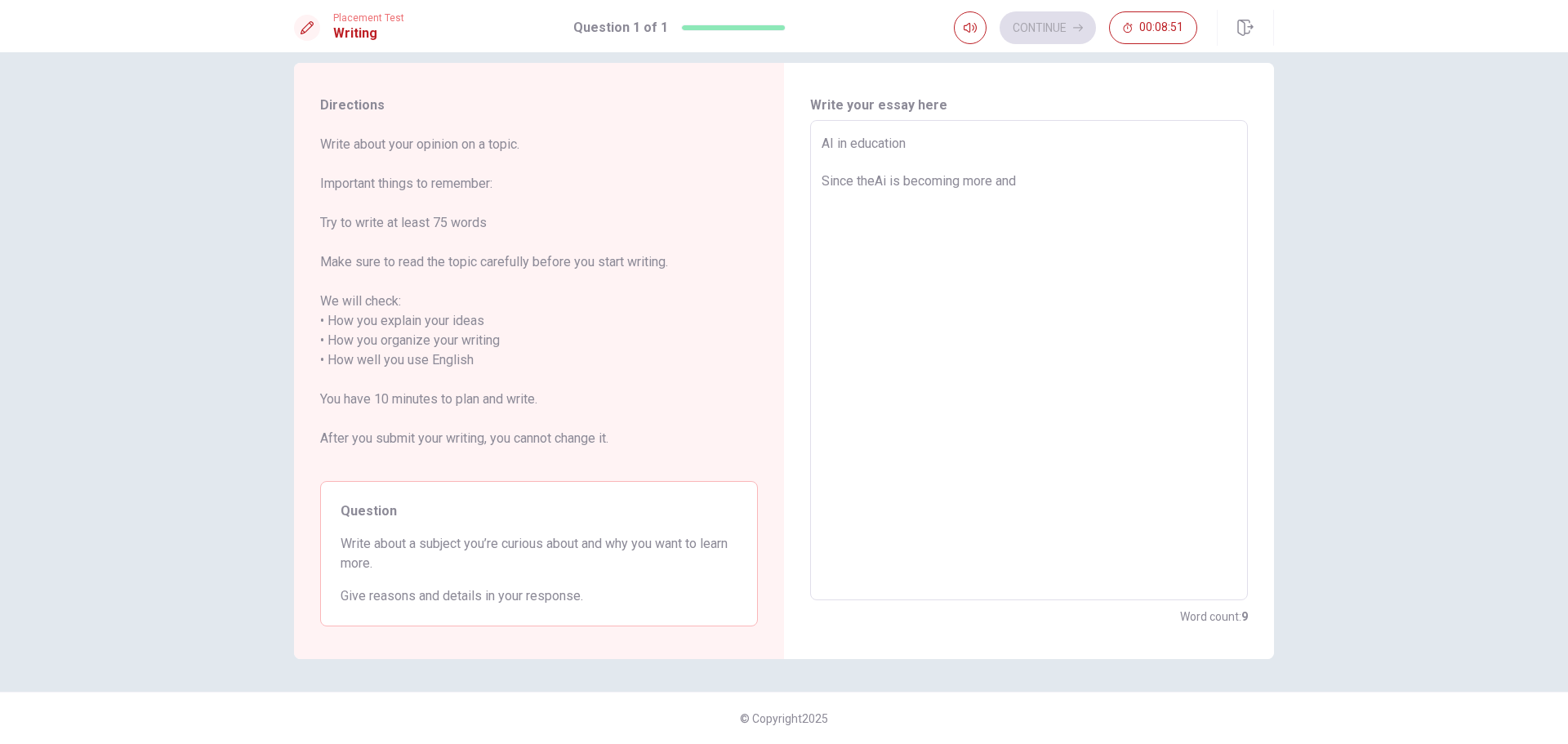
type textarea "x"
type textarea "AI in education Since the Ai is becoming more and"
type textarea "x"
type textarea "AI in education Since the eAi is becoming more and"
type textarea "x"
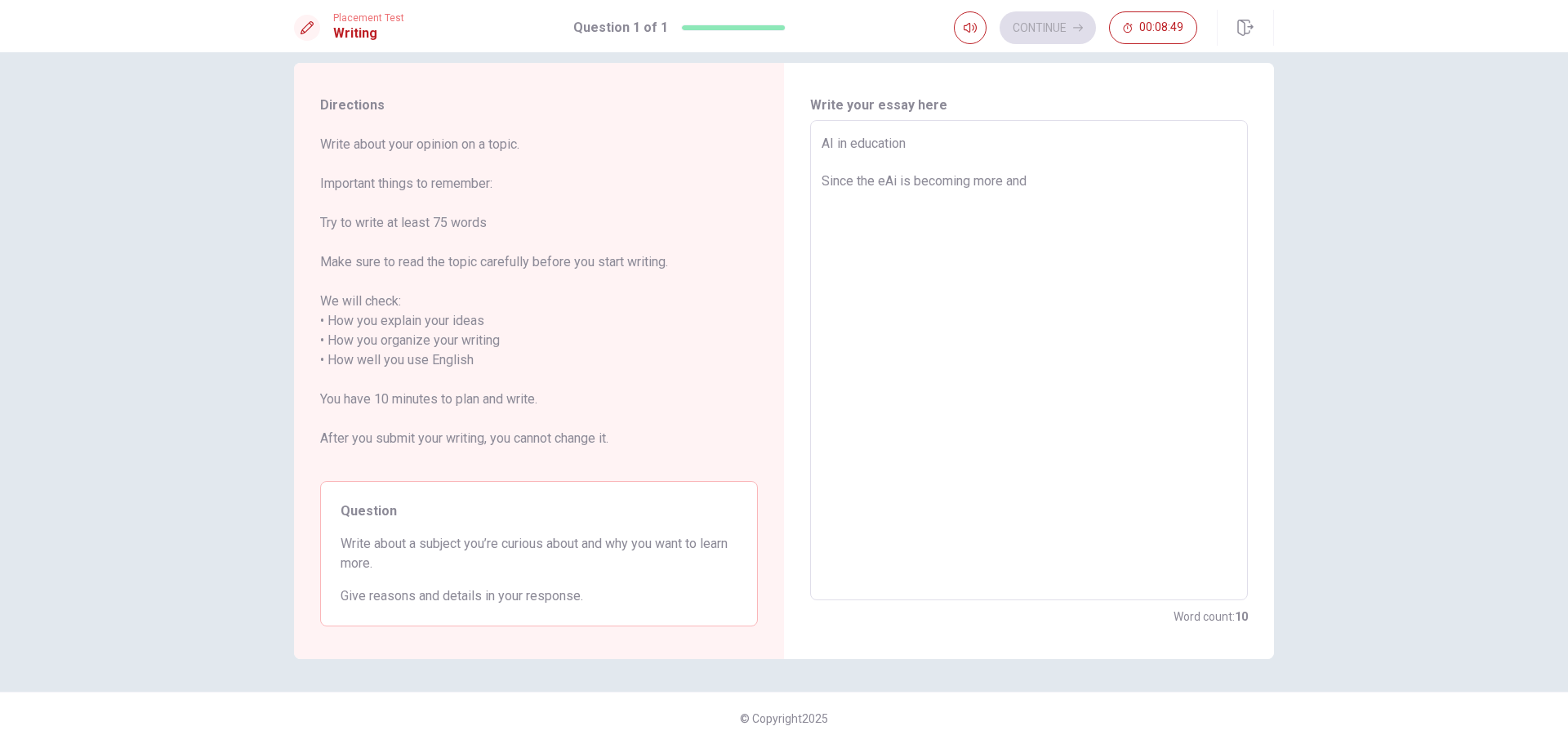
type textarea "AI in education Since the enAi is becoming more and"
type textarea "x"
type textarea "AI in education Since the endAi is becoming more and"
type textarea "x"
type textarea "AI in education Since the end Ai is becoming more and"
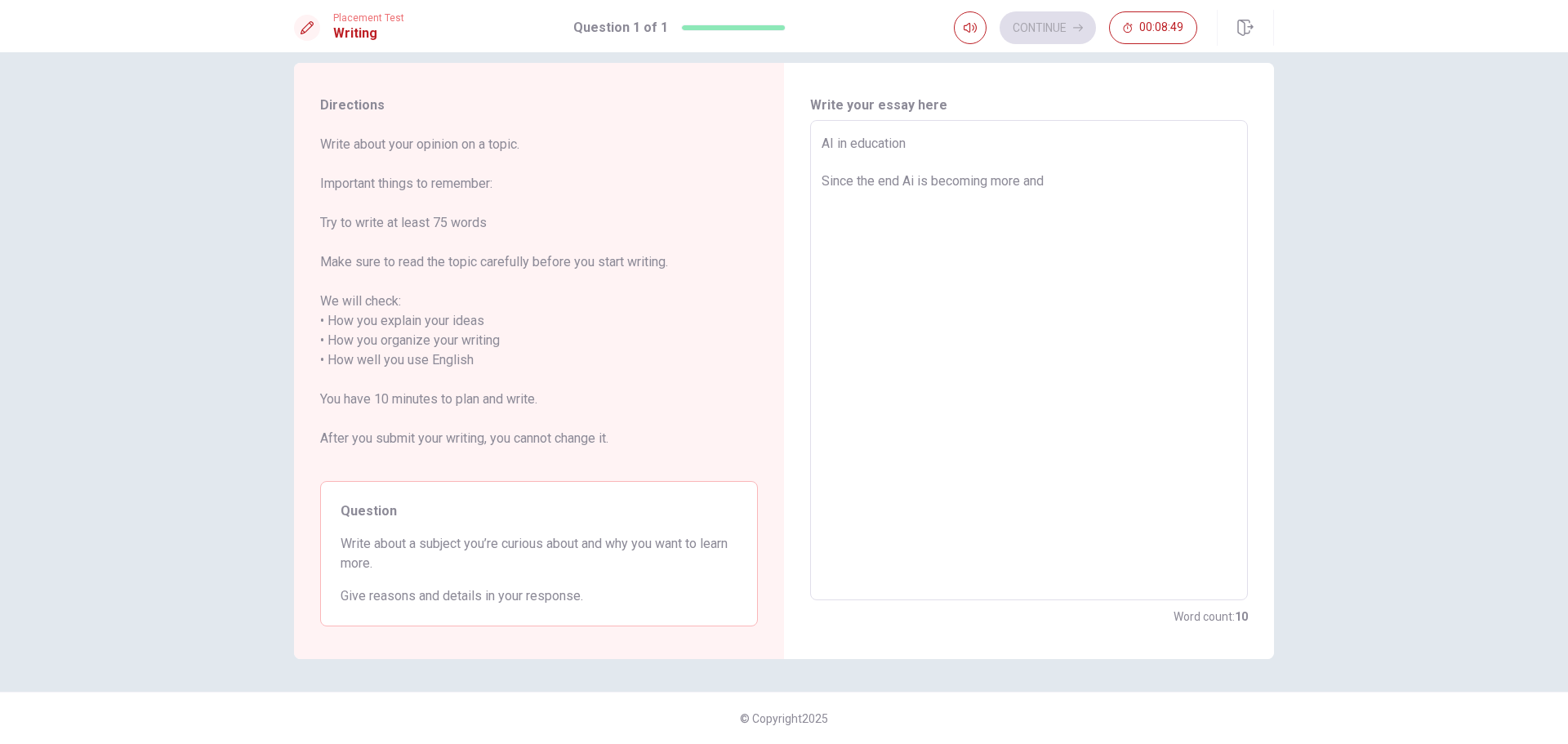
type textarea "x"
type textarea "AI in education Since the end oAi is becoming more and"
type textarea "x"
type textarea "AI in education Since the end ofAi is becoming more and"
type textarea "x"
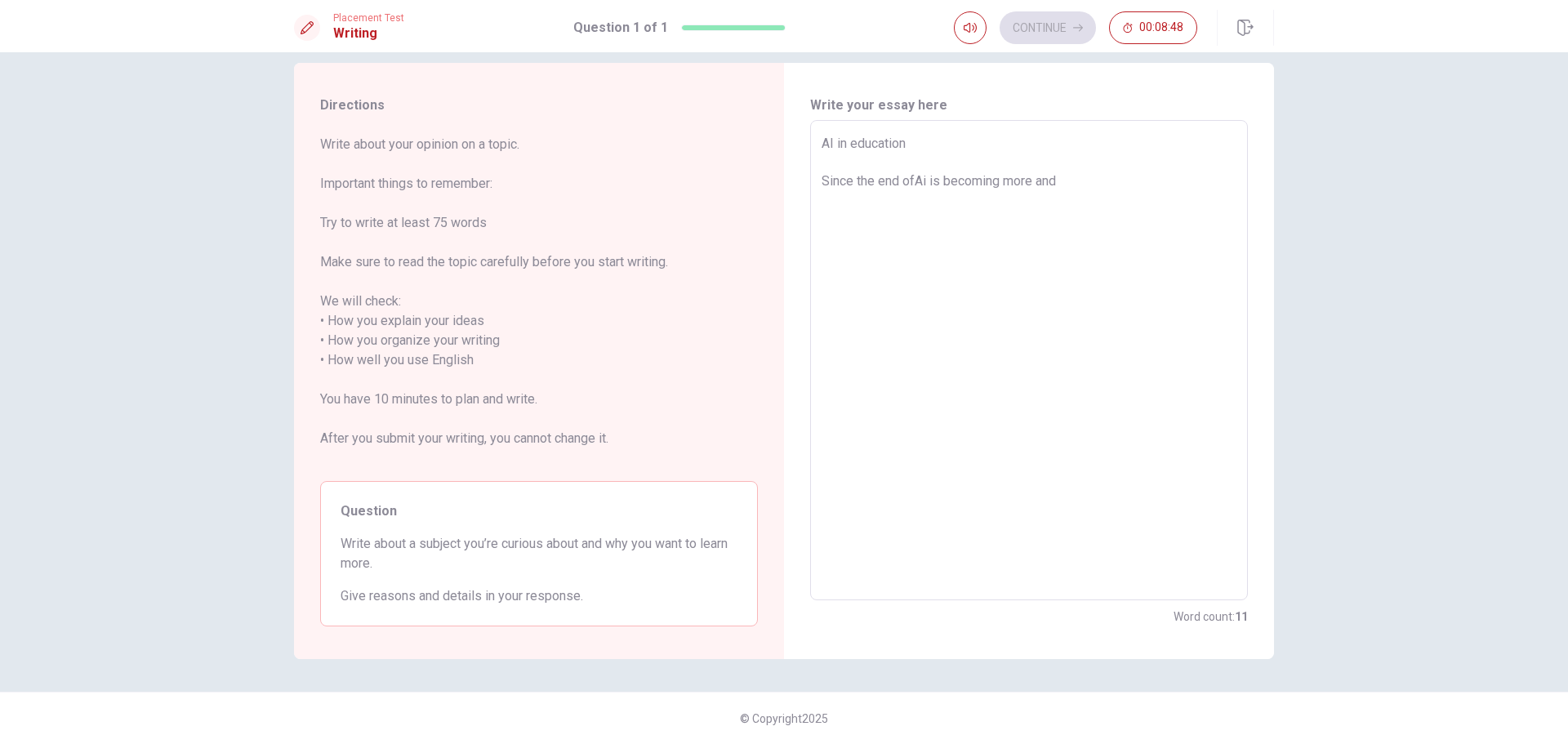
type textarea "AI in education Since the end of Ai is becoming more and"
type textarea "x"
type textarea "AI in education Since the end of 2Ai is becoming more and"
type textarea "x"
type textarea "AI in education Since the end of 20Ai is becoming more and"
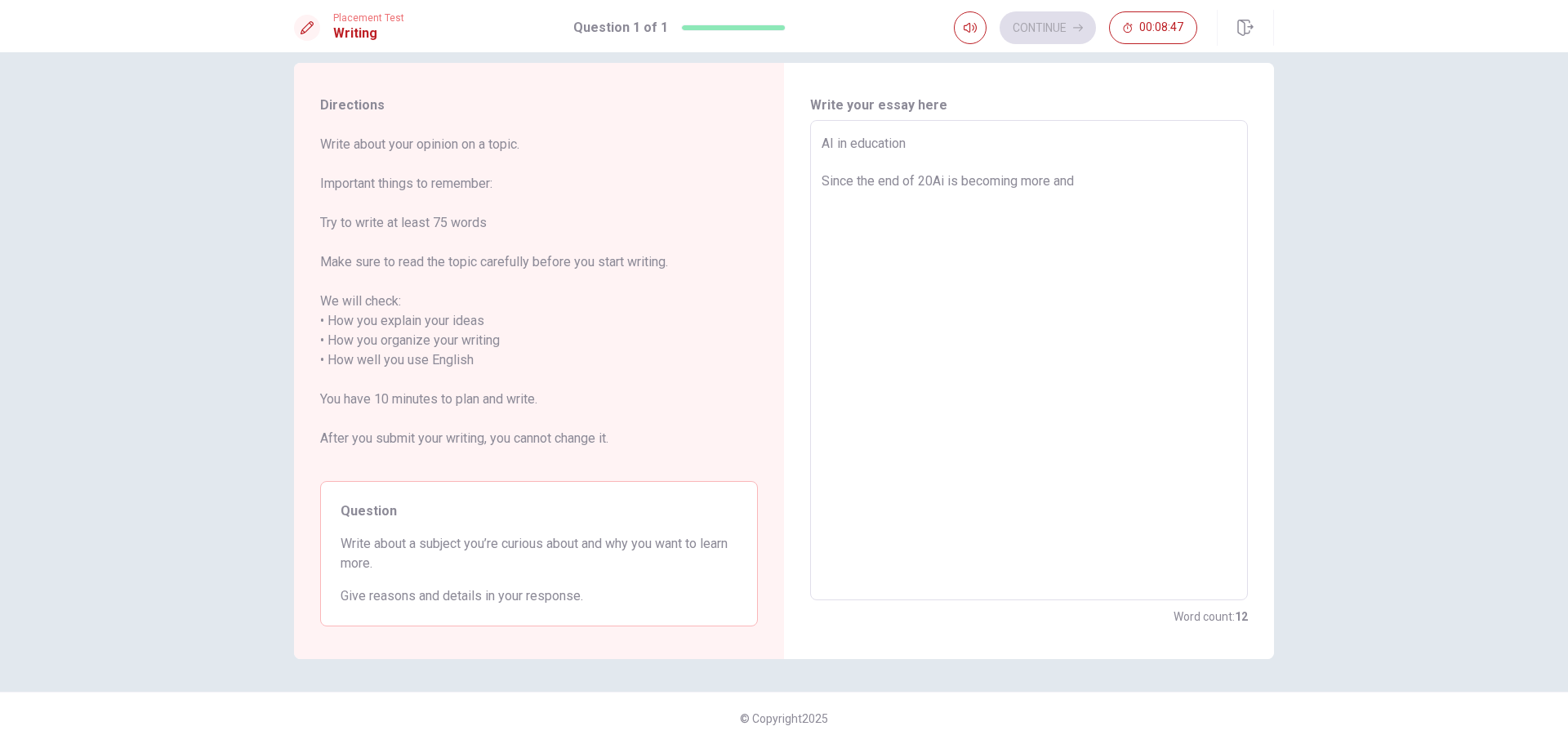
type textarea "x"
type textarea "AI in education Since the end of 202Ai is becoming more and"
type textarea "x"
type textarea "AI in education Since the end of 2022Ai is becoming more and"
type textarea "x"
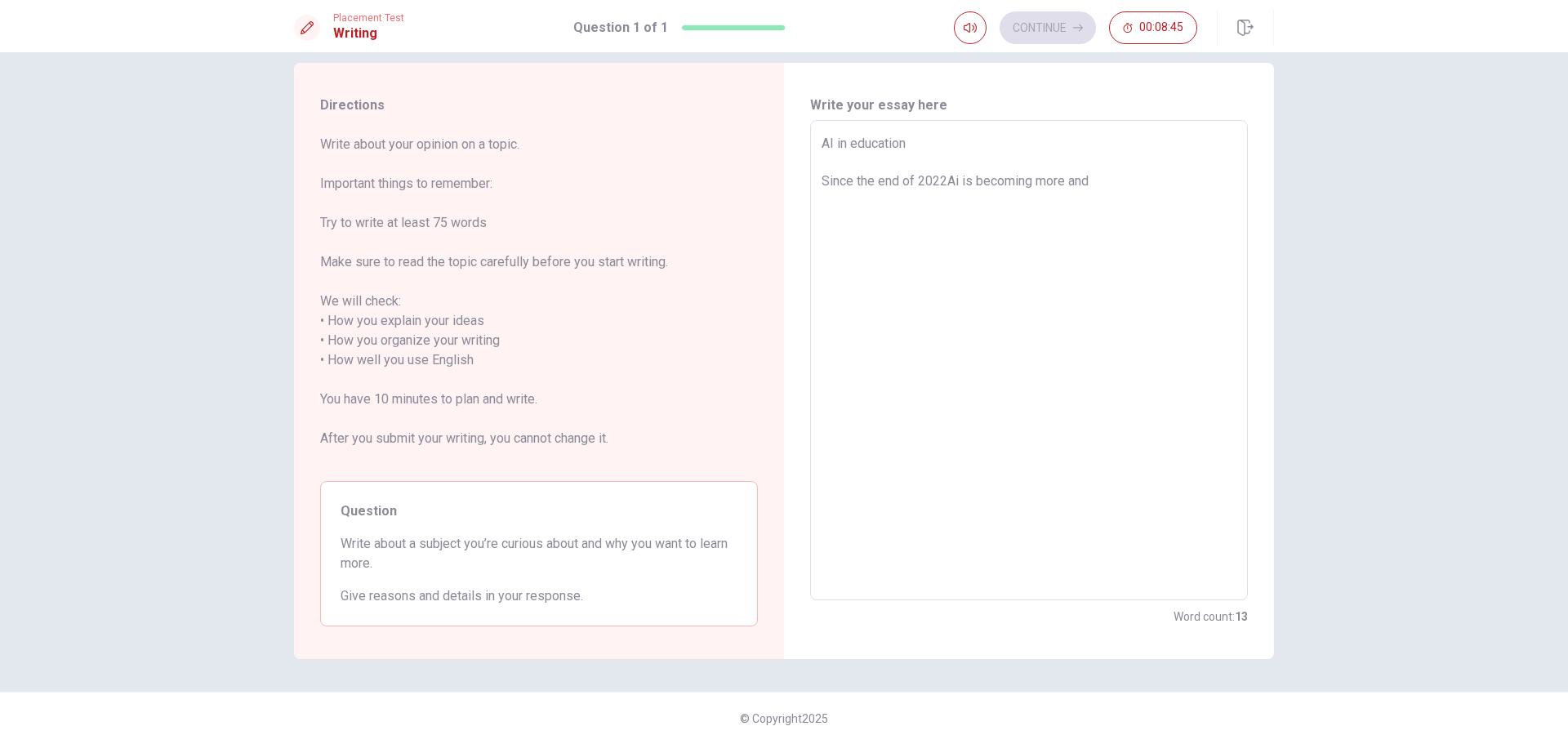
type textarea "AI in education Since the end of 2022,Ai is becoming more and"
type textarea "x"
type textarea "AI in education Since the end of 2022, Ai is becoming more and"
type textarea "x"
type textarea "AI in education Since the end of 2022, AAi is becoming more and"
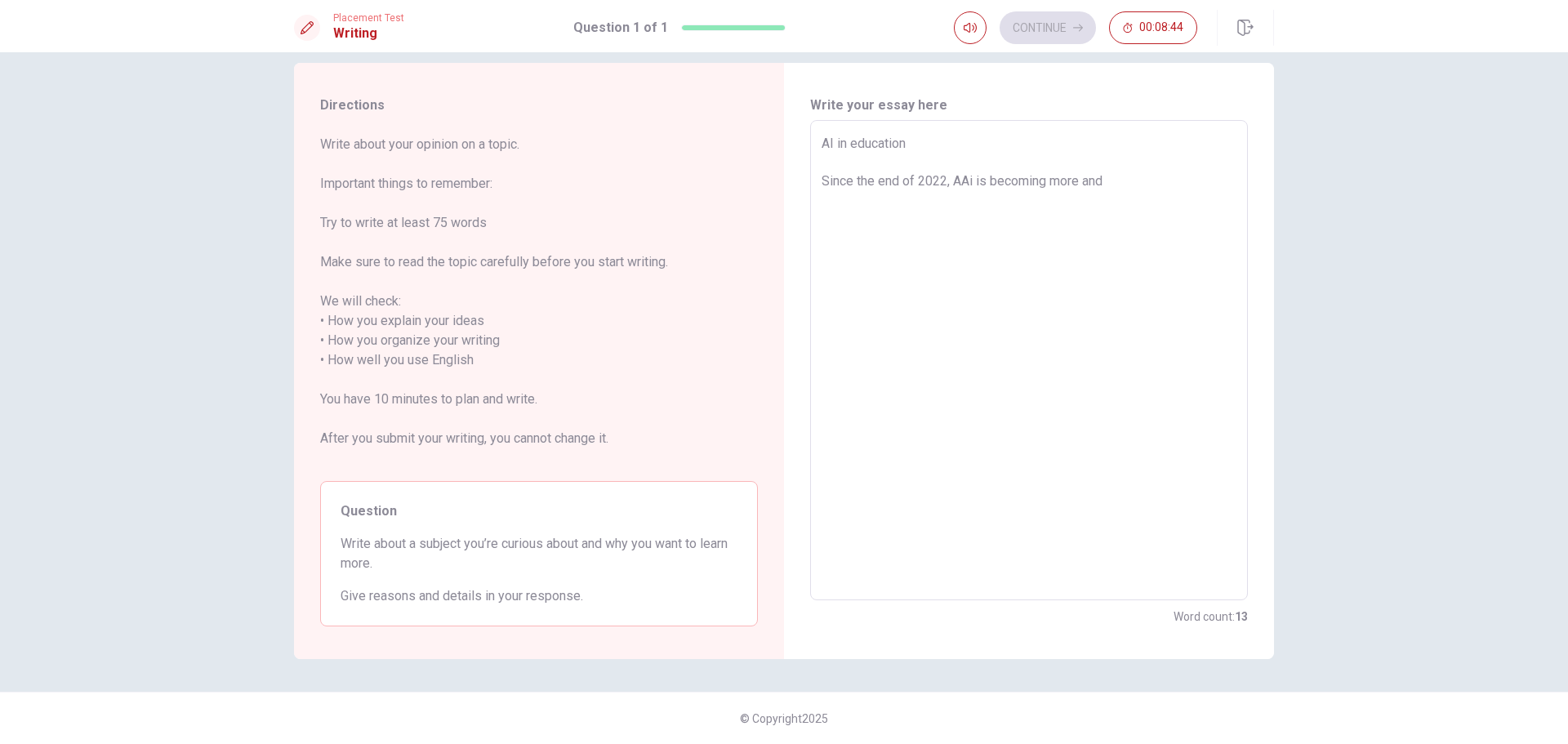
type textarea "x"
type textarea "AI in education Since the end of 2022, [GEOGRAPHIC_DATA] is becoming more and"
type textarea "x"
type textarea "AI in education Since the end of 2022, AIi is becoming more and"
type textarea "x"
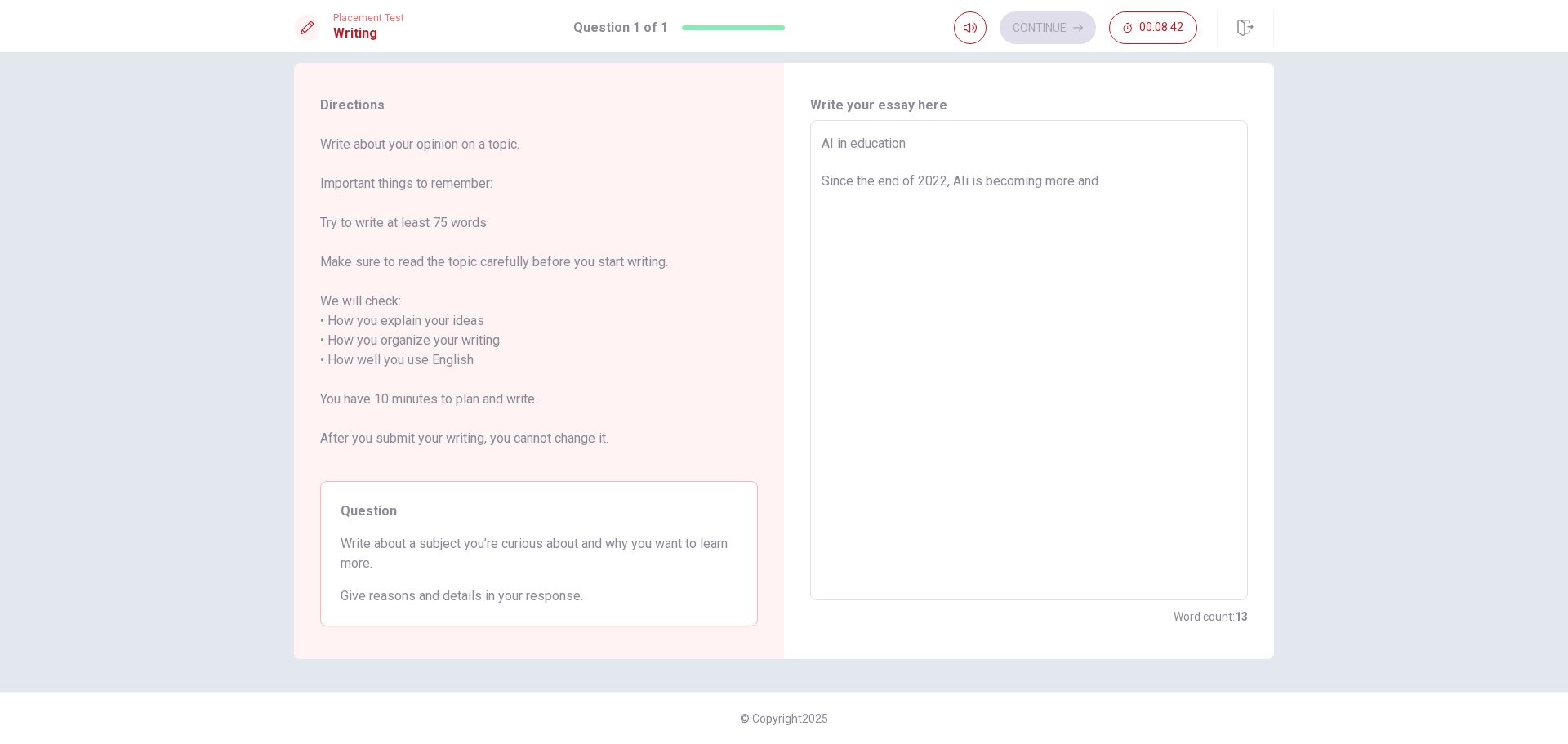
type textarea "AI in education Since the end of 2022, AI is becoming more and"
type textarea "x"
type textarea "AI in education Since the end of 2022, AIis becoming more and"
type textarea "x"
type textarea "AI in education Since the end of 2022, AI is becoming more and"
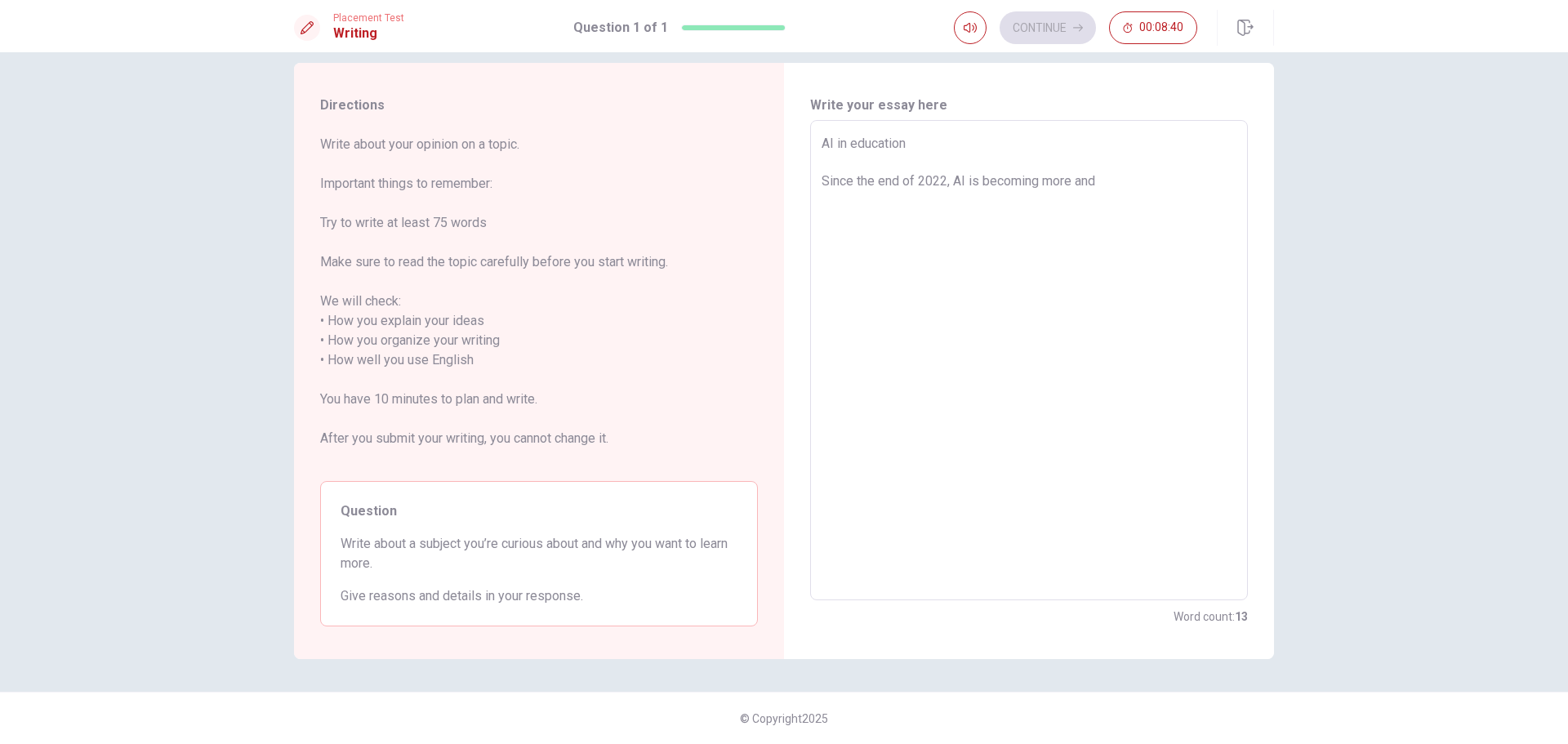
type textarea "x"
click at [1115, 176] on textarea "AI in education Since the end of 2022, AI is becoming more and" at bounding box center [1029, 360] width 415 height 453
type textarea "AI in education Since the end of 2022, AI is becoming more and"
type textarea "x"
type textarea "AI in education Since the end of 2022, AI is becoming more and m"
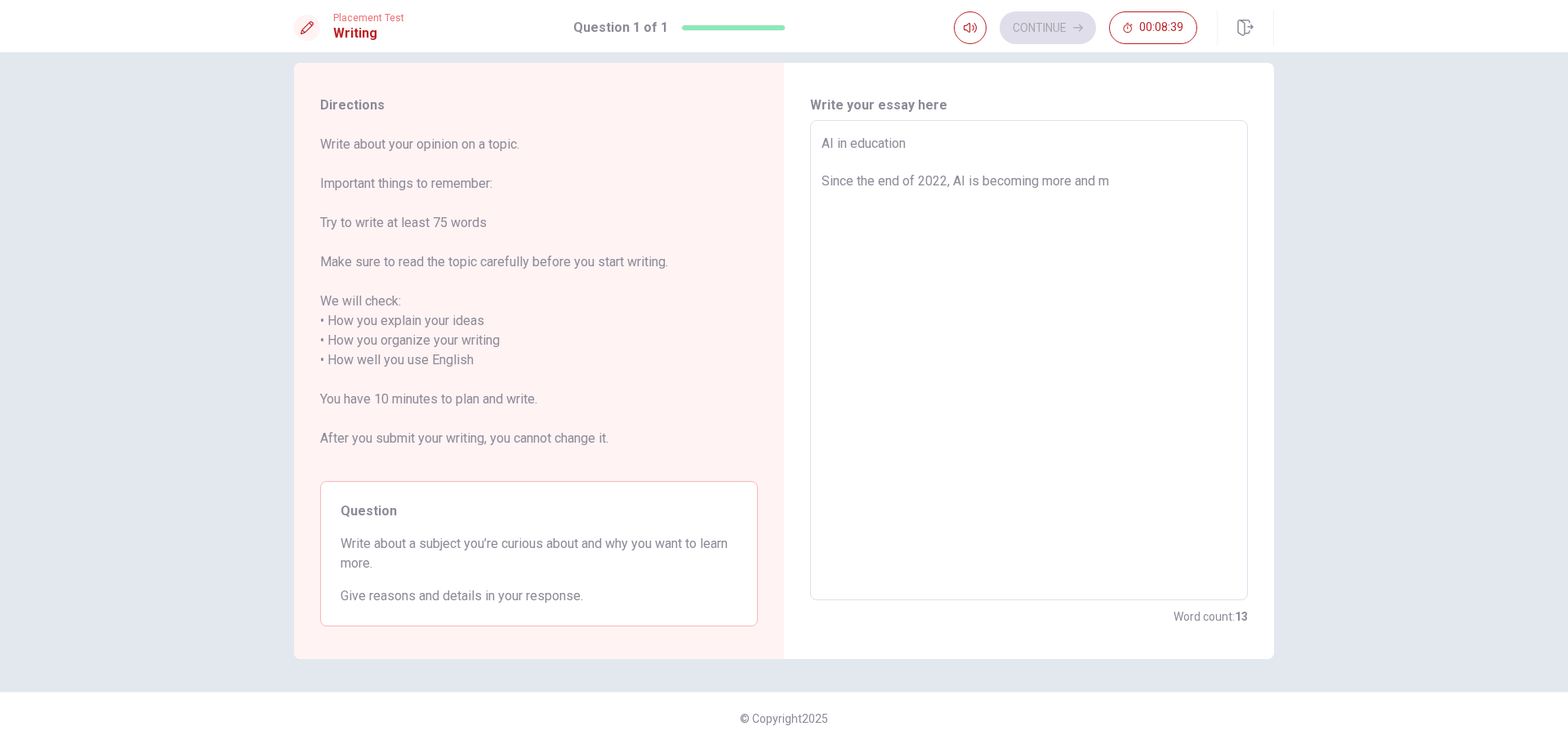
type textarea "x"
type textarea "AI in education Since the end of 2022, AI is becoming more and mo"
type textarea "x"
type textarea "AI in education Since the end of 2022, AI is becoming more and mor"
type textarea "x"
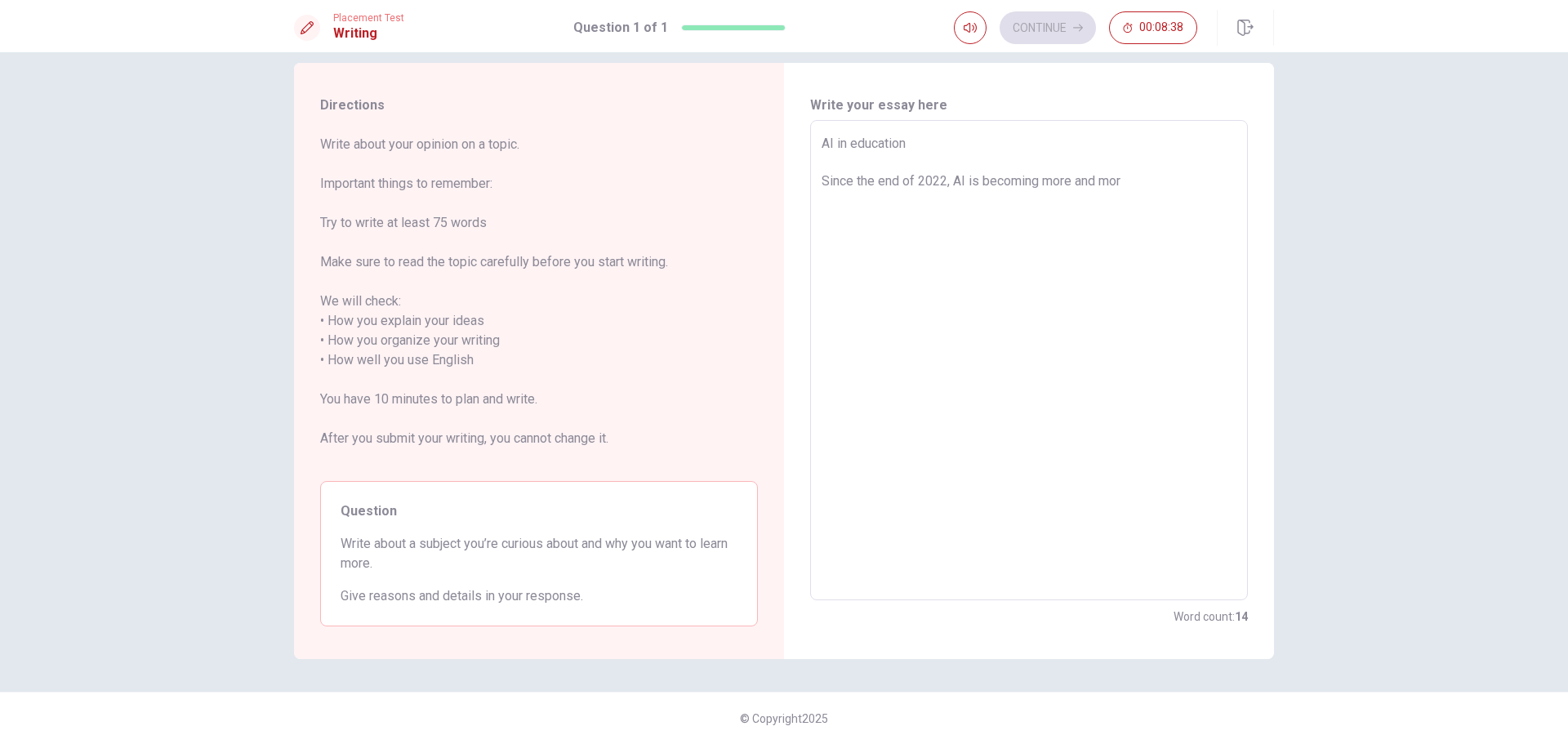
type textarea "AI in education Since the end of 2022, AI is becoming more and more"
type textarea "x"
type textarea "AI in education Since the end of 2022, AI is becoming more and more"
type textarea "x"
type textarea "AI in education Since the end of 2022, AI is becoming more and more u"
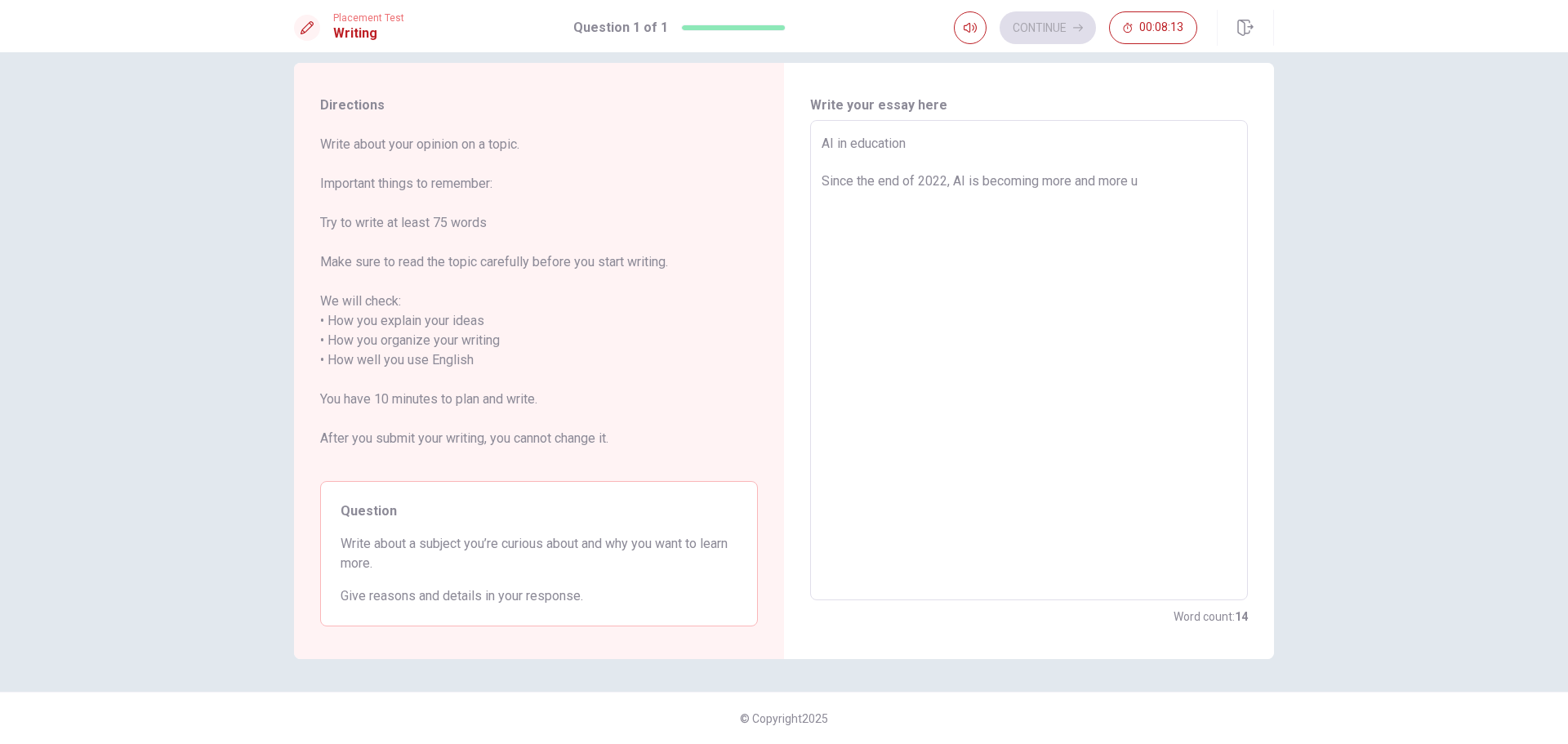
type textarea "x"
type textarea "AI in education Since the end of 2022, AI is becoming more and more us"
type textarea "x"
type textarea "AI in education Since the end of 2022, AI is becoming more and more usf"
type textarea "x"
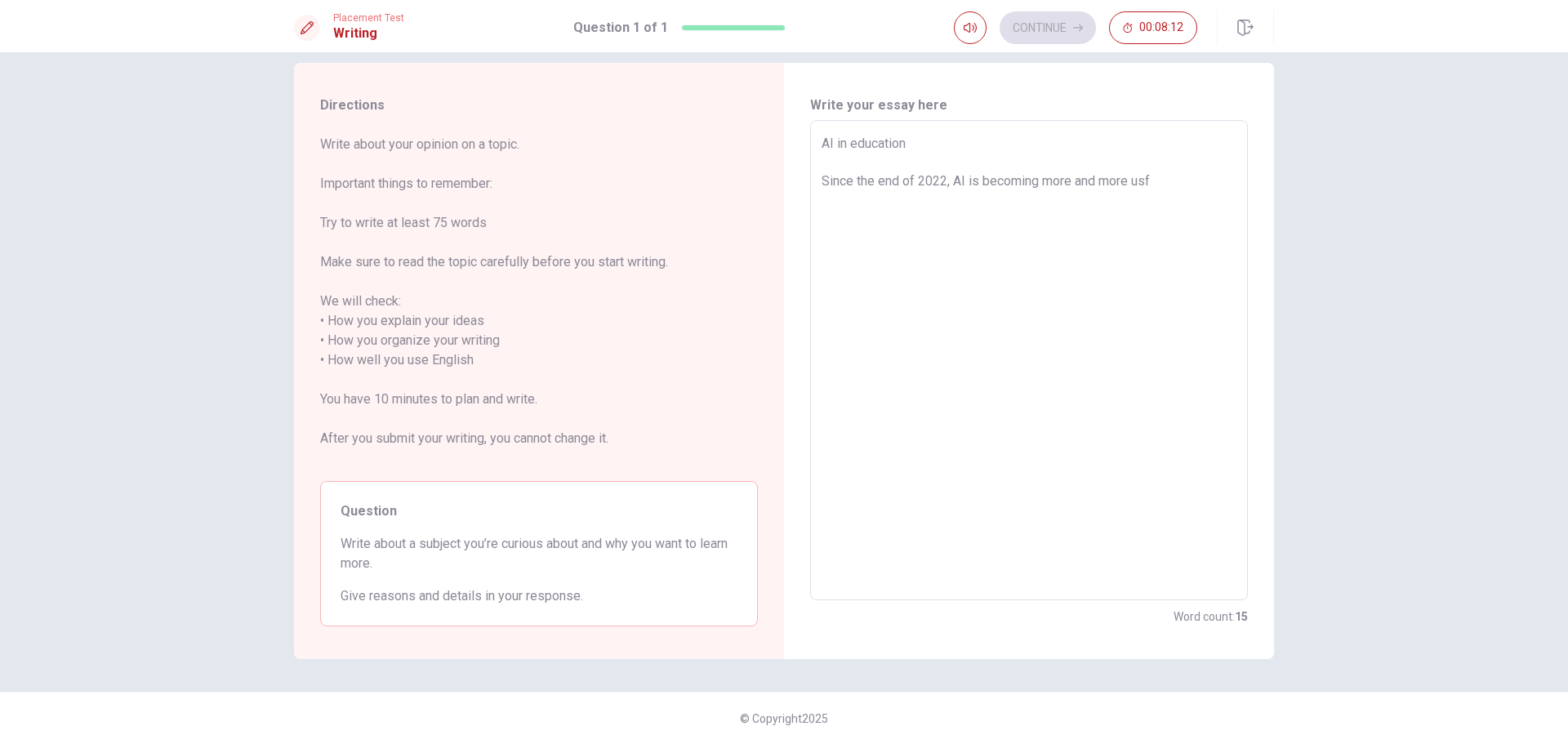
type textarea "AI in education Since the end of 2022, AI is becoming more and more usfu"
type textarea "x"
type textarea "AI in education Since the end of 2022, AI is becoming more and more usful"
type textarea "x"
type textarea "AI in education Since the end of 2022, AI is becoming more and more usful"
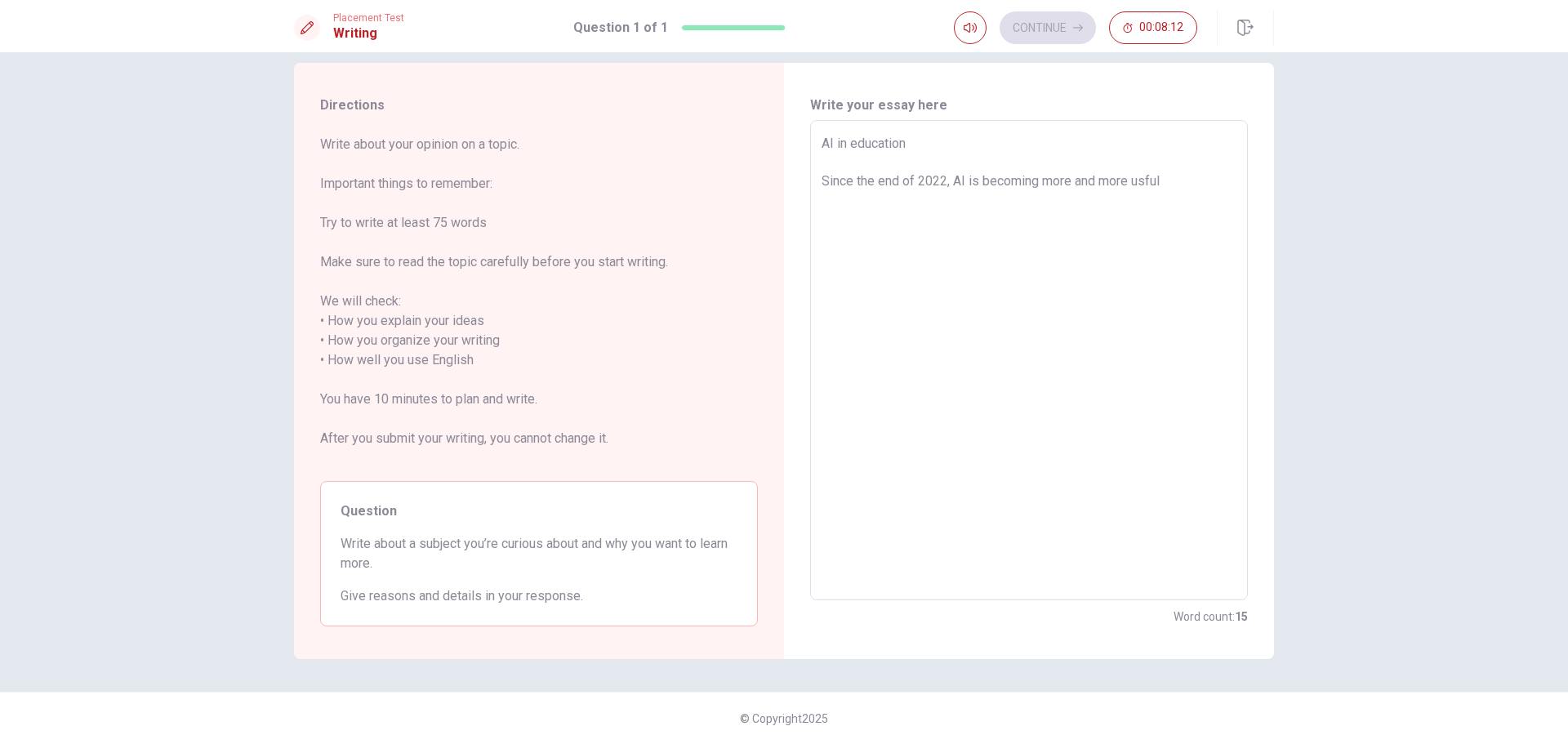
type textarea "x"
type textarea "AI in education Since the end of 2022, AI is becoming more and more usful a"
type textarea "x"
type textarea "AI in education Since the end of 2022, AI is becoming more and more usful as"
type textarea "x"
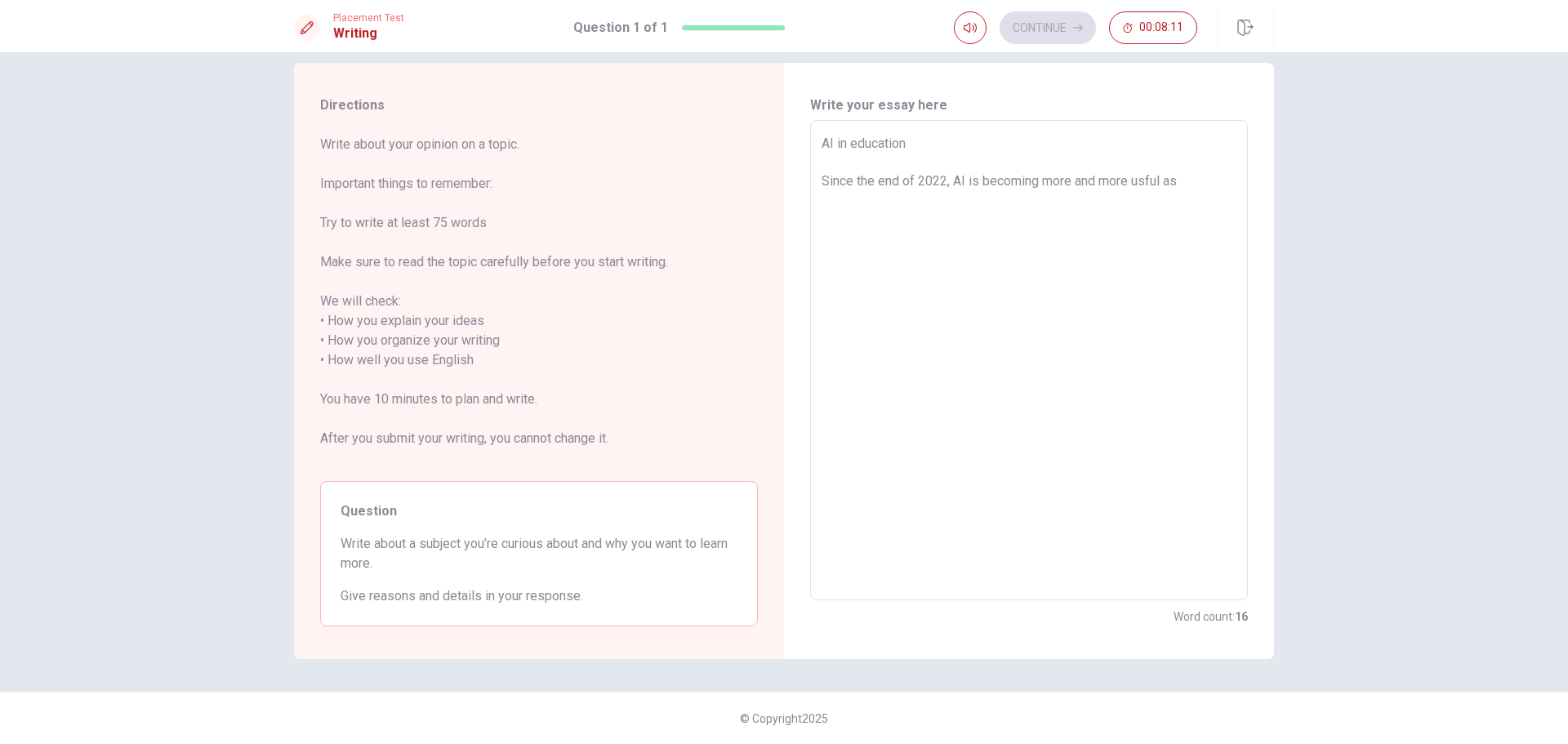
type textarea "AI in education Since the end of 2022, AI is becoming more and more usful as"
type textarea "x"
type textarea "AI in education Since the end of 2022, AI is becoming more and more usful as a"
type textarea "x"
type textarea "AI in education Since the end of 2022, AI is becoming more and more usful as a"
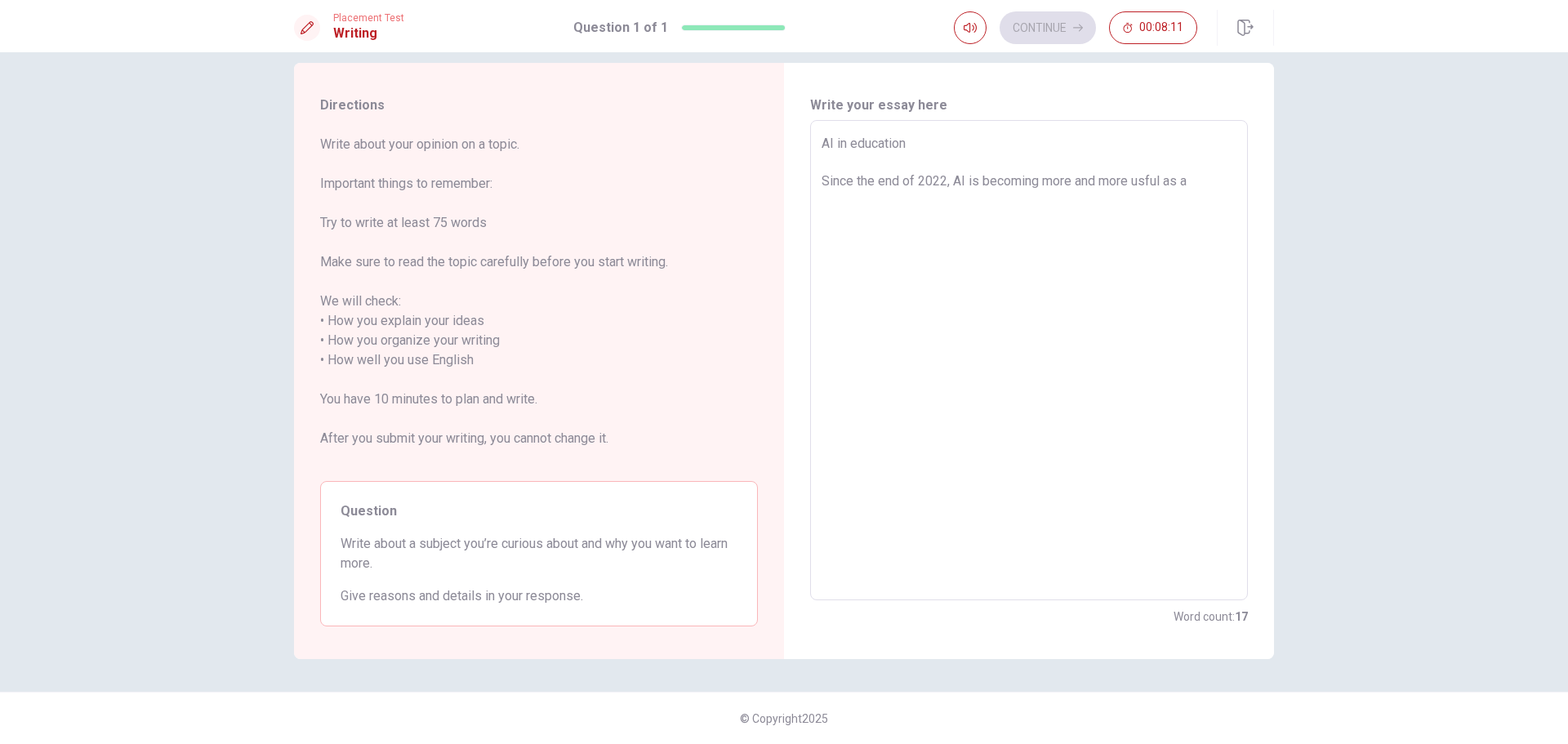
type textarea "x"
type textarea "AI in education Since the end of 2022, AI is becoming more and more usful as a l"
type textarea "x"
type textarea "AI in education Since the end of 2022, AI is becoming more and more usful as a …"
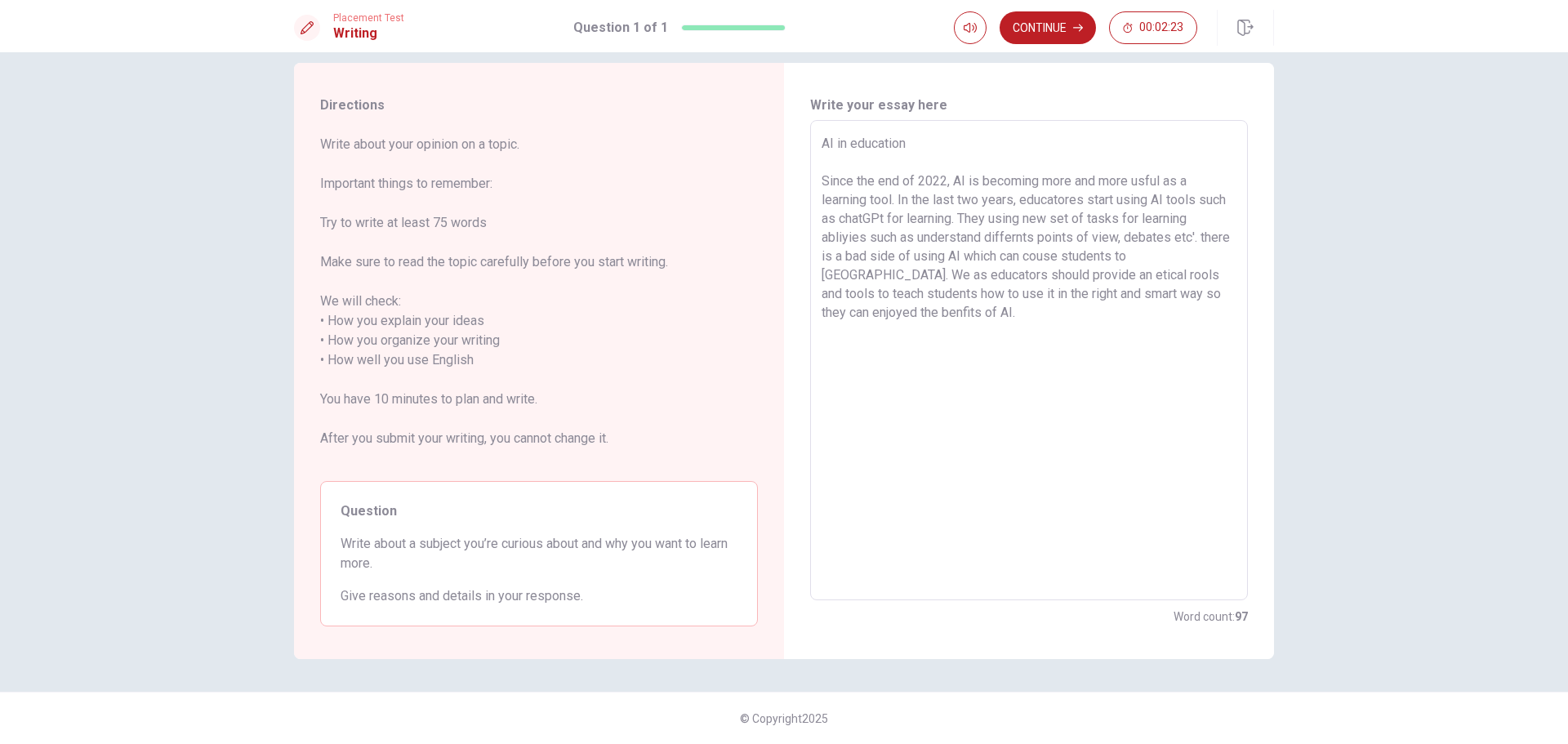
click at [839, 147] on textarea "AI in education Since the end of 2022, AI is becoming more and more usful as a …" at bounding box center [1029, 360] width 415 height 453
click at [852, 143] on textarea "AI In education Since the end of 2022, AI is becoming more and more usful as a …" at bounding box center [1029, 360] width 415 height 453
click at [967, 179] on textarea "AI In Education Since the end of 2022, AI is becoming more and more usful as a …" at bounding box center [1029, 360] width 415 height 453
click at [1146, 180] on textarea "AI In Education Since the end of 2022, AI has become more and more usful as a l…" at bounding box center [1029, 360] width 415 height 453
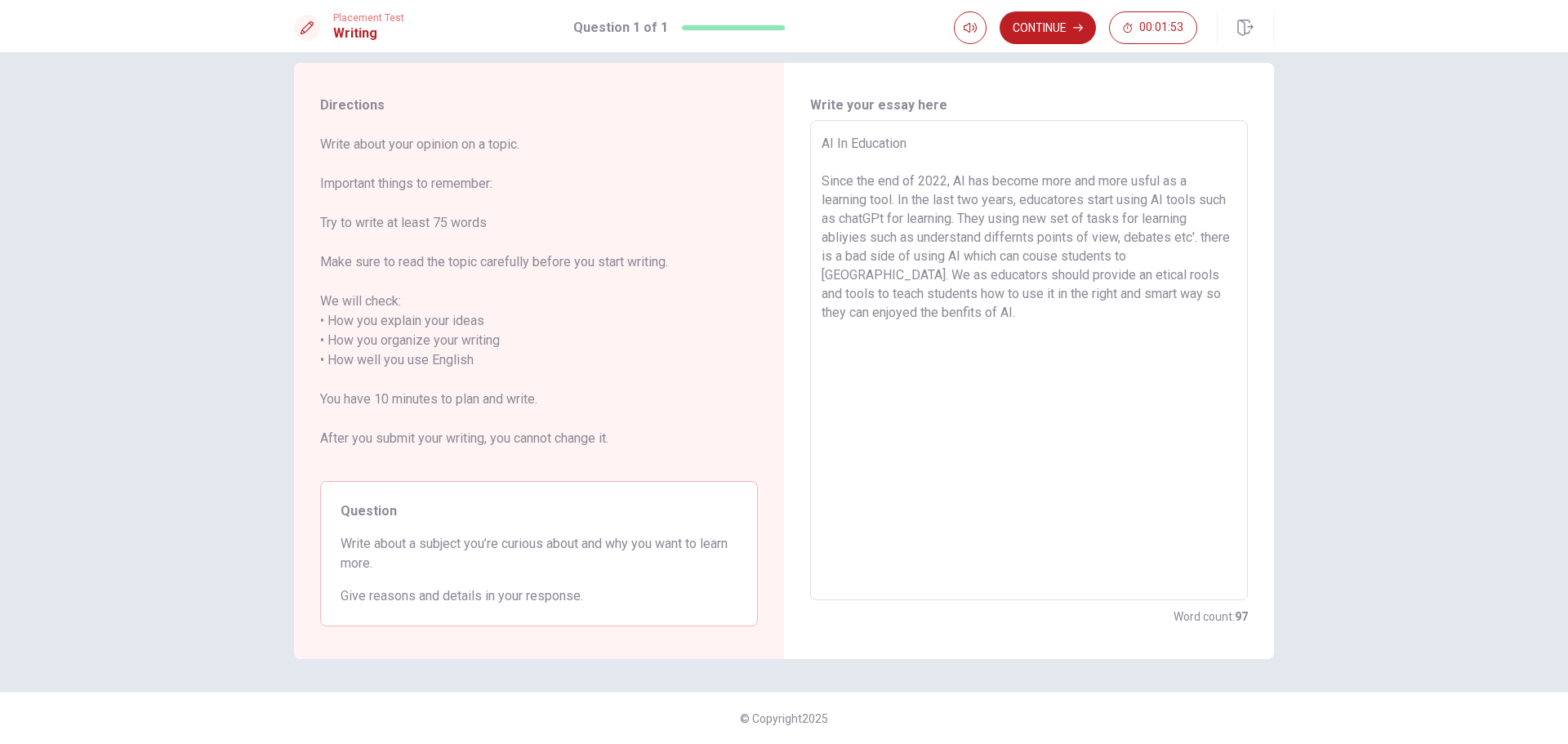
click at [1146, 180] on textarea "AI In Education Since the end of 2022, AI has become more and more usful as a l…" at bounding box center [1029, 360] width 415 height 453
click at [918, 201] on textarea "AI In Education Since the end of 2022, AI has become more and more in use of ev…" at bounding box center [1029, 360] width 415 height 453
click at [882, 217] on textarea "AI In Education Since the end of 2022, AI has become more and more in use of ev…" at bounding box center [1029, 360] width 415 height 453
click at [864, 239] on textarea "AI In Education Since the end of 2022, AI has become more and more in use of ev…" at bounding box center [1029, 360] width 415 height 453
click at [942, 234] on textarea "AI In Education Since the end of 2022, AI has become more and more in use of ev…" at bounding box center [1029, 360] width 415 height 453
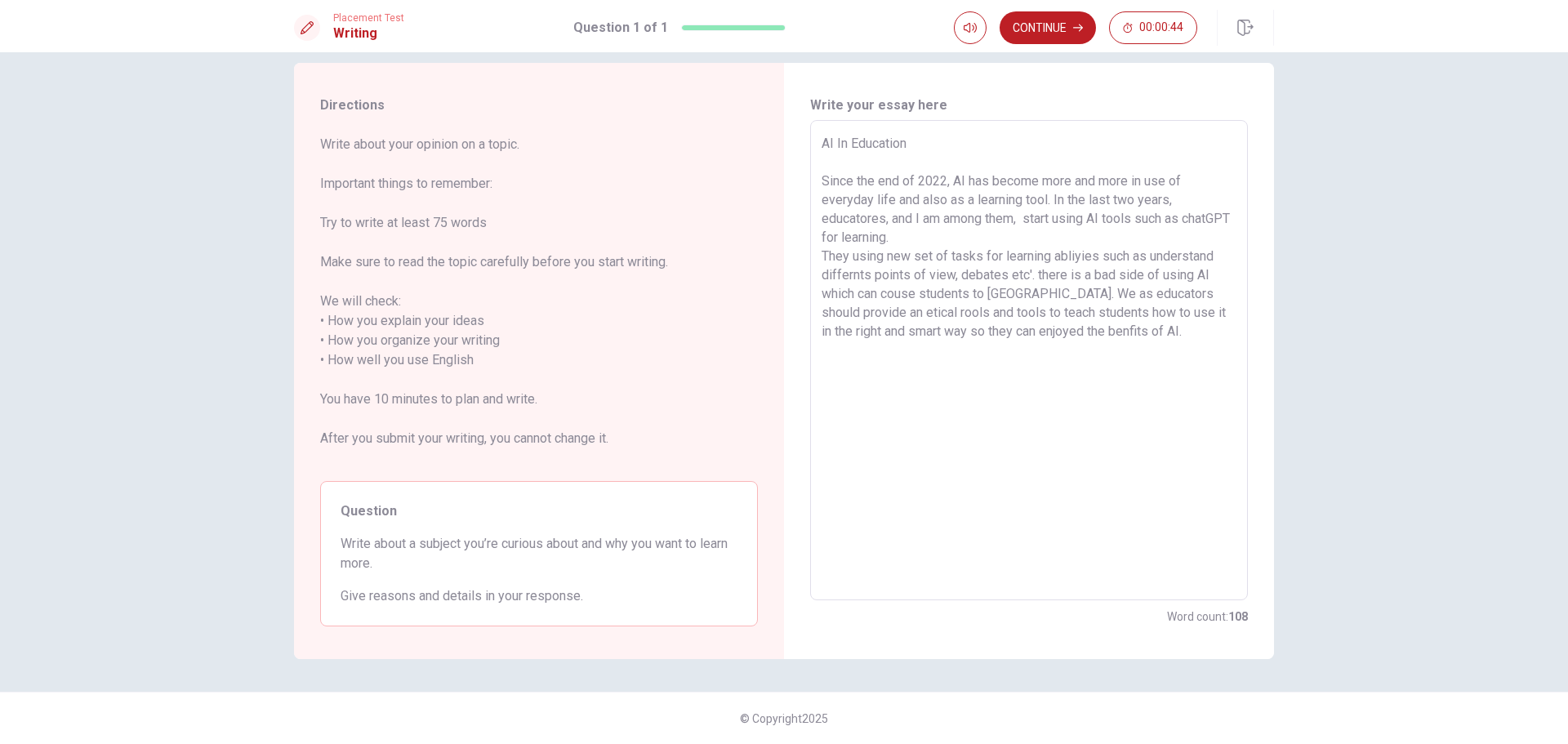
click at [884, 254] on textarea "AI In Education Since the end of 2022, AI has become more and more in use of ev…" at bounding box center [1029, 360] width 415 height 453
drag, startPoint x: 1032, startPoint y: 275, endPoint x: 1053, endPoint y: 273, distance: 21.1
click at [1032, 275] on textarea "AI In Education Since the end of 2022, AI has become more and more in use of ev…" at bounding box center [1029, 360] width 415 height 453
click at [1053, 292] on textarea "AI In Education Since the end of 2022, AI has become more and more in use of ev…" at bounding box center [1029, 360] width 415 height 453
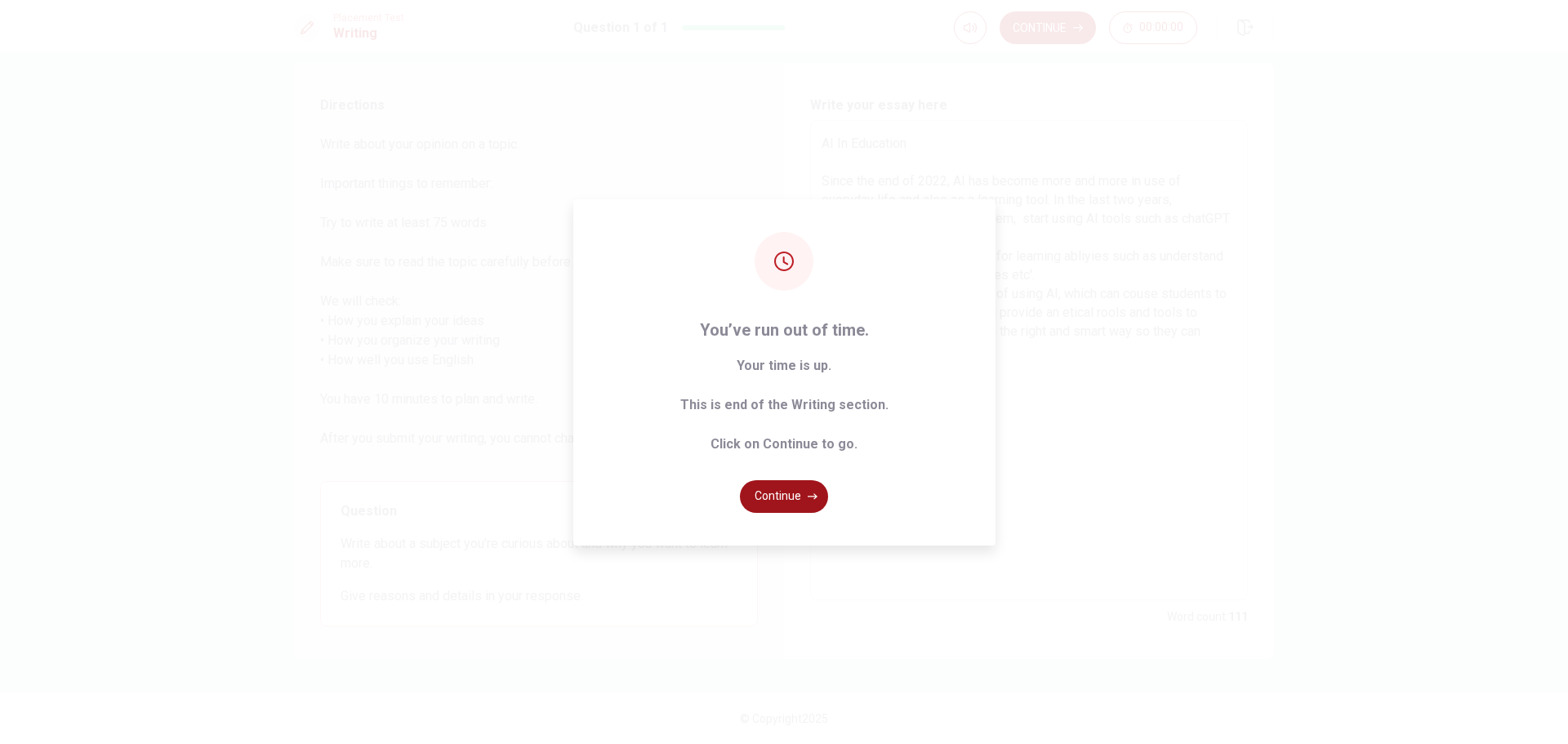
click at [779, 501] on button "Continue" at bounding box center [784, 496] width 88 height 32
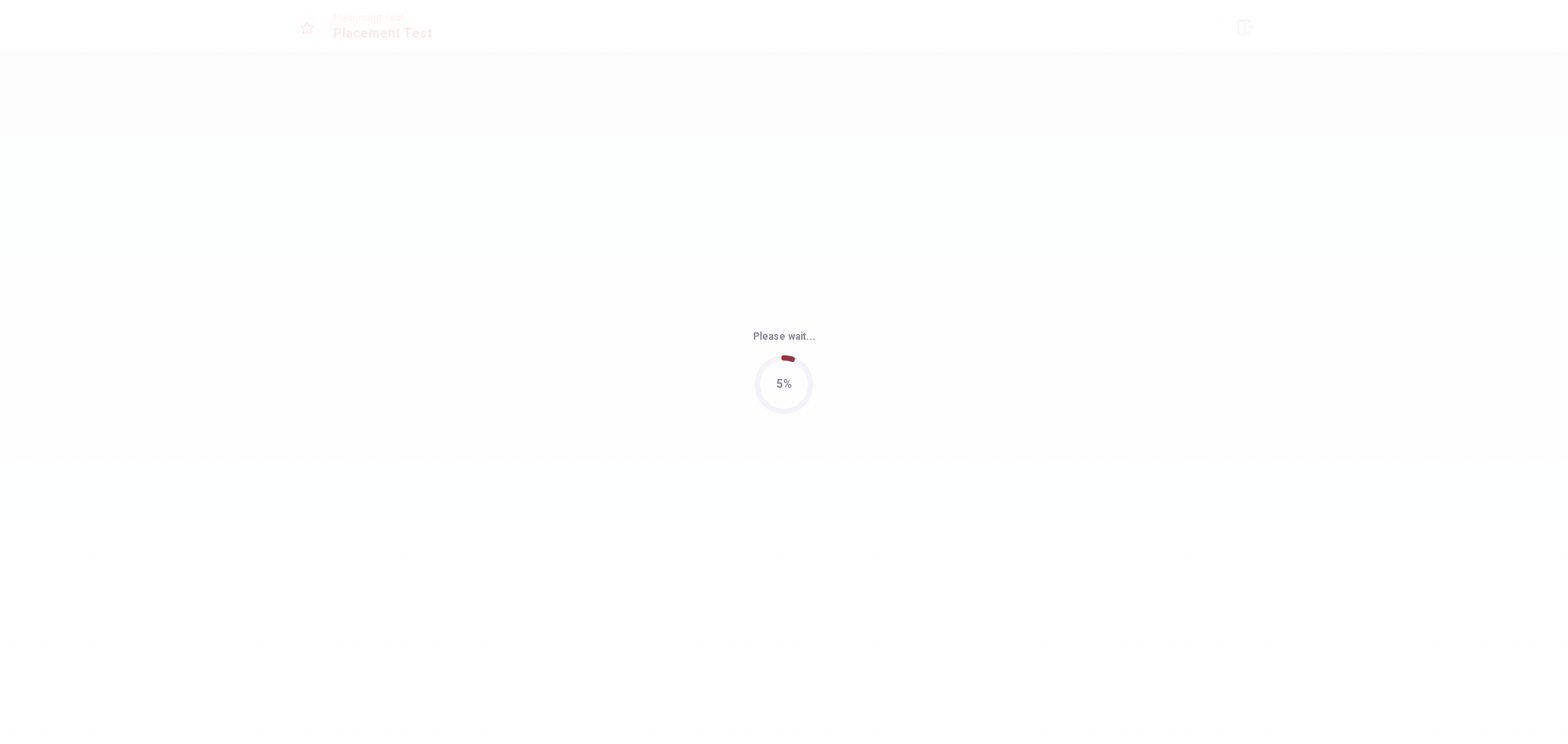
scroll to position [0, 0]
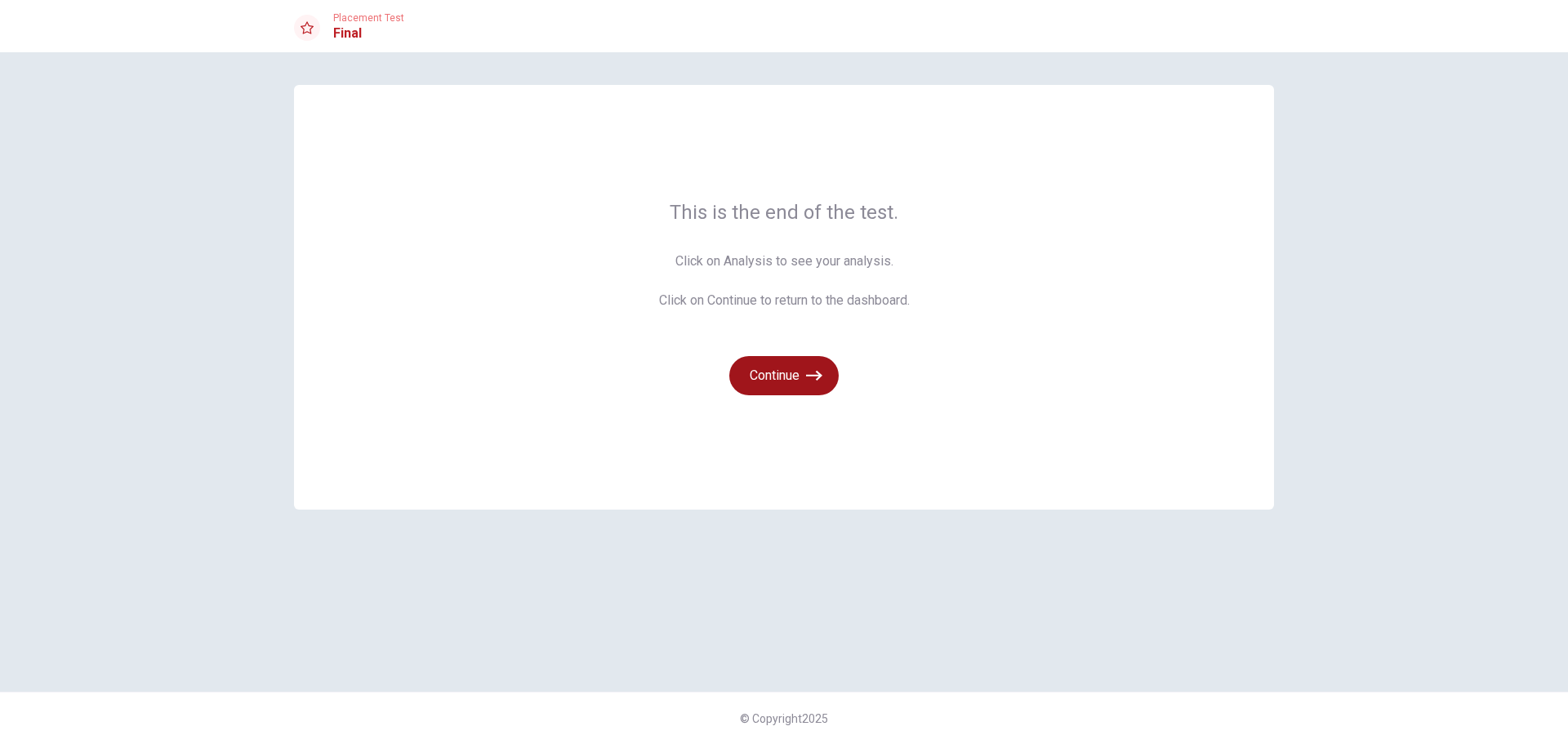
click at [780, 383] on button "Continue" at bounding box center [784, 375] width 110 height 39
